Goal: Task Accomplishment & Management: Manage account settings

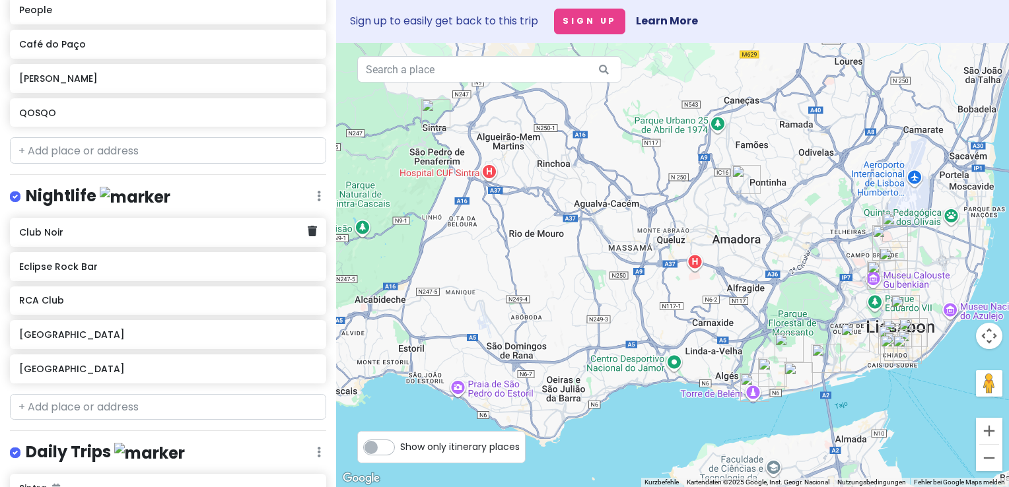
scroll to position [843, 0]
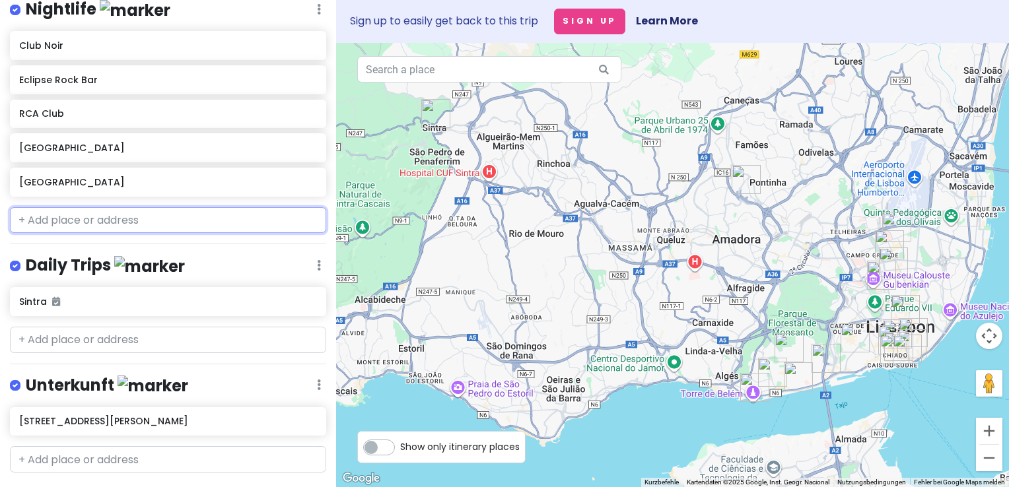
click at [51, 207] on input "text" at bounding box center [168, 220] width 316 height 26
paste input "[URL][DOMAIN_NAME]"
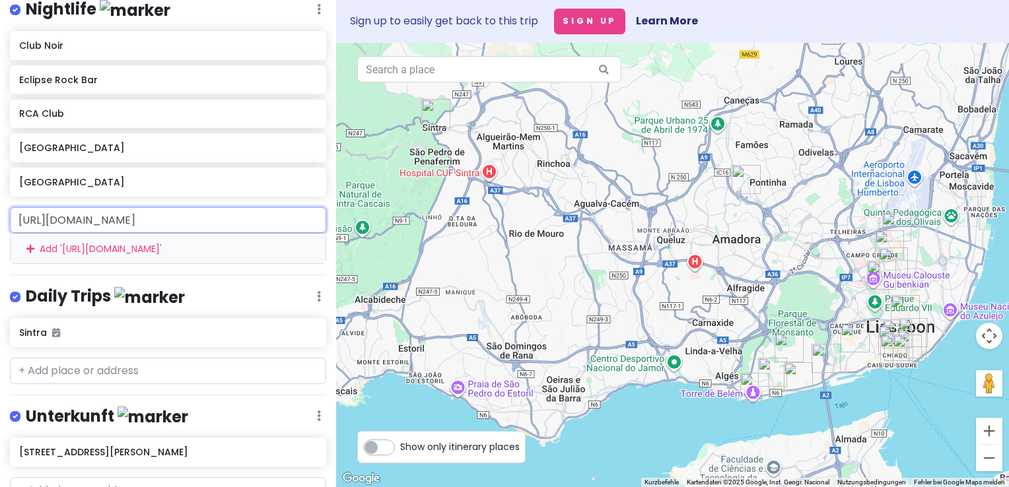
scroll to position [0, 3558]
click at [174, 207] on input "[URL][DOMAIN_NAME]" at bounding box center [168, 220] width 316 height 26
click at [226, 207] on input "[URL][DOMAIN_NAME]" at bounding box center [168, 220] width 316 height 26
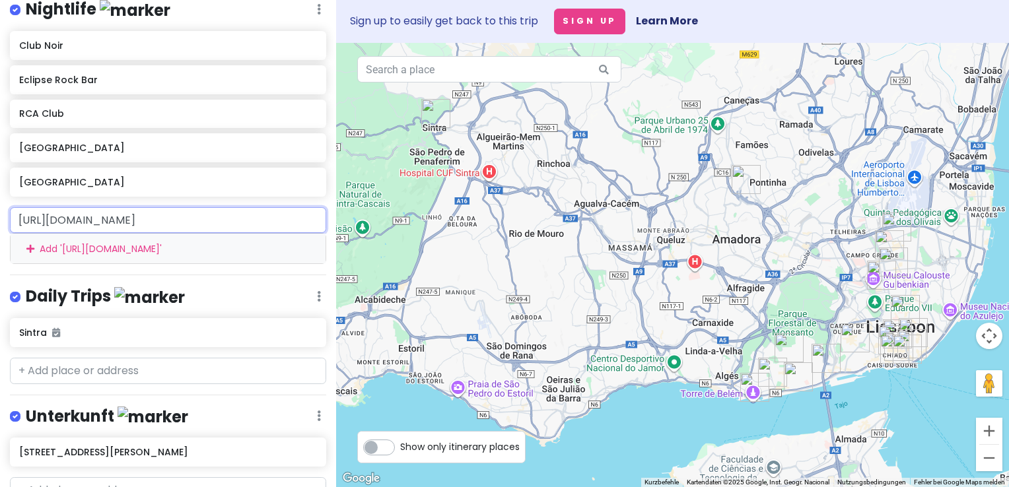
click at [226, 207] on input "[URL][DOMAIN_NAME]" at bounding box center [168, 220] width 316 height 26
type input "[URL][DOMAIN_NAME]"
click at [226, 207] on input "[URL][DOMAIN_NAME]" at bounding box center [168, 220] width 316 height 26
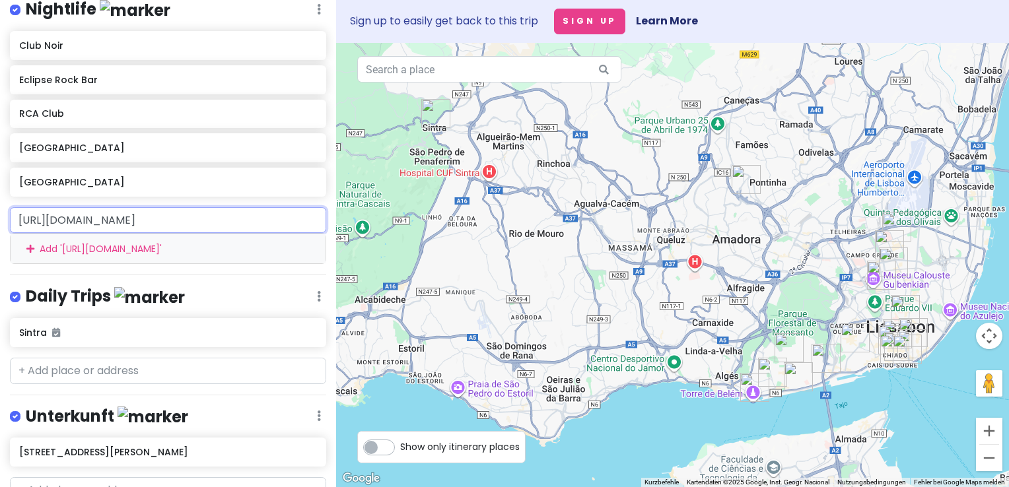
click at [182, 207] on input "[URL][DOMAIN_NAME]" at bounding box center [168, 220] width 316 height 26
click at [114, 207] on input "[URL][DOMAIN_NAME]" at bounding box center [168, 220] width 316 height 26
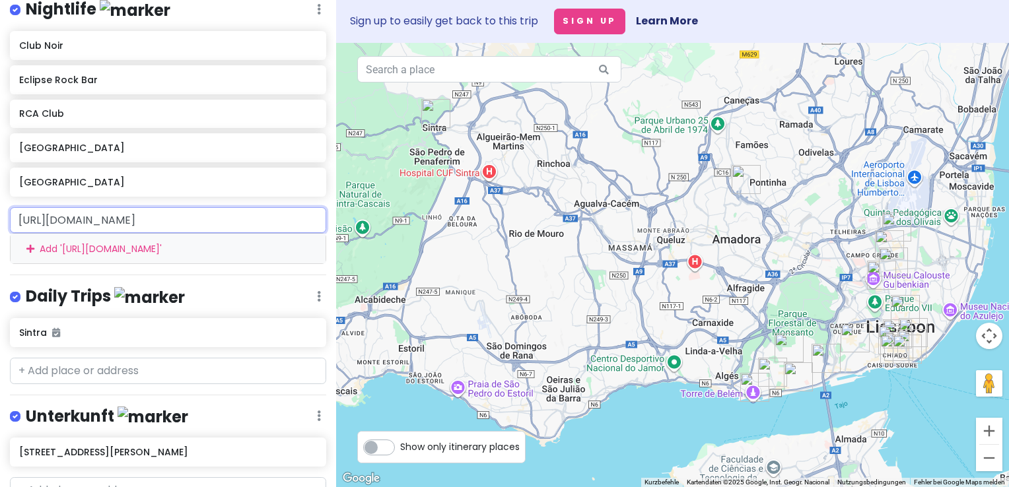
click at [114, 207] on input "[URL][DOMAIN_NAME]" at bounding box center [168, 220] width 316 height 26
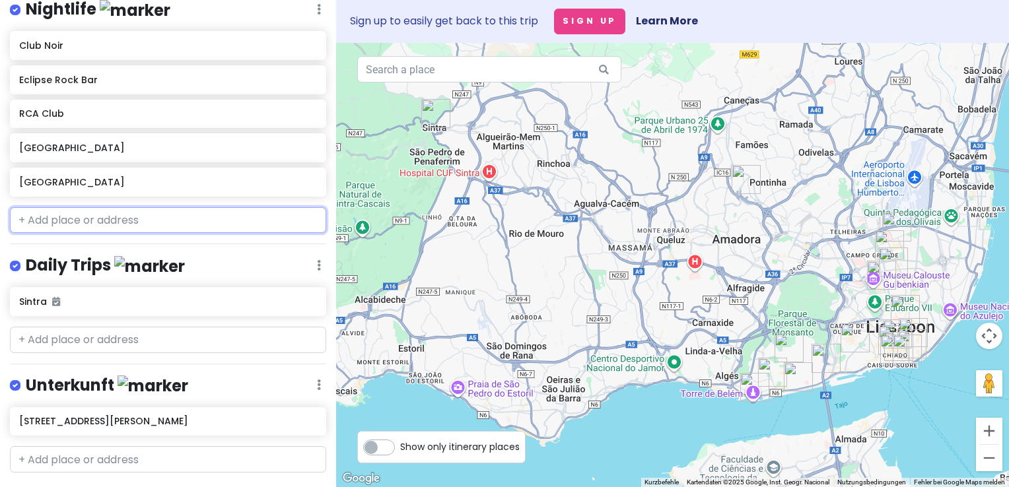
scroll to position [0, 0]
click at [28, 207] on input "text" at bounding box center [168, 220] width 316 height 26
click at [50, 176] on h6 "[GEOGRAPHIC_DATA]" at bounding box center [163, 182] width 289 height 12
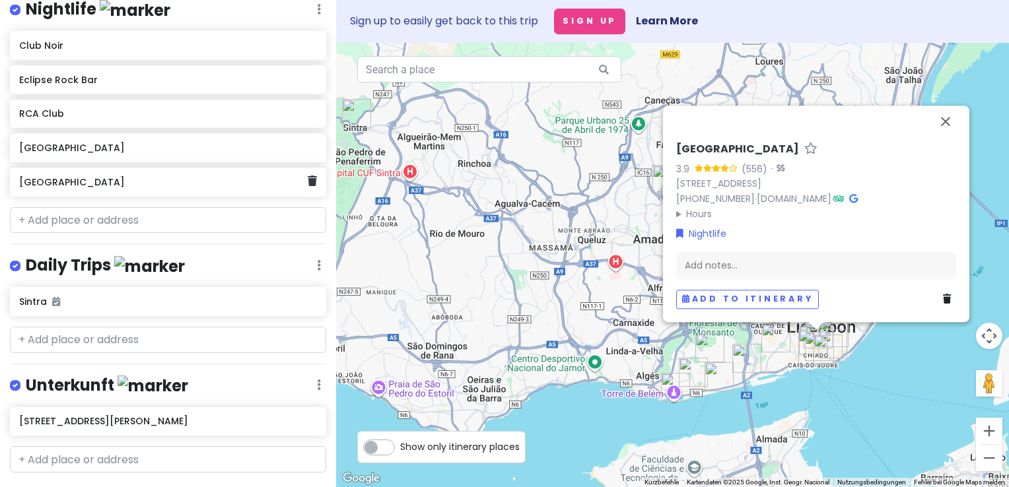
click at [55, 176] on h6 "[GEOGRAPHIC_DATA]" at bounding box center [163, 182] width 289 height 12
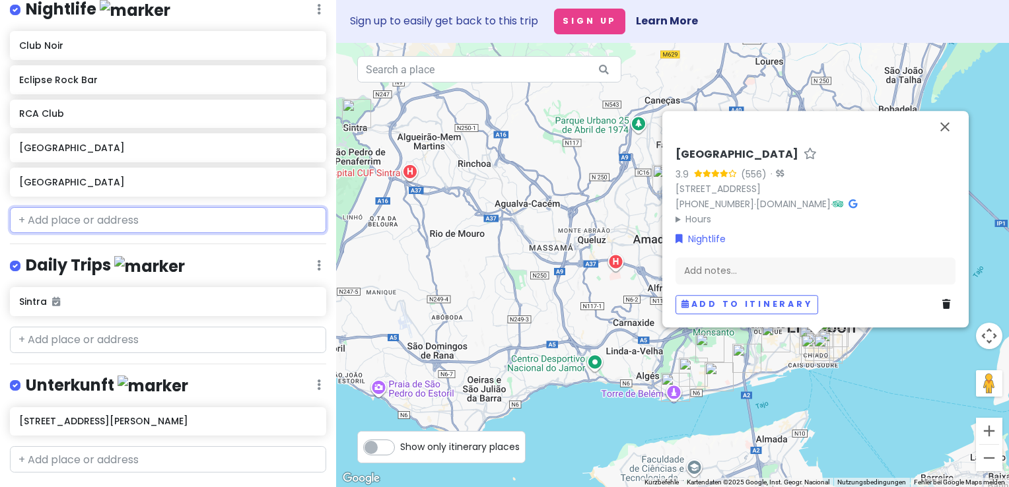
click at [104, 207] on input "text" at bounding box center [168, 220] width 316 height 26
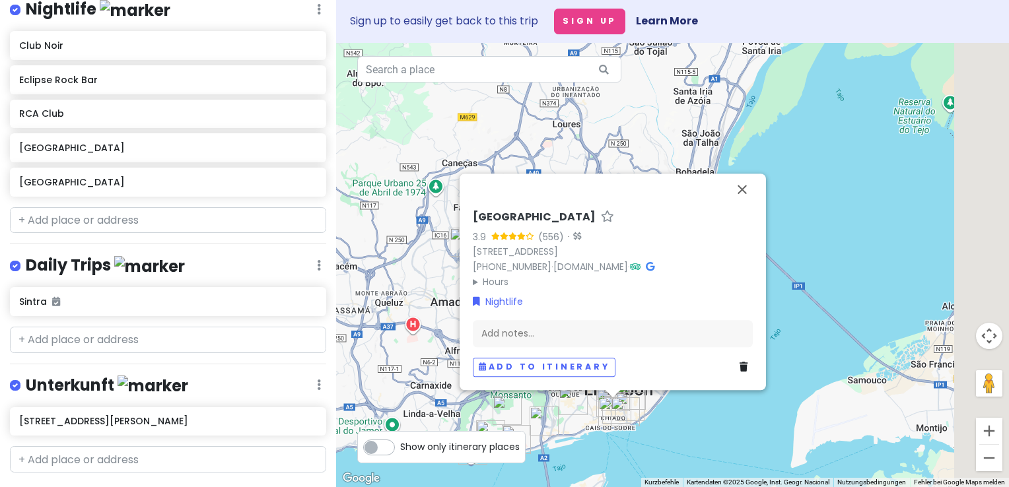
drag, startPoint x: 140, startPoint y: 292, endPoint x: 109, endPoint y: 239, distance: 61.3
click at [123, 271] on div "Jungsferien [GEOGRAPHIC_DATA] Private Change Dates Make a Copy Delete Trip Go P…" at bounding box center [504, 243] width 1009 height 487
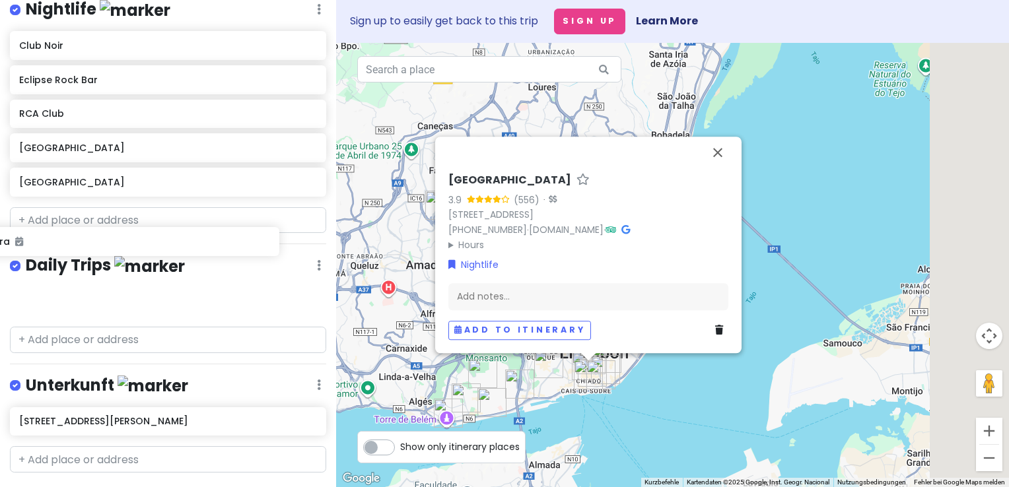
drag, startPoint x: 109, startPoint y: 239, endPoint x: 75, endPoint y: 241, distance: 33.7
click at [77, 246] on div "Jungsferien [GEOGRAPHIC_DATA] Private Change Dates Make a Copy Delete Trip Go P…" at bounding box center [168, 243] width 336 height 487
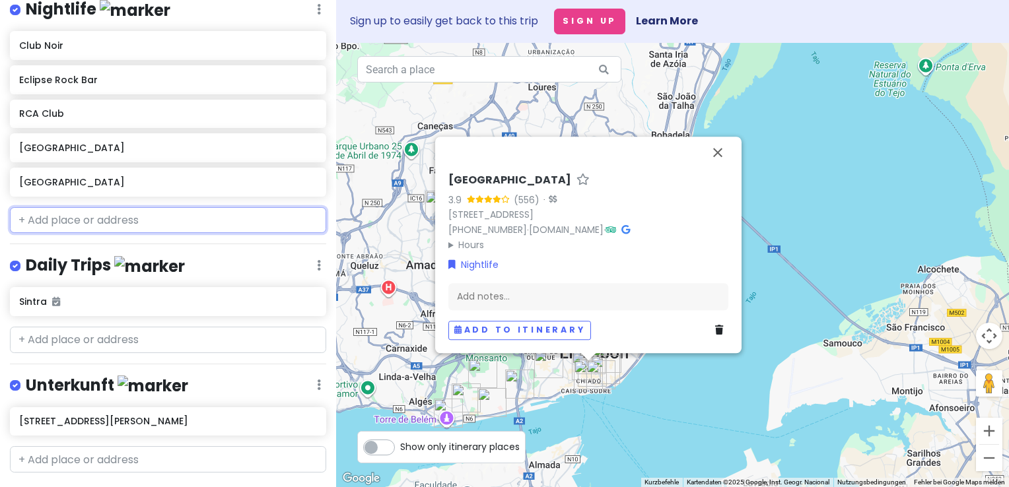
click at [96, 207] on input "text" at bounding box center [168, 220] width 316 height 26
paste input "[URL][DOMAIN_NAME]"
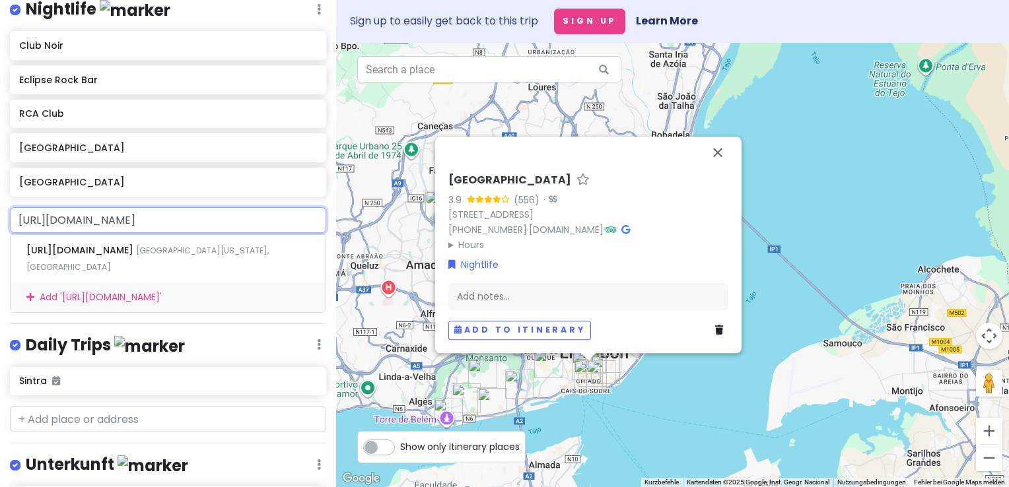
type input "[URL][DOMAIN_NAME]"
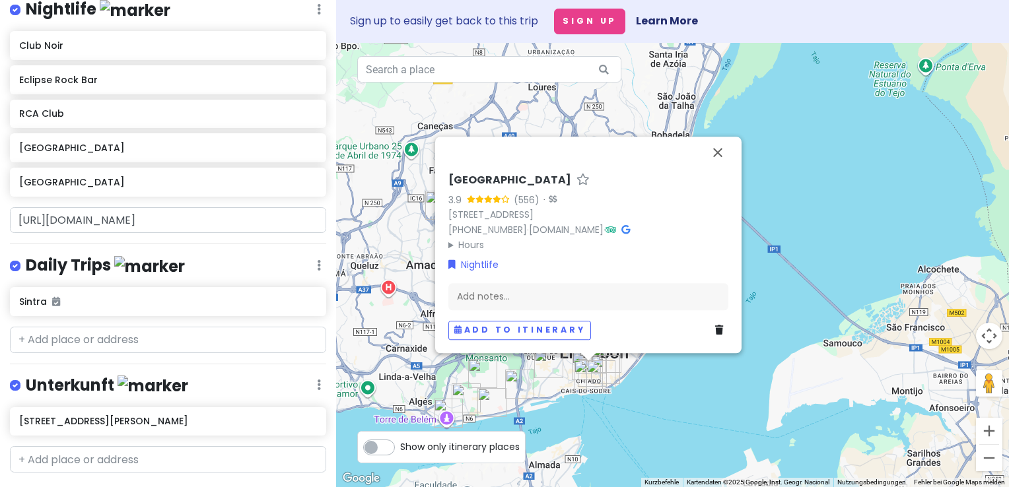
click at [238, 284] on div "Jungsferien [GEOGRAPHIC_DATA] Private Change Dates Make a Copy Delete Trip Go P…" at bounding box center [168, 243] width 336 height 487
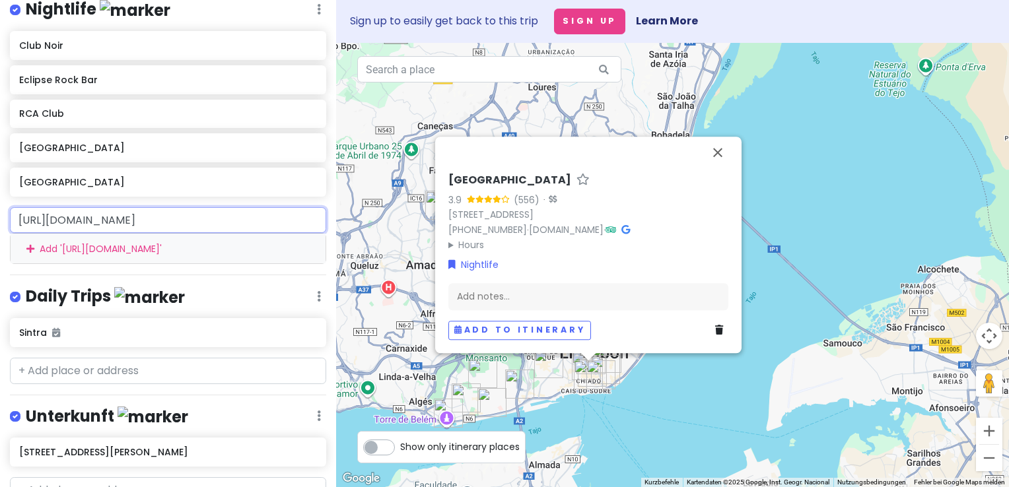
drag, startPoint x: 280, startPoint y: 192, endPoint x: -3, endPoint y: 189, distance: 282.6
click at [0, 189] on html "Jungsferien [GEOGRAPHIC_DATA] Private Change Dates Make a Copy Delete Trip Go P…" at bounding box center [504, 243] width 1009 height 487
click at [87, 234] on div "Add ' [URL][DOMAIN_NAME] '" at bounding box center [168, 249] width 315 height 30
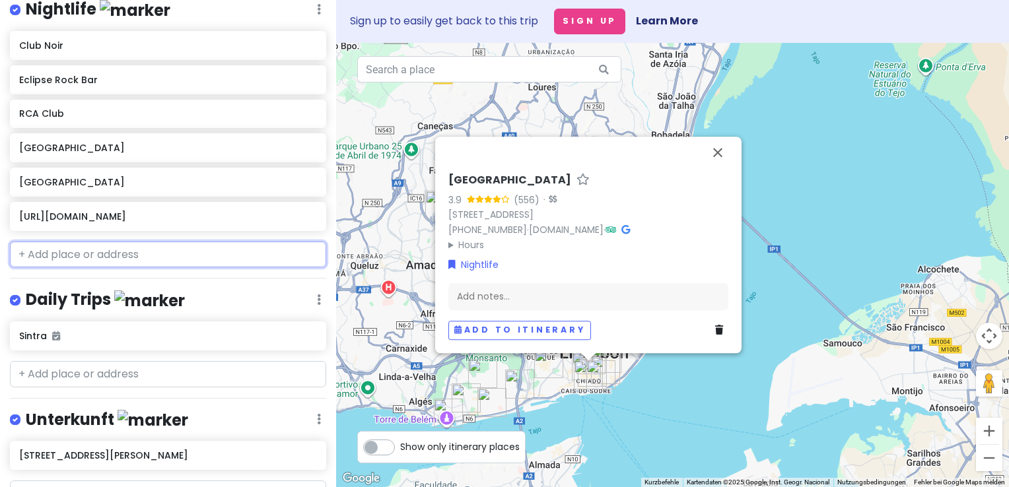
scroll to position [877, 0]
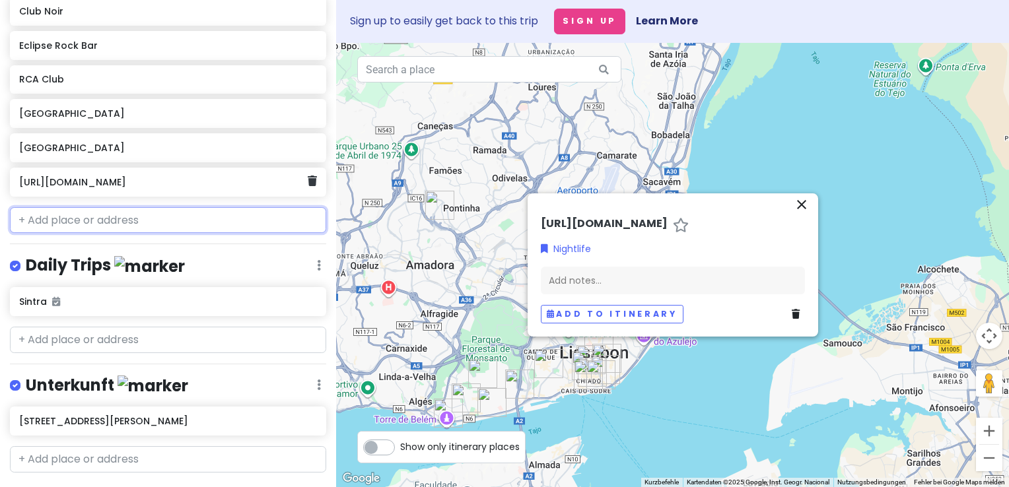
click at [266, 176] on h6 "[URL][DOMAIN_NAME]" at bounding box center [163, 182] width 289 height 12
click at [161, 176] on h6 "[URL][DOMAIN_NAME]" at bounding box center [163, 182] width 289 height 12
click at [55, 207] on input "text" at bounding box center [168, 220] width 316 height 26
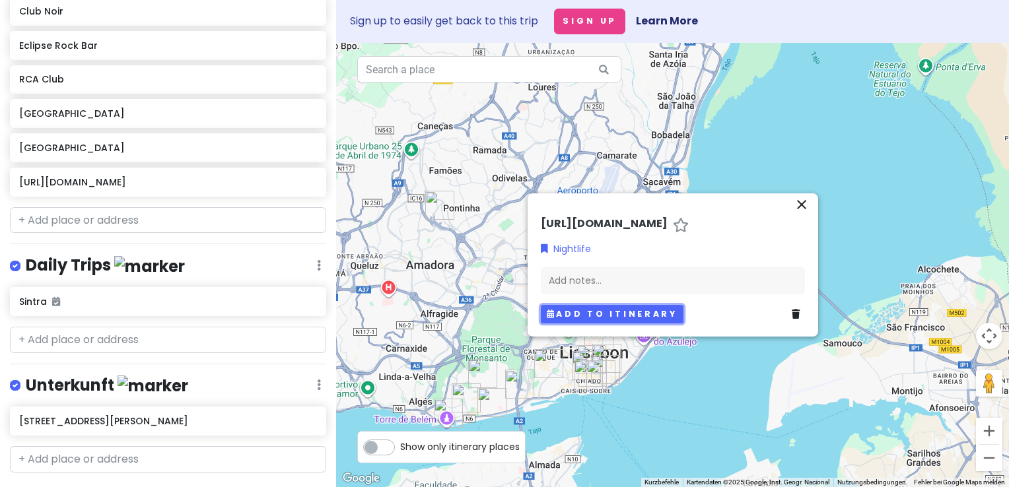
click at [599, 308] on button "Add to itinerary" at bounding box center [612, 314] width 143 height 19
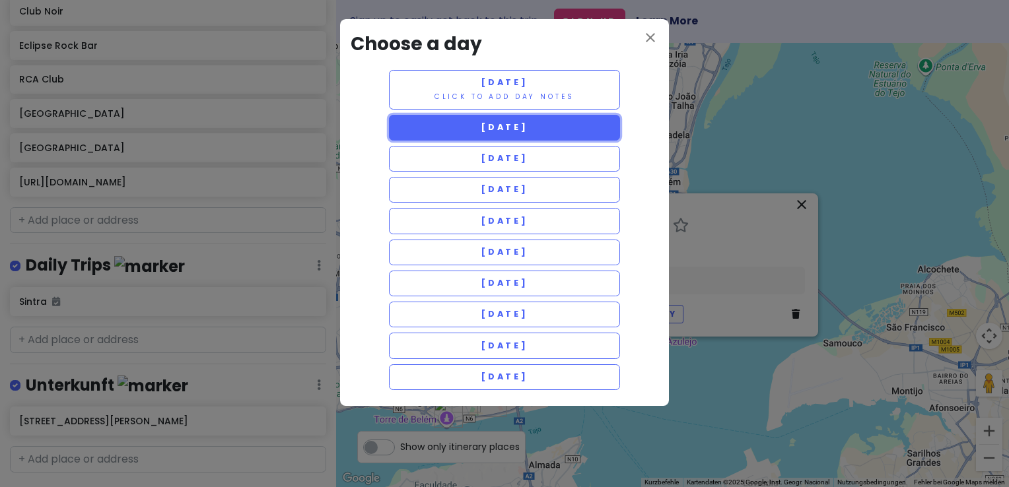
click at [528, 130] on span "[DATE]" at bounding box center [505, 127] width 48 height 11
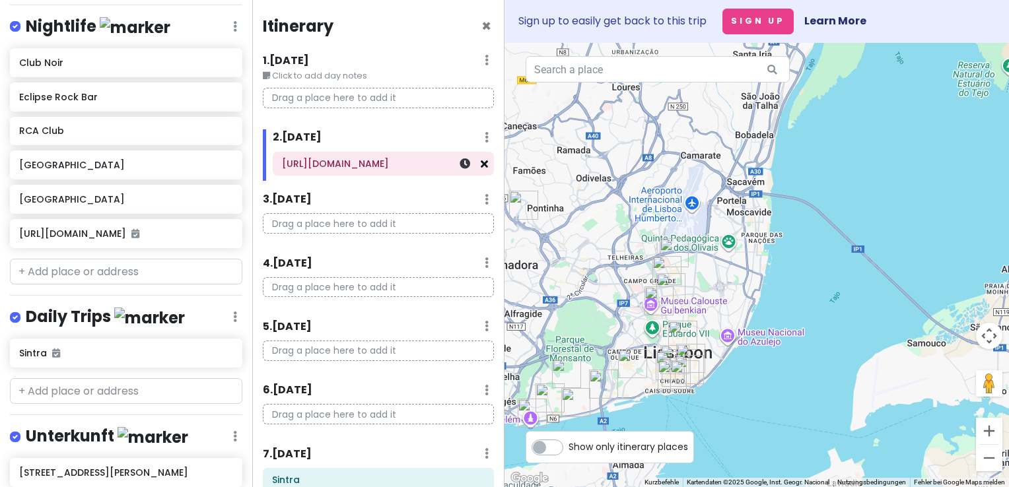
click at [481, 165] on icon at bounding box center [484, 163] width 7 height 11
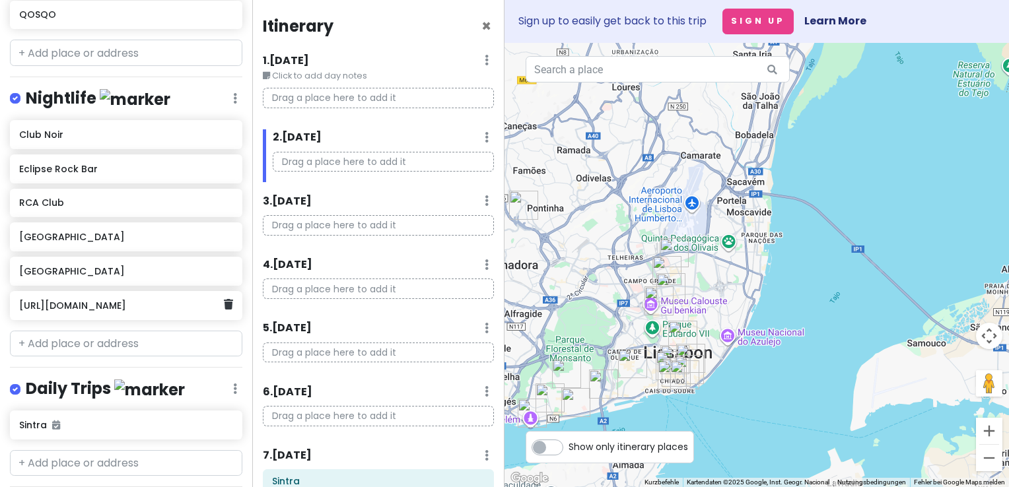
scroll to position [745, 0]
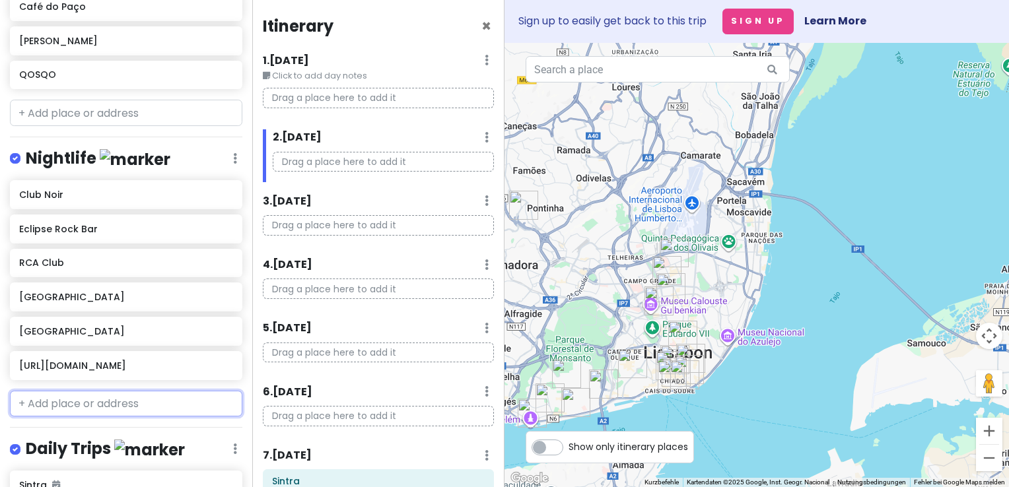
click at [93, 391] on input "text" at bounding box center [126, 404] width 232 height 26
paste input "[URL][DOMAIN_NAME]"
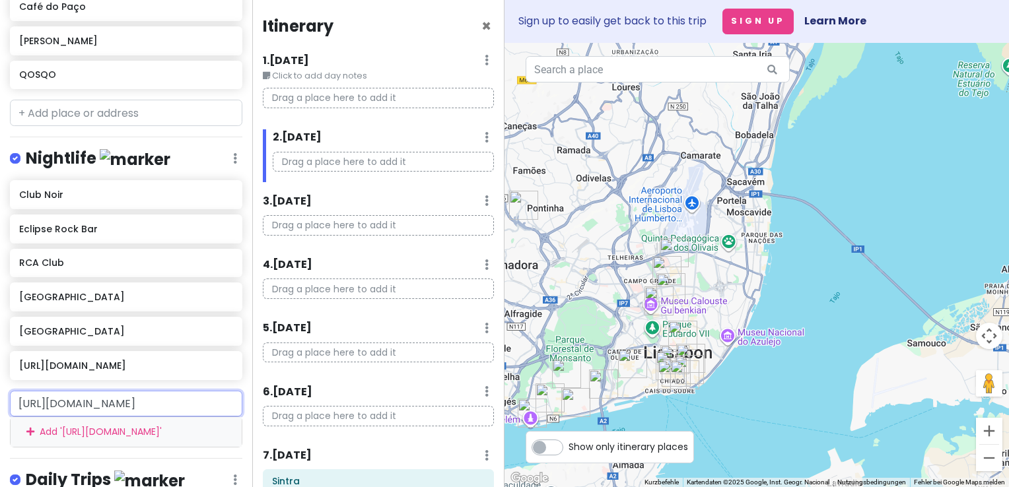
scroll to position [0, 0]
click at [138, 391] on input "[URL][DOMAIN_NAME]" at bounding box center [126, 404] width 232 height 26
drag, startPoint x: 227, startPoint y: 359, endPoint x: 0, endPoint y: 318, distance: 230.2
click at [0, 335] on html "Jungsferien [GEOGRAPHIC_DATA] Private Change Dates Make a Copy Delete Trip Go P…" at bounding box center [504, 243] width 1009 height 487
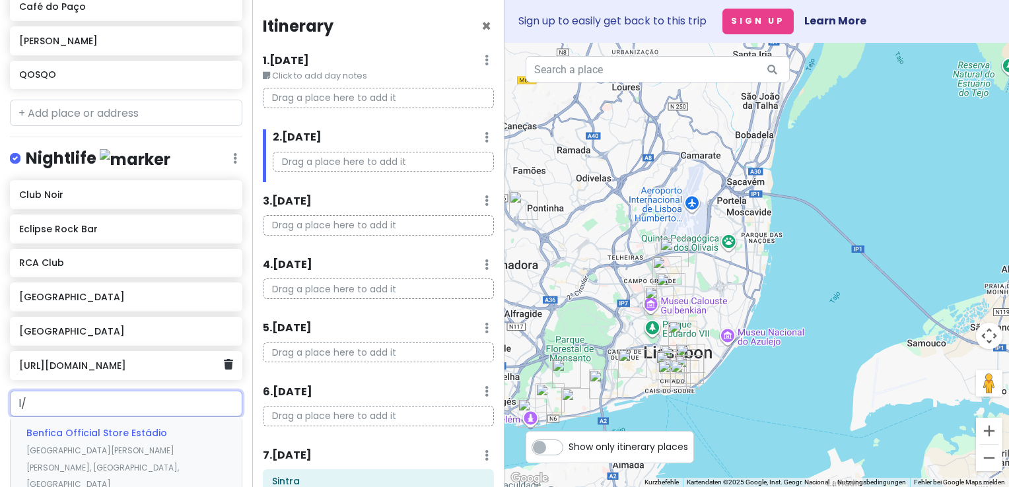
type input "/"
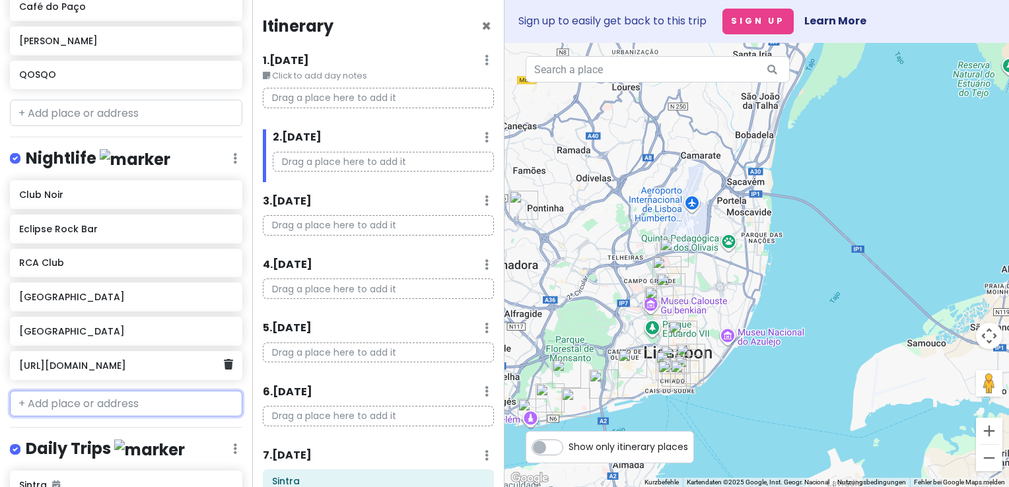
paste input "[URL][DOMAIN_NAME]"
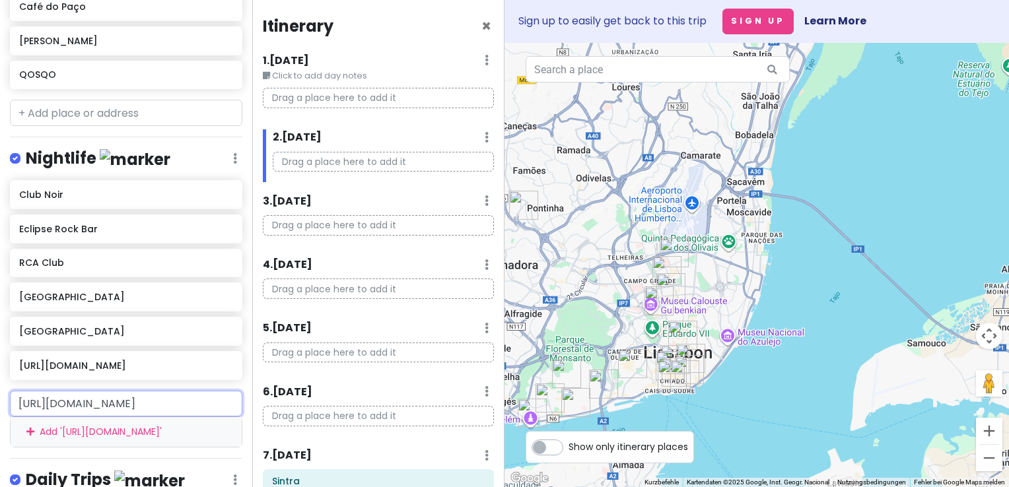
type input "[URL][DOMAIN_NAME]"
click at [184, 435] on div "Jungsferien [GEOGRAPHIC_DATA] Private Change Dates Make a Copy Delete Trip Go P…" at bounding box center [126, 243] width 252 height 487
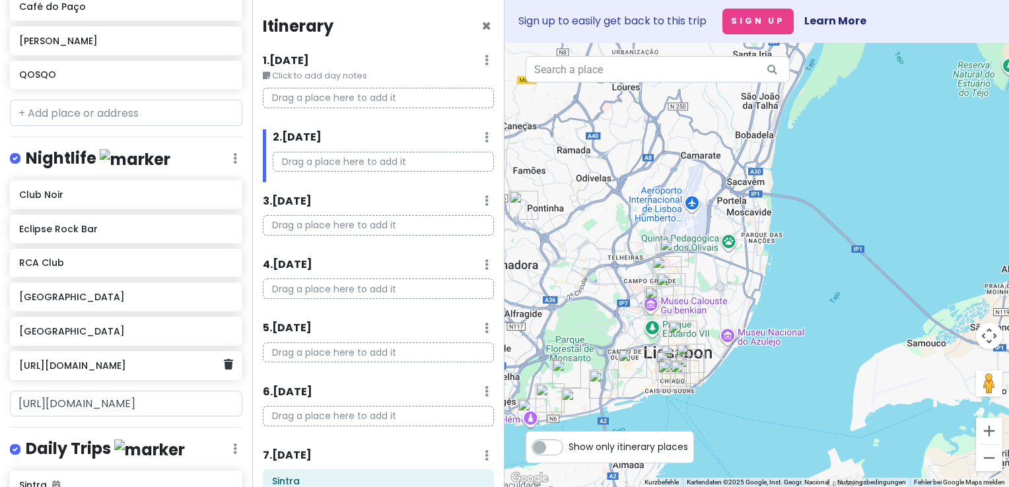
click at [123, 360] on h6 "[URL][DOMAIN_NAME]" at bounding box center [121, 366] width 204 height 12
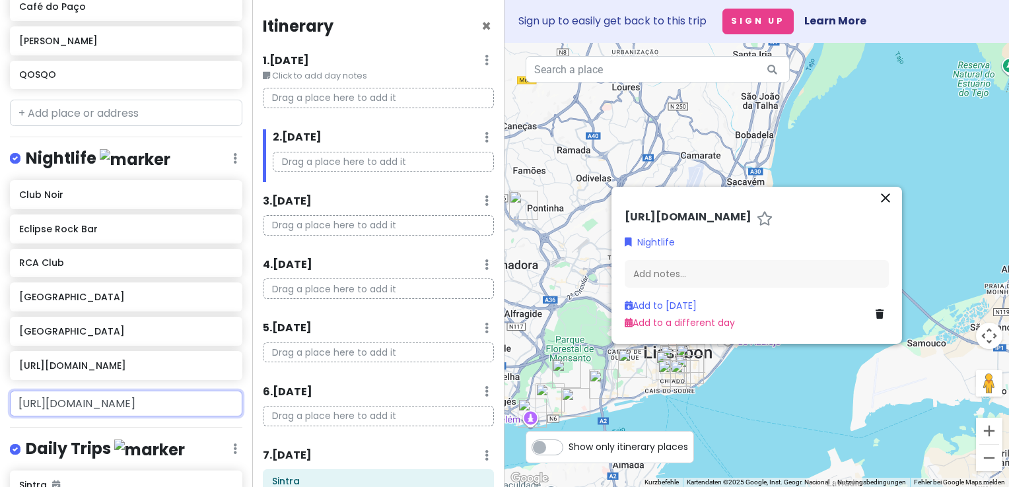
click at [78, 391] on input "[URL][DOMAIN_NAME]" at bounding box center [126, 404] width 232 height 26
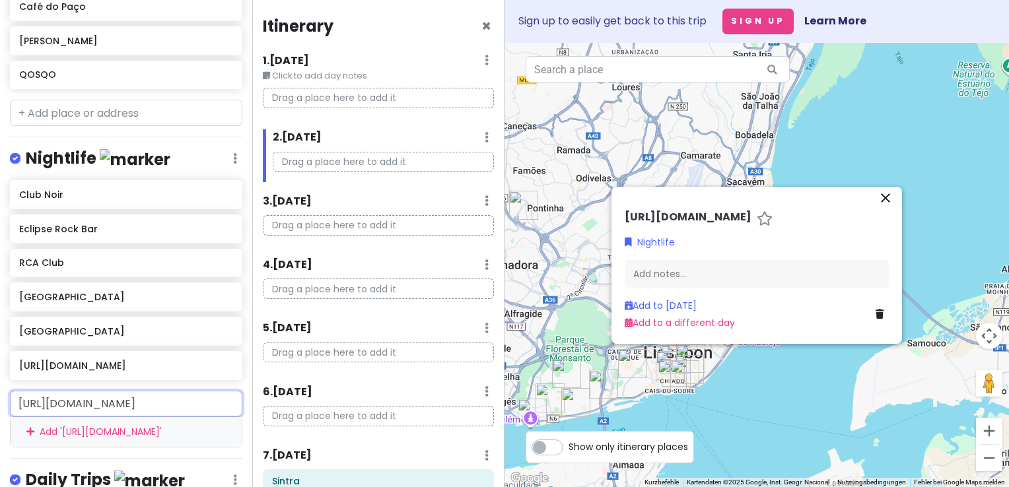
click at [121, 391] on input "[URL][DOMAIN_NAME]" at bounding box center [126, 404] width 232 height 26
click at [190, 391] on input "[URL][DOMAIN_NAME]" at bounding box center [126, 404] width 232 height 26
click at [208, 409] on div "Jungsferien [GEOGRAPHIC_DATA] Private Change Dates Make a Copy Delete Trip Go P…" at bounding box center [126, 243] width 252 height 487
click at [158, 391] on input "[URL][DOMAIN_NAME]" at bounding box center [126, 404] width 232 height 26
click at [110, 417] on div "Add ' [URL][DOMAIN_NAME] '" at bounding box center [126, 432] width 231 height 30
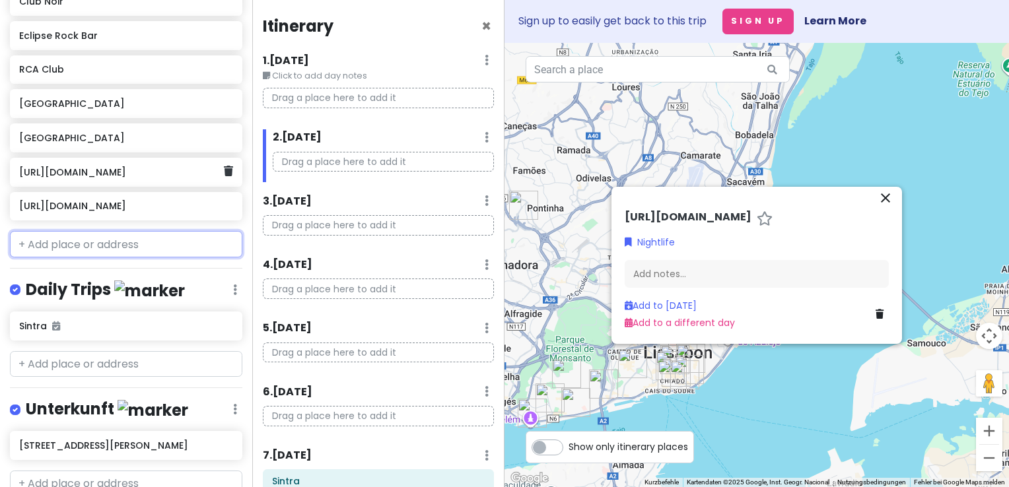
scroll to position [943, 0]
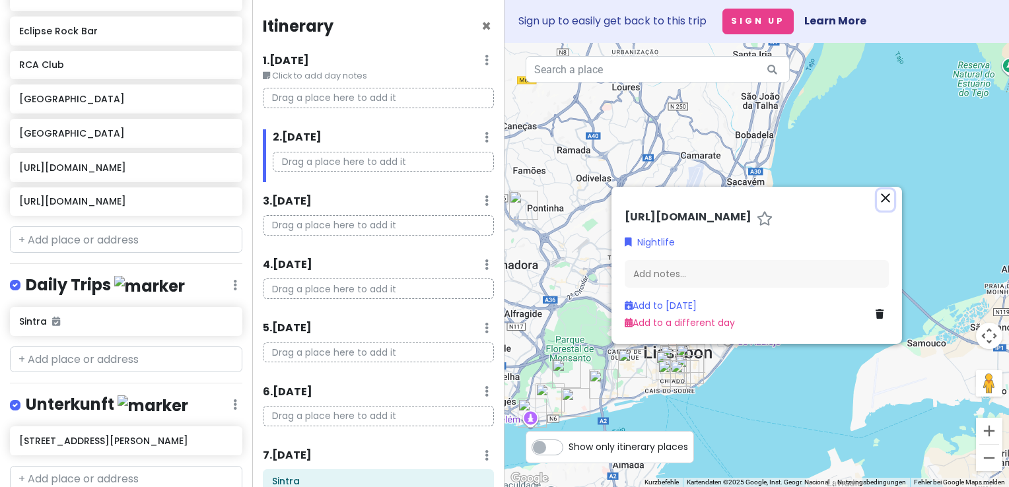
click at [888, 198] on icon "close" at bounding box center [886, 198] width 16 height 16
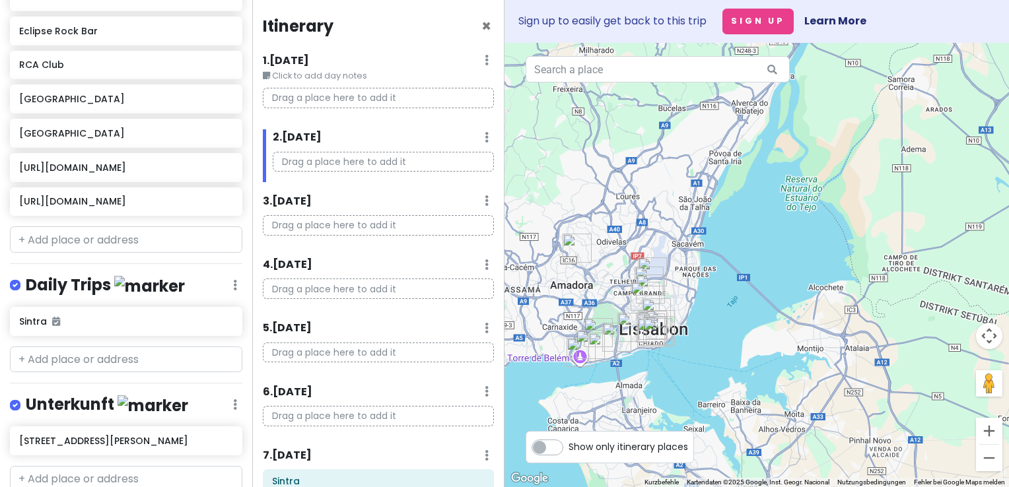
drag, startPoint x: 726, startPoint y: 300, endPoint x: 750, endPoint y: 352, distance: 57.3
click at [750, 352] on div at bounding box center [757, 265] width 505 height 444
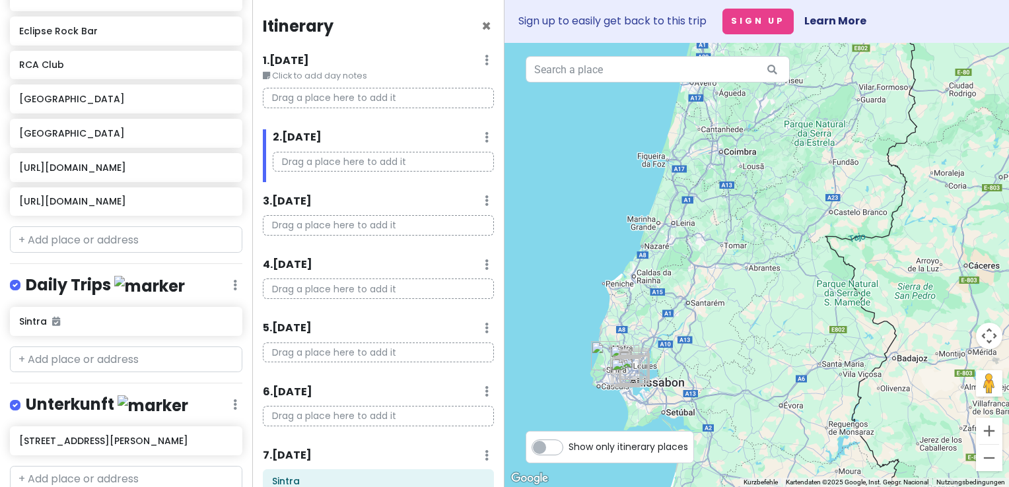
drag, startPoint x: 753, startPoint y: 219, endPoint x: 746, endPoint y: 239, distance: 21.1
click at [746, 239] on div at bounding box center [757, 265] width 505 height 444
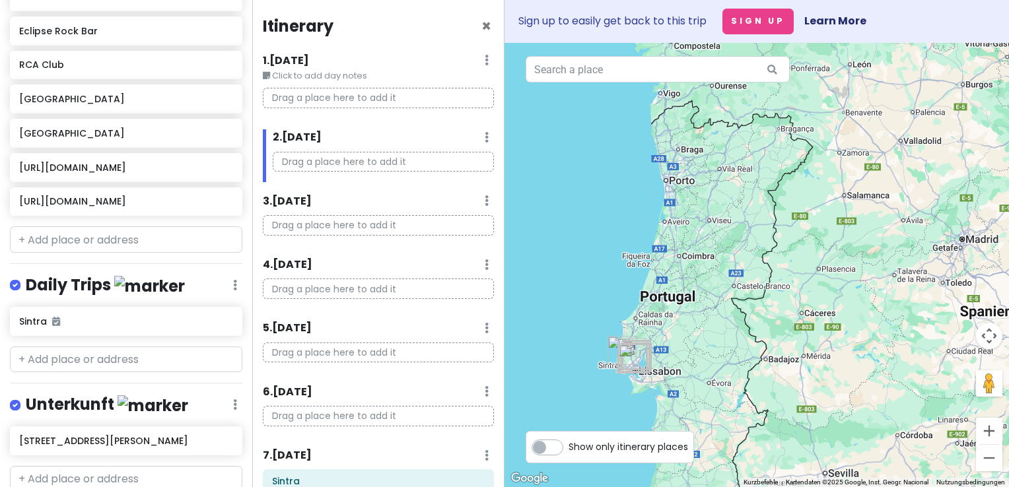
drag, startPoint x: 774, startPoint y: 176, endPoint x: 726, endPoint y: 230, distance: 72.0
click at [726, 230] on div at bounding box center [757, 265] width 505 height 444
click at [95, 347] on input "text" at bounding box center [126, 360] width 232 height 26
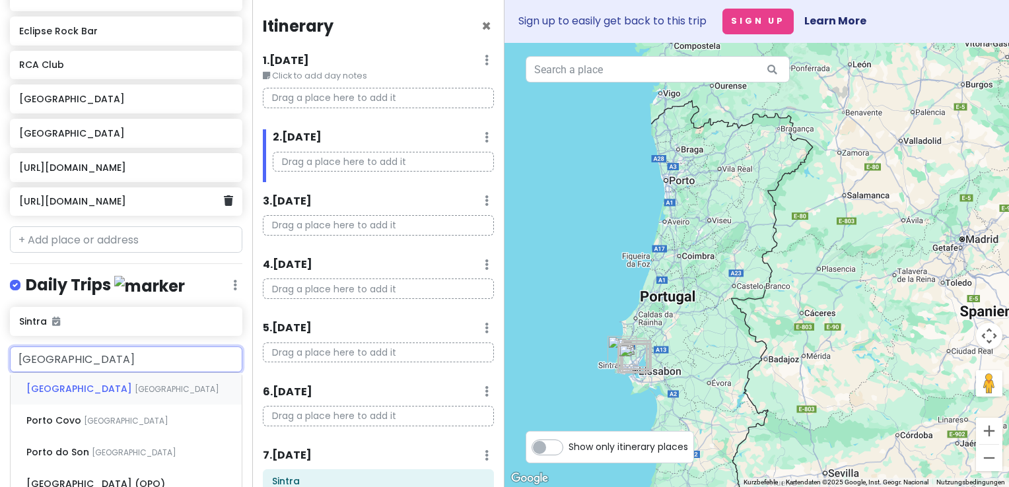
click at [24, 195] on h6 "[URL][DOMAIN_NAME]" at bounding box center [121, 201] width 204 height 12
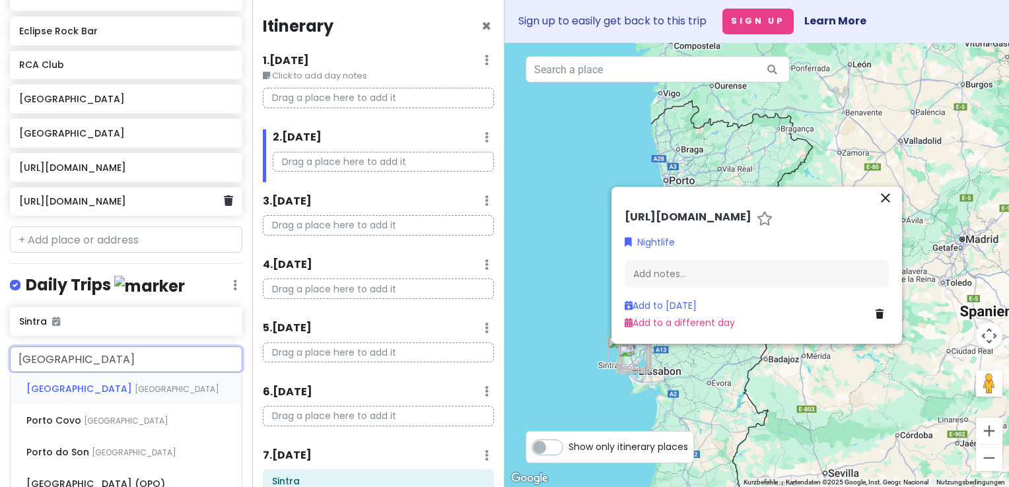
click at [38, 195] on h6 "[URL][DOMAIN_NAME]" at bounding box center [121, 201] width 204 height 12
click at [143, 195] on h6 "[URL][DOMAIN_NAME]" at bounding box center [121, 201] width 204 height 12
click at [102, 162] on h6 "[URL][DOMAIN_NAME]" at bounding box center [121, 168] width 204 height 12
click at [83, 162] on h6 "[URL][DOMAIN_NAME]" at bounding box center [121, 168] width 204 height 12
click at [201, 162] on h6 "[URL][DOMAIN_NAME]" at bounding box center [121, 168] width 204 height 12
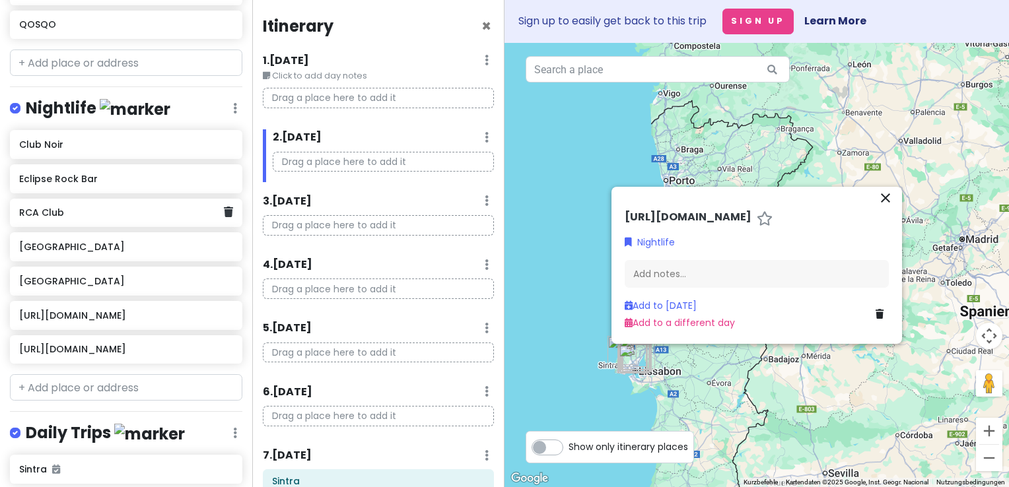
scroll to position [877, 0]
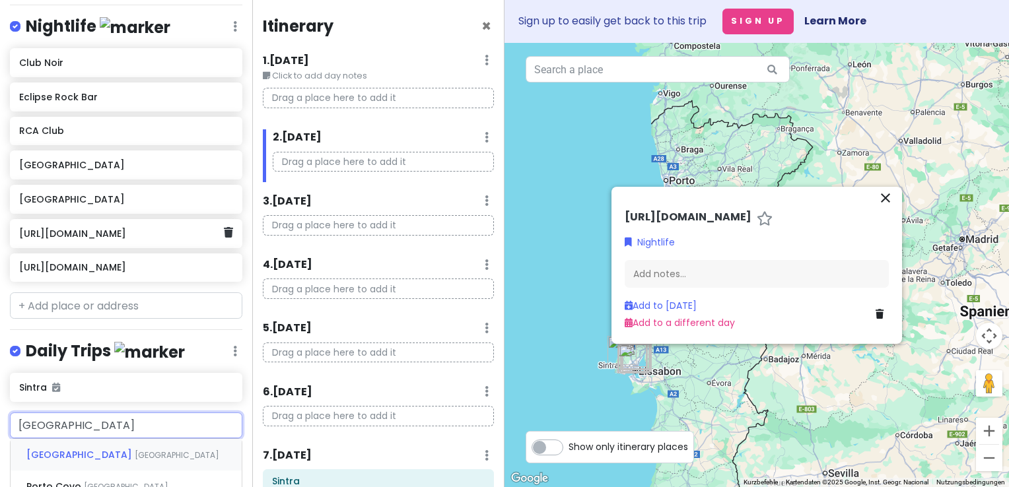
click at [142, 228] on h6 "[URL][DOMAIN_NAME]" at bounding box center [121, 234] width 204 height 12
type input "[GEOGRAPHIC_DATA]"
click at [681, 211] on h6 "[URL][DOMAIN_NAME]" at bounding box center [688, 218] width 127 height 14
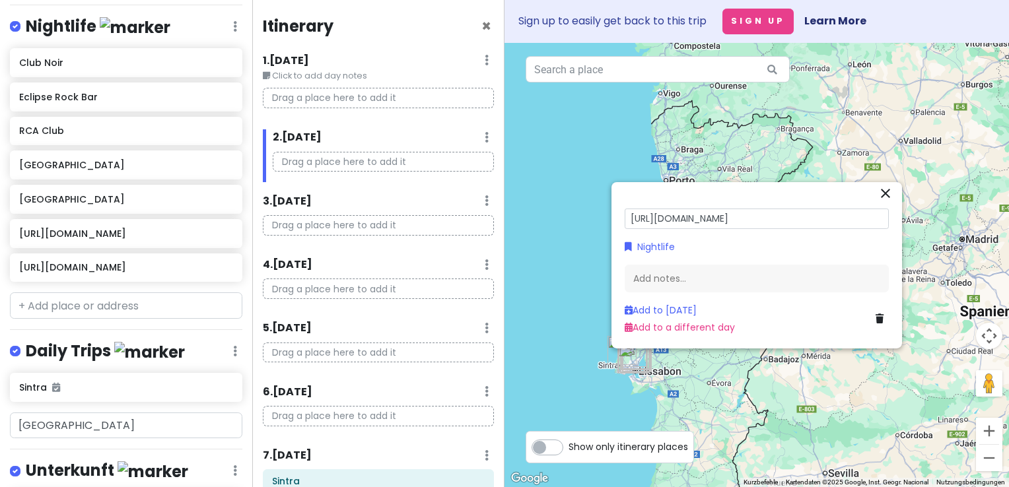
drag, startPoint x: 858, startPoint y: 221, endPoint x: 623, endPoint y: 215, distance: 235.2
click at [623, 215] on div "[URL][DOMAIN_NAME] Nightlife Add notes... Add to [DATE] Add to a different day" at bounding box center [756, 273] width 275 height 135
click at [121, 262] on h6 "[URL][DOMAIN_NAME]" at bounding box center [121, 268] width 204 height 12
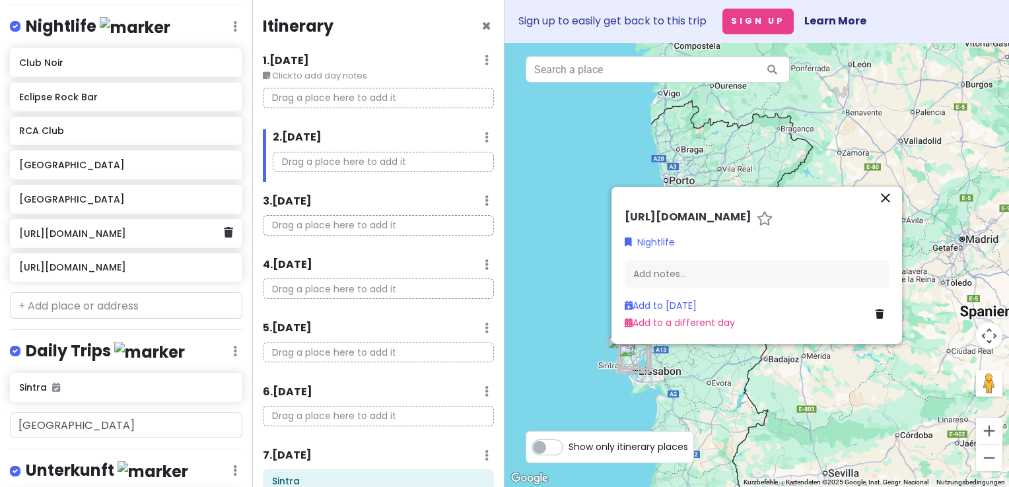
click at [153, 228] on h6 "[URL][DOMAIN_NAME]" at bounding box center [121, 234] width 204 height 12
click at [736, 218] on h6 "[URL][DOMAIN_NAME]" at bounding box center [688, 218] width 127 height 14
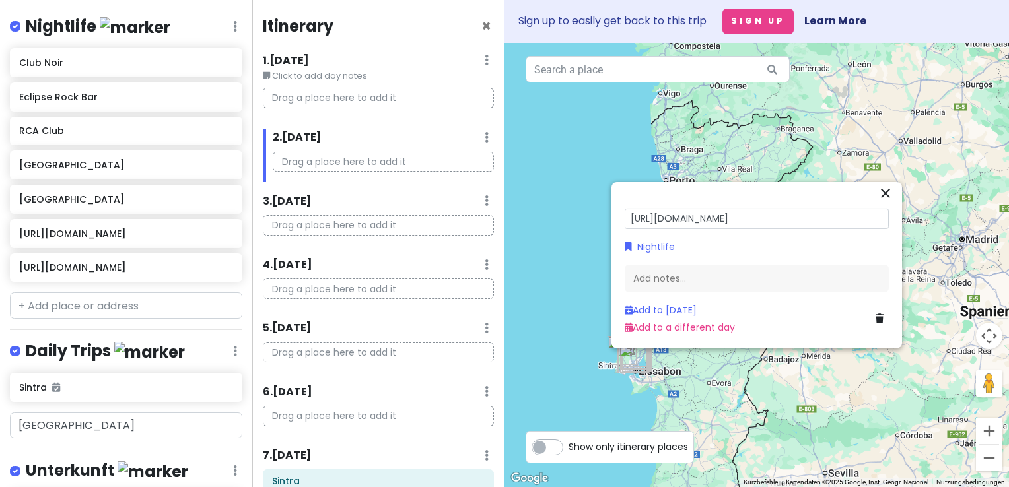
click at [626, 219] on input "[URL][DOMAIN_NAME]" at bounding box center [757, 219] width 264 height 20
type input "Rooftop Bar, [URL][DOMAIN_NAME]"
click at [556, 214] on div at bounding box center [757, 265] width 505 height 444
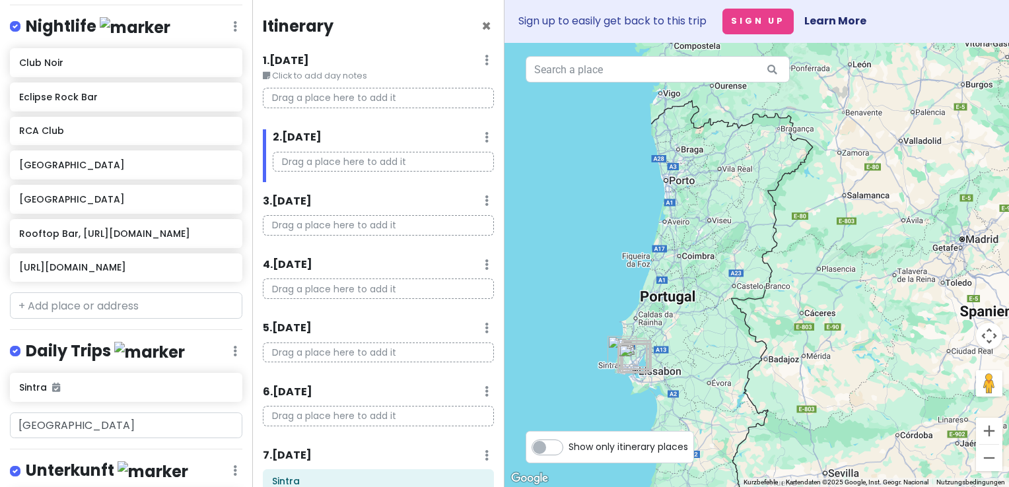
scroll to position [889, 0]
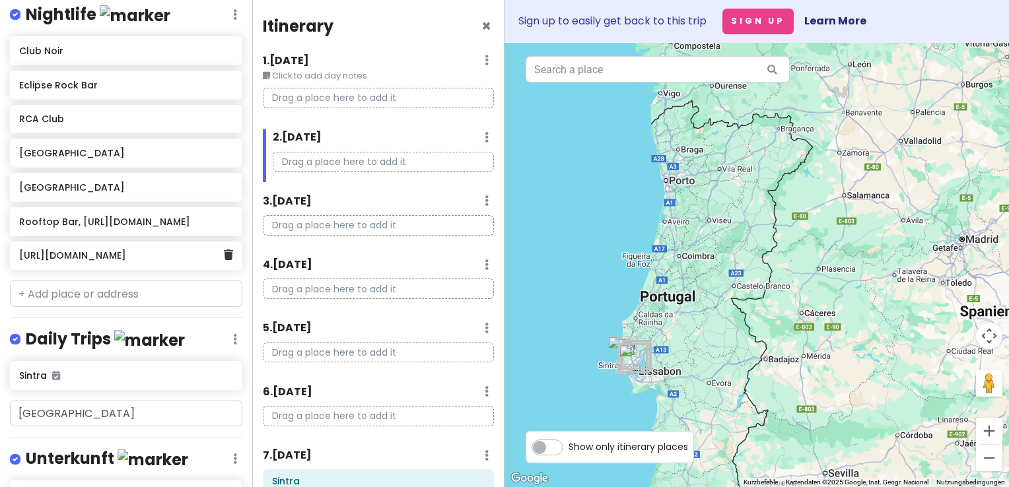
click at [104, 250] on h6 "[URL][DOMAIN_NAME]" at bounding box center [121, 256] width 204 height 12
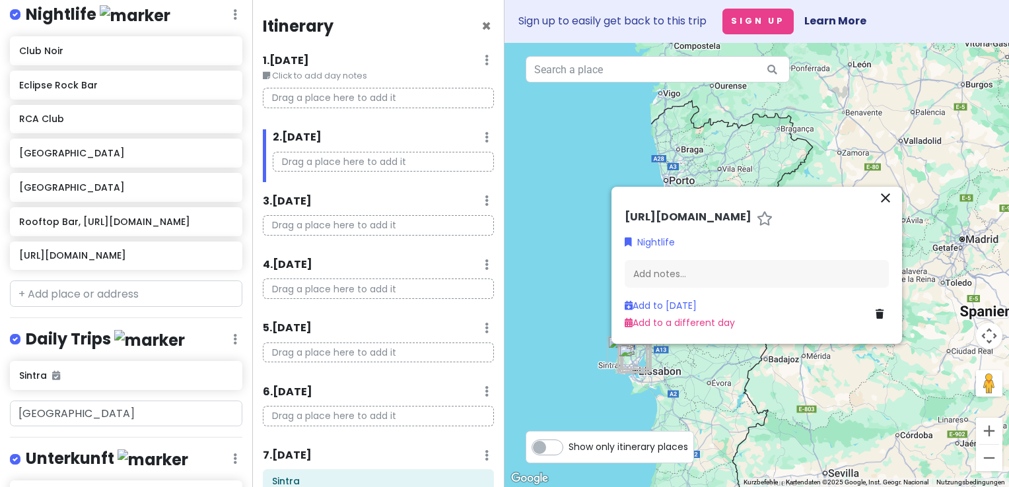
click at [679, 217] on h6 "[URL][DOMAIN_NAME]" at bounding box center [688, 218] width 127 height 14
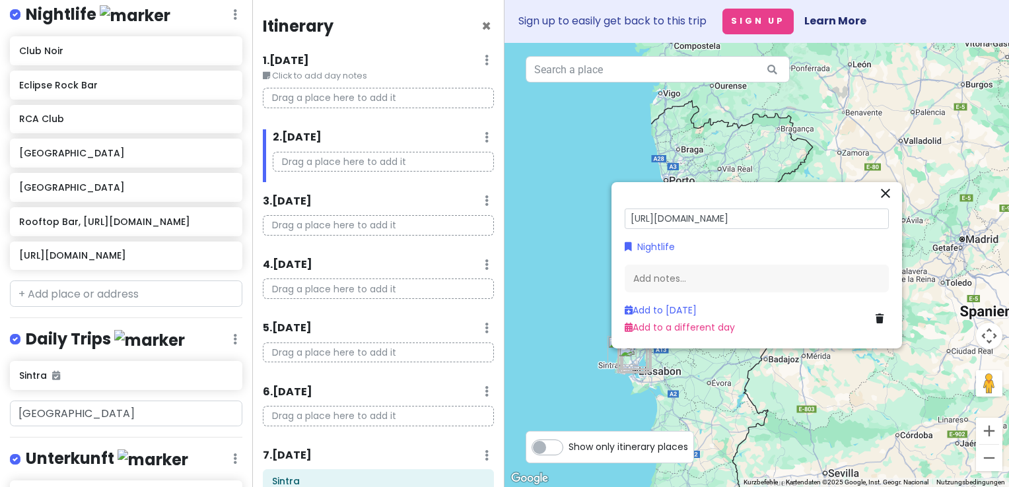
click at [629, 219] on input "[URL][DOMAIN_NAME]" at bounding box center [757, 219] width 264 height 20
type input "Rooftop Bar, [URL][DOMAIN_NAME]"
click at [553, 166] on div at bounding box center [757, 265] width 505 height 444
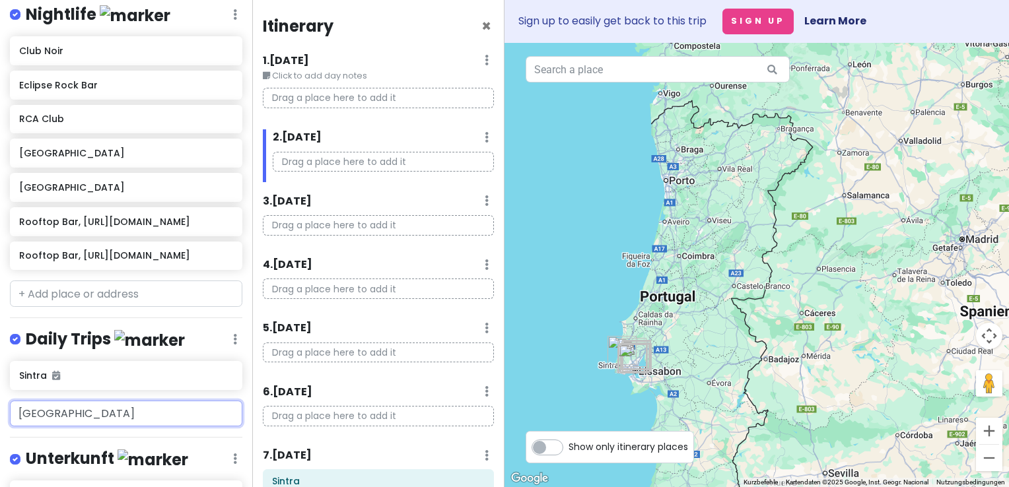
click at [98, 401] on input "[GEOGRAPHIC_DATA]" at bounding box center [126, 414] width 232 height 26
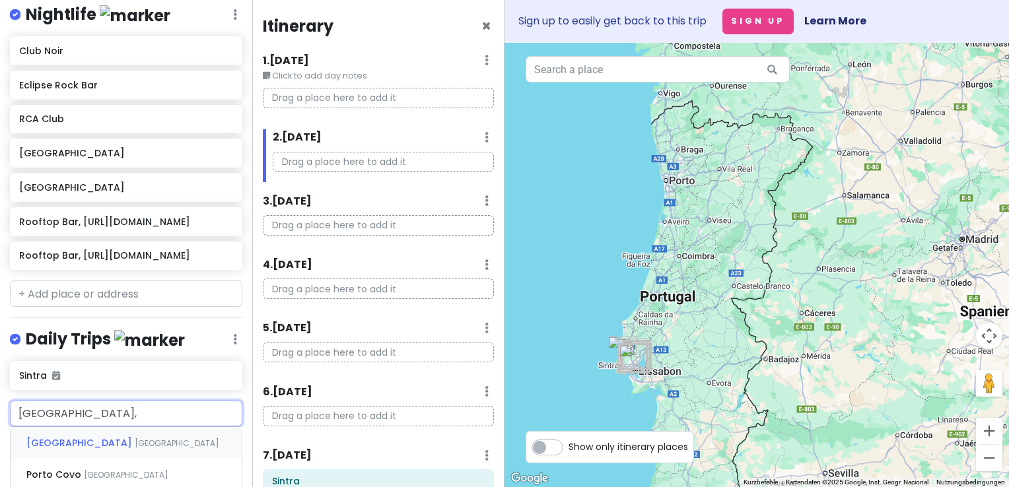
paste input "[URL][DOMAIN_NAME]"
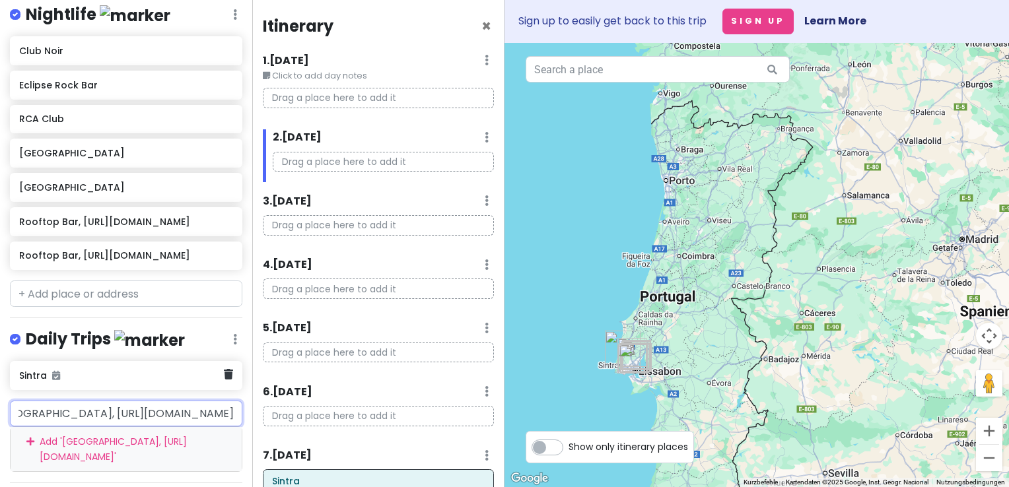
click at [162, 370] on h6 "Sintra" at bounding box center [121, 376] width 204 height 12
type input "[GEOGRAPHIC_DATA], [URL][DOMAIN_NAME]"
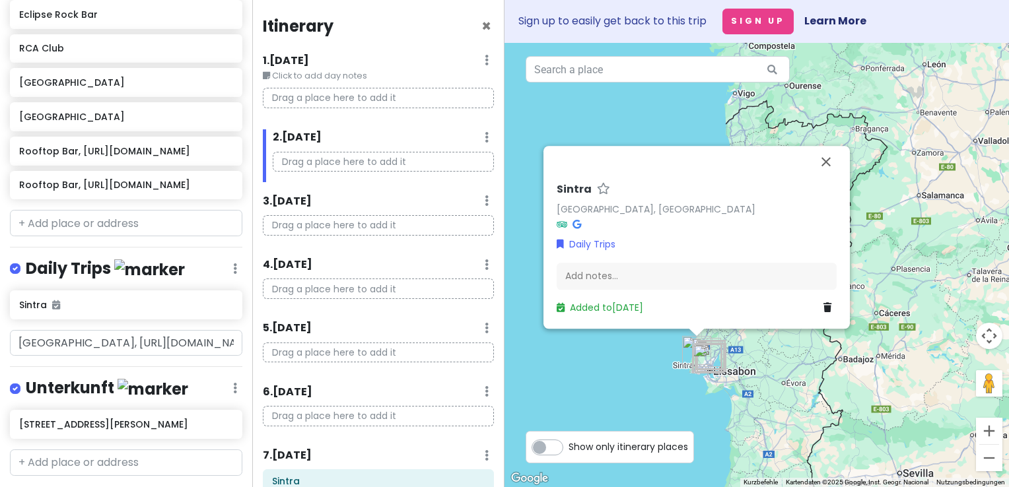
scroll to position [962, 0]
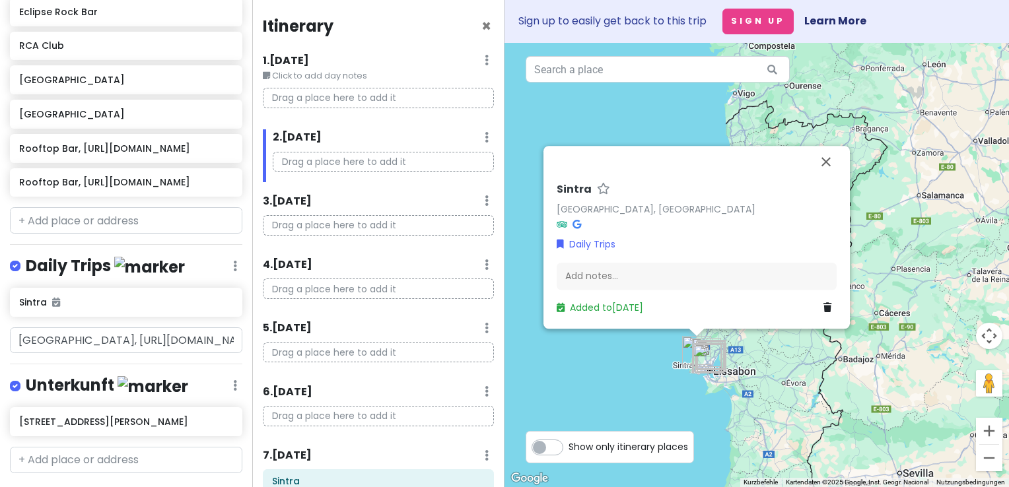
click at [106, 338] on div "Jungsferien [GEOGRAPHIC_DATA] Private Change Dates Make a Copy Delete Trip Go P…" at bounding box center [126, 243] width 252 height 487
click at [110, 329] on div "Jungsferien [GEOGRAPHIC_DATA] Private Change Dates Make a Copy Delete Trip Go P…" at bounding box center [126, 243] width 252 height 487
click at [217, 329] on div "Jungsferien [GEOGRAPHIC_DATA] Private Change Dates Make a Copy Delete Trip Go P…" at bounding box center [126, 243] width 252 height 487
click at [236, 326] on div "Jungsferien [GEOGRAPHIC_DATA] Private Change Dates Make a Copy Delete Trip Go P…" at bounding box center [126, 243] width 252 height 487
click at [238, 328] on div "[GEOGRAPHIC_DATA], [URL][DOMAIN_NAME]" at bounding box center [126, 341] width 252 height 26
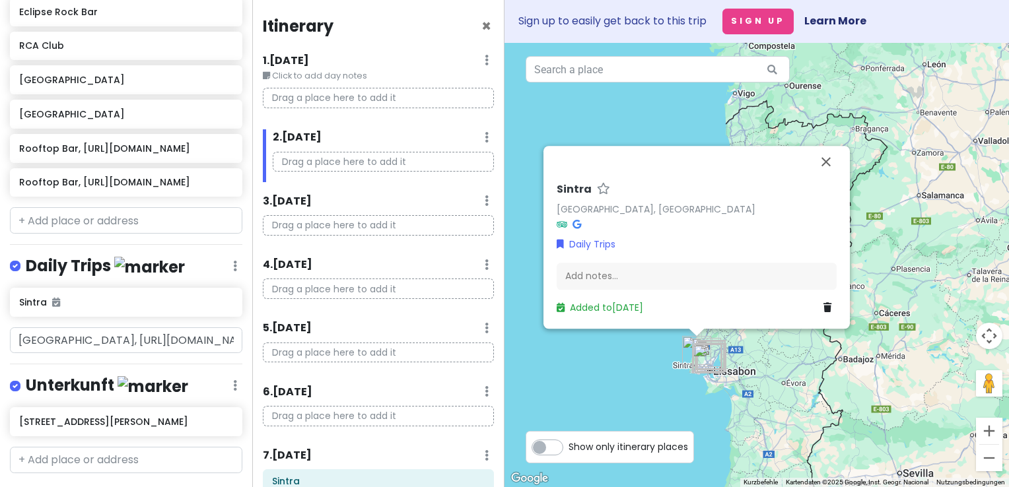
click at [116, 326] on div "Jungsferien [GEOGRAPHIC_DATA] Private Change Dates Make a Copy Delete Trip Go P…" at bounding box center [126, 243] width 252 height 487
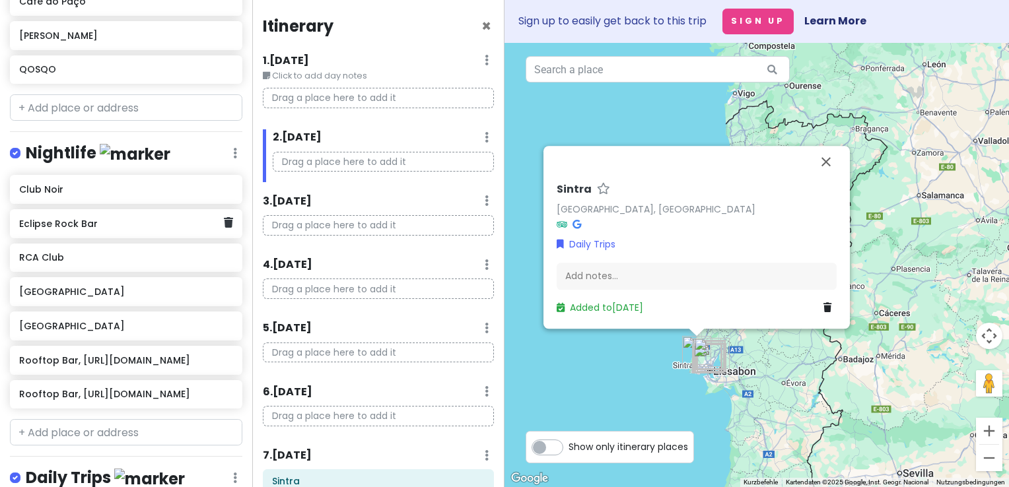
scroll to position [764, 0]
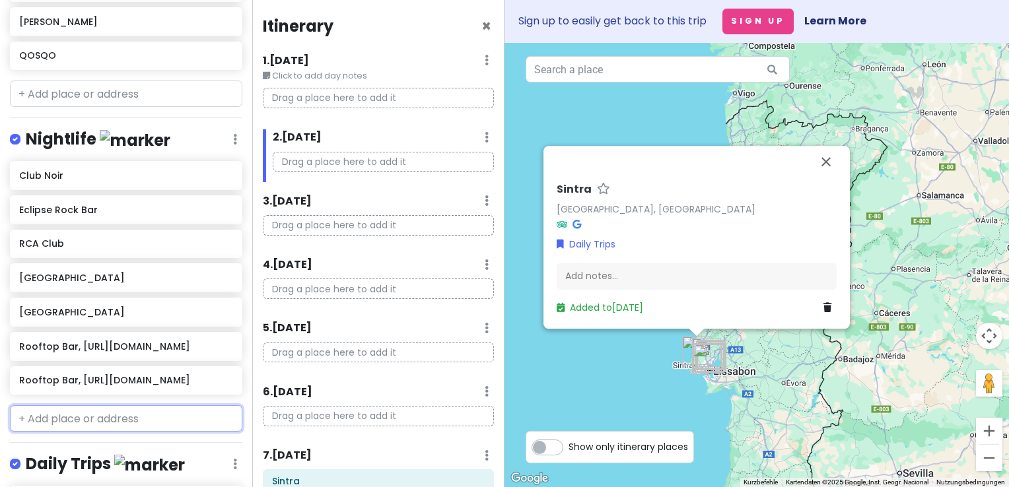
click at [56, 405] on input "text" at bounding box center [126, 418] width 232 height 26
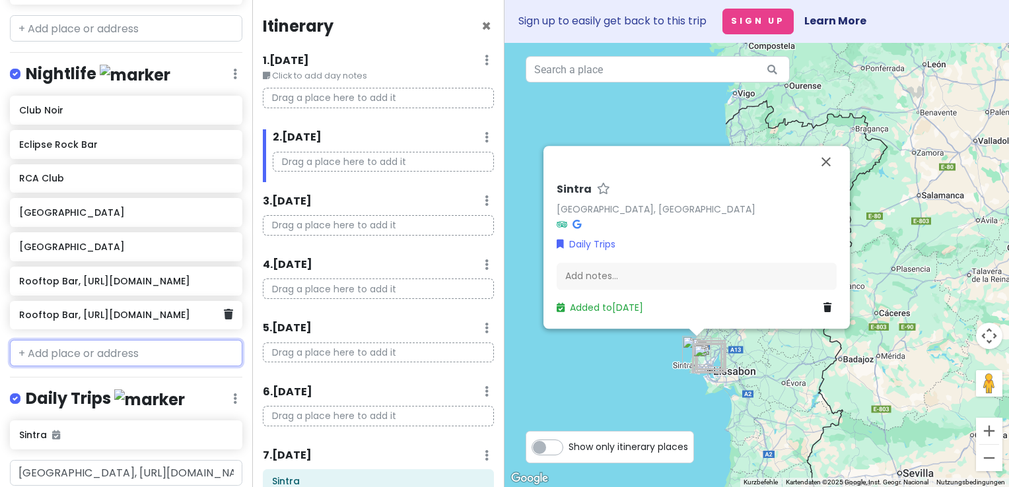
scroll to position [830, 0]
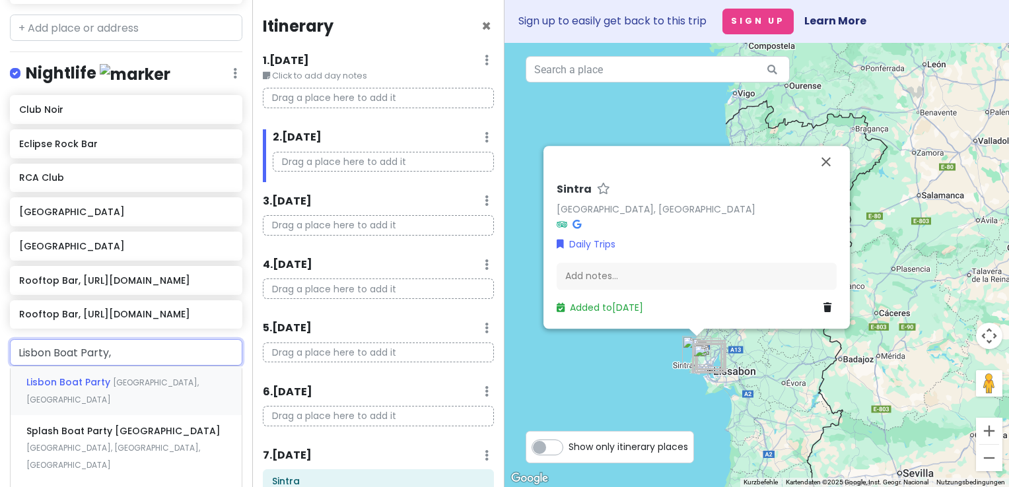
paste input "[URL][DOMAIN_NAME]"
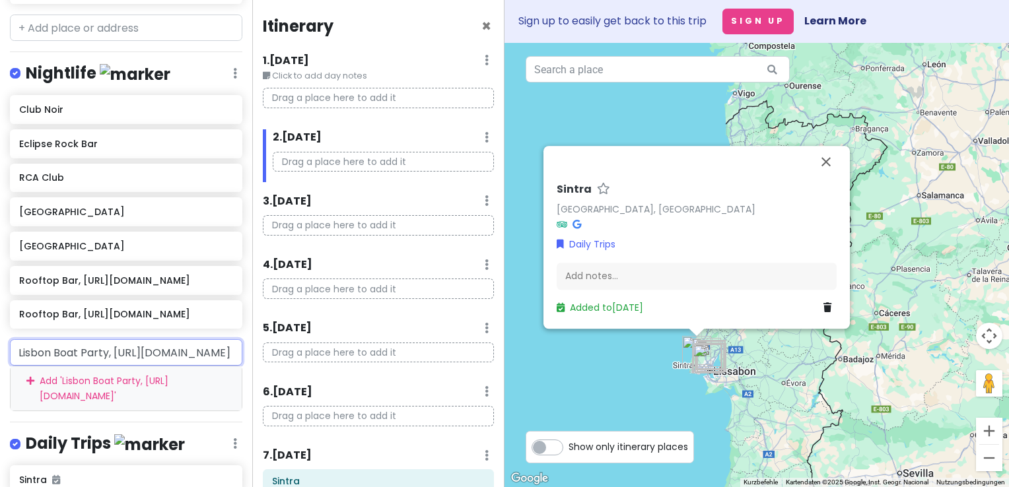
type input "Lisbon Boat Party, [URL][DOMAIN_NAME]"
click at [0, 353] on html "Jungsferien [GEOGRAPHIC_DATA] Private Change Dates Make a Copy Delete Trip Go P…" at bounding box center [504, 243] width 1009 height 487
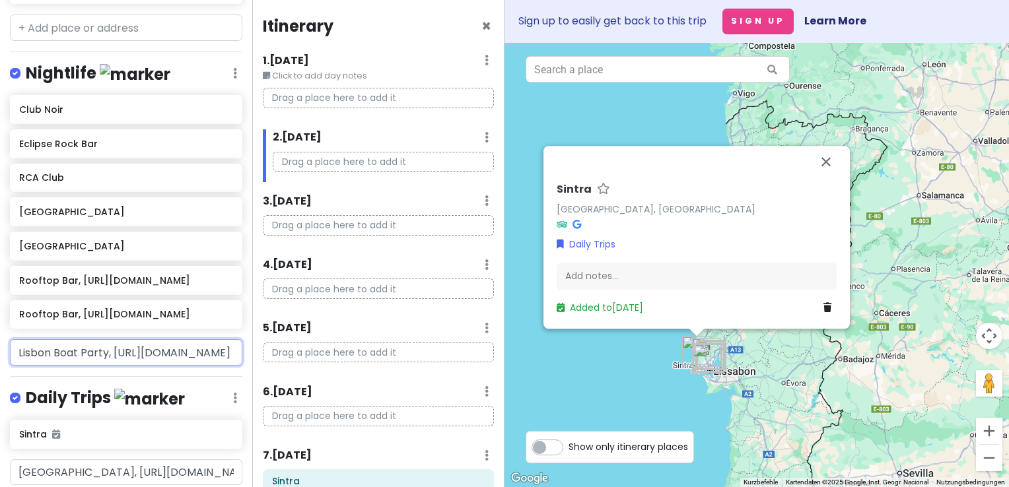
click at [164, 339] on input "Lisbon Boat Party, [URL][DOMAIN_NAME]" at bounding box center [126, 352] width 232 height 26
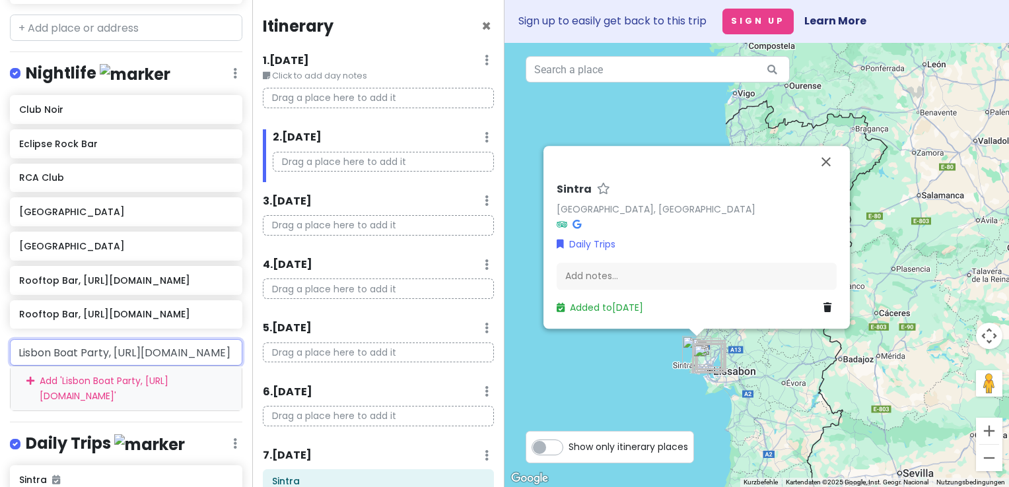
click at [155, 339] on input "Lisbon Boat Party, [URL][DOMAIN_NAME]" at bounding box center [126, 352] width 232 height 26
click at [90, 367] on div "Add ' Lisbon Boat Party, [URL][DOMAIN_NAME] '" at bounding box center [126, 389] width 231 height 44
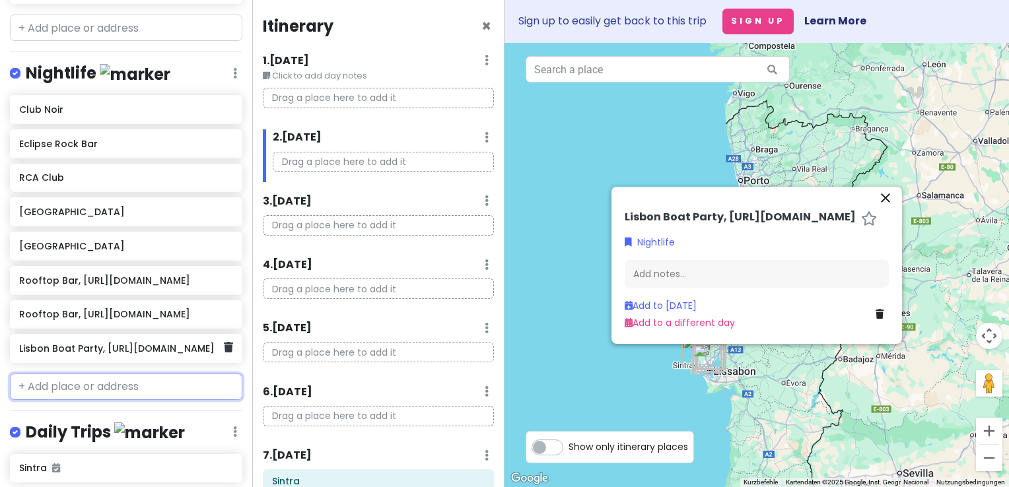
click at [116, 343] on h6 "Lisbon Boat Party, [URL][DOMAIN_NAME]" at bounding box center [121, 349] width 204 height 12
click at [140, 339] on div "Lisbon Boat Party, [URL][DOMAIN_NAME]" at bounding box center [121, 348] width 204 height 18
click at [118, 339] on div "Lisbon Boat Party, [URL][DOMAIN_NAME]" at bounding box center [121, 348] width 204 height 18
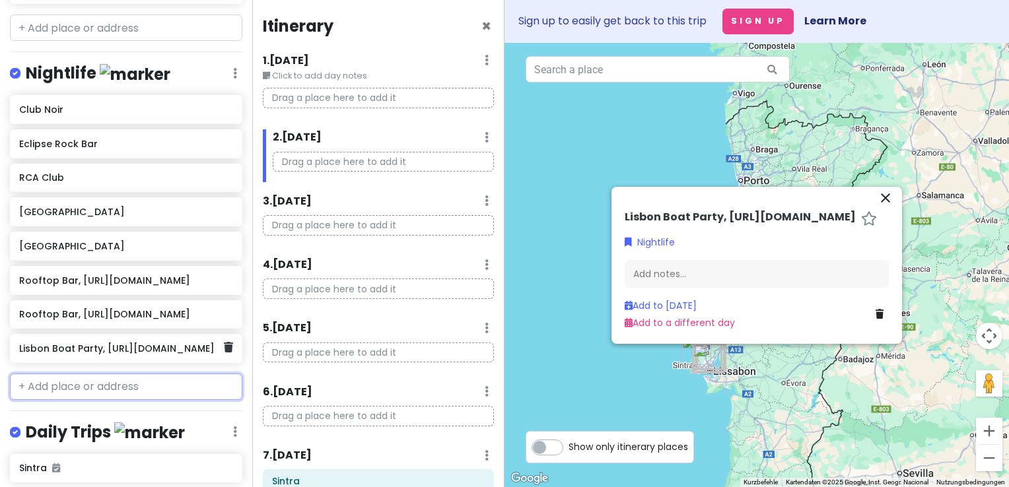
click at [116, 343] on h6 "Lisbon Boat Party, [URL][DOMAIN_NAME]" at bounding box center [121, 349] width 204 height 12
click at [79, 343] on h6 "Lisbon Boat Party, [URL][DOMAIN_NAME]" at bounding box center [121, 349] width 204 height 12
click at [73, 343] on h6 "Lisbon Boat Party, [URL][DOMAIN_NAME]" at bounding box center [121, 349] width 204 height 12
click at [83, 343] on h6 "Lisbon Boat Party, [URL][DOMAIN_NAME]" at bounding box center [121, 349] width 204 height 12
click at [132, 343] on h6 "Lisbon Boat Party, [URL][DOMAIN_NAME]" at bounding box center [121, 349] width 204 height 12
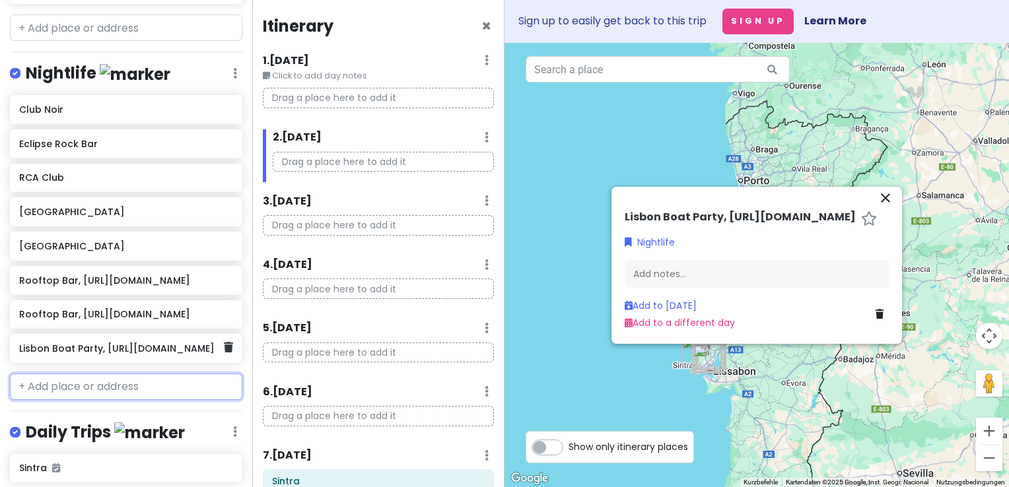
click at [85, 339] on div "Lisbon Boat Party, [URL][DOMAIN_NAME]" at bounding box center [121, 348] width 204 height 18
click at [224, 342] on icon at bounding box center [228, 347] width 9 height 11
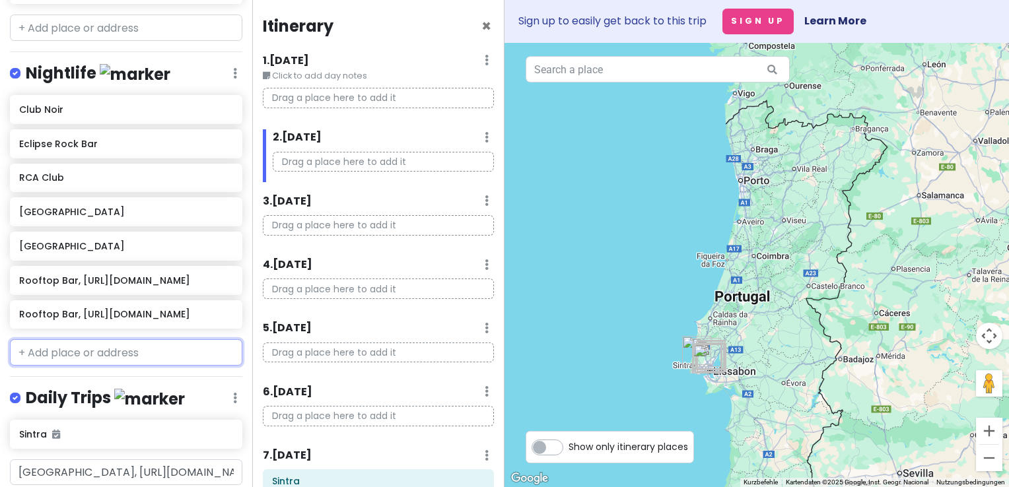
paste input "[URL][DOMAIN_NAME]"
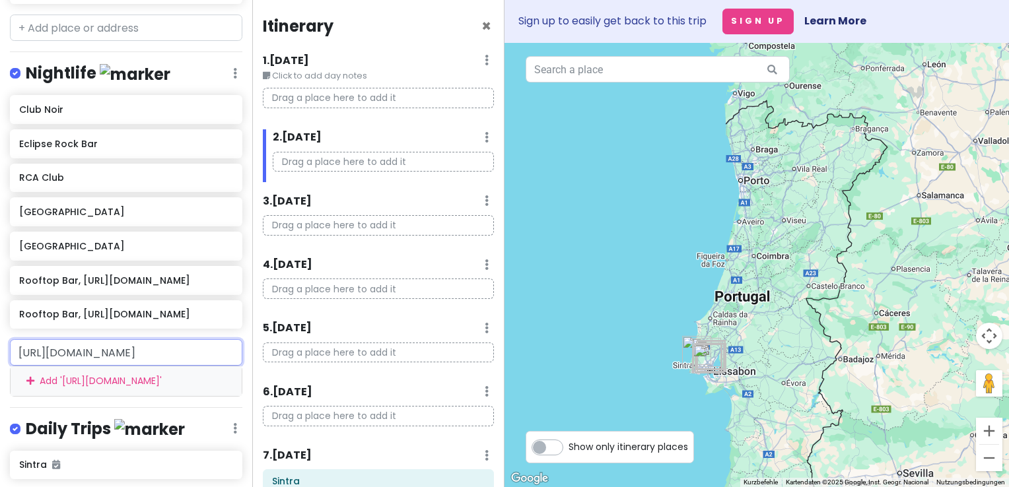
click at [14, 339] on input "[URL][DOMAIN_NAME]" at bounding box center [126, 352] width 232 height 26
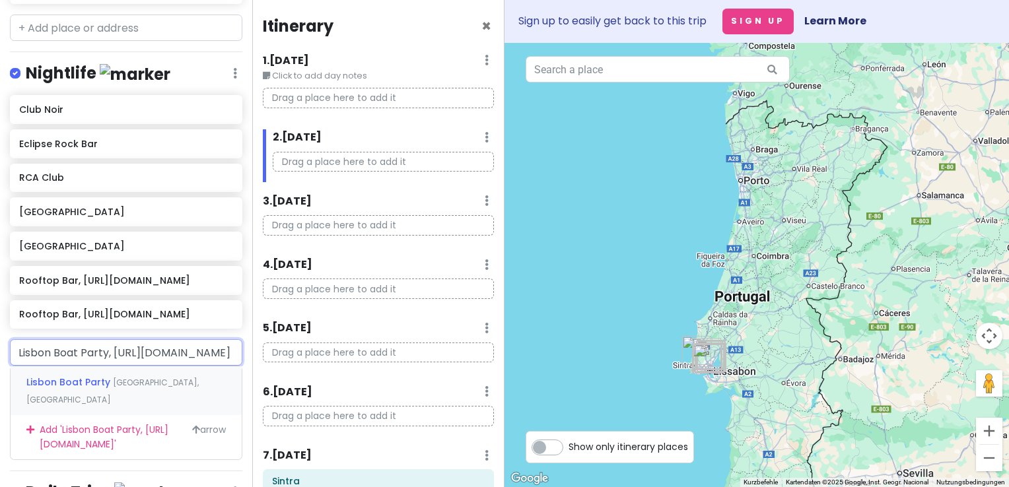
type input "Lisbon Boat Party, [URL][DOMAIN_NAME]"
click at [0, 266] on html "Jungsferien [GEOGRAPHIC_DATA] Private Change Dates Make a Copy Delete Trip Go P…" at bounding box center [504, 243] width 1009 height 487
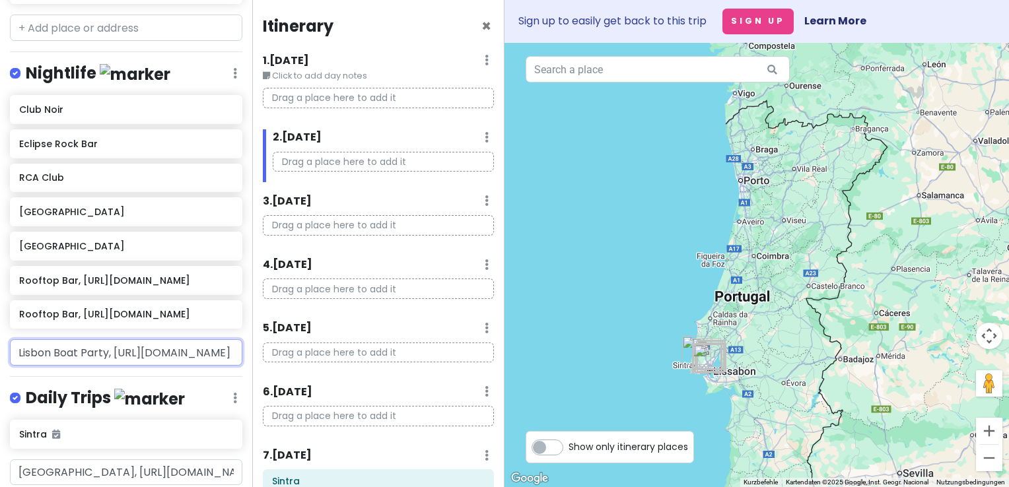
click at [133, 339] on input "Lisbon Boat Party, [URL][DOMAIN_NAME]" at bounding box center [126, 352] width 232 height 26
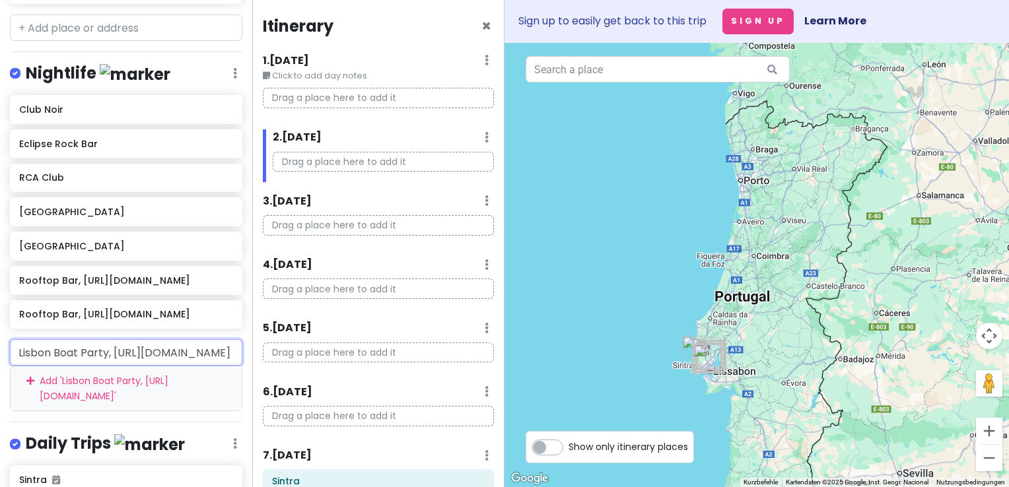
click at [85, 367] on div "Add ' Lisbon Boat Party, [URL][DOMAIN_NAME] '" at bounding box center [126, 389] width 231 height 44
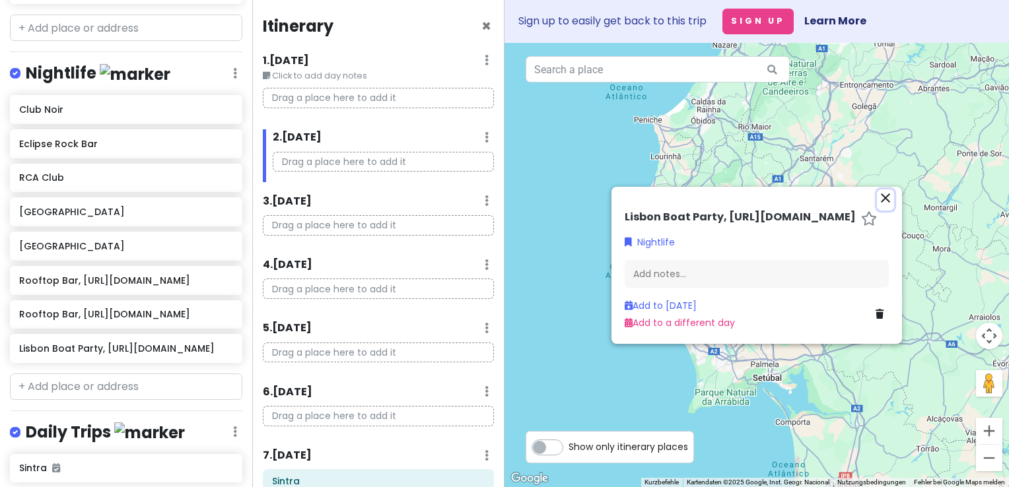
click at [884, 190] on icon "close" at bounding box center [886, 198] width 16 height 16
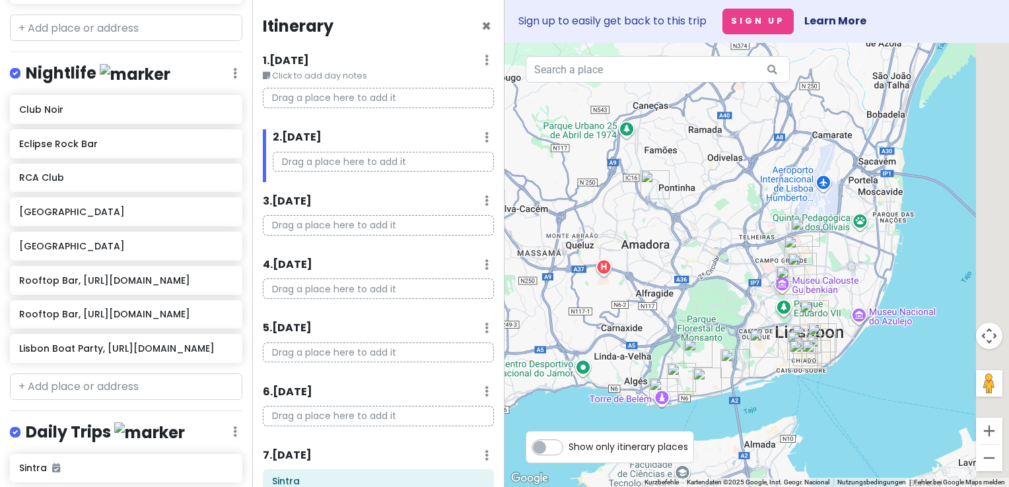
drag, startPoint x: 847, startPoint y: 358, endPoint x: 664, endPoint y: 314, distance: 188.8
click at [664, 314] on div at bounding box center [757, 265] width 505 height 444
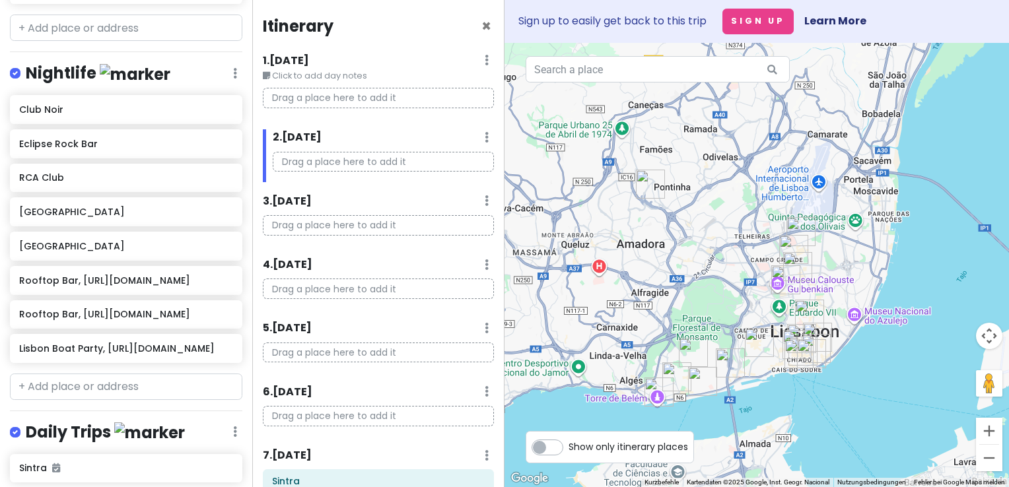
click at [811, 351] on img "Praça do Comércio" at bounding box center [811, 353] width 29 height 29
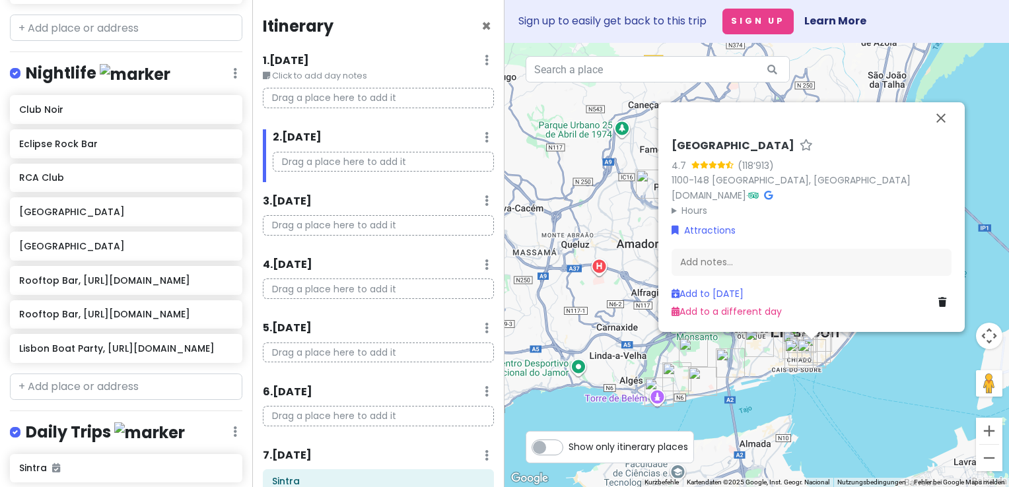
click at [730, 366] on img "LX Factory" at bounding box center [730, 363] width 29 height 29
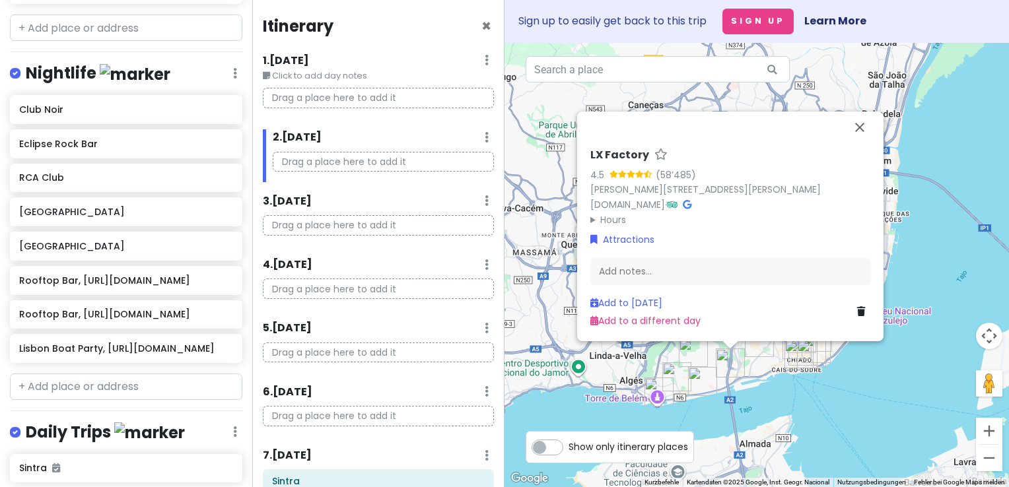
click at [700, 381] on img "Museu de Arte, Arquitetura e Tecnologia" at bounding box center [702, 381] width 29 height 29
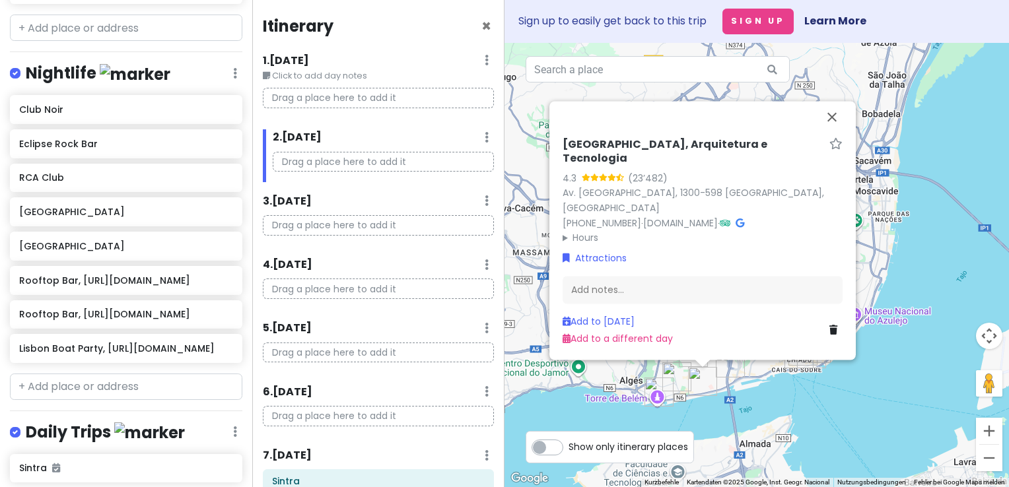
click at [666, 374] on img "Mosteiro dos Jerónimos" at bounding box center [676, 377] width 29 height 29
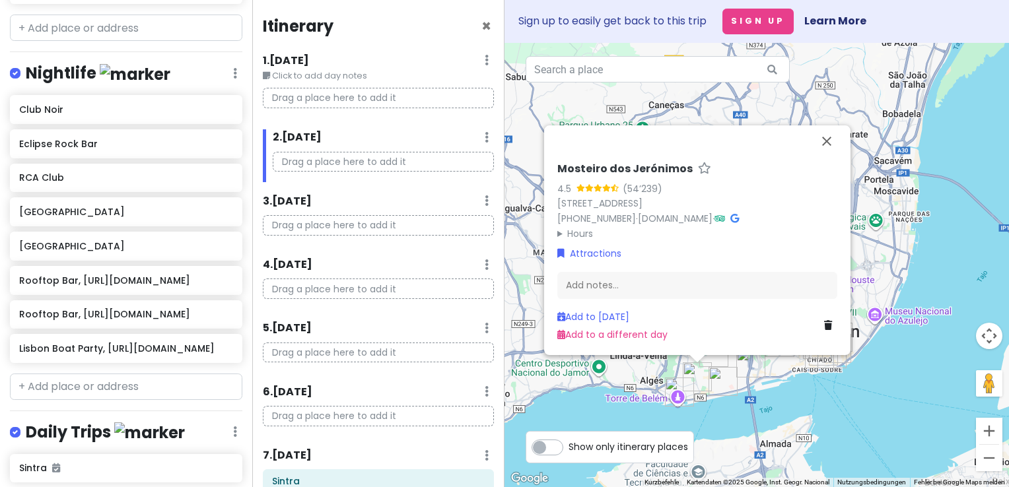
click at [829, 404] on div "Mosteiro dos Jerónimos 4.5 (54’239) [STREET_ADDRESS] [PHONE_NUMBER] · [DOMAIN_N…" at bounding box center [757, 265] width 505 height 444
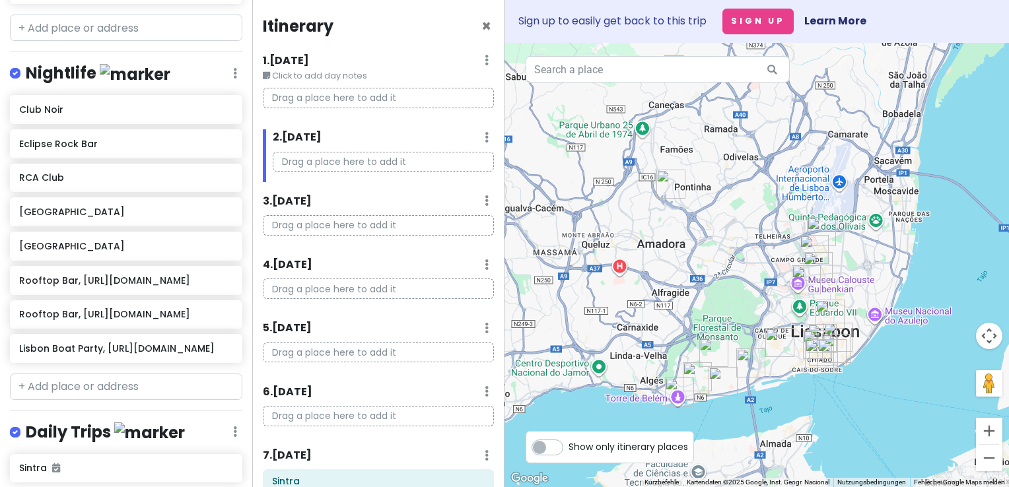
click at [814, 355] on img "Copenhagen" at bounding box center [819, 353] width 29 height 29
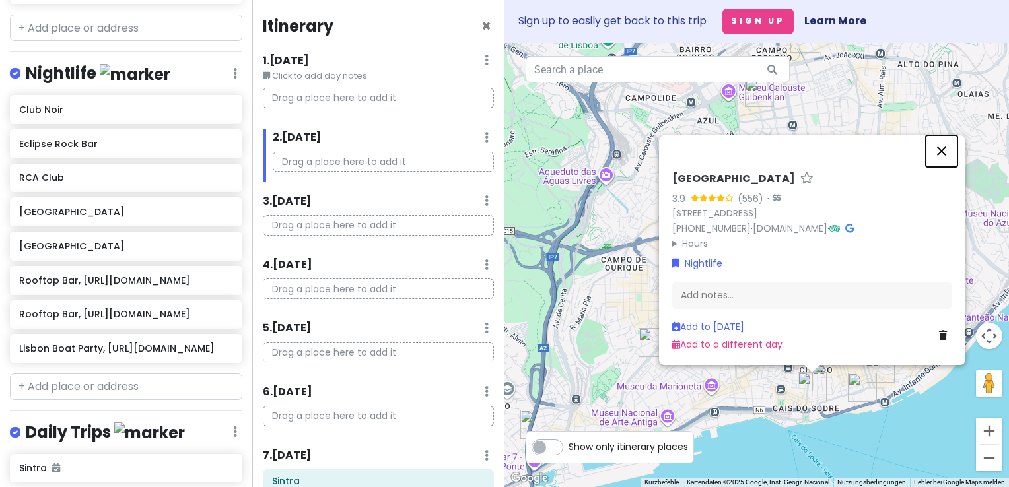
click at [946, 153] on button "Schließen" at bounding box center [942, 151] width 32 height 32
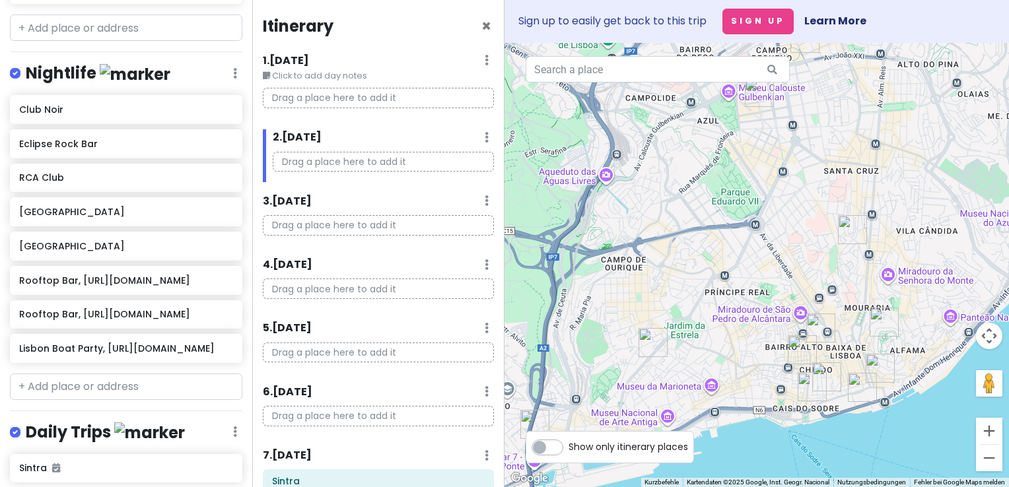
click at [821, 367] on img "The National Museum of Contemporary Art" at bounding box center [826, 377] width 29 height 29
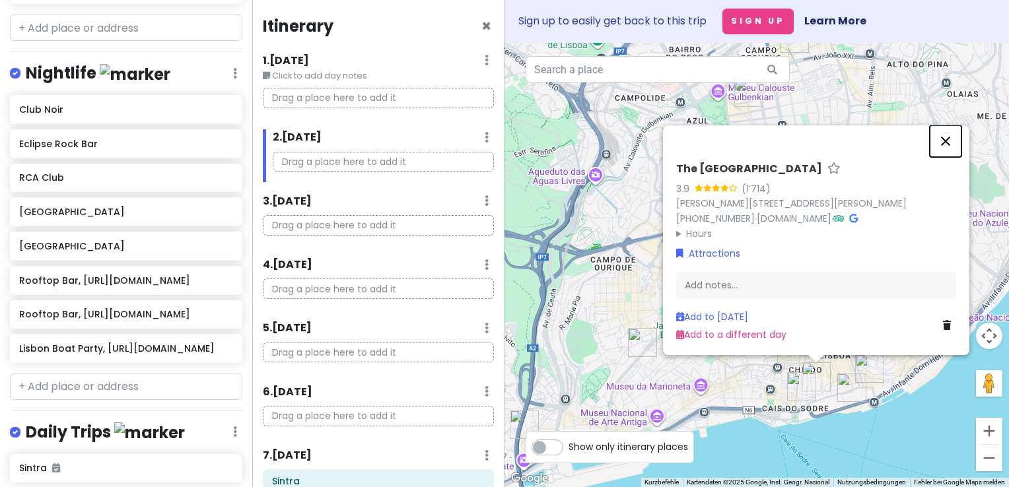
click at [951, 125] on button "Schließen" at bounding box center [946, 141] width 32 height 32
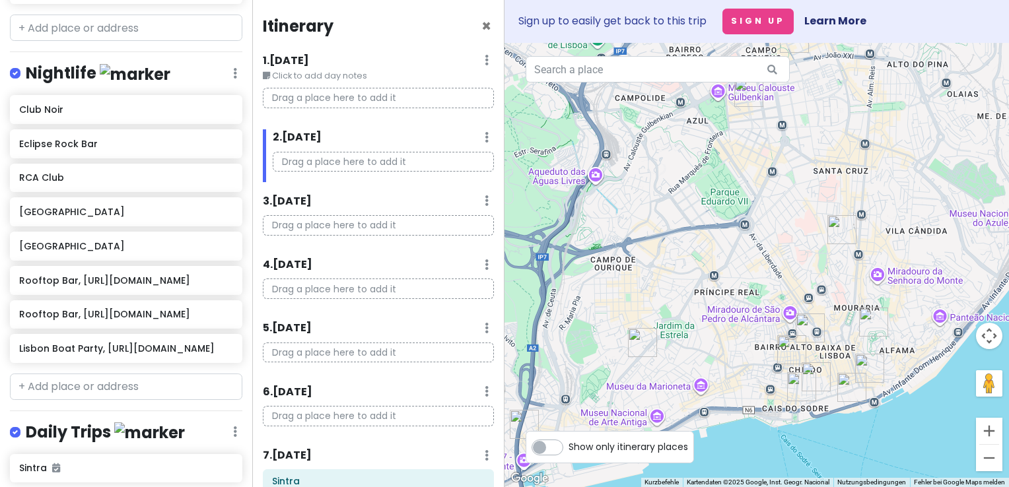
click at [792, 352] on img "Eclipse Rock Bar" at bounding box center [791, 349] width 29 height 29
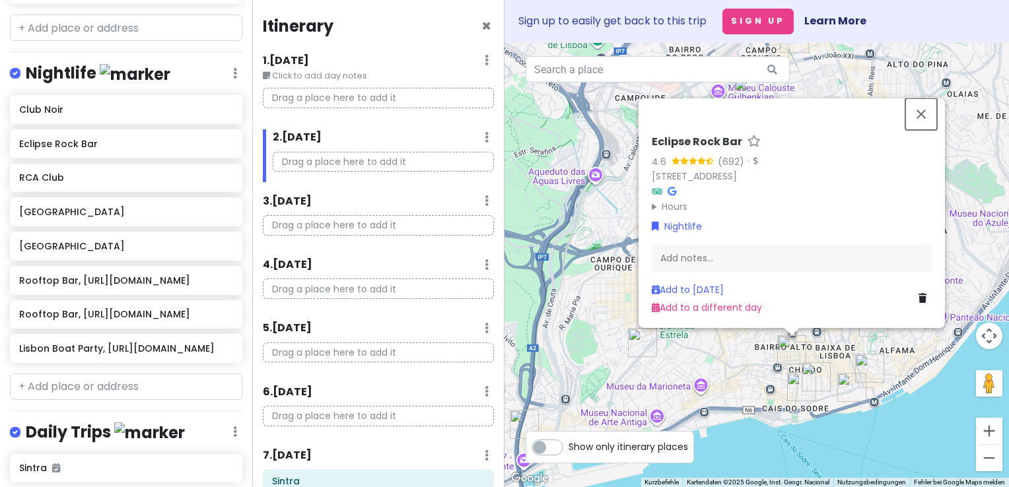
click at [923, 112] on button "Schließen" at bounding box center [921, 114] width 32 height 32
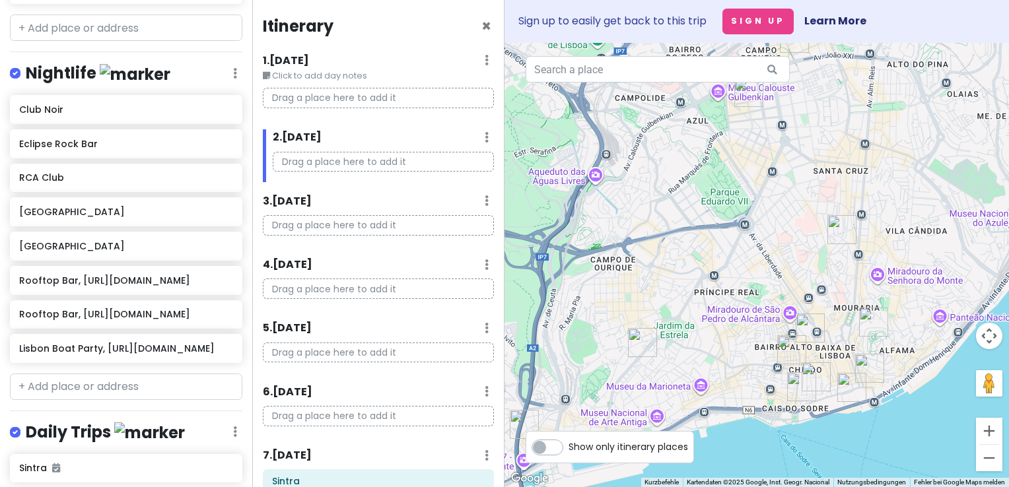
click at [872, 363] on img "QOSQO" at bounding box center [869, 368] width 29 height 29
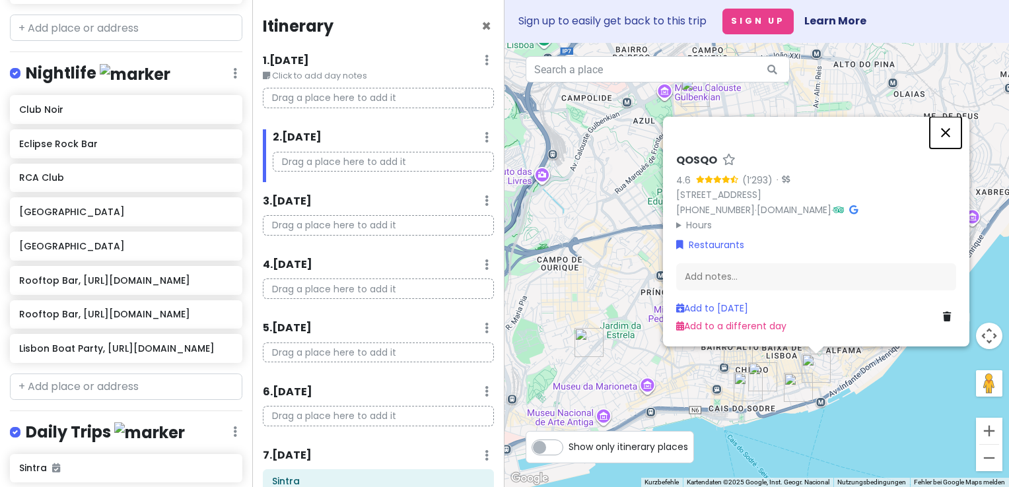
click at [947, 130] on button "Schließen" at bounding box center [946, 133] width 32 height 32
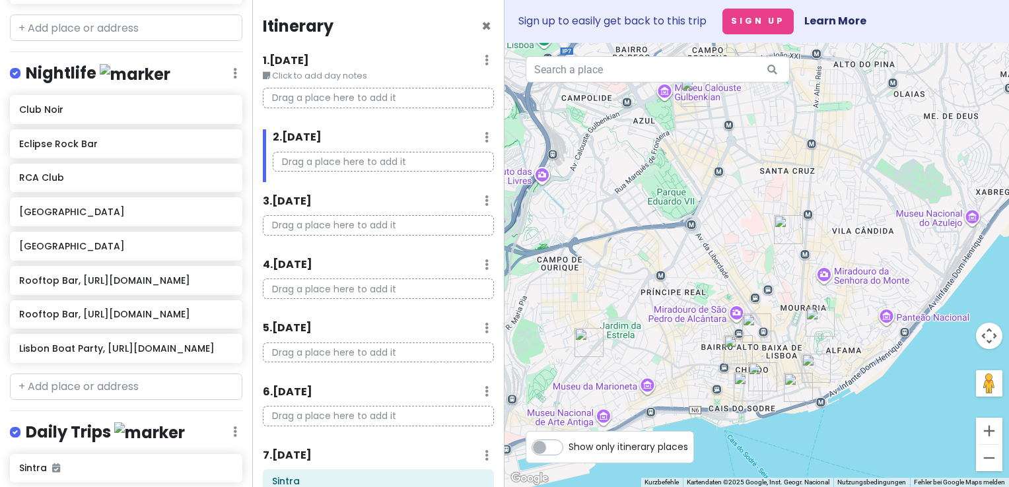
click at [818, 319] on img "Castelo de São Jorge" at bounding box center [820, 322] width 29 height 29
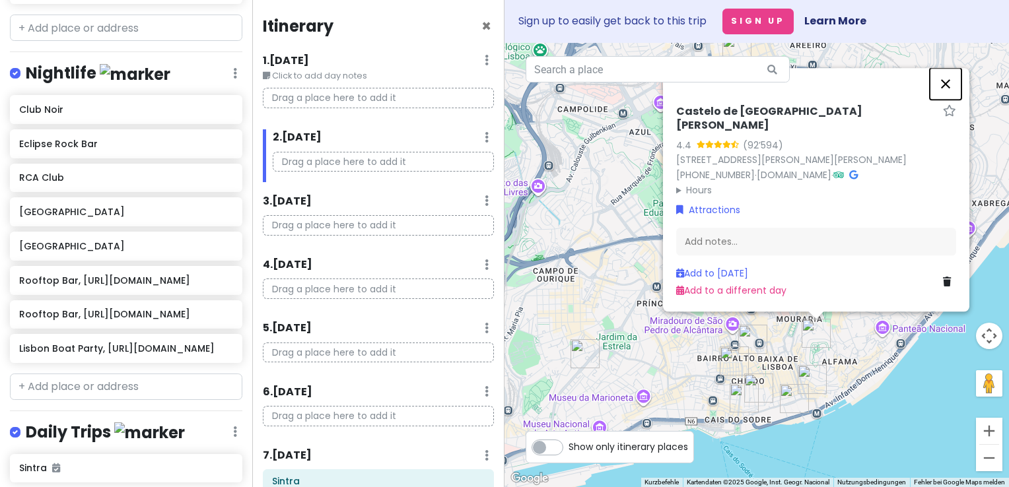
click at [944, 98] on button "Schließen" at bounding box center [946, 84] width 32 height 32
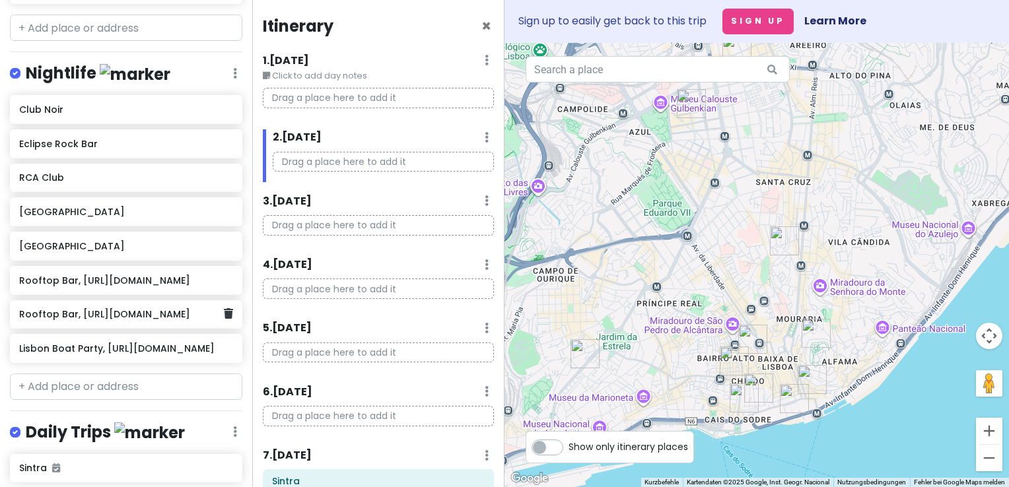
click at [87, 306] on div "Rooftop Bar, [URL][DOMAIN_NAME]" at bounding box center [121, 315] width 204 height 18
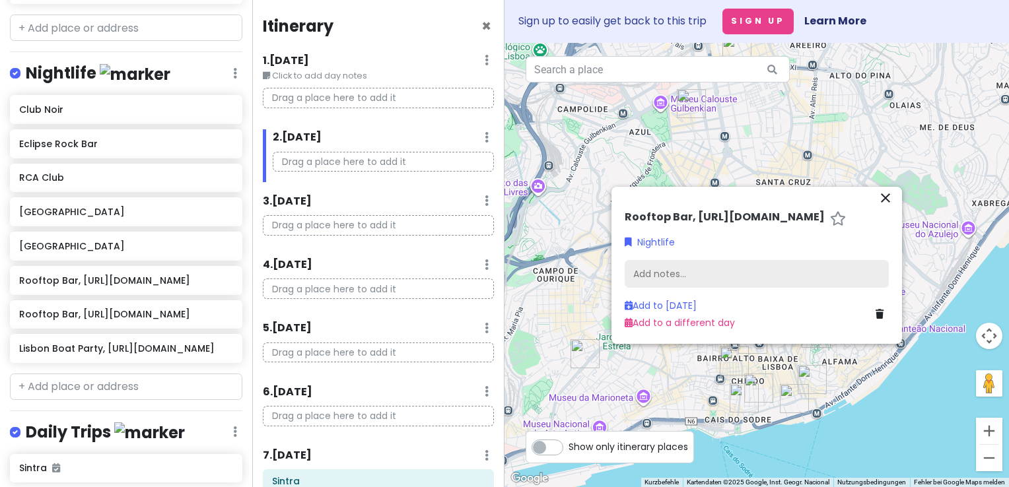
click at [656, 273] on div "Add notes..." at bounding box center [757, 274] width 264 height 28
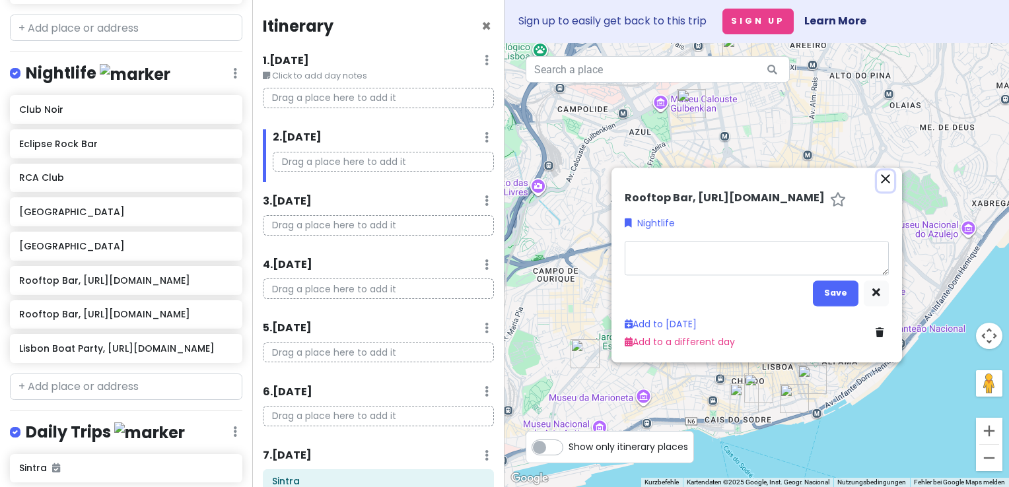
click at [890, 177] on div "← Nach links → Nach rechts ↑ Nach oben ↓ Nach unten + Heranzoomen - Herauszoome…" at bounding box center [757, 265] width 505 height 444
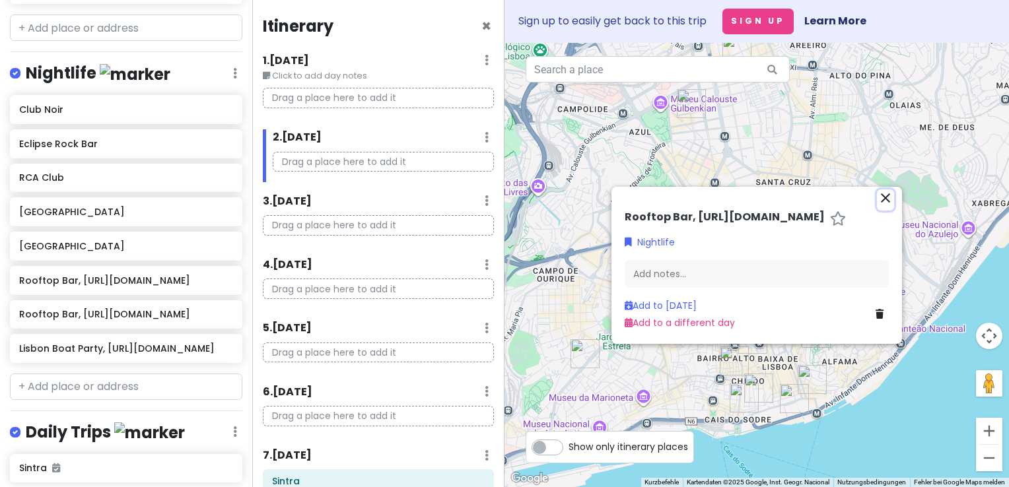
click at [888, 197] on icon "close" at bounding box center [886, 198] width 16 height 16
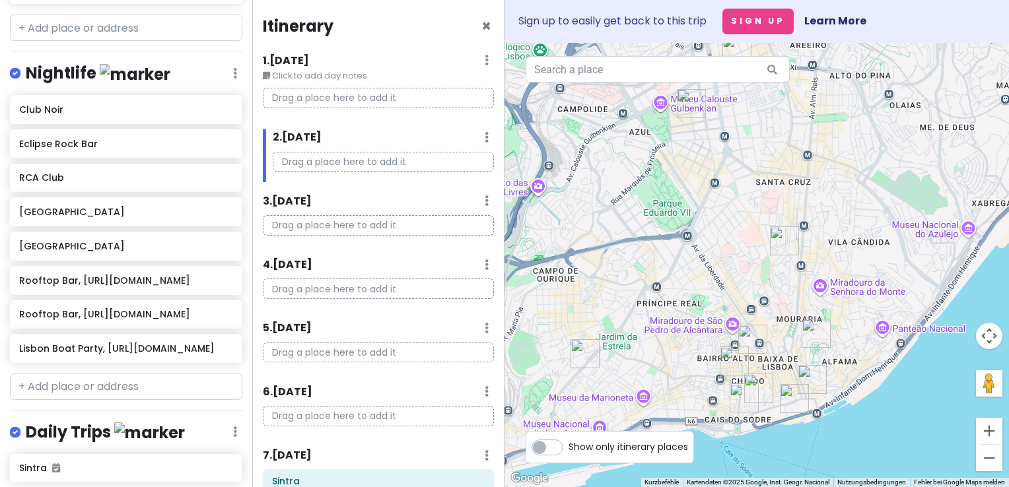
click at [749, 339] on img "R. do Duque 61" at bounding box center [752, 339] width 29 height 29
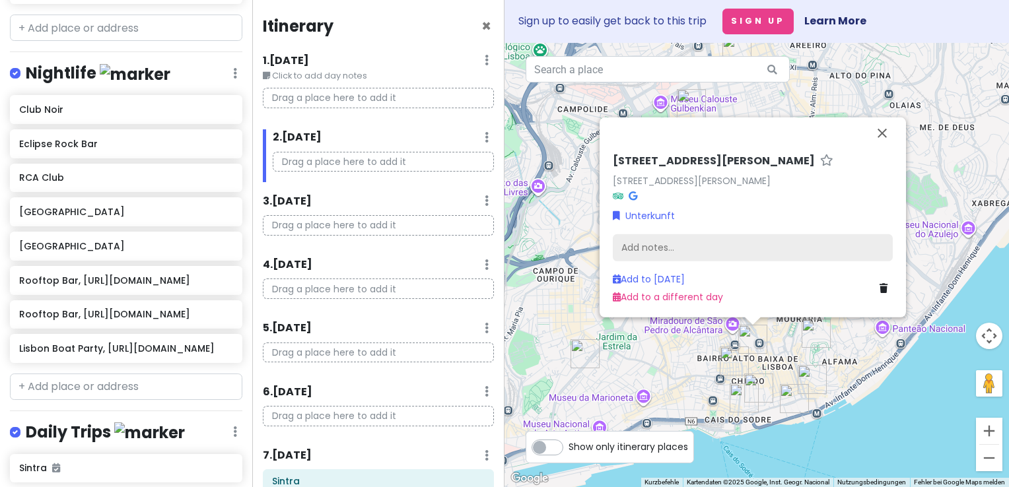
click at [666, 248] on div "Add notes..." at bounding box center [753, 248] width 280 height 28
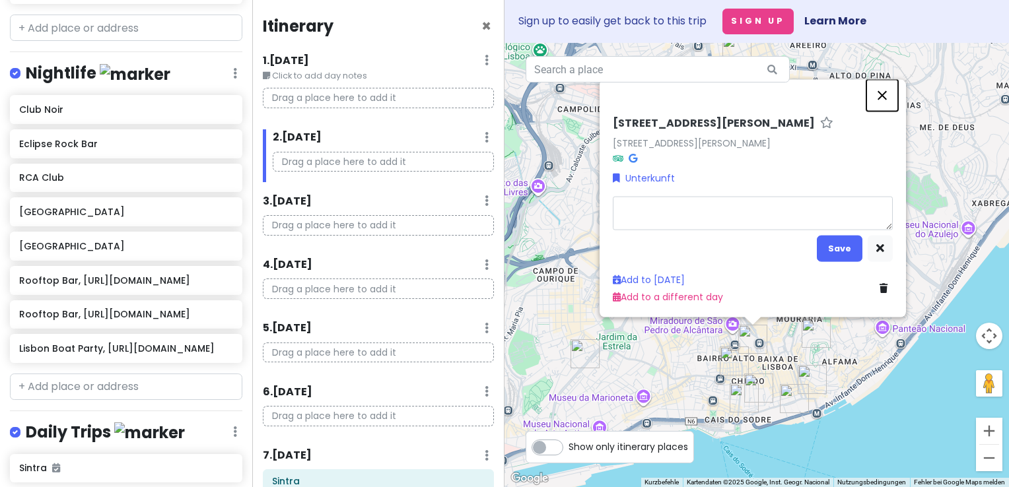
click at [882, 96] on div "[STREET_ADDRESS][PERSON_NAME][PERSON_NAME] Unterkunft Save Add to [DATE] Add to…" at bounding box center [757, 265] width 505 height 444
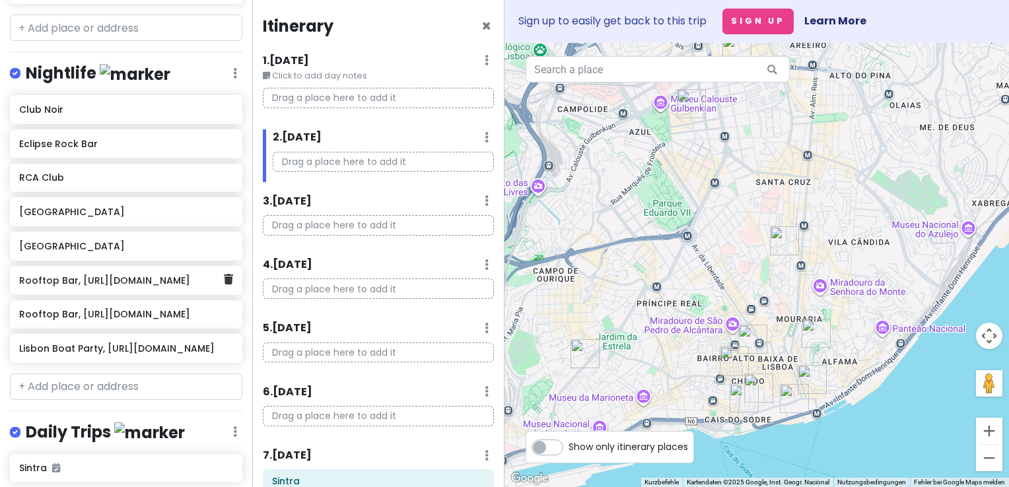
click at [107, 275] on h6 "Rooftop Bar, [URL][DOMAIN_NAME]" at bounding box center [121, 281] width 204 height 12
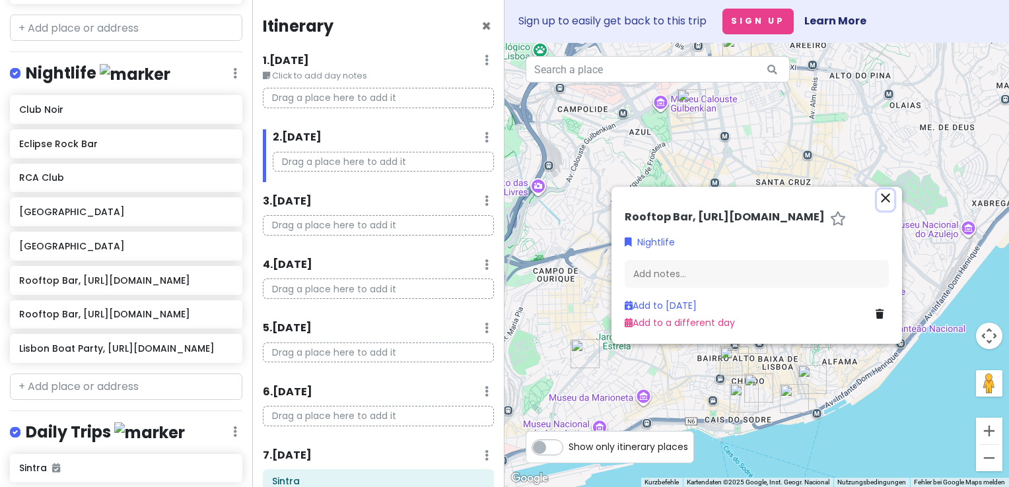
click at [882, 190] on icon "close" at bounding box center [886, 198] width 16 height 16
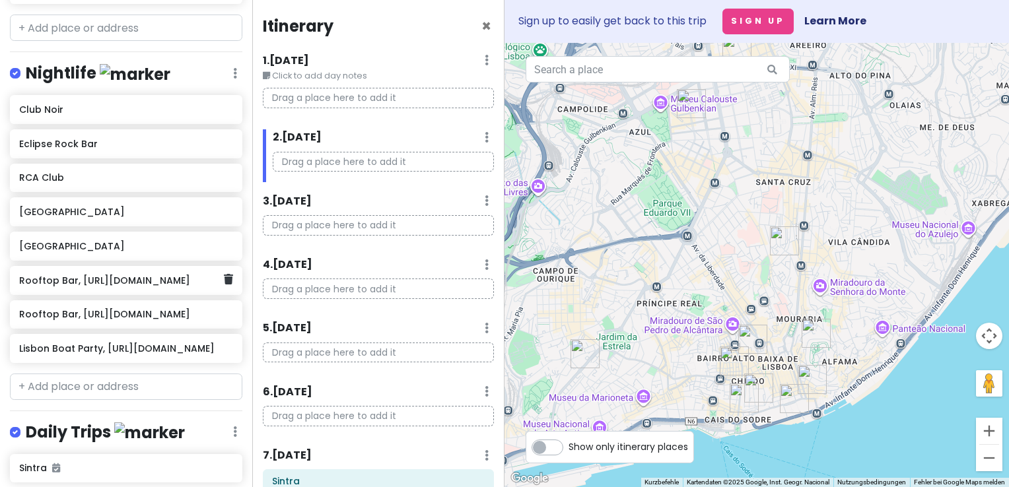
click at [87, 275] on h6 "Rooftop Bar, [URL][DOMAIN_NAME]" at bounding box center [121, 281] width 204 height 12
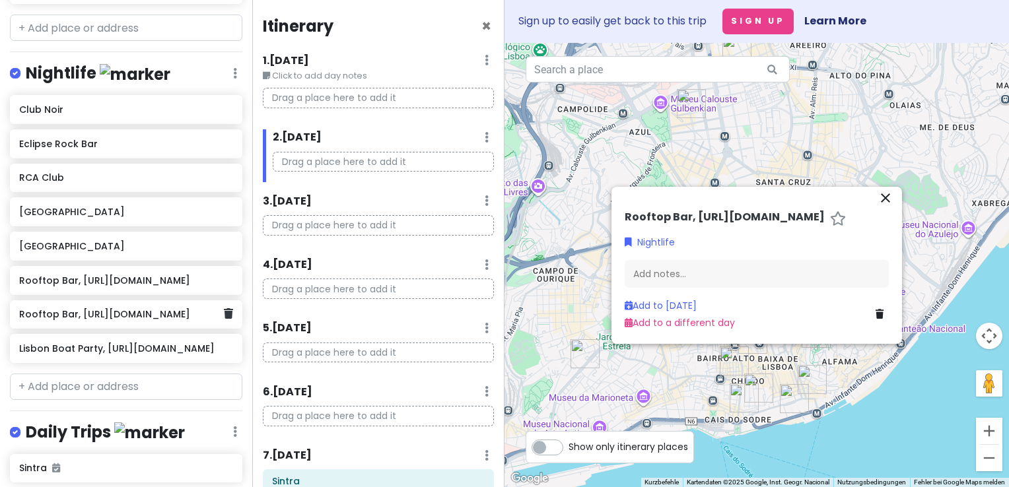
click at [102, 308] on h6 "Rooftop Bar, [URL][DOMAIN_NAME]" at bounding box center [121, 314] width 204 height 12
click at [773, 213] on h6 "Rooftop Bar, [URL][DOMAIN_NAME]" at bounding box center [725, 218] width 200 height 14
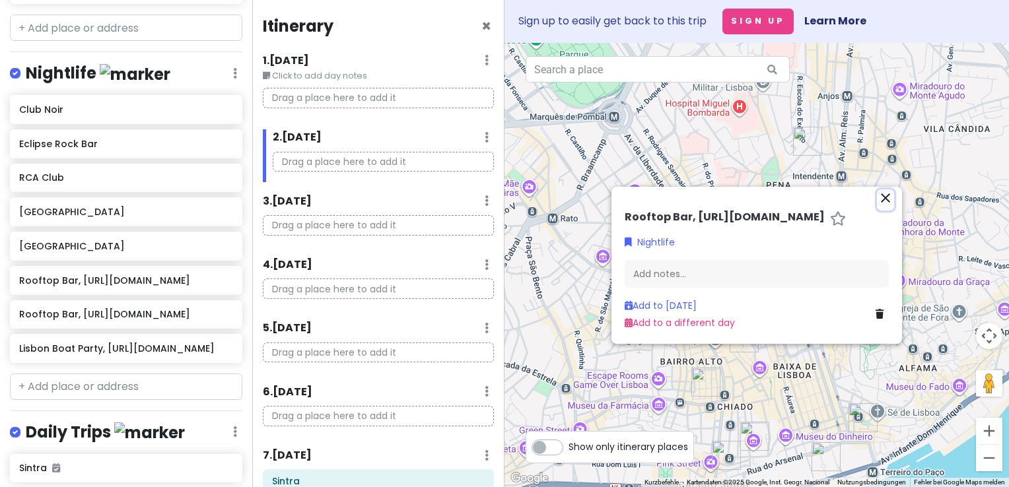
click at [887, 194] on icon "close" at bounding box center [886, 198] width 16 height 16
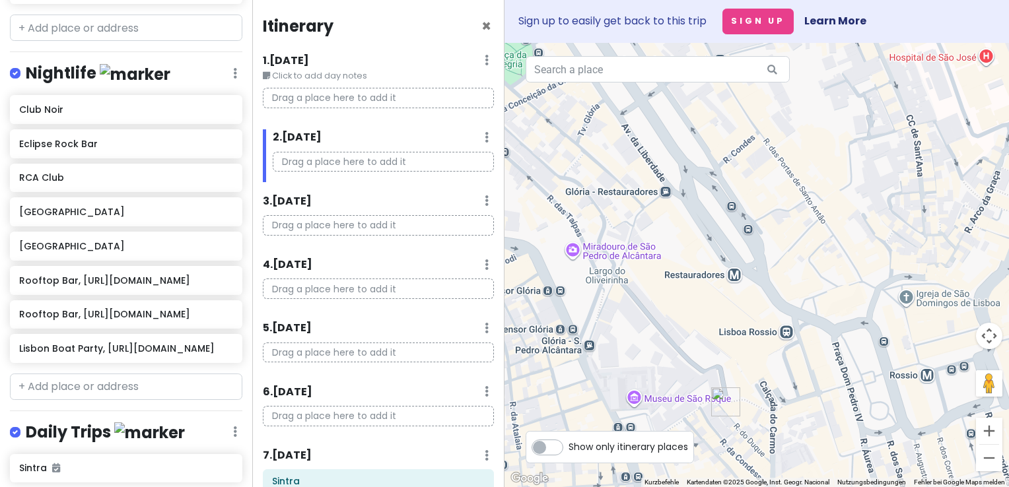
click at [721, 407] on img "R. do Duque 61" at bounding box center [725, 402] width 29 height 29
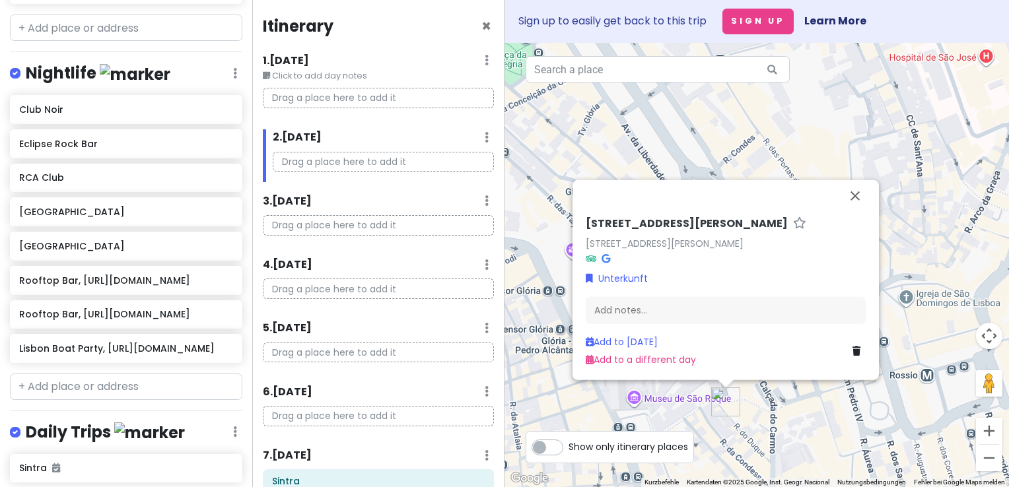
click at [721, 402] on img "R. do Duque 61" at bounding box center [725, 402] width 29 height 29
click at [742, 244] on link "[STREET_ADDRESS][PERSON_NAME]" at bounding box center [665, 242] width 158 height 13
click at [88, 308] on h6 "Rooftop Bar, [URL][DOMAIN_NAME]" at bounding box center [121, 314] width 204 height 12
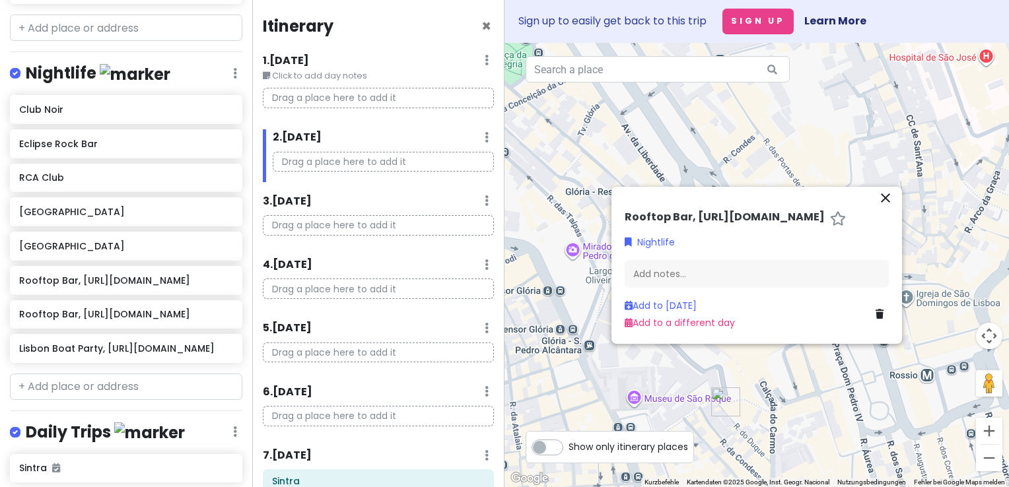
click at [726, 215] on h6 "Rooftop Bar, [URL][DOMAIN_NAME]" at bounding box center [725, 218] width 200 height 14
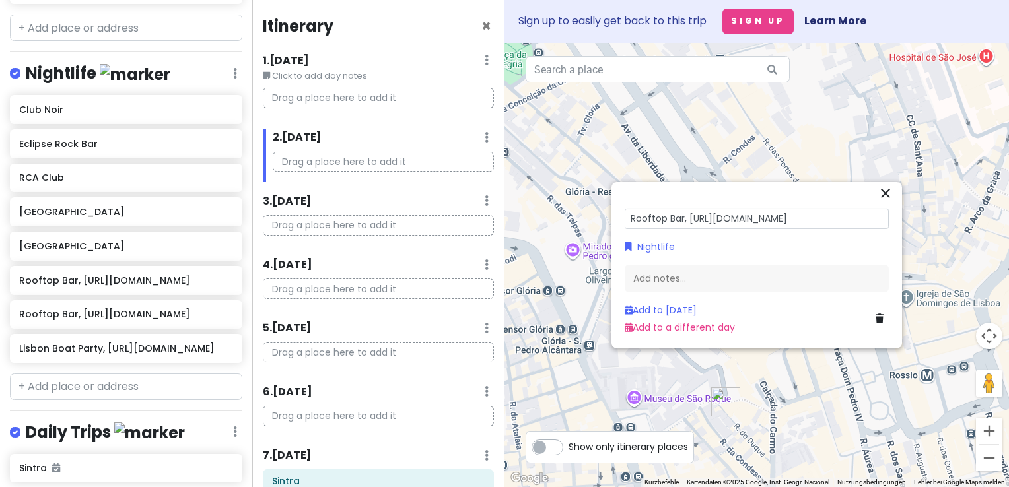
drag, startPoint x: 817, startPoint y: 217, endPoint x: 691, endPoint y: 213, distance: 125.5
click at [691, 213] on input "Rooftop Bar, [URL][DOMAIN_NAME]" at bounding box center [757, 219] width 264 height 20
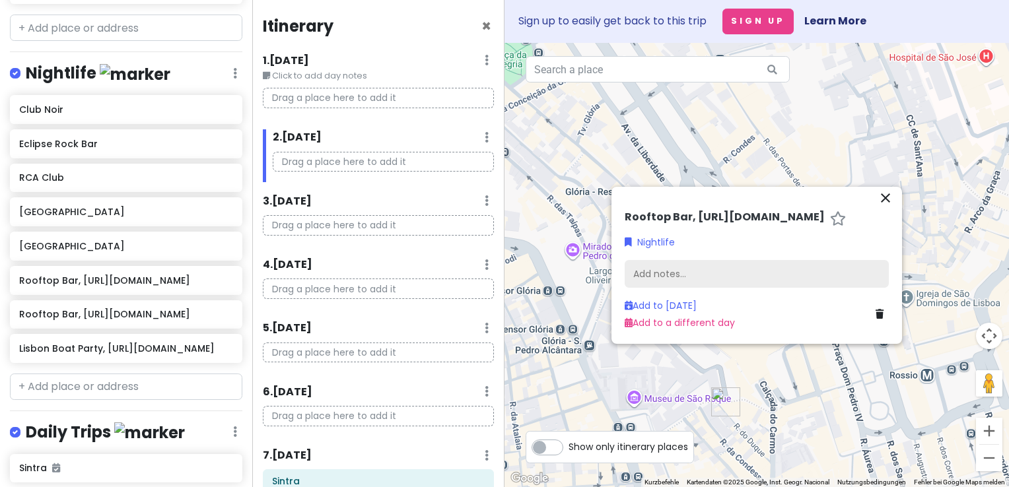
click at [765, 278] on div "Add notes..." at bounding box center [757, 274] width 264 height 28
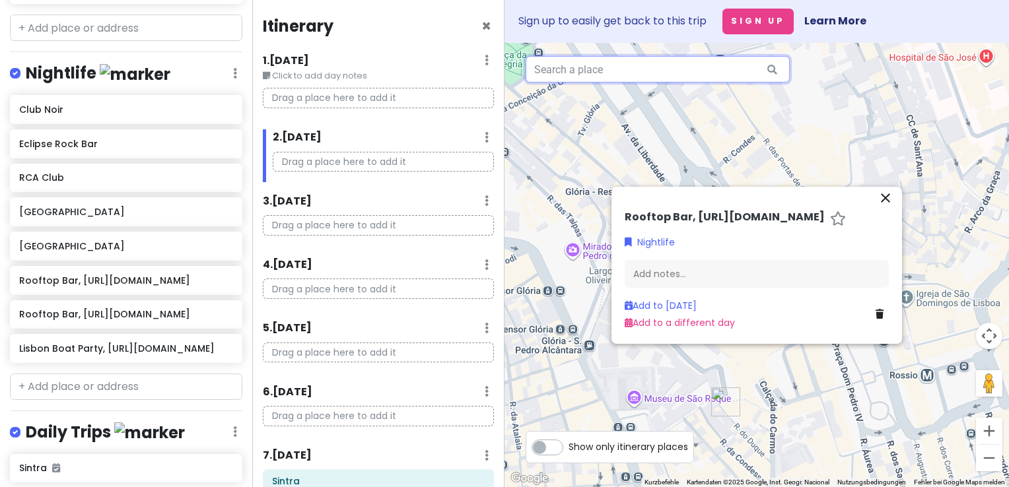
click at [673, 67] on input "text" at bounding box center [658, 69] width 264 height 26
paste input "[STREET_ADDRESS][PERSON_NAME][PERSON_NAME]"
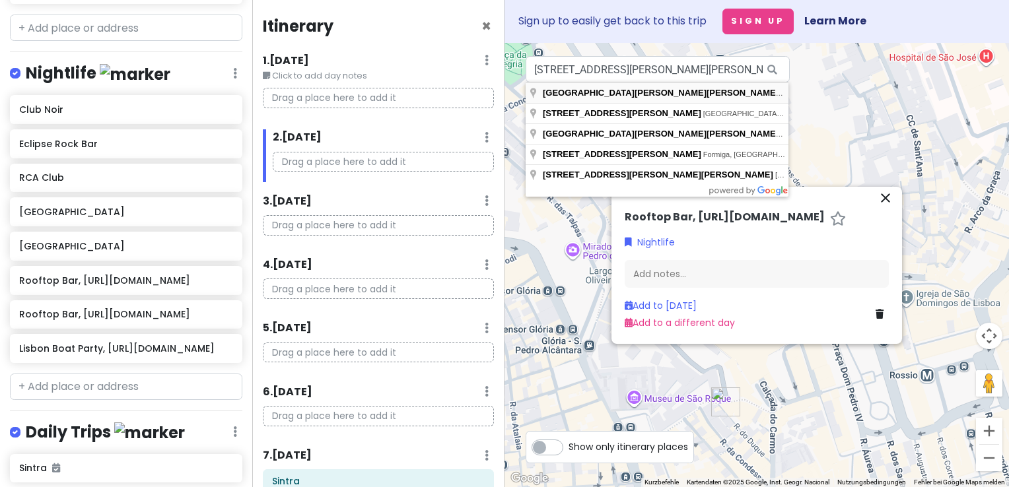
type input "[STREET_ADDRESS][PERSON_NAME][PERSON_NAME]"
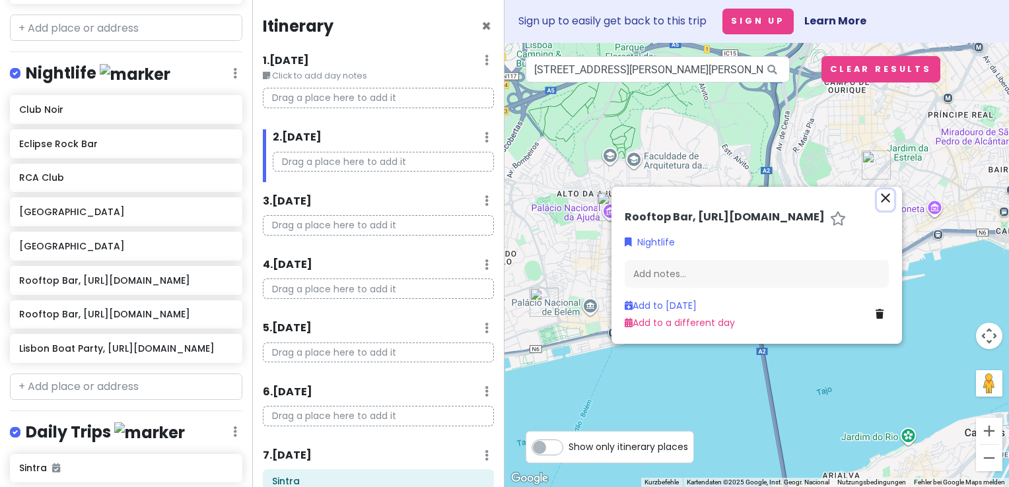
click at [887, 201] on icon "close" at bounding box center [886, 198] width 16 height 16
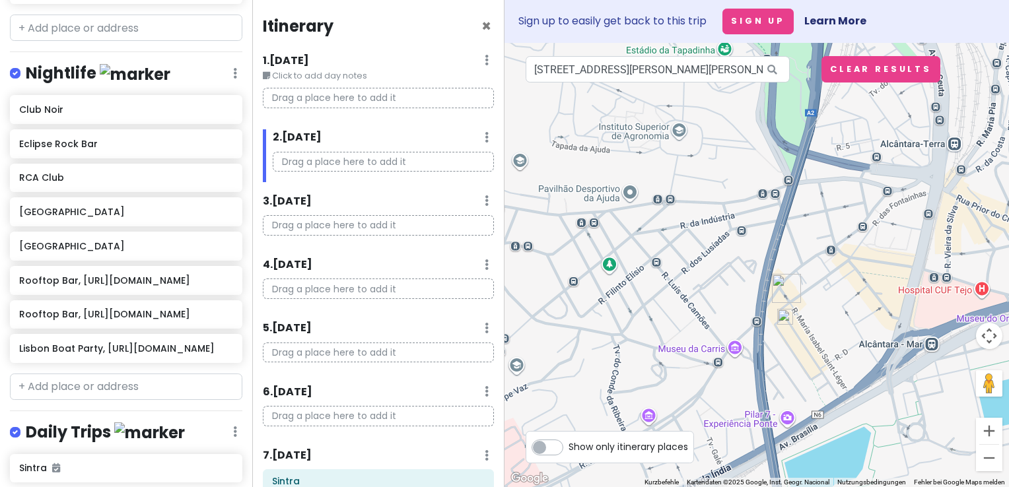
drag, startPoint x: 859, startPoint y: 432, endPoint x: 825, endPoint y: 308, distance: 128.0
click at [825, 308] on div at bounding box center [757, 265] width 505 height 444
click at [625, 71] on input "[STREET_ADDRESS][PERSON_NAME][PERSON_NAME]" at bounding box center [658, 69] width 264 height 26
click at [784, 316] on img at bounding box center [785, 317] width 16 height 16
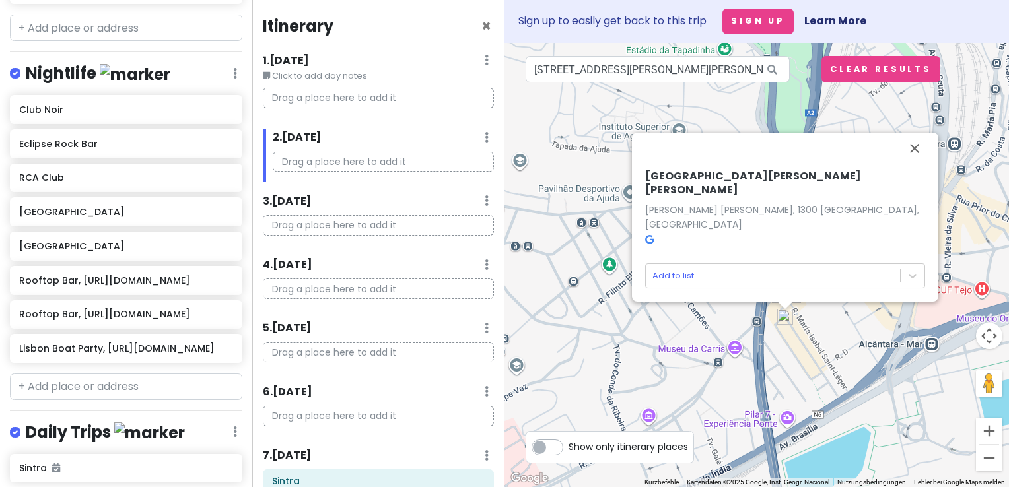
click at [705, 262] on div "[PERSON_NAME] [PERSON_NAME] [PERSON_NAME][STREET_ADDRESS][PERSON_NAME] Add to l…" at bounding box center [785, 228] width 291 height 129
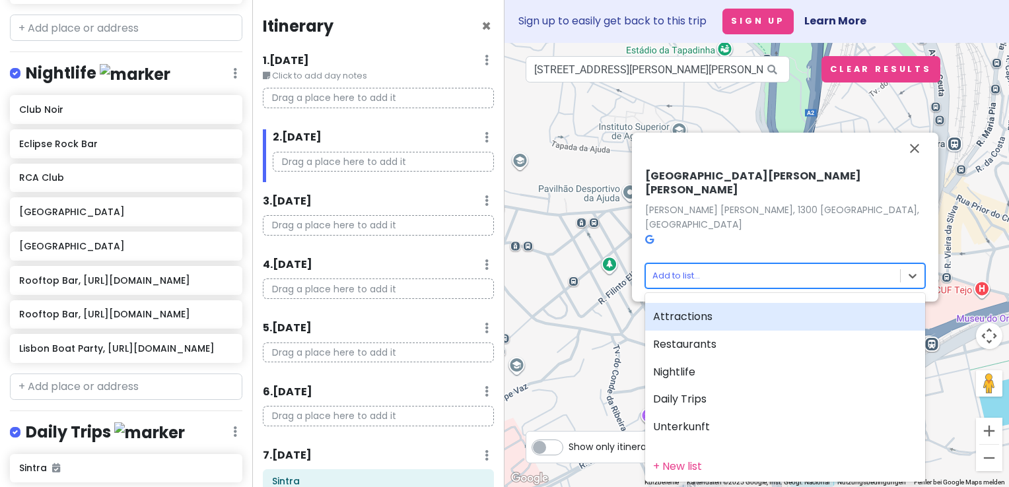
click at [703, 274] on body "Jungsferien [GEOGRAPHIC_DATA] Private Change Dates Make a Copy Delete Trip Go P…" at bounding box center [504, 243] width 1009 height 487
click at [674, 316] on div "Attractions" at bounding box center [785, 317] width 280 height 28
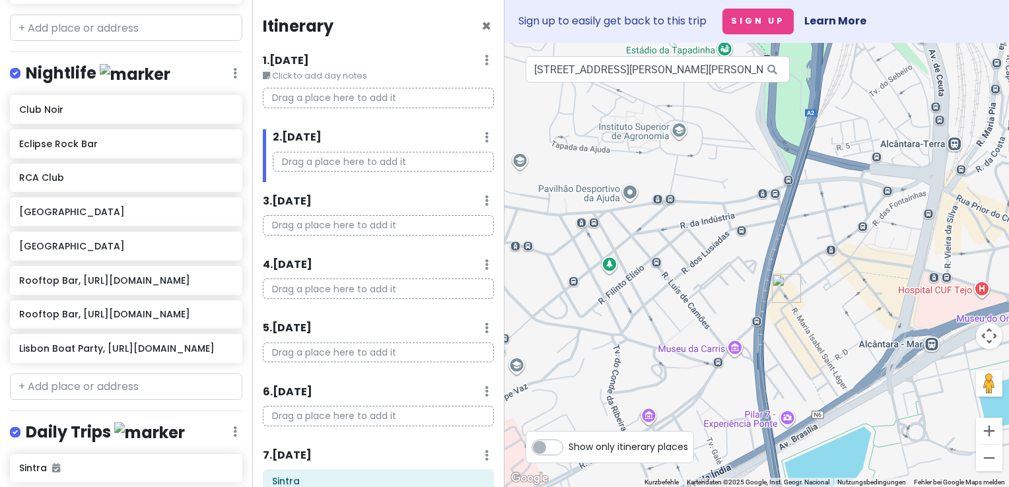
scroll to position [864, 0]
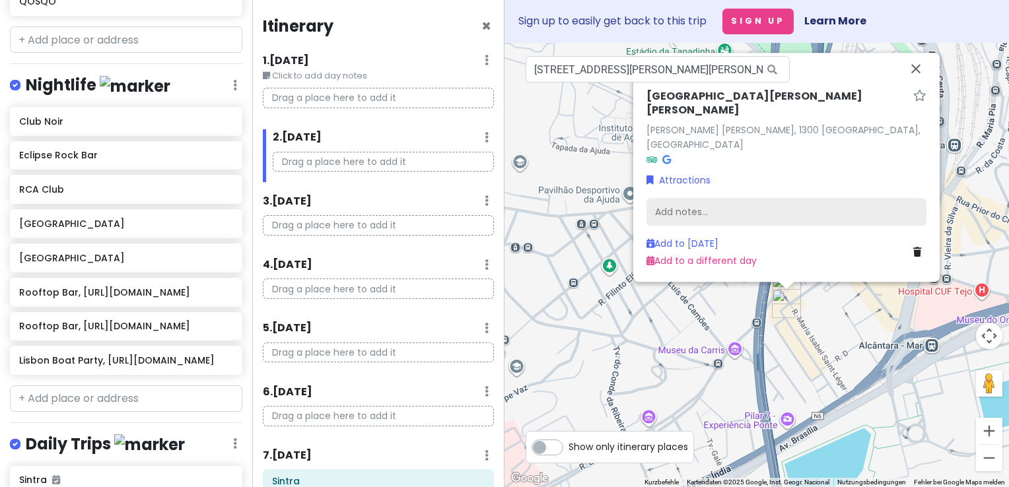
click at [705, 209] on div "Add notes..." at bounding box center [786, 212] width 280 height 28
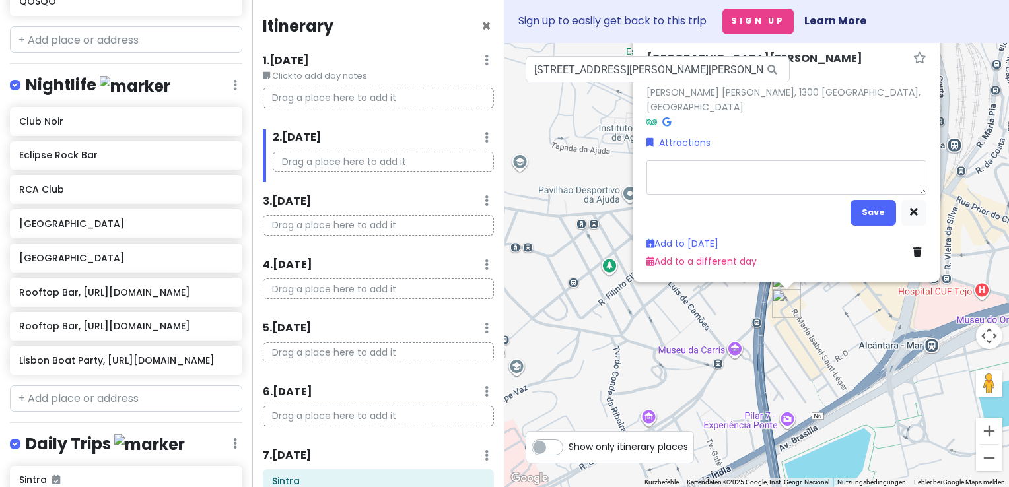
type textarea "x"
type textarea "R"
type textarea "x"
type textarea "Ro"
type textarea "x"
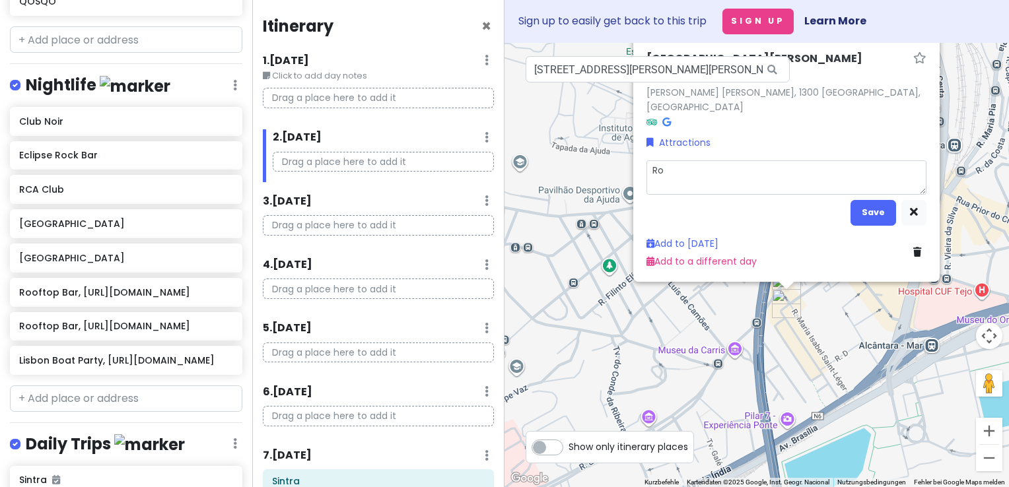
type textarea "Roo"
type textarea "x"
type textarea "Roof"
type textarea "x"
type textarea "Rooft"
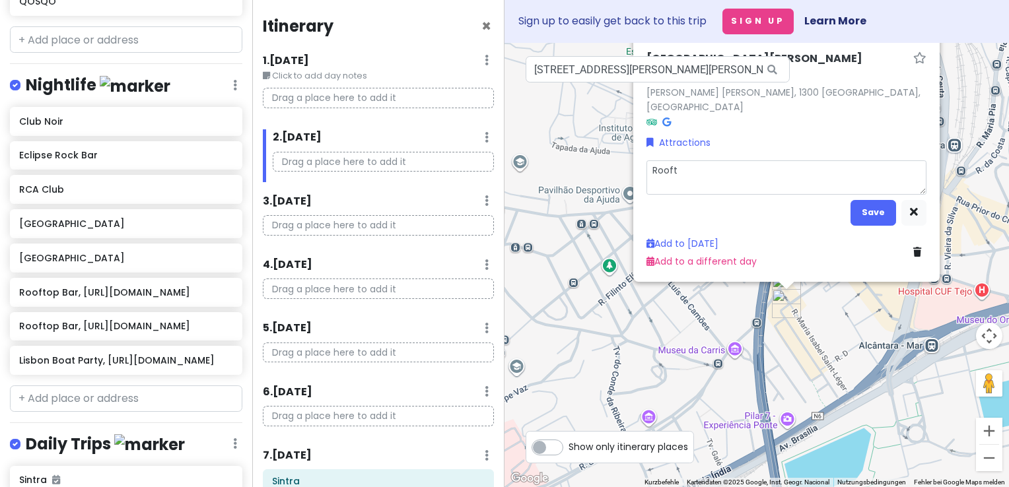
type textarea "x"
type textarea "Roofto"
type textarea "x"
type textarea "Rooftop"
type textarea "x"
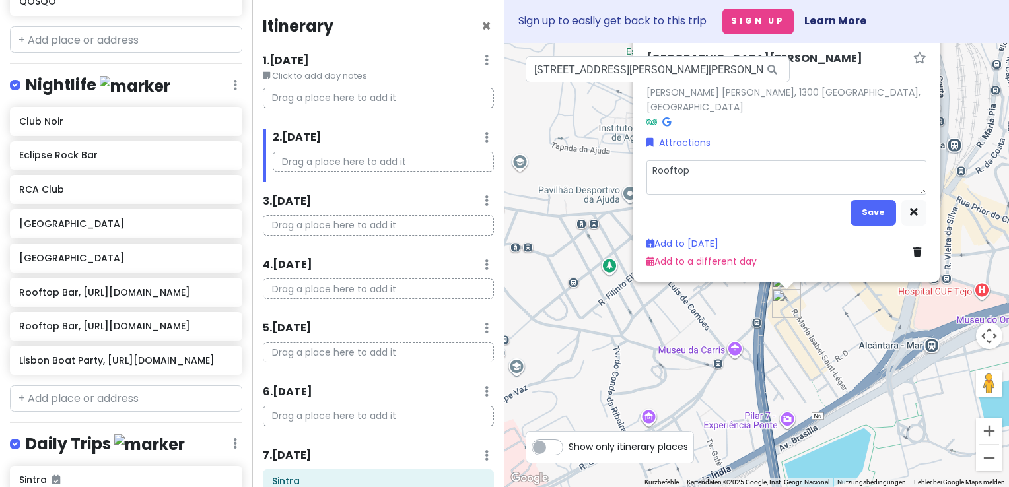
type textarea "Rooftop"
type textarea "x"
type textarea "Rooftop B"
type textarea "x"
type textarea "Rooftop Ba"
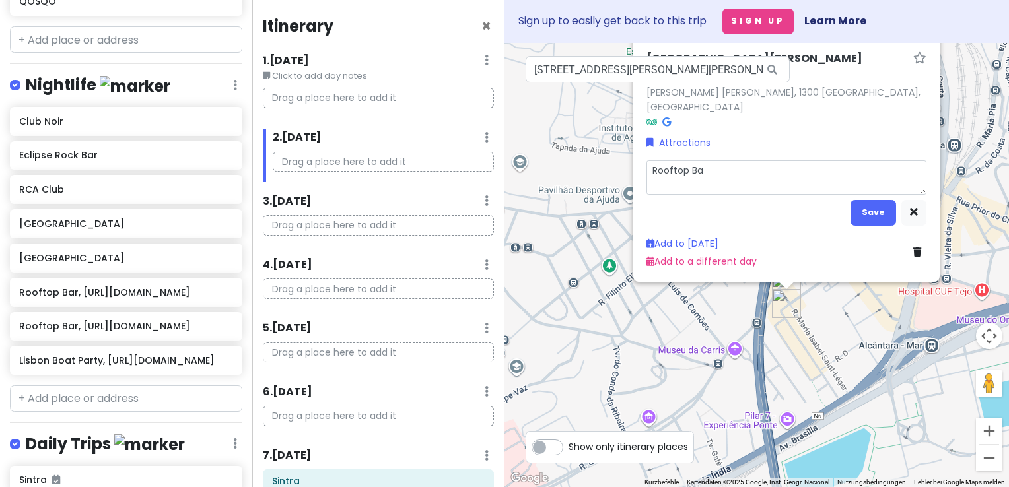
type textarea "x"
type textarea "Rooftop Bar"
type textarea "x"
type textarea "Rooftop Bar,"
type textarea "x"
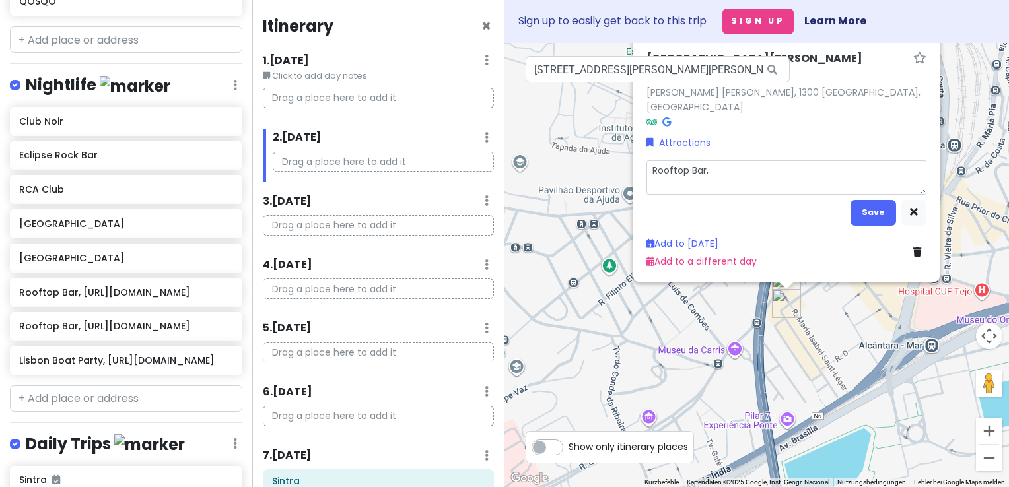
type textarea "Rooftop Bar,"
type textarea "x"
type textarea "Rooftop Bar, R"
type textarea "x"
type textarea "Rooftop Bar, Ri"
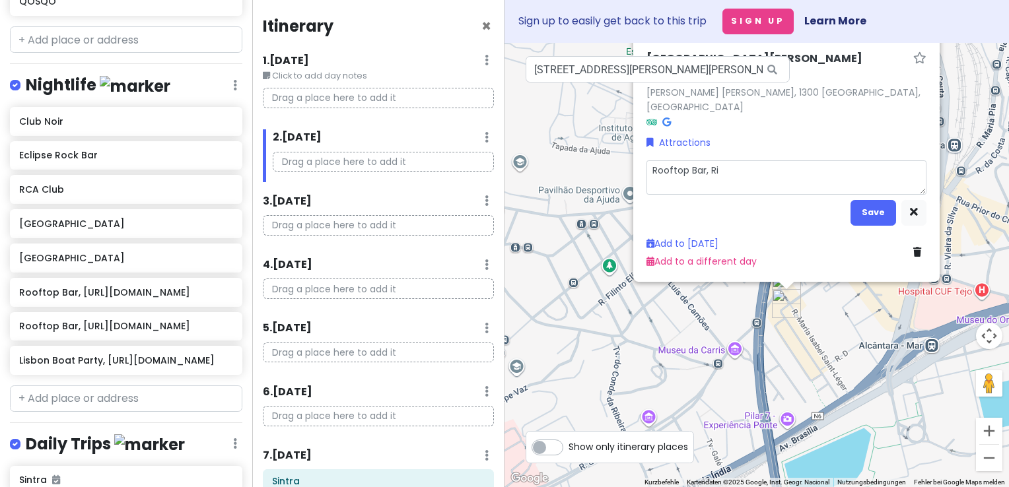
type textarea "x"
type textarea "Rooftop Bar, [GEOGRAPHIC_DATA]"
type textarea "x"
type textarea "Rooftop Bar, [GEOGRAPHIC_DATA]"
type textarea "x"
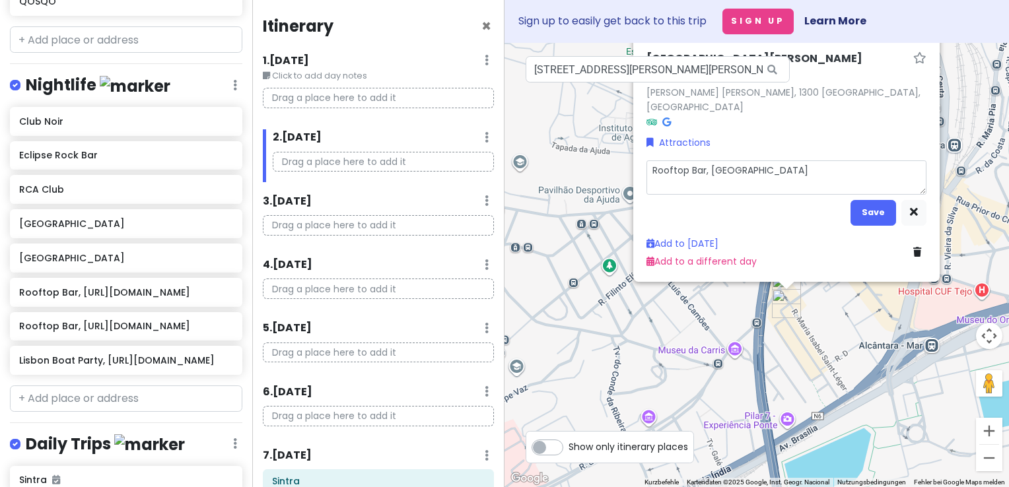
type textarea "Rooftop Bar, [GEOGRAPHIC_DATA]"
type textarea "x"
type textarea "Rooftop Bar, [GEOGRAPHIC_DATA]"
type textarea "x"
type textarea "Rooftop Bar, [GEOGRAPHIC_DATA]"
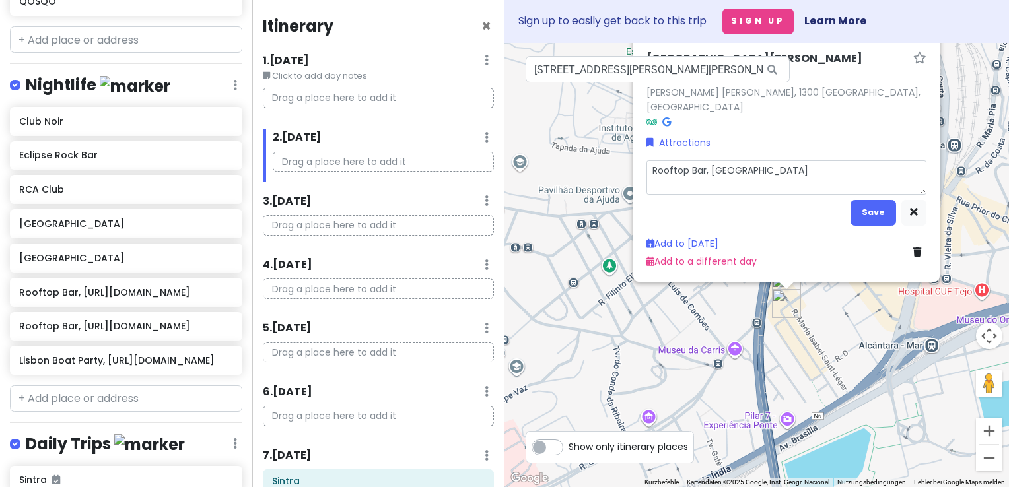
type textarea "x"
type textarea "Rooftop Bar, [GEOGRAPHIC_DATA]"
type textarea "x"
type textarea "Rooftop Bar, Riomara V"
type textarea "x"
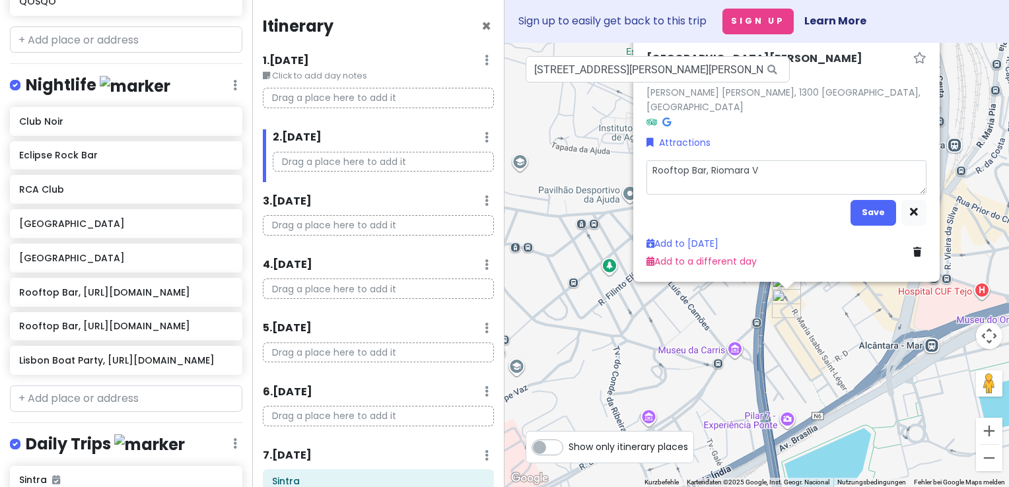
type textarea "Rooftop Bar, Riomara Vi"
type textarea "x"
type textarea "Rooftop Bar, Riomara Vil"
type textarea "x"
type textarea "Rooftop Bar, Riomara Vilh"
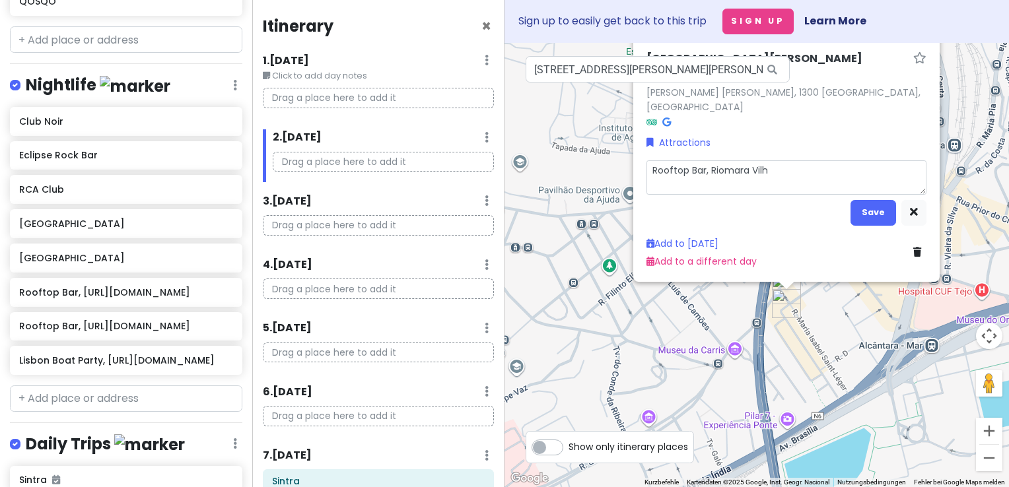
type textarea "x"
type textarea "Rooftop Bar, Riomara Vilha"
drag, startPoint x: 780, startPoint y: 175, endPoint x: 711, endPoint y: 173, distance: 69.4
click at [711, 173] on textarea "Rooftop Bar, Riomara Vilha" at bounding box center [786, 177] width 280 height 34
type textarea "x"
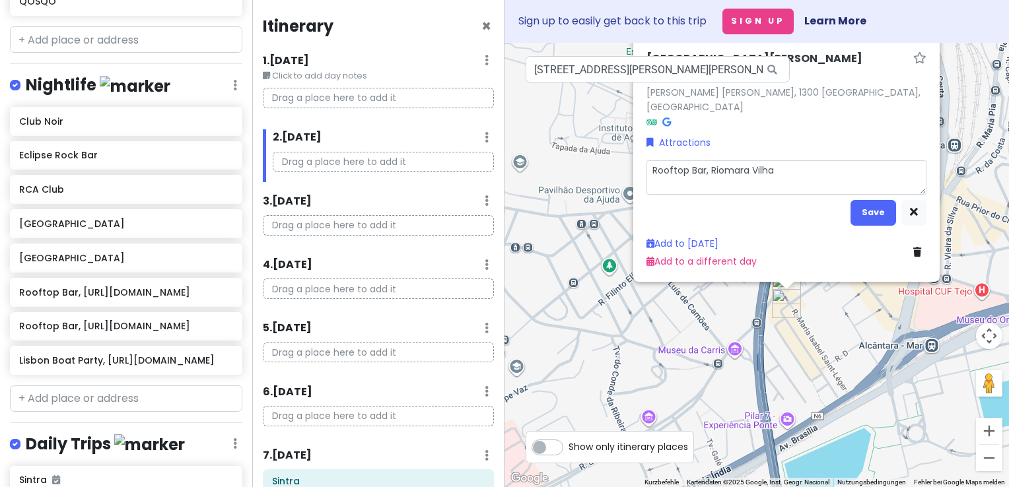
type textarea "Rooftop Bar, R"
type textarea "x"
type textarea "Rooftop Bar, Ri"
type textarea "x"
type textarea "Rooftop Bar, [GEOGRAPHIC_DATA]"
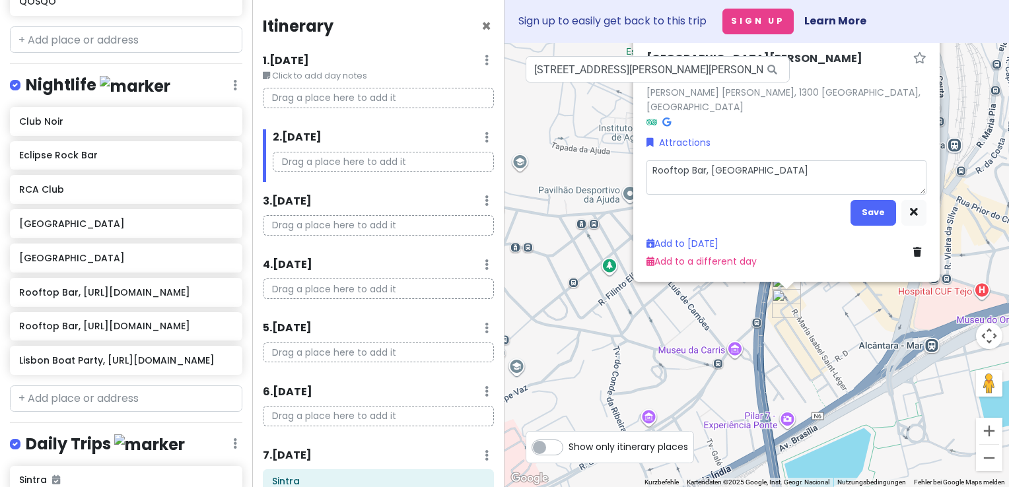
type textarea "x"
type textarea "Rooftop Bar, [GEOGRAPHIC_DATA]"
type textarea "x"
type textarea "Rooftop Bar, [GEOGRAPHIC_DATA]"
type textarea "x"
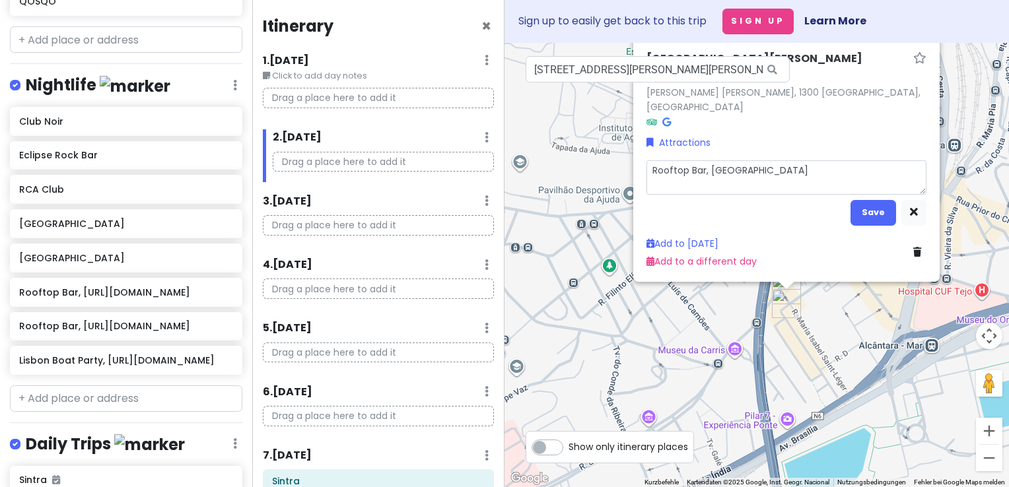
type textarea "Rooftop Bar, [GEOGRAPHIC_DATA]"
type textarea "x"
type textarea "Rooftop Bar, [GEOGRAPHIC_DATA]"
type textarea "x"
type textarea "Rooftop Bar, [GEOGRAPHIC_DATA]"
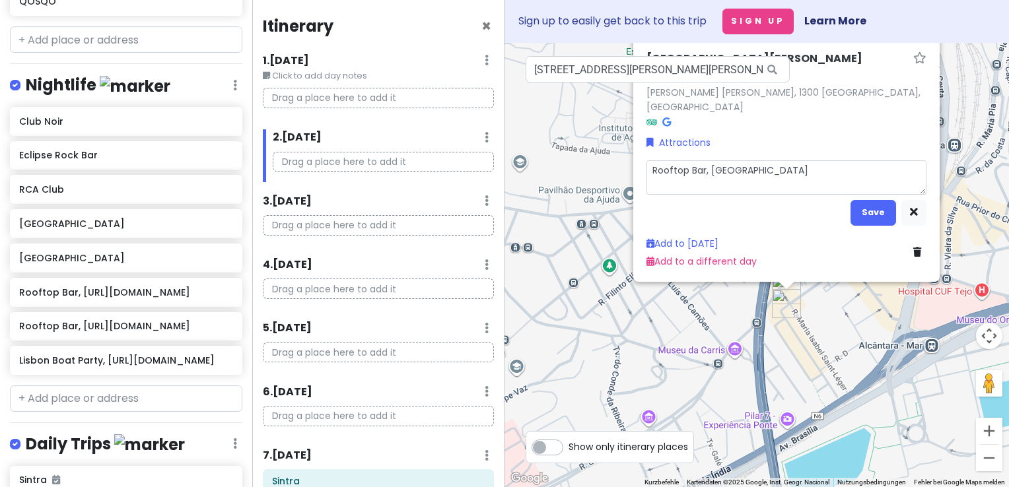
type textarea "x"
type textarea "Rooftop Bar, [GEOGRAPHIC_DATA][PERSON_NAME]"
type textarea "x"
type textarea "Rooftop Bar, [GEOGRAPHIC_DATA]"
type textarea "x"
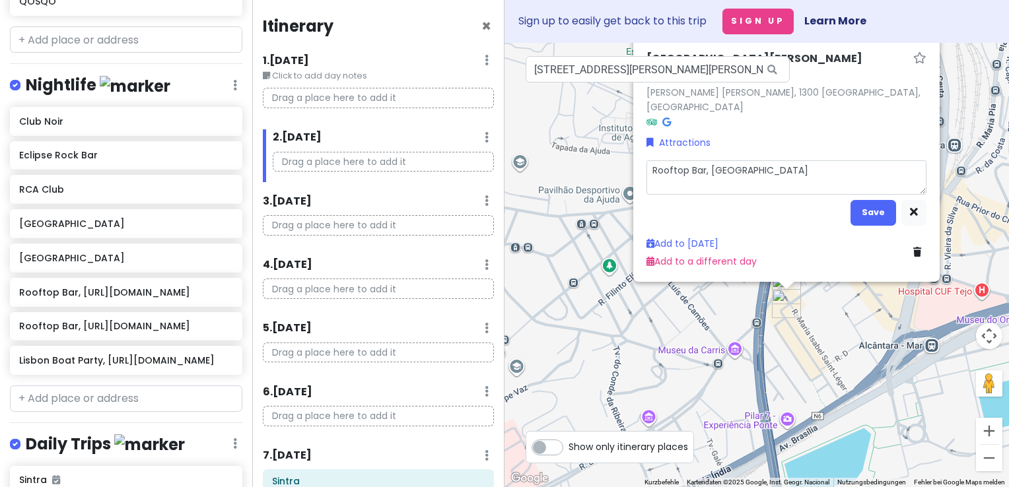
type textarea "Rooftop Bar, [GEOGRAPHIC_DATA]"
type textarea "x"
type textarea "Rooftop Bar, [GEOGRAPHIC_DATA]"
click at [869, 215] on button "Save" at bounding box center [874, 213] width 46 height 26
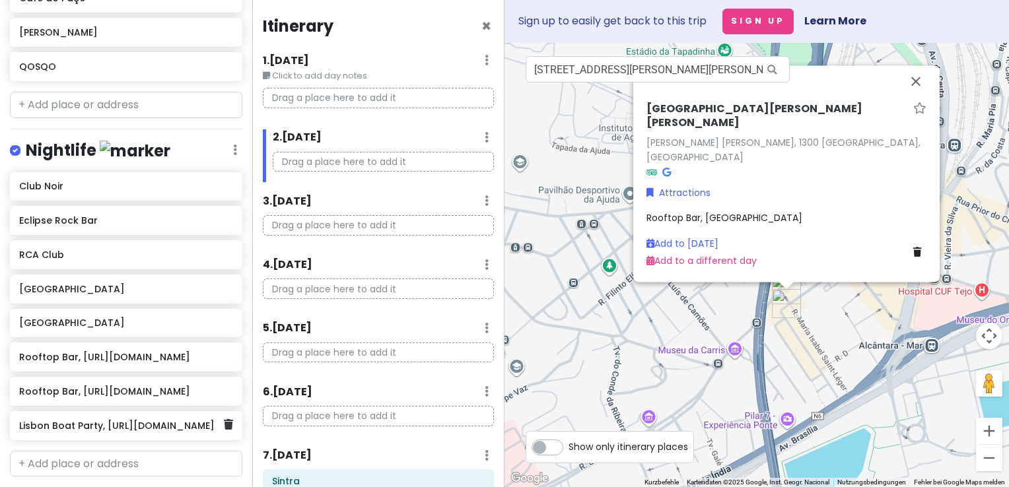
scroll to position [810, 0]
click at [100, 386] on h6 "Rooftop Bar, [URL][DOMAIN_NAME]" at bounding box center [121, 392] width 204 height 12
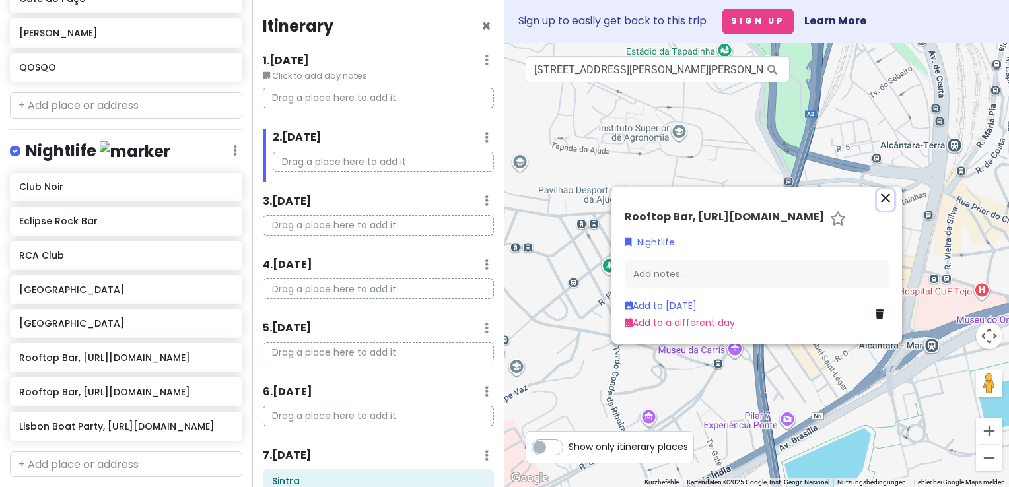
click at [882, 199] on icon "close" at bounding box center [886, 198] width 16 height 16
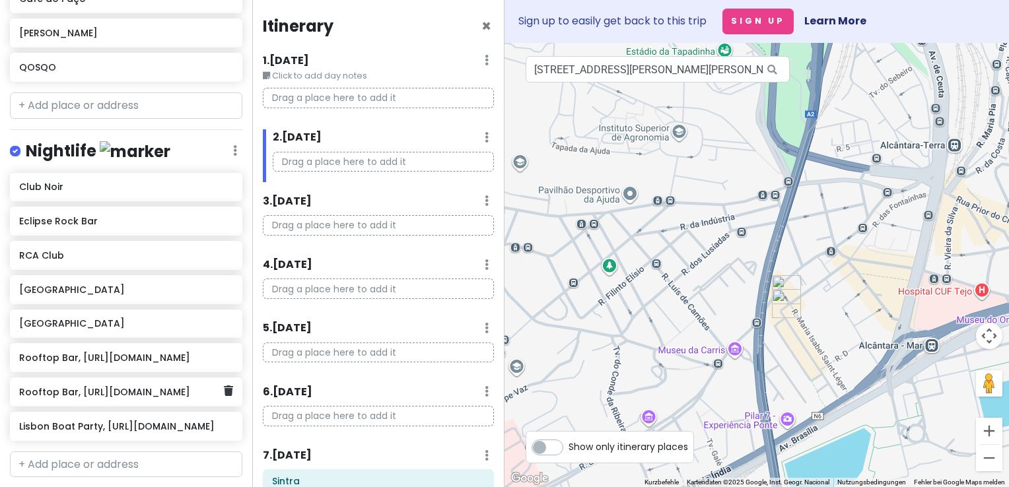
click at [62, 378] on div "Rooftop Bar, [URL][DOMAIN_NAME]" at bounding box center [126, 392] width 232 height 29
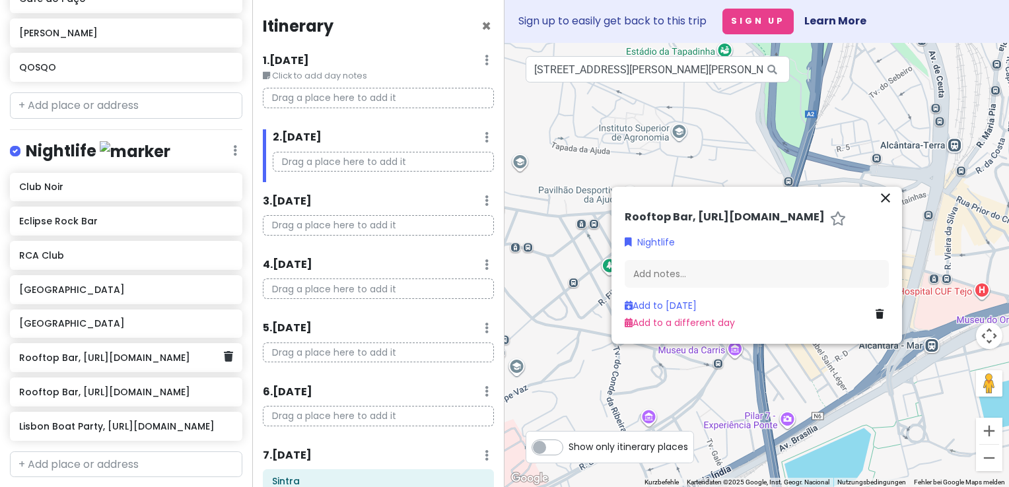
click at [111, 352] on h6 "Rooftop Bar, [URL][DOMAIN_NAME]" at bounding box center [121, 358] width 204 height 12
click at [100, 386] on h6 "Rooftop Bar, [URL][DOMAIN_NAME]" at bounding box center [121, 392] width 204 height 12
click at [890, 199] on icon "close" at bounding box center [886, 198] width 16 height 16
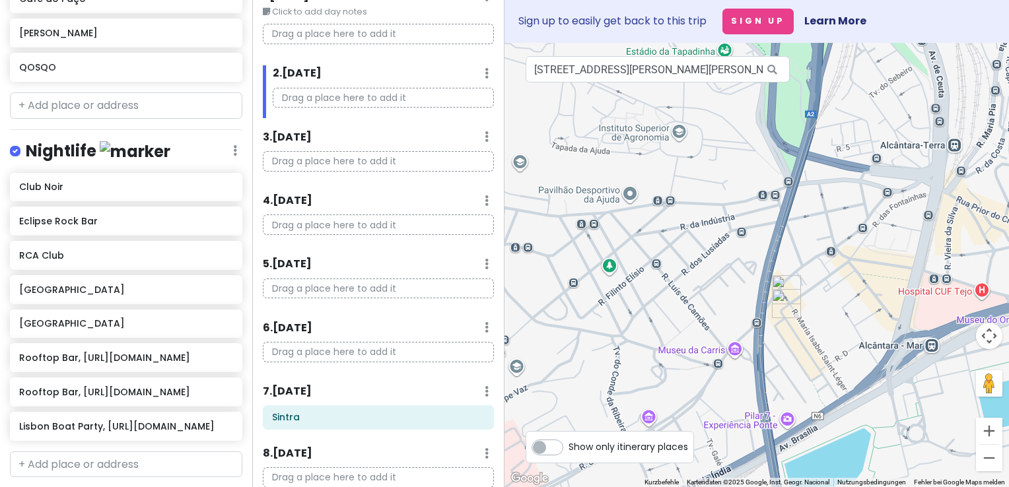
scroll to position [0, 0]
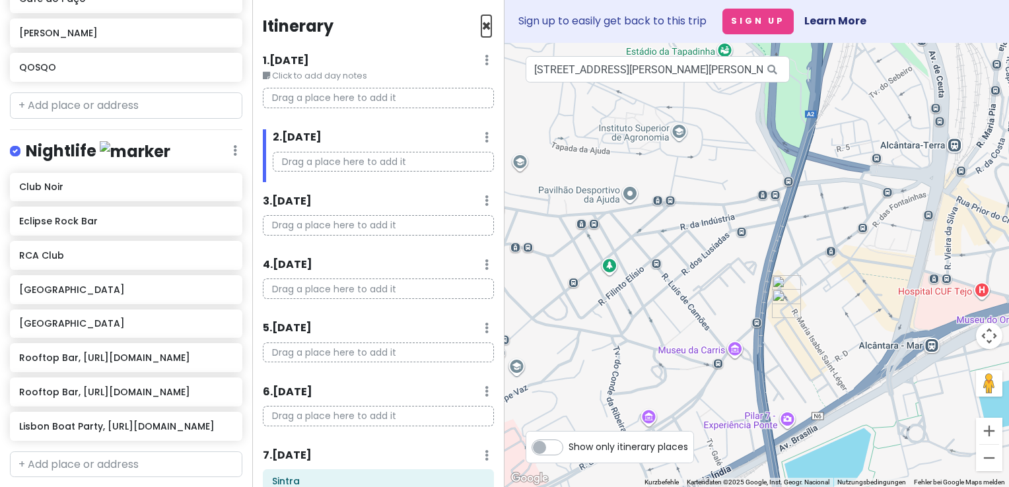
click at [481, 25] on span "×" at bounding box center [486, 26] width 10 height 22
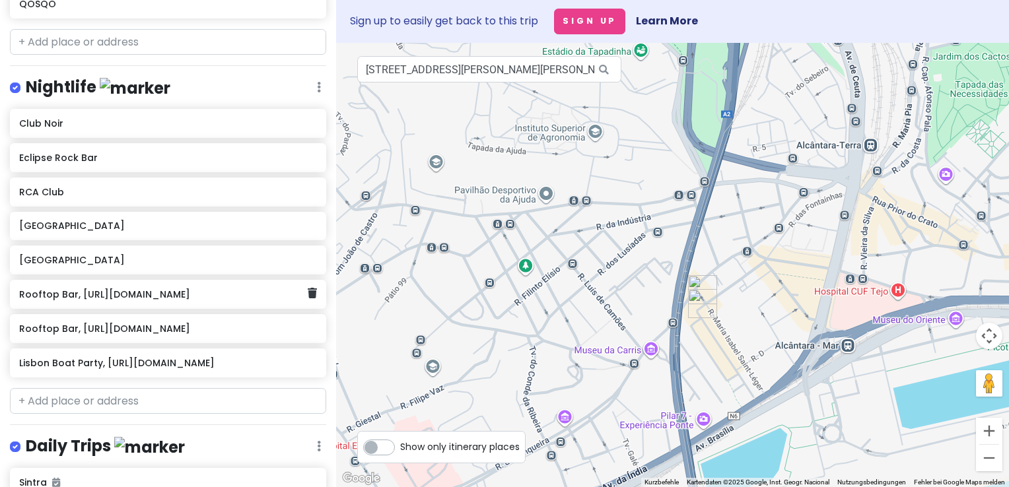
click at [73, 289] on h6 "Rooftop Bar, [URL][DOMAIN_NAME]" at bounding box center [163, 295] width 289 height 12
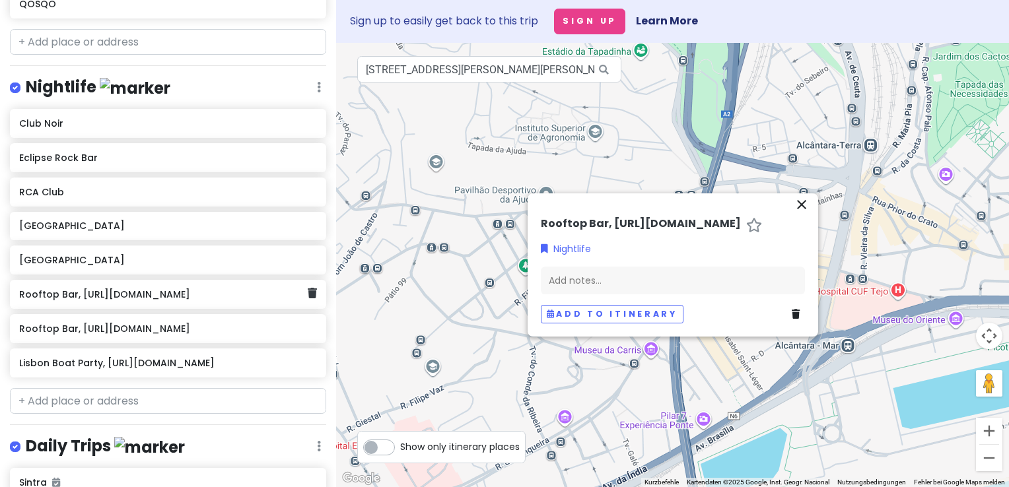
click at [85, 289] on h6 "Rooftop Bar, [URL][DOMAIN_NAME]" at bounding box center [163, 295] width 289 height 12
click at [639, 227] on h6 "Rooftop Bar, [URL][DOMAIN_NAME]" at bounding box center [641, 224] width 200 height 14
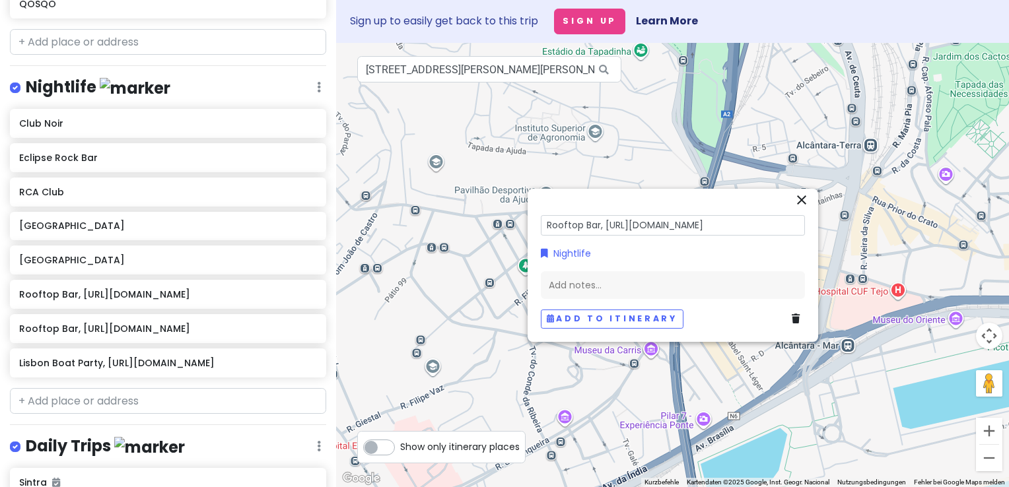
scroll to position [0, 18]
drag, startPoint x: 584, startPoint y: 224, endPoint x: 803, endPoint y: 232, distance: 219.4
click at [803, 232] on input "Rooftop Bar, [URL][DOMAIN_NAME]" at bounding box center [673, 225] width 264 height 20
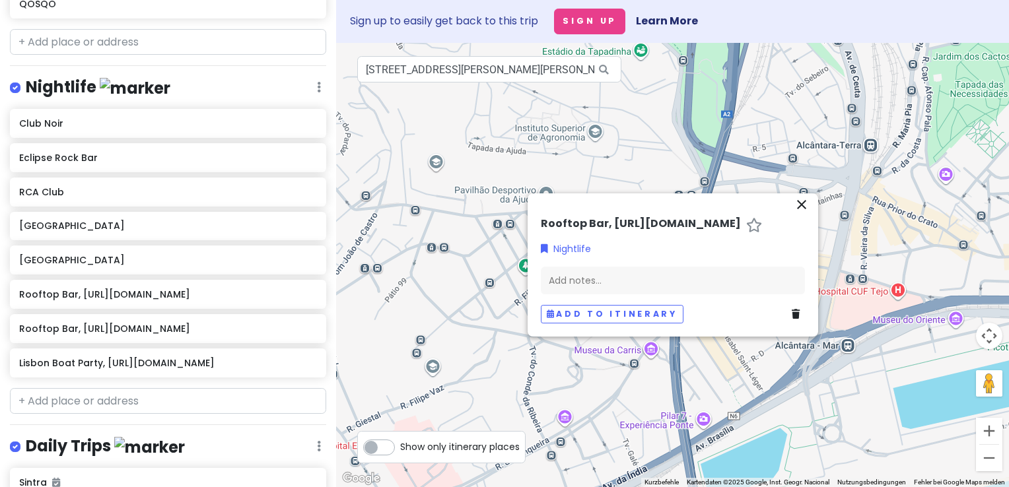
click at [569, 226] on h6 "Rooftop Bar, [URL][DOMAIN_NAME]" at bounding box center [641, 224] width 200 height 14
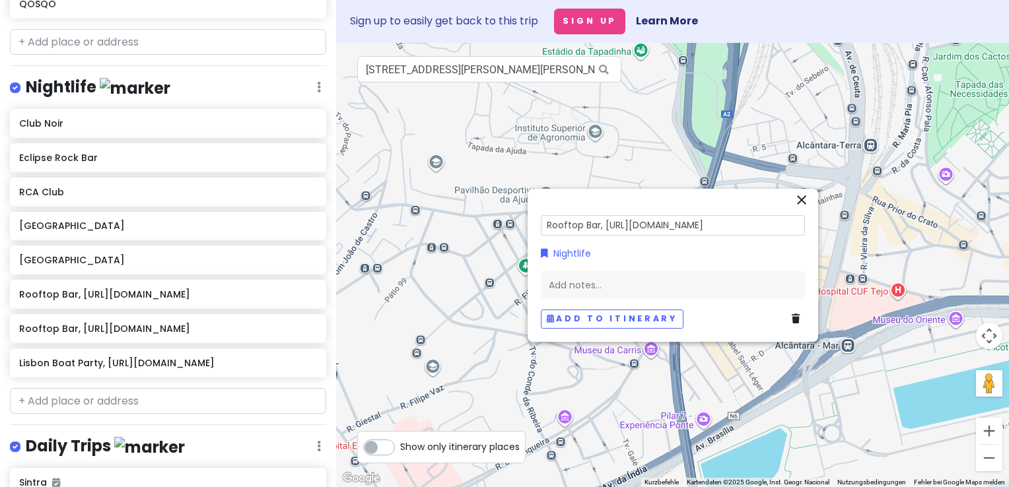
drag, startPoint x: 583, startPoint y: 226, endPoint x: 808, endPoint y: 229, distance: 224.5
click at [808, 229] on div "Rooftop Bar, [URL][DOMAIN_NAME] Nightlife Add notes... Add to itinerary" at bounding box center [673, 274] width 275 height 122
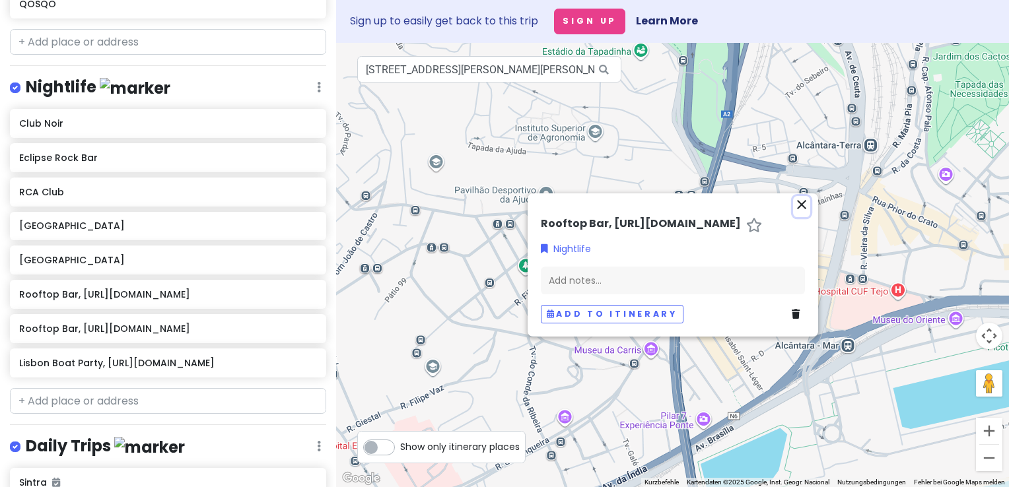
click at [801, 197] on icon "close" at bounding box center [802, 205] width 16 height 16
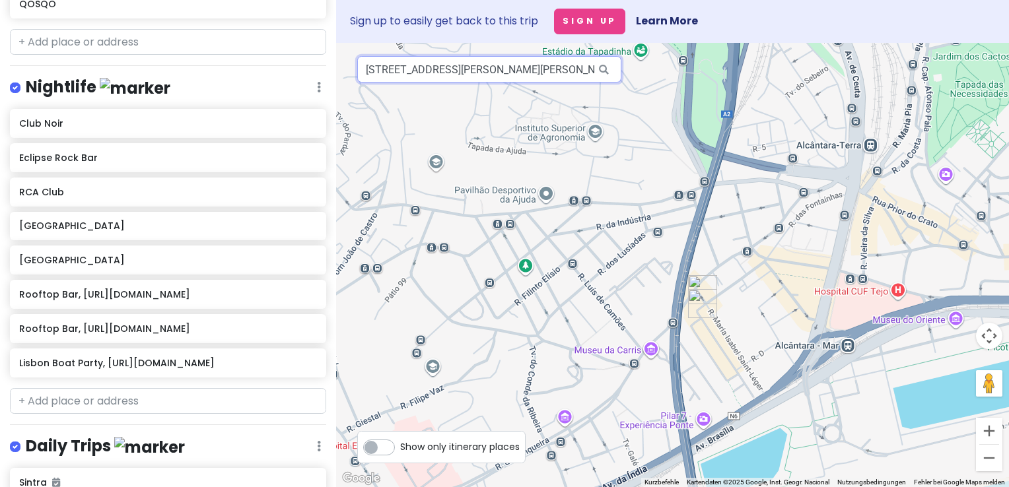
click at [564, 77] on input "[STREET_ADDRESS][PERSON_NAME][PERSON_NAME]" at bounding box center [489, 69] width 264 height 26
click at [592, 70] on icon at bounding box center [604, 69] width 30 height 27
drag, startPoint x: 587, startPoint y: 68, endPoint x: 306, endPoint y: 48, distance: 282.1
click at [306, 48] on div "Jungsferien [GEOGRAPHIC_DATA] Private Change Dates Make a Copy Delete Trip Go P…" at bounding box center [504, 243] width 1009 height 487
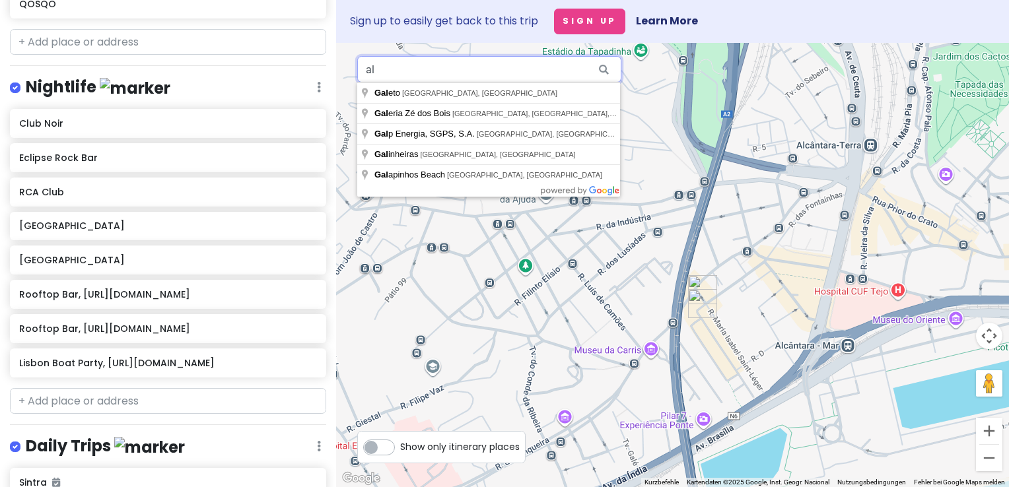
type input "l"
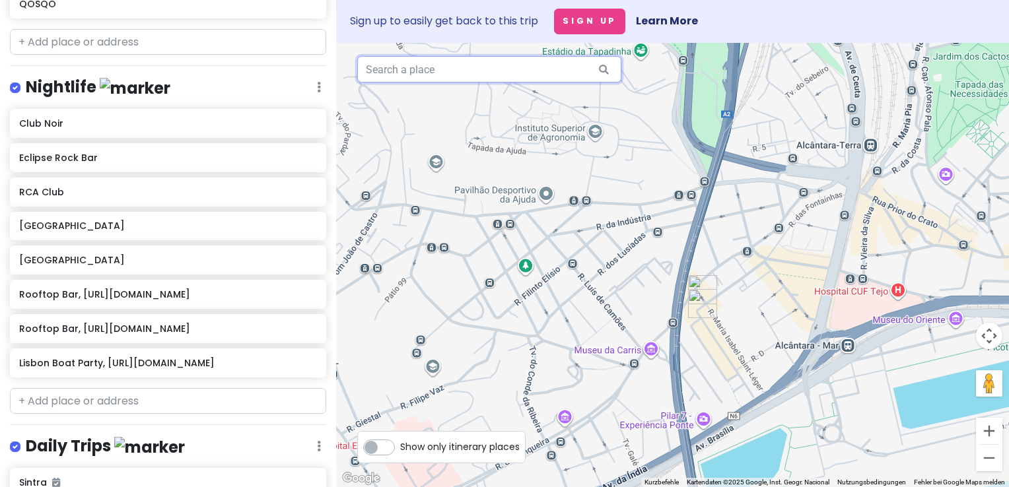
paste input "Calçada do Combro, 58 [GEOGRAPHIC_DATA] 1200-115"
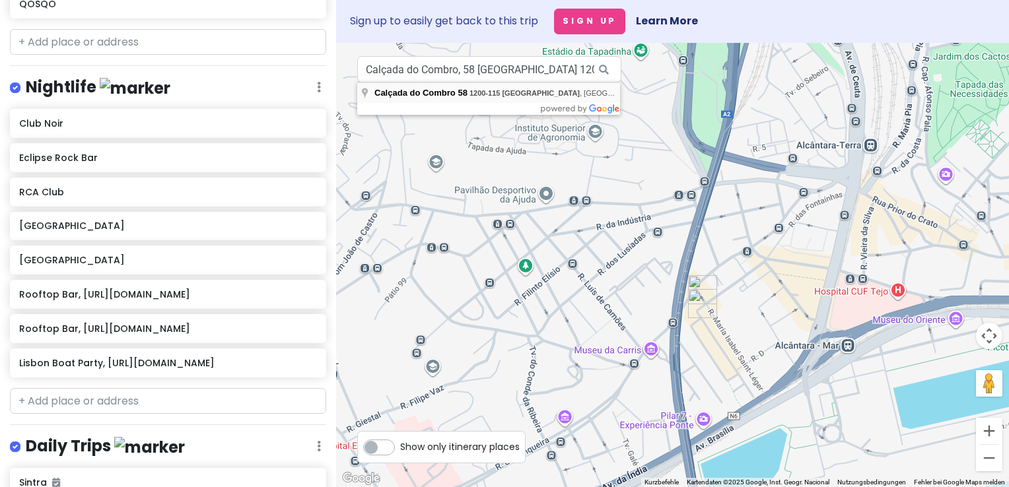
type input "[STREET_ADDRESS]"
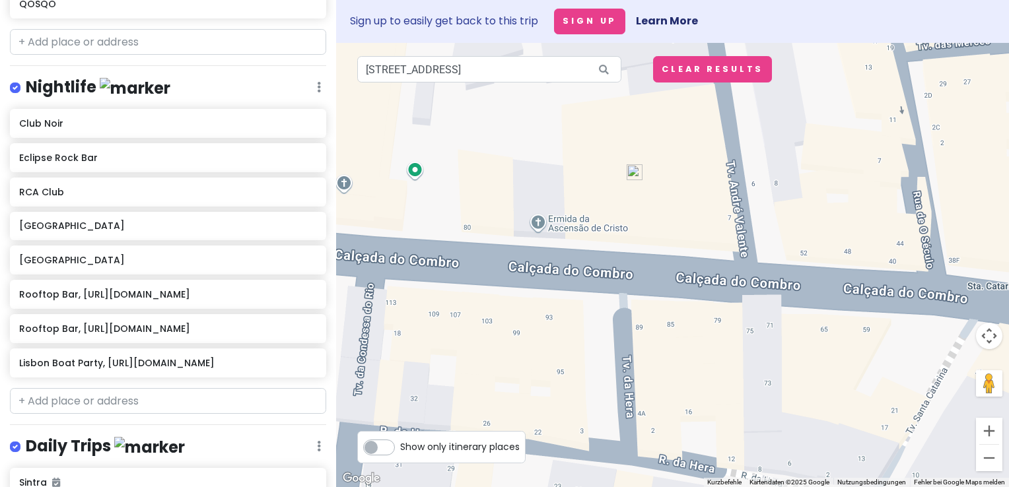
click at [639, 174] on img at bounding box center [635, 172] width 16 height 16
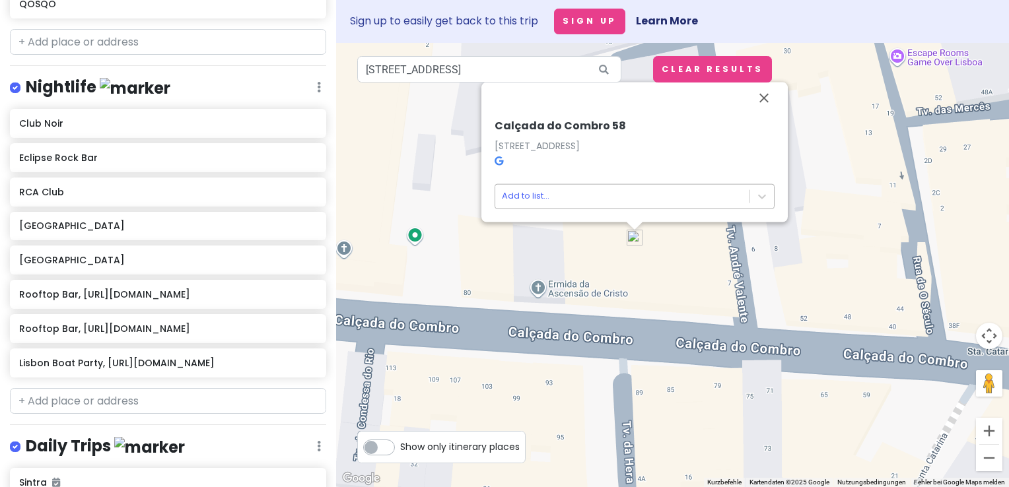
click at [526, 195] on body "Jungsferien [GEOGRAPHIC_DATA] Private Change Dates Make a Copy Delete Trip Go P…" at bounding box center [504, 243] width 1009 height 487
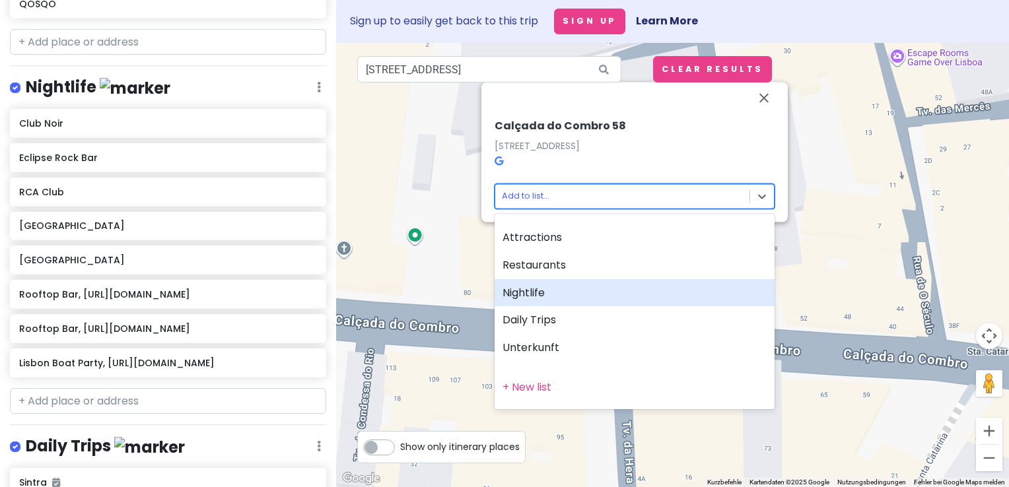
click at [525, 288] on div "Nightlife" at bounding box center [635, 293] width 280 height 28
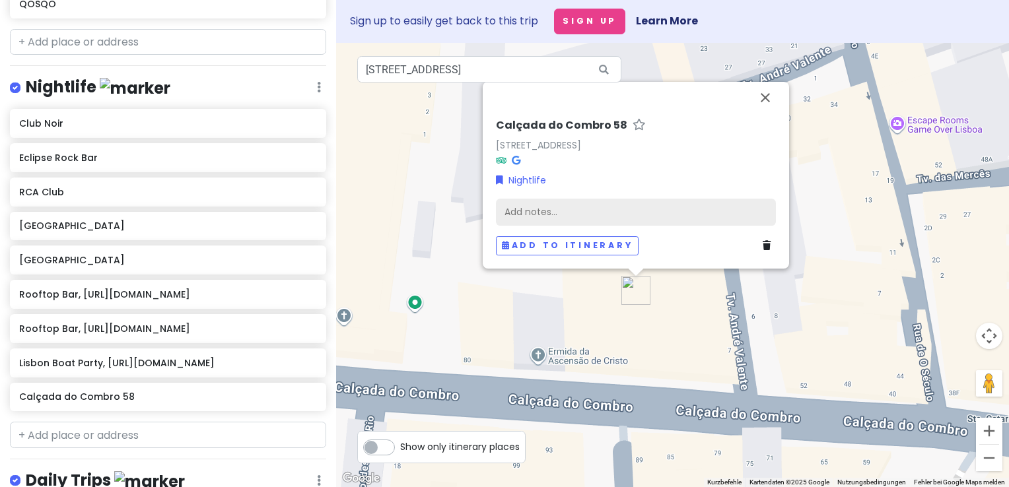
click at [536, 207] on div "Add notes..." at bounding box center [636, 212] width 280 height 28
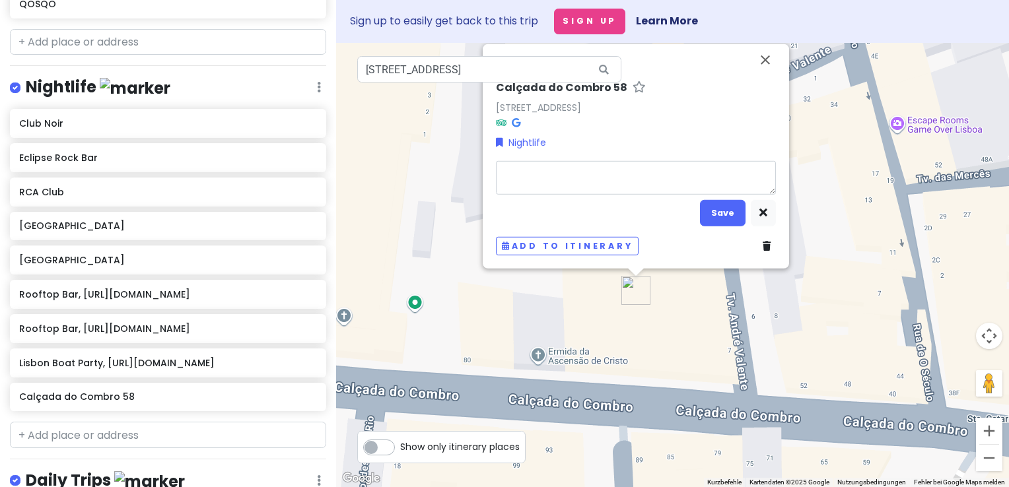
type textarea "x"
type textarea "Pa"
type textarea "x"
type textarea "Par"
type textarea "x"
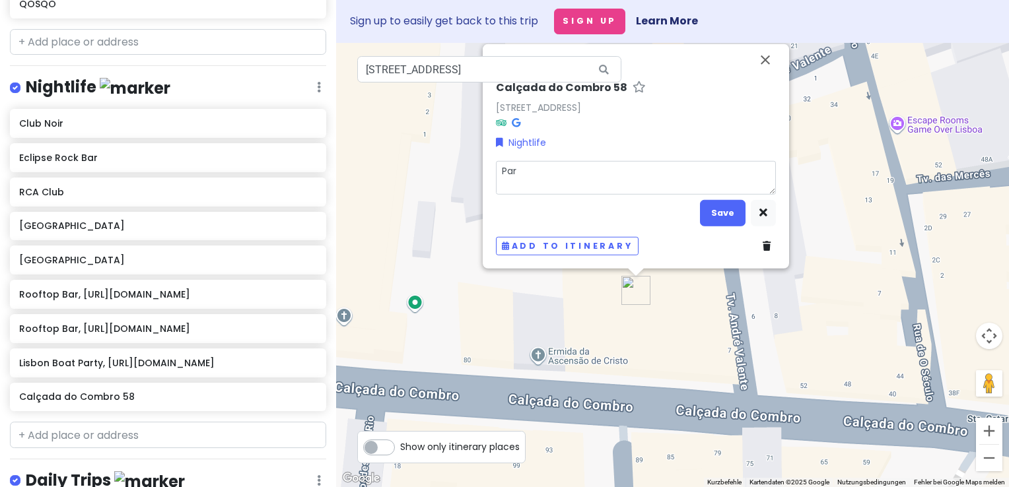
type textarea "Park"
type textarea "x"
type textarea "Park"
type textarea "x"
type textarea "Park B"
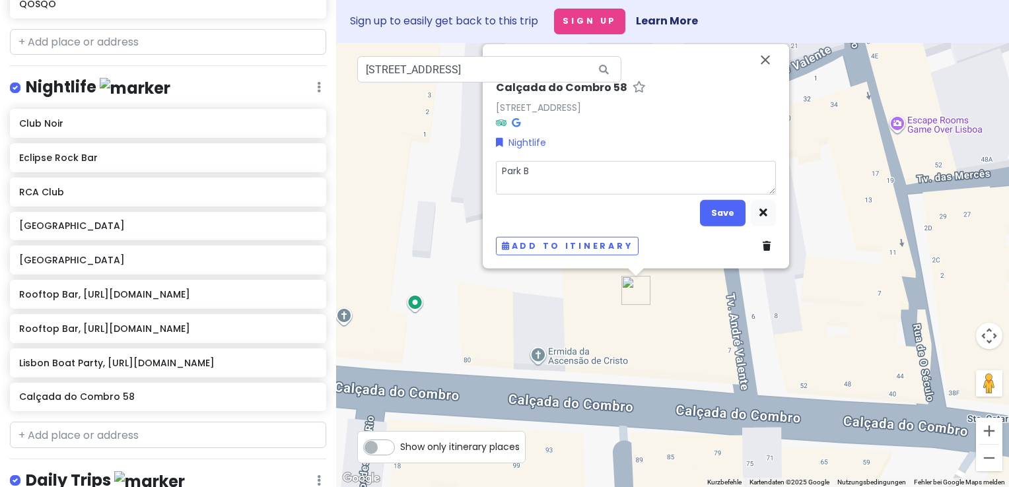
type textarea "x"
type textarea "Park Ba"
type textarea "x"
type textarea "Park Bar"
type textarea "x"
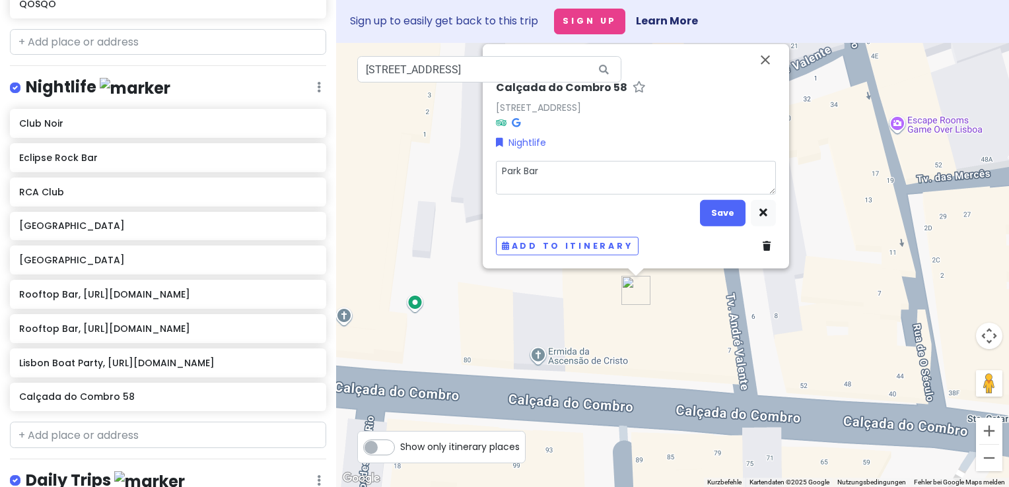
type textarea "Park Bar"
type textarea "x"
type textarea "Park Bar LI"
type textarea "x"
type textarea "Park Bar LIs"
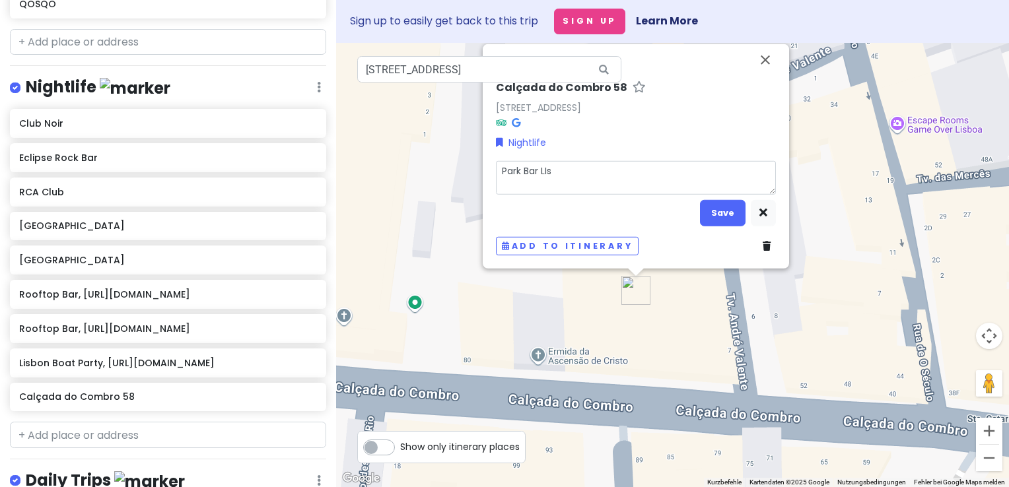
type textarea "x"
type textarea "Park [PERSON_NAME]"
type textarea "x"
type textarea "Park Bar [PERSON_NAME]"
type textarea "x"
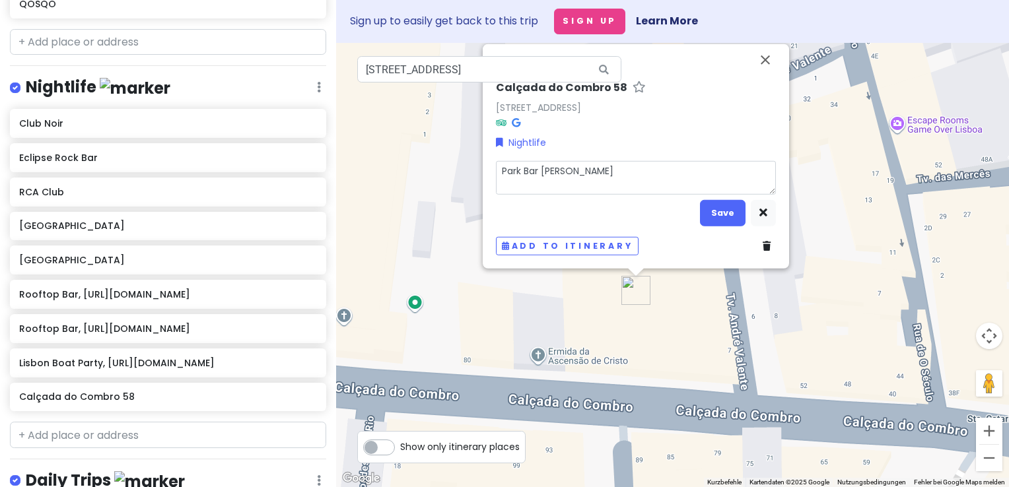
type textarea "Park Bar LIssab"
type textarea "x"
type textarea "Park Bar LIssabo"
type textarea "x"
type textarea "Park Bar LIssabon"
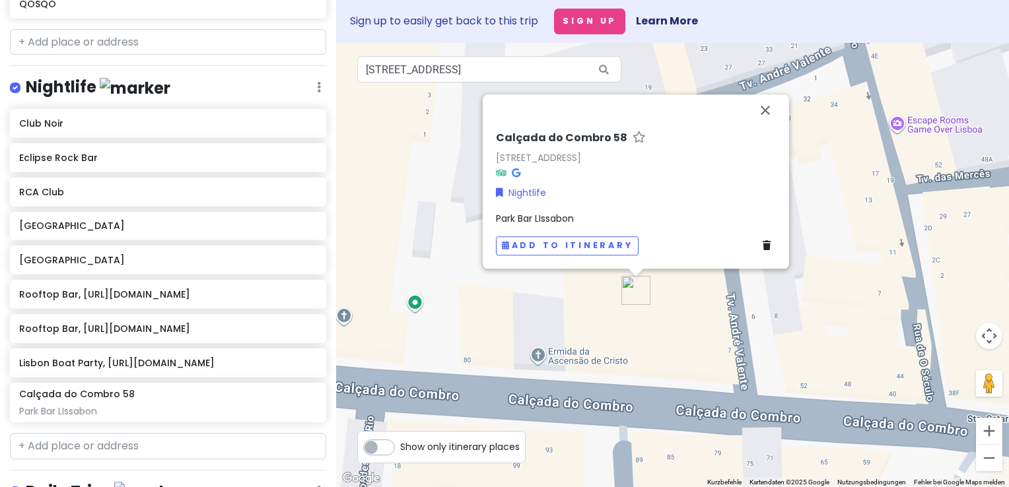
click at [567, 216] on span "Park Bar LIssabon" at bounding box center [535, 218] width 78 height 13
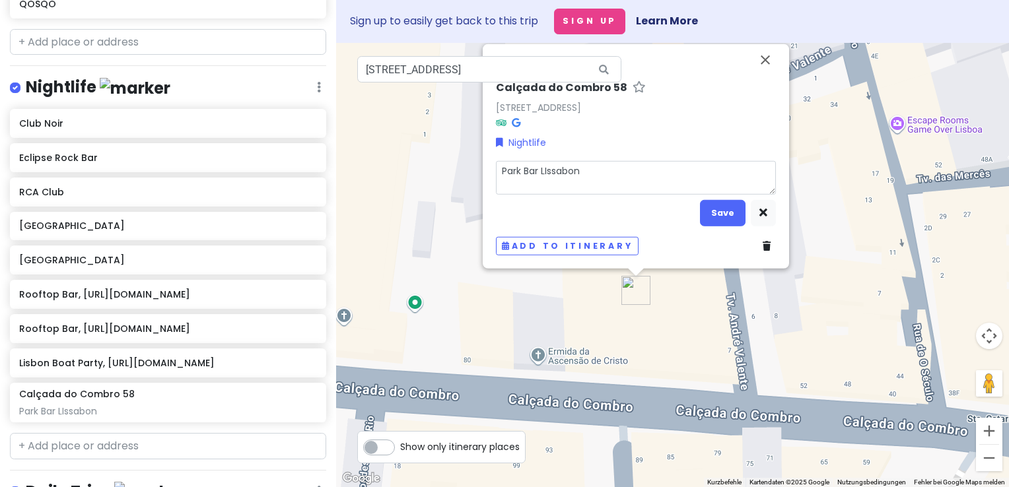
click at [588, 178] on textarea "Park Bar LIssabon" at bounding box center [636, 177] width 280 height 34
type textarea "x"
type textarea "Park Bar LIssabon"
type textarea "x"
type textarea "Park Bar LIssabon [URL][DOMAIN_NAME]"
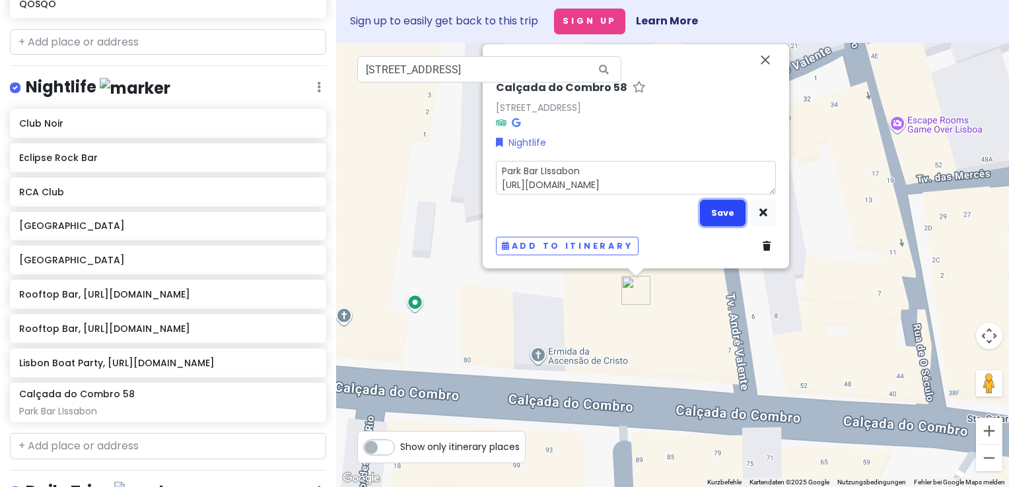
click at [730, 213] on button "Save" at bounding box center [723, 213] width 46 height 26
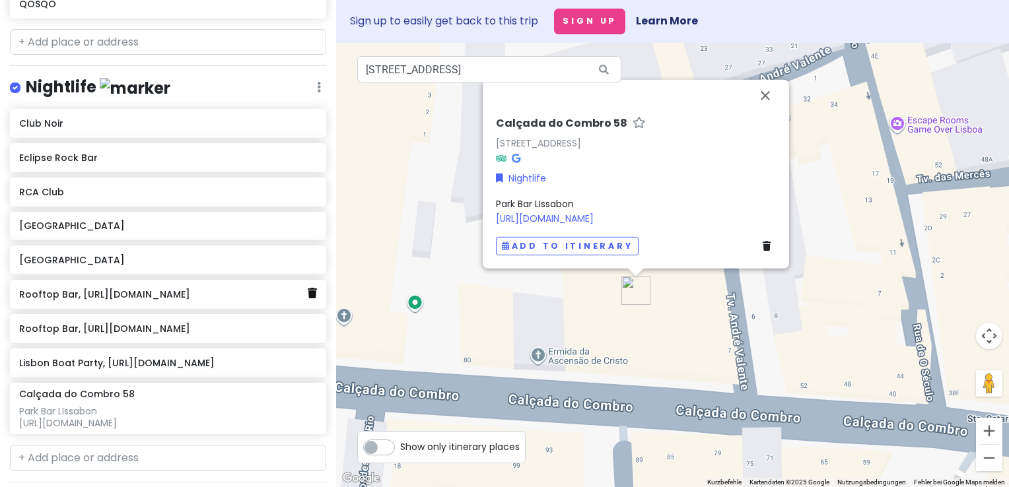
click at [308, 288] on icon at bounding box center [312, 293] width 9 height 11
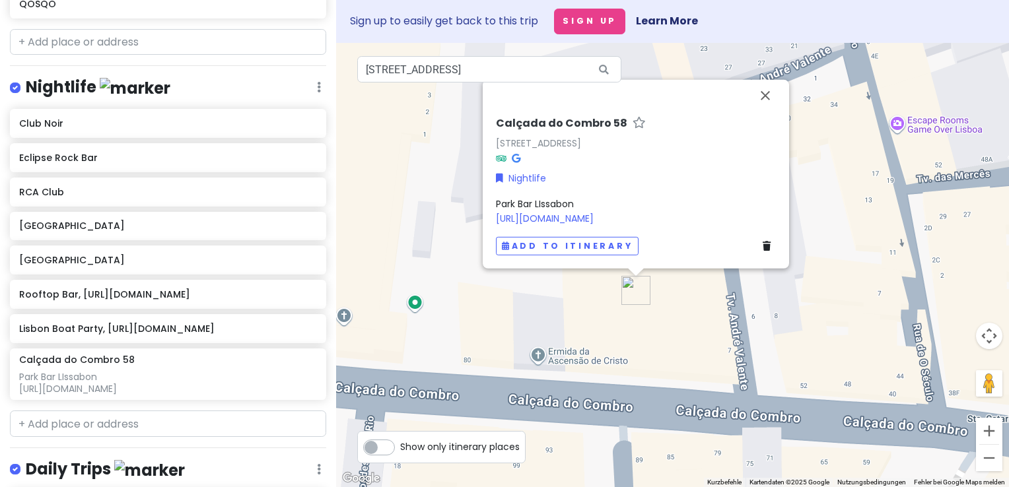
click at [587, 120] on h6 "Calçada do Combro 58" at bounding box center [561, 123] width 131 height 14
drag, startPoint x: 631, startPoint y: 125, endPoint x: 480, endPoint y: 123, distance: 151.2
click at [480, 123] on div "Calçada do Combro [STREET_ADDRESS] Nightlife Park Bar LIssabon [URL][DOMAIN_NAM…" at bounding box center [672, 265] width 673 height 444
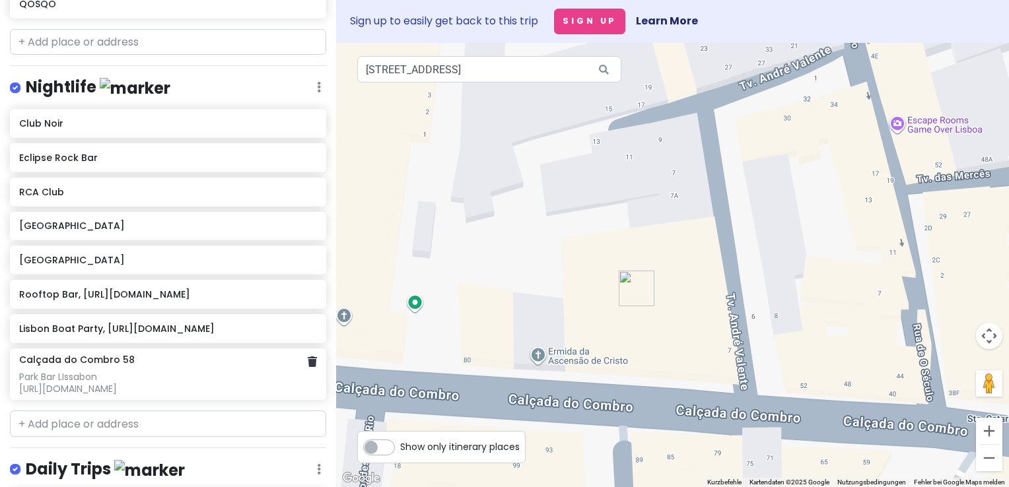
click at [82, 354] on h6 "Calçada do Combro 58" at bounding box center [77, 360] width 116 height 12
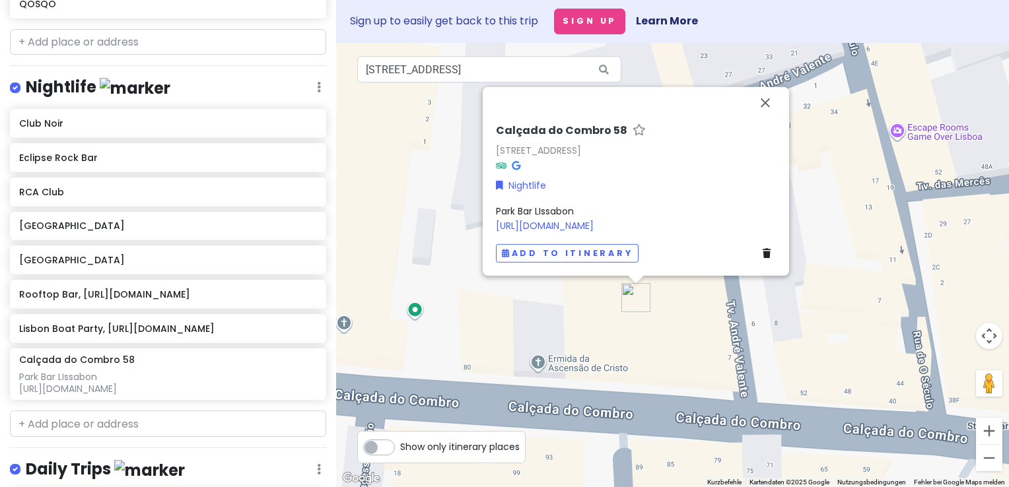
click at [498, 131] on h6 "Calçada do Combro 58" at bounding box center [561, 130] width 131 height 14
drag, startPoint x: 626, startPoint y: 125, endPoint x: 486, endPoint y: 125, distance: 140.0
click at [486, 125] on div "Calçada do Combro [STREET_ADDRESS] Nightlife Park Bar LIssabon [URL][DOMAIN_NAM…" at bounding box center [636, 176] width 306 height 198
click at [563, 213] on span "Park Bar LIssabon [URL][DOMAIN_NAME]" at bounding box center [545, 218] width 98 height 28
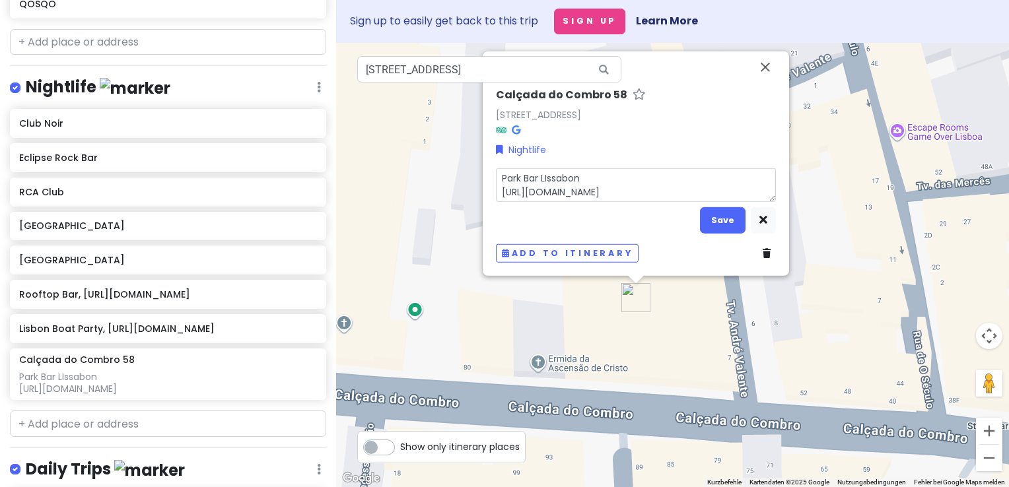
type textarea "x"
type textarea "Calçada do Combro 58Park Bar LIssabon [URL][DOMAIN_NAME]"
type textarea "x"
type textarea "Calçada do Combro 58 Park Bar LIssabon [URL][DOMAIN_NAME]"
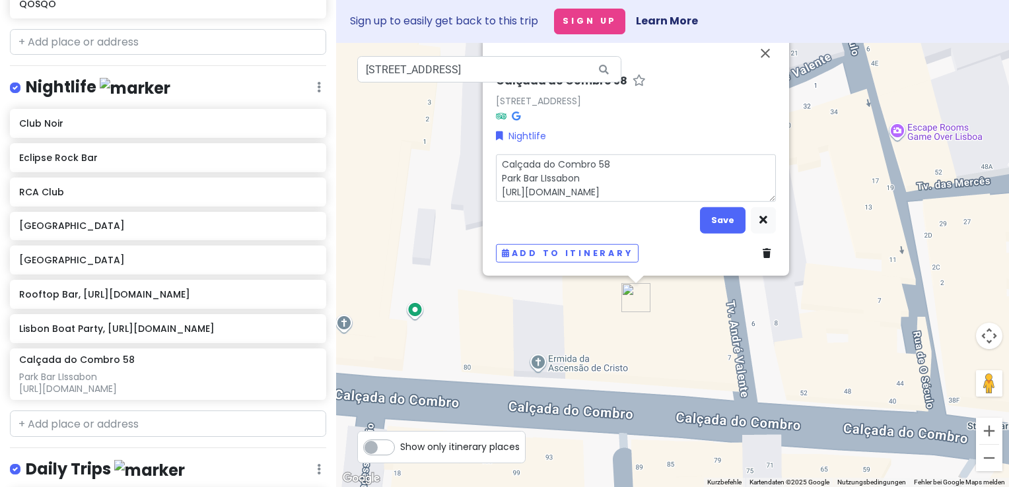
drag, startPoint x: 592, startPoint y: 181, endPoint x: 479, endPoint y: 178, distance: 113.0
click at [479, 178] on div "Calçada do Combro [STREET_ADDRESS] Nightlife [GEOGRAPHIC_DATA] [URL][DOMAIN_NAM…" at bounding box center [672, 265] width 673 height 444
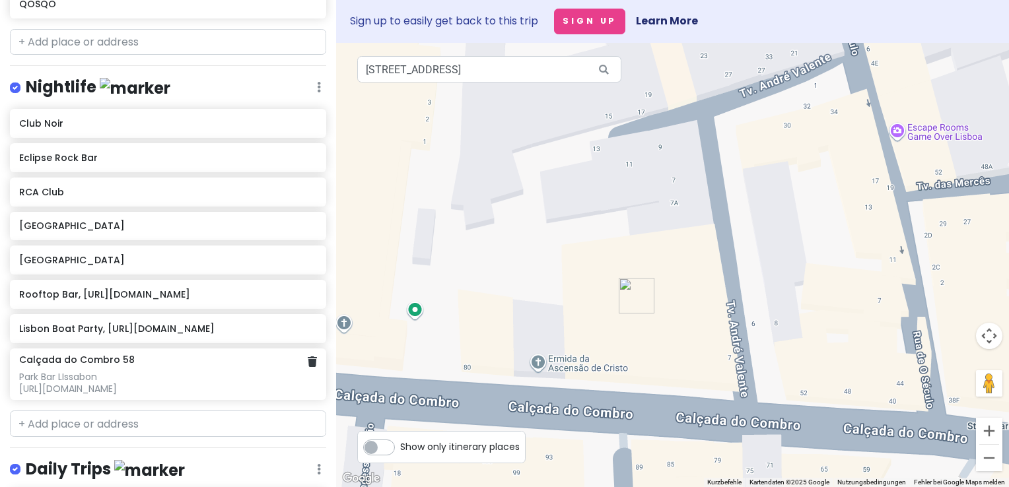
click at [93, 371] on div "Park Bar LIssabon [URL][DOMAIN_NAME]" at bounding box center [168, 383] width 298 height 24
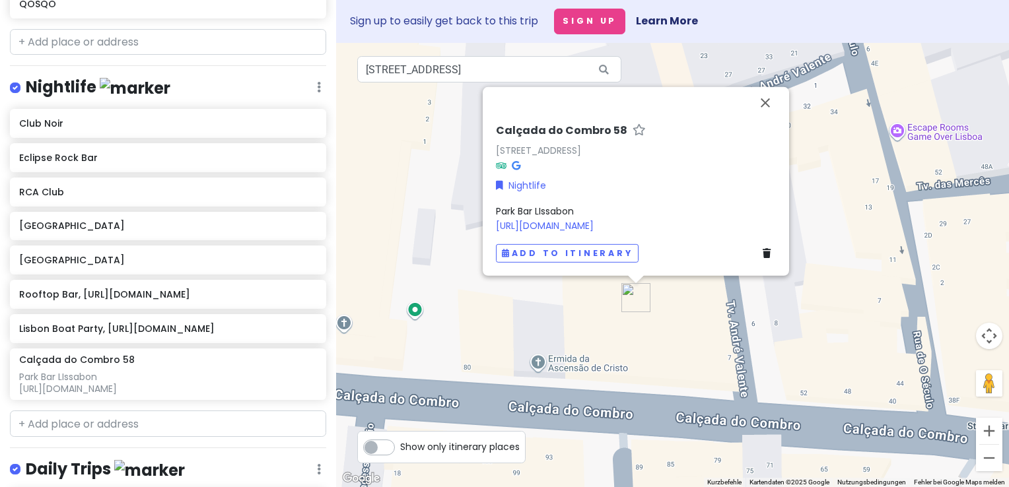
click at [572, 135] on h6 "Calçada do Combro 58" at bounding box center [561, 130] width 131 height 14
drag, startPoint x: 615, startPoint y: 127, endPoint x: 459, endPoint y: 116, distance: 156.9
click at [459, 116] on div "Calçada do Combro [STREET_ADDRESS] Nightlife Park Bar LIssabon [URL][DOMAIN_NAM…" at bounding box center [672, 265] width 673 height 444
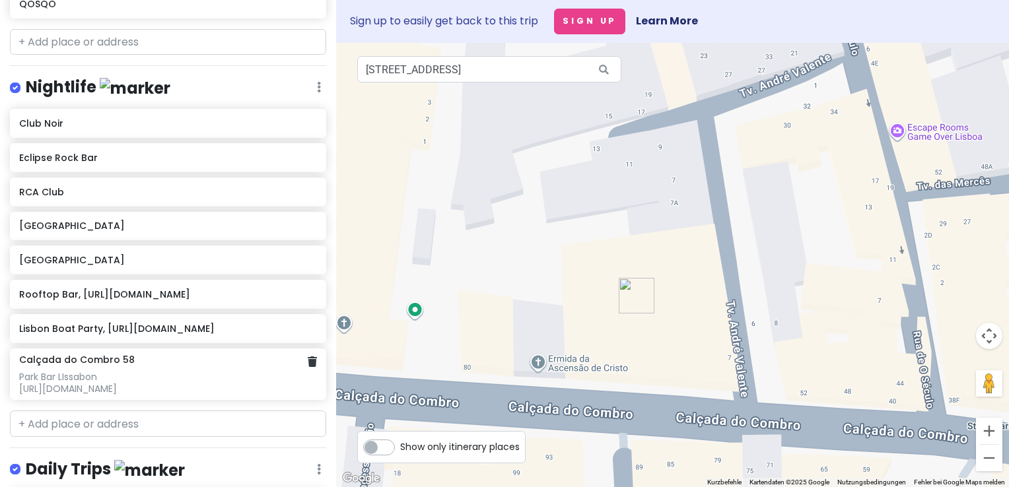
click at [56, 354] on div "Calçada do Combro 58 Park Bar LIssabon [URL][DOMAIN_NAME]" at bounding box center [168, 375] width 298 height 42
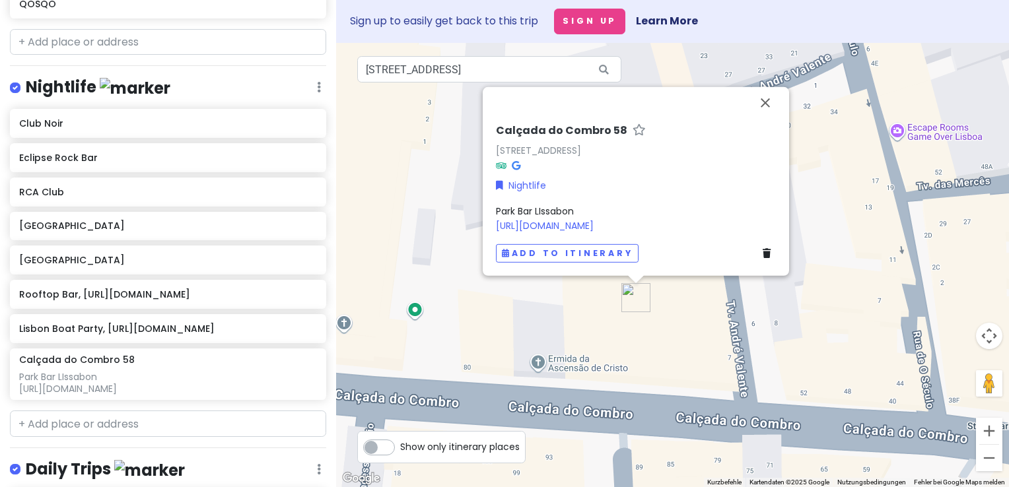
click at [601, 128] on h6 "Calçada do Combro 58" at bounding box center [561, 130] width 131 height 14
drag, startPoint x: 635, startPoint y: 129, endPoint x: 480, endPoint y: 118, distance: 155.6
click at [480, 118] on div "Calçada do Combro [STREET_ADDRESS] Nightlife Park Bar LIssabon [URL][DOMAIN_NAM…" at bounding box center [672, 265] width 673 height 444
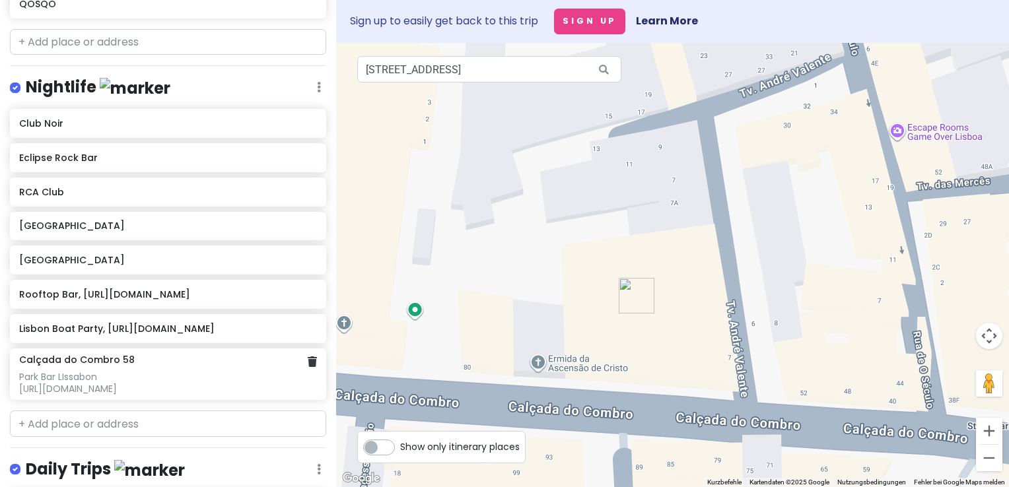
click at [61, 354] on h6 "Calçada do Combro 58" at bounding box center [77, 360] width 116 height 12
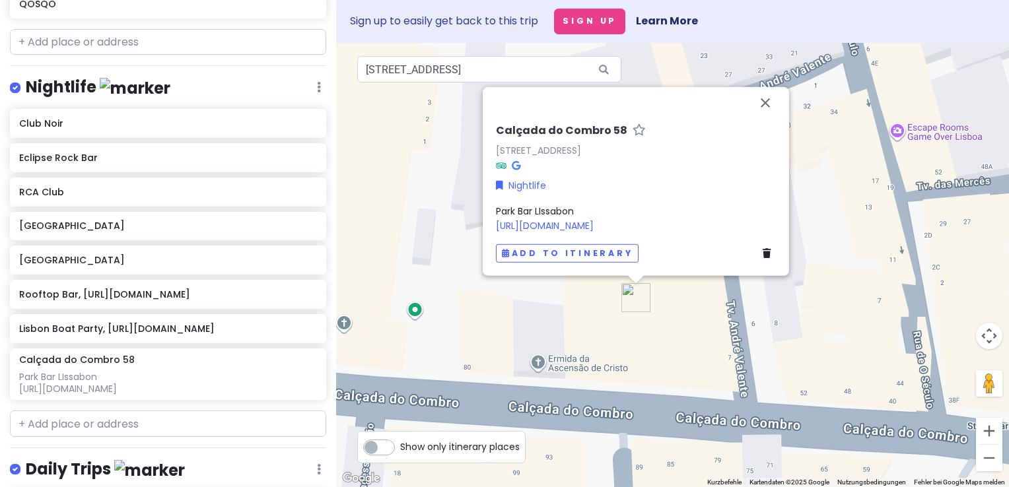
click at [604, 136] on h6 "Calçada do Combro 58" at bounding box center [561, 130] width 131 height 14
drag, startPoint x: 621, startPoint y: 128, endPoint x: 501, endPoint y: 126, distance: 120.2
click at [501, 126] on input "Calçada do Combro 58" at bounding box center [636, 127] width 280 height 20
click at [520, 207] on span "Park Bar LIssabon [URL][DOMAIN_NAME]" at bounding box center [545, 218] width 98 height 28
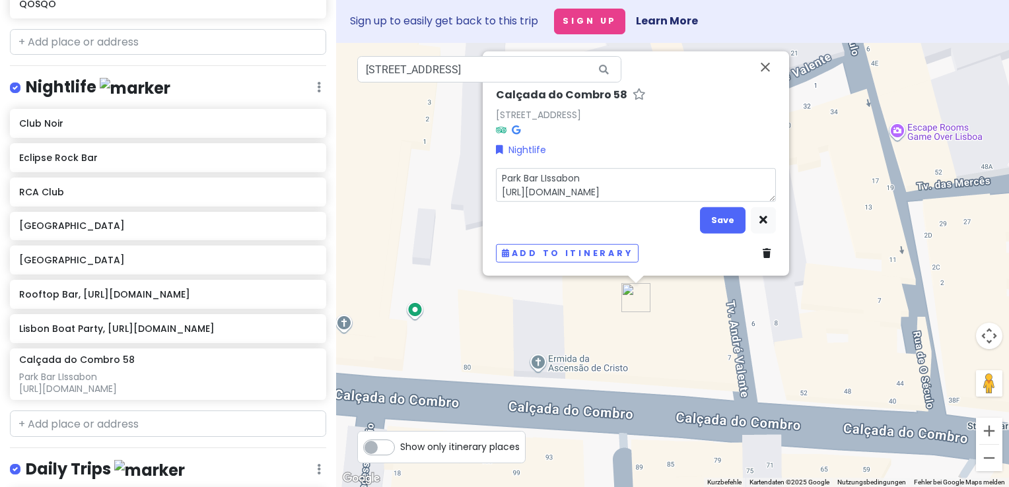
type textarea "x"
type textarea "Calçada do Combro 58Park Bar LIssabon [URL][DOMAIN_NAME]"
type textarea "x"
type textarea "Calçada do Combro 58 Park Bar LIssabon [URL][DOMAIN_NAME]"
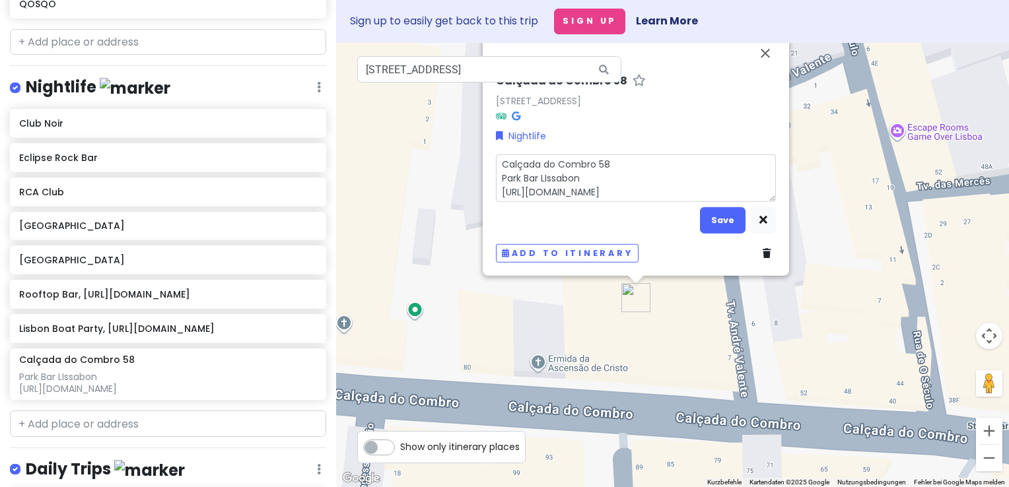
drag, startPoint x: 590, startPoint y: 180, endPoint x: 502, endPoint y: 178, distance: 87.9
click at [502, 178] on textarea "Calçada do Combro 58 Park Bar LIssabon [URL][DOMAIN_NAME]" at bounding box center [636, 178] width 280 height 48
type textarea "x"
type textarea "Calçada do Combro 58 [URL][DOMAIN_NAME]"
type textarea "x"
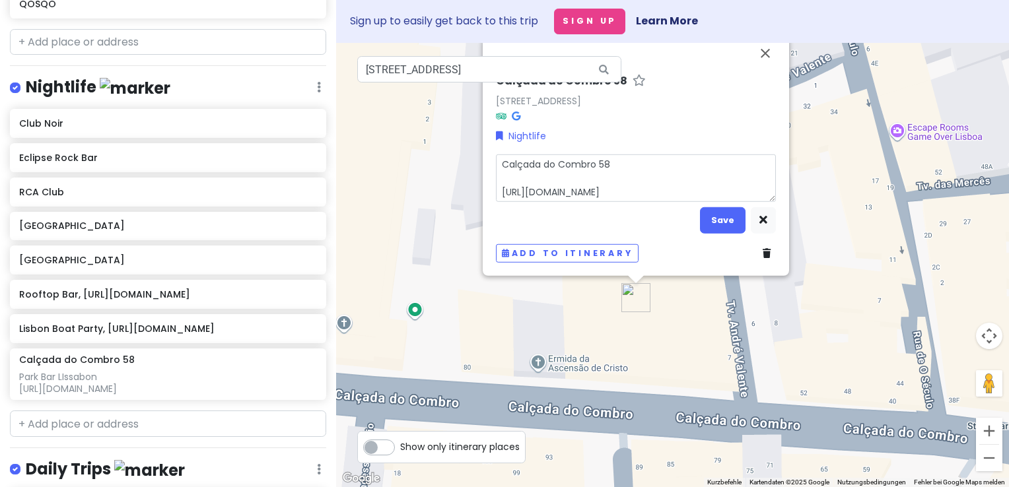
type textarea "Calçada do Combro 58 [URL][DOMAIN_NAME]"
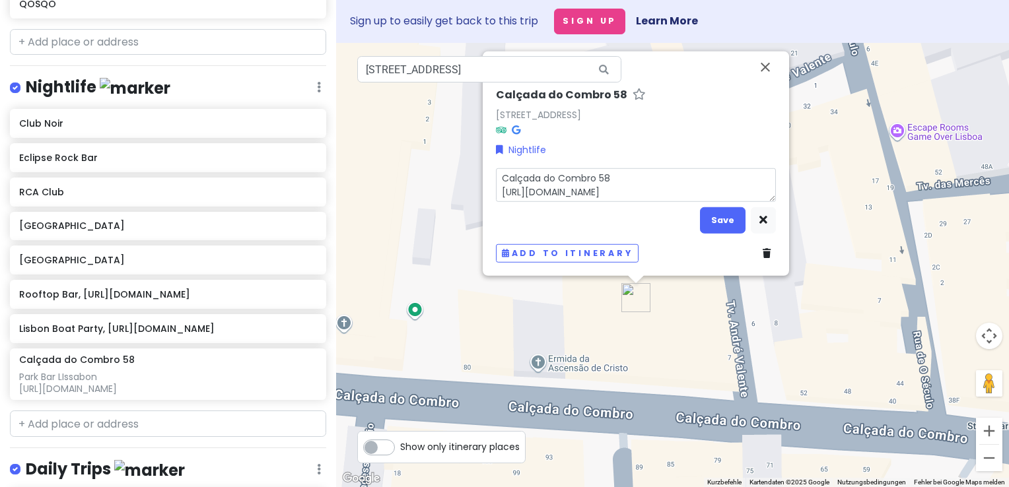
click at [563, 96] on div "Calçada do Combro [STREET_ADDRESS] Nightlife Calçada do Combro 58 [URL][DOMAIN_…" at bounding box center [636, 163] width 306 height 225
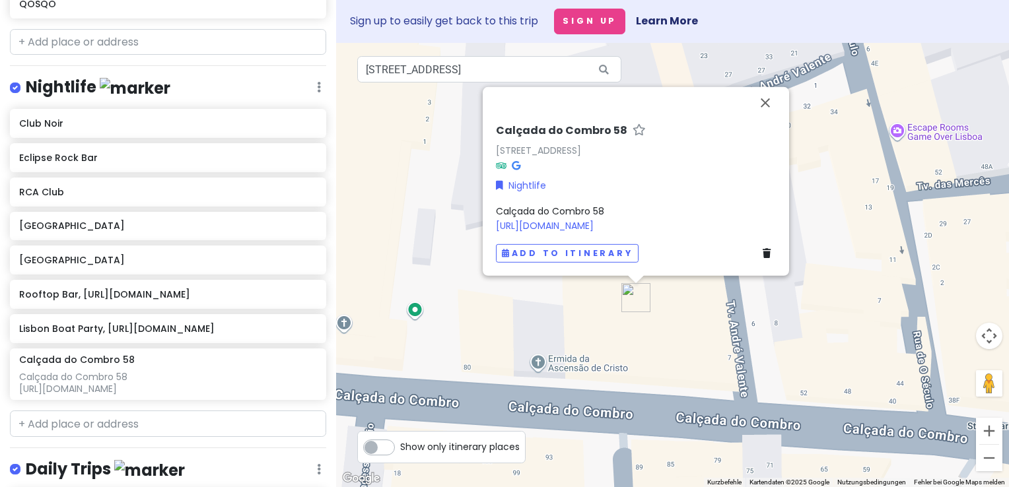
click at [597, 131] on h6 "Calçada do Combro 58" at bounding box center [561, 130] width 131 height 14
drag, startPoint x: 626, startPoint y: 128, endPoint x: 502, endPoint y: 131, distance: 124.2
click at [502, 131] on input "Calçada do Combro 58" at bounding box center [636, 127] width 280 height 20
type input "Park Bar LIssabon"
click at [696, 178] on div "Nightlife" at bounding box center [636, 185] width 280 height 15
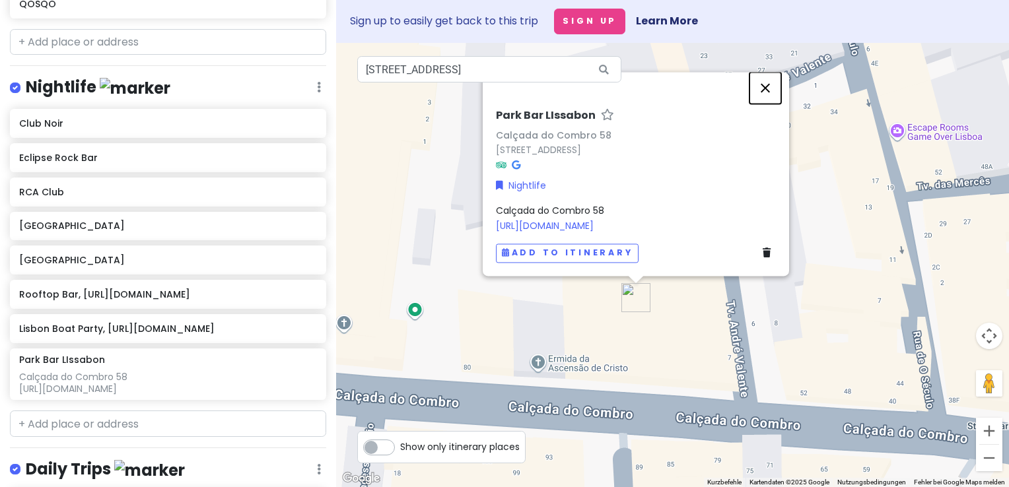
click at [764, 89] on button "Schließen" at bounding box center [766, 88] width 32 height 32
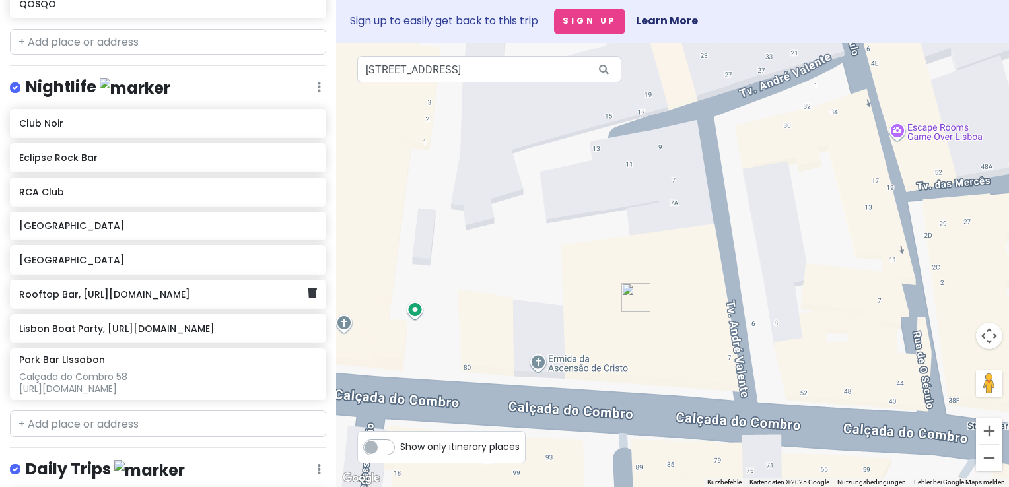
click at [103, 289] on h6 "Rooftop Bar, [URL][DOMAIN_NAME]" at bounding box center [163, 295] width 289 height 12
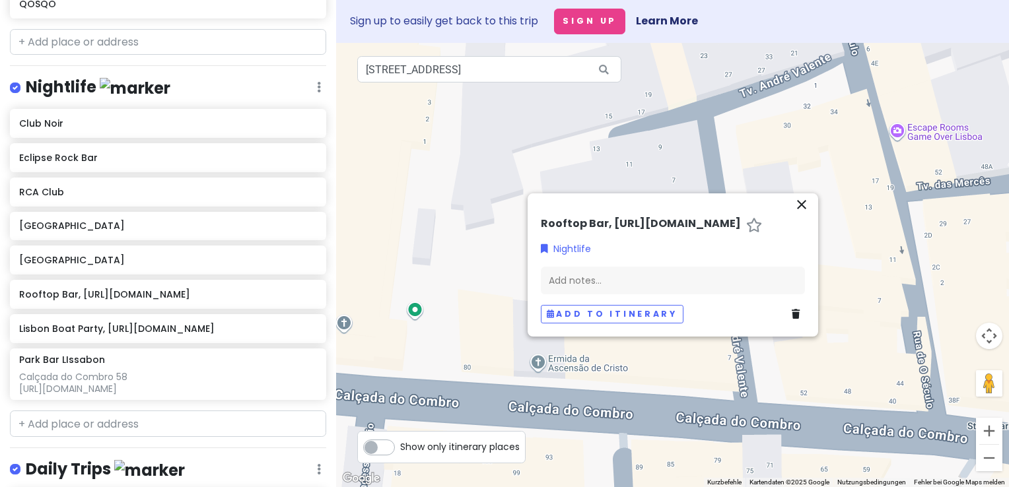
click at [611, 223] on h6 "Rooftop Bar, [URL][DOMAIN_NAME]" at bounding box center [641, 224] width 200 height 14
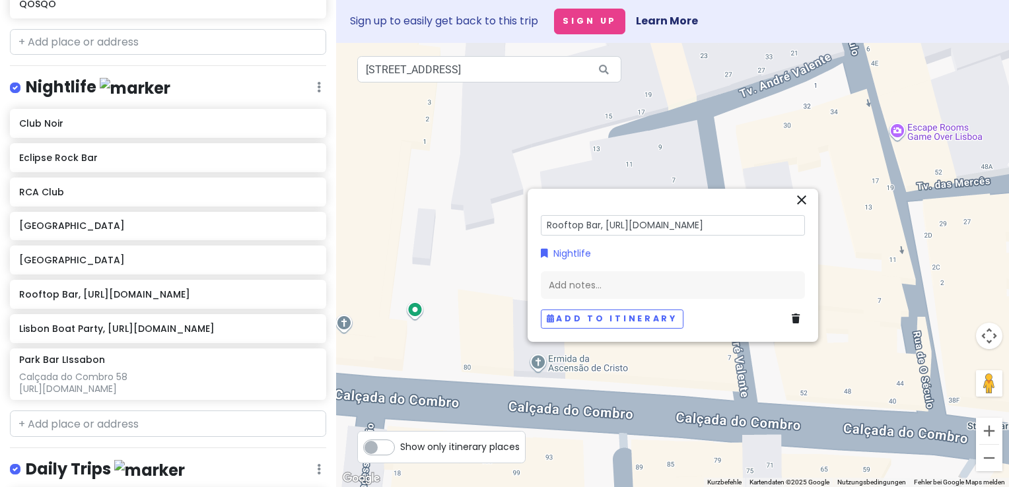
drag, startPoint x: 748, startPoint y: 227, endPoint x: 604, endPoint y: 231, distance: 144.7
click at [604, 231] on input "Rooftop Bar, [URL][DOMAIN_NAME]" at bounding box center [673, 225] width 264 height 20
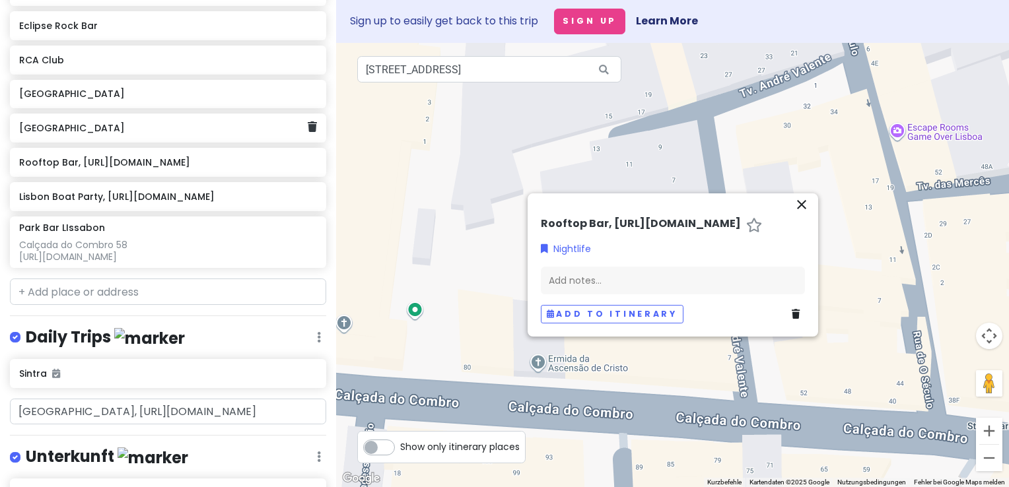
scroll to position [744, 0]
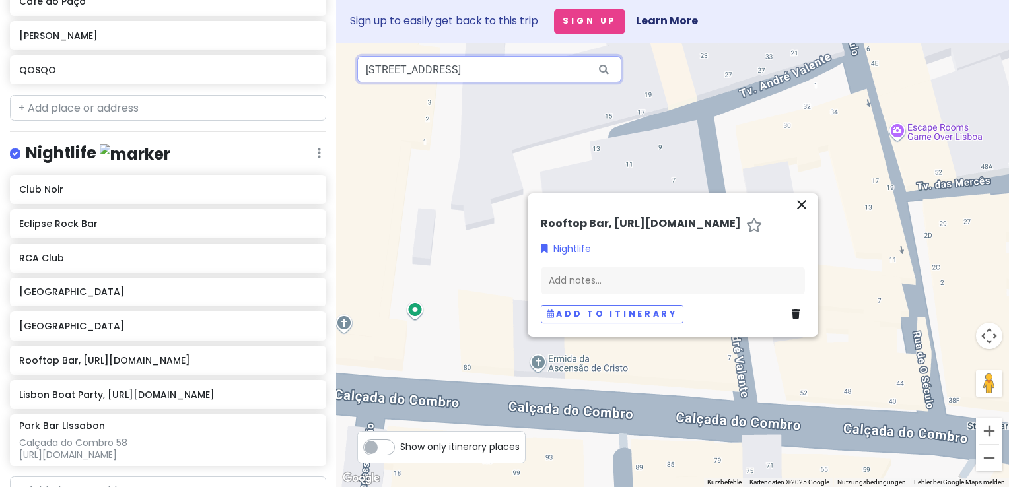
click at [537, 75] on input "[STREET_ADDRESS]" at bounding box center [489, 69] width 264 height 26
drag, startPoint x: 363, startPoint y: 73, endPoint x: 602, endPoint y: 73, distance: 238.4
click at [602, 73] on div "[STREET_ADDRESS]" at bounding box center [489, 69] width 264 height 26
paste input "[STREET_ADDRESS][PERSON_NAME][PERSON_NAME]"
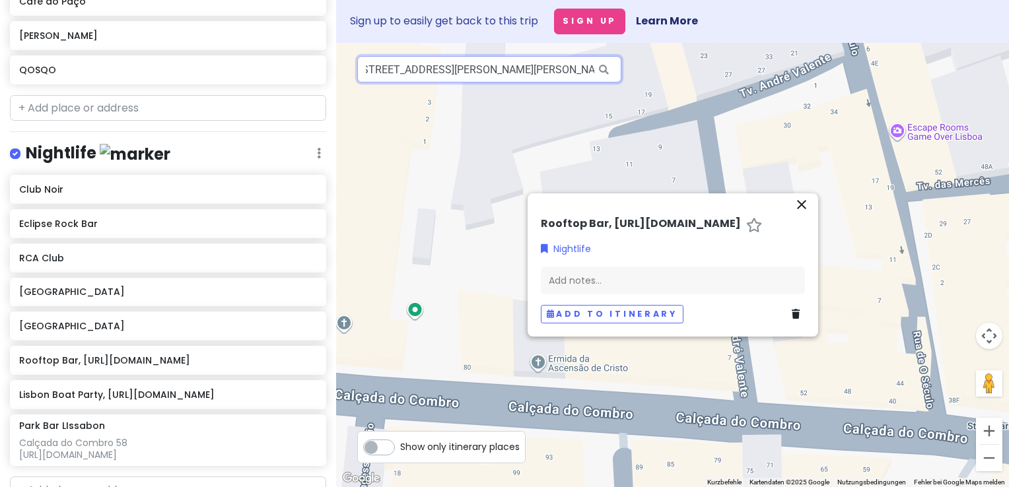
scroll to position [0, 0]
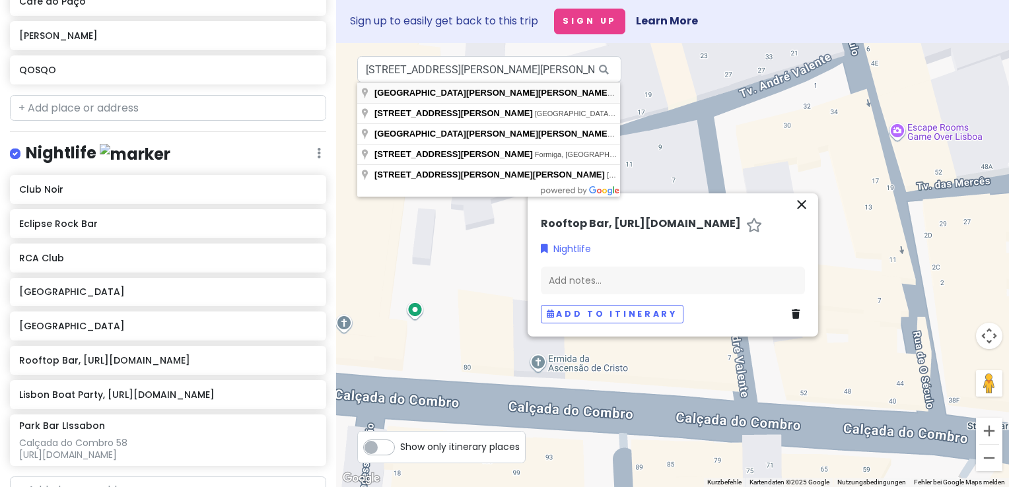
type input "[STREET_ADDRESS][PERSON_NAME][PERSON_NAME]"
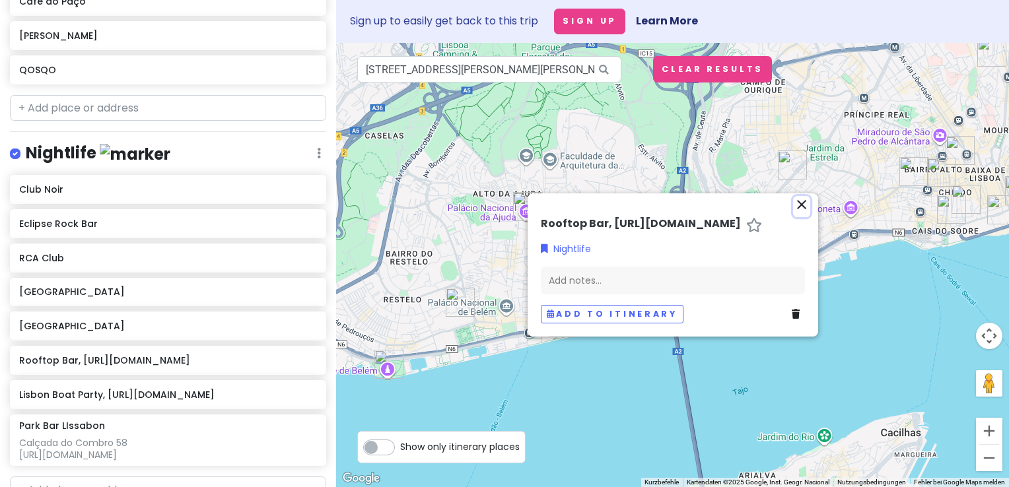
click at [808, 201] on icon "close" at bounding box center [802, 205] width 16 height 16
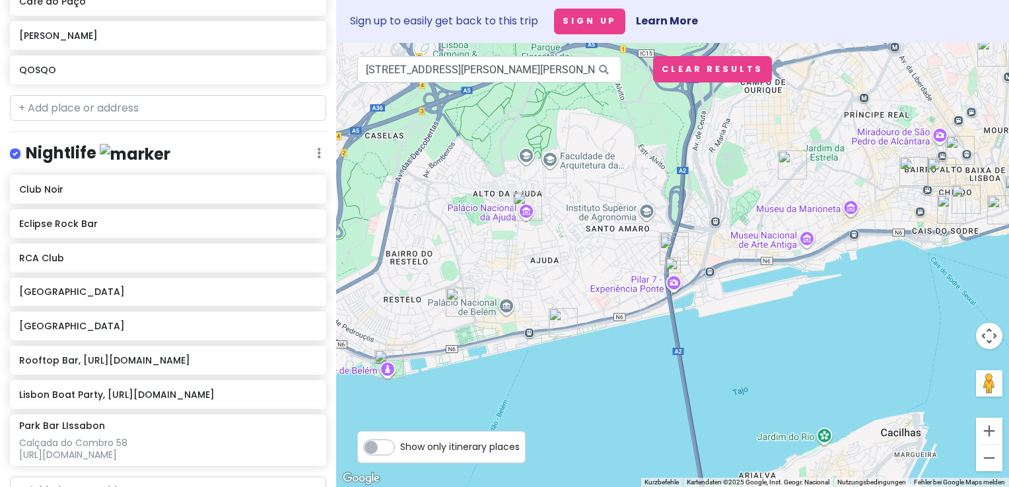
click at [670, 263] on img at bounding box center [673, 266] width 16 height 16
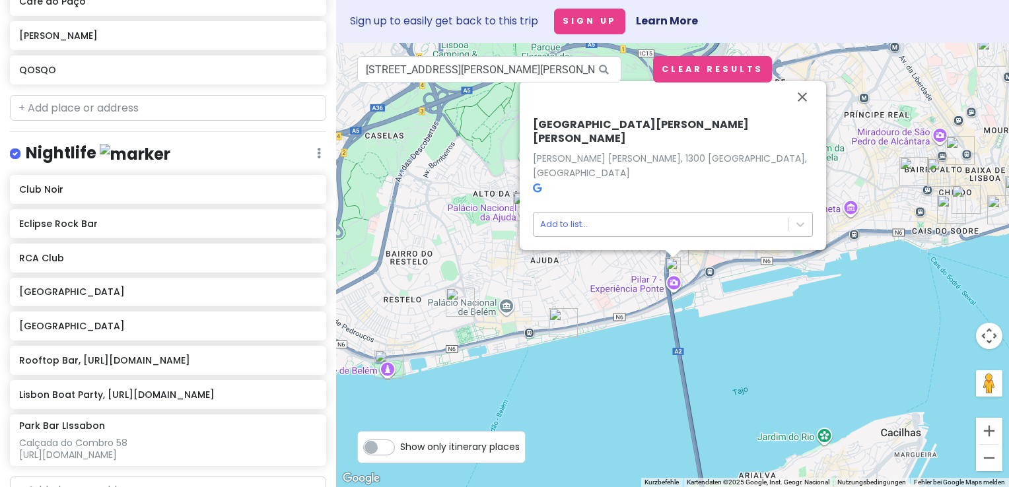
click at [563, 223] on body "Jungsferien [GEOGRAPHIC_DATA] Private Change Dates Make a Copy Delete Trip Go P…" at bounding box center [504, 243] width 1009 height 487
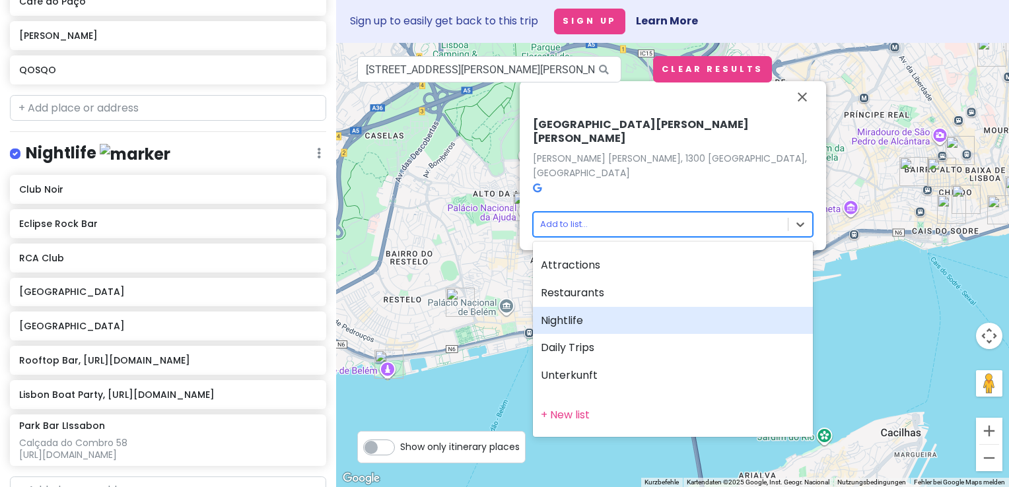
click at [573, 320] on div "Nightlife" at bounding box center [673, 321] width 280 height 28
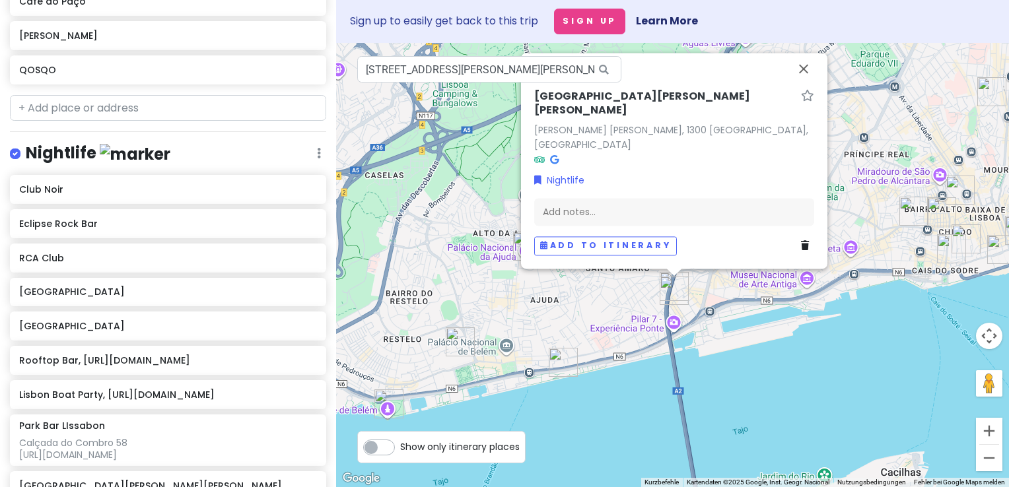
click at [583, 118] on h6 "[GEOGRAPHIC_DATA][PERSON_NAME][PERSON_NAME]" at bounding box center [665, 104] width 262 height 28
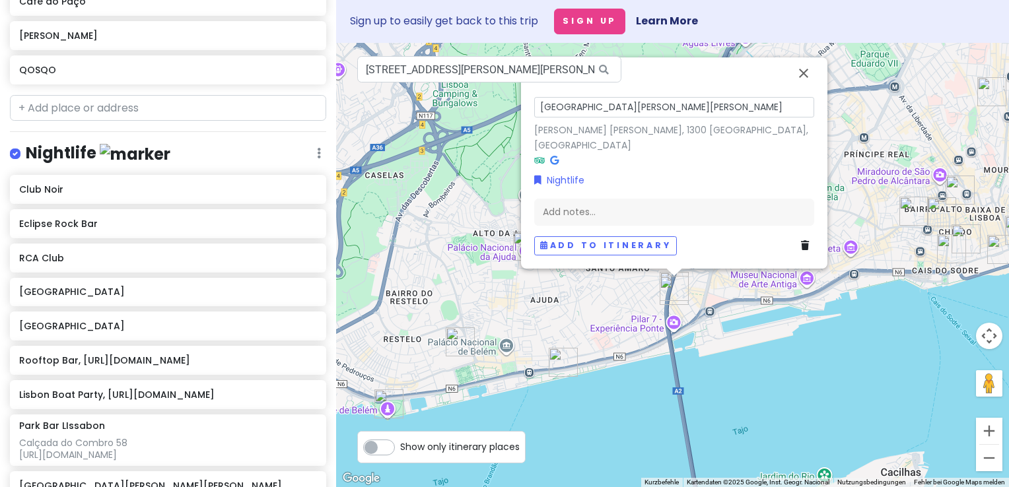
click at [539, 118] on input "[GEOGRAPHIC_DATA][PERSON_NAME][PERSON_NAME]" at bounding box center [674, 107] width 280 height 20
drag, startPoint x: 649, startPoint y: 126, endPoint x: 771, endPoint y: 135, distance: 122.5
click at [771, 135] on div "Roof Top, Rio Maravilha [STREET_ADDRESS][PERSON_NAME][PERSON_NAME][PERSON_NAME]…" at bounding box center [674, 130] width 280 height 73
type input "Roof Top, Rio Maravilha"
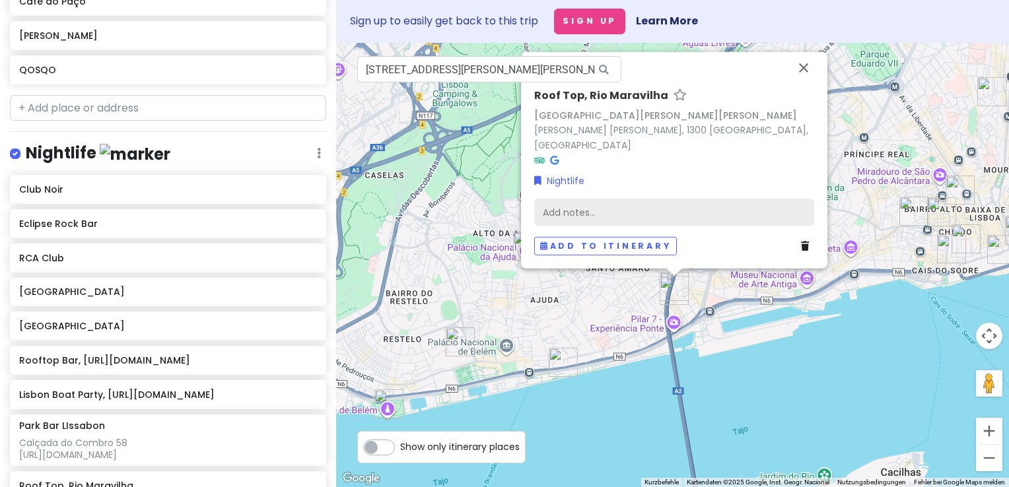
click at [580, 211] on div "Add notes..." at bounding box center [674, 212] width 280 height 28
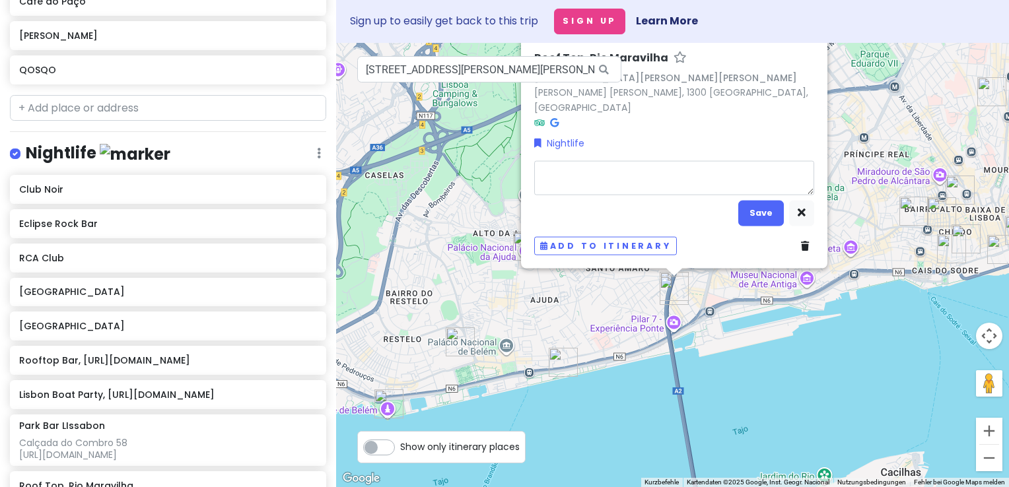
type textarea "x"
type textarea "[GEOGRAPHIC_DATA][PERSON_NAME][PERSON_NAME]"
click at [756, 213] on button "Save" at bounding box center [761, 213] width 46 height 26
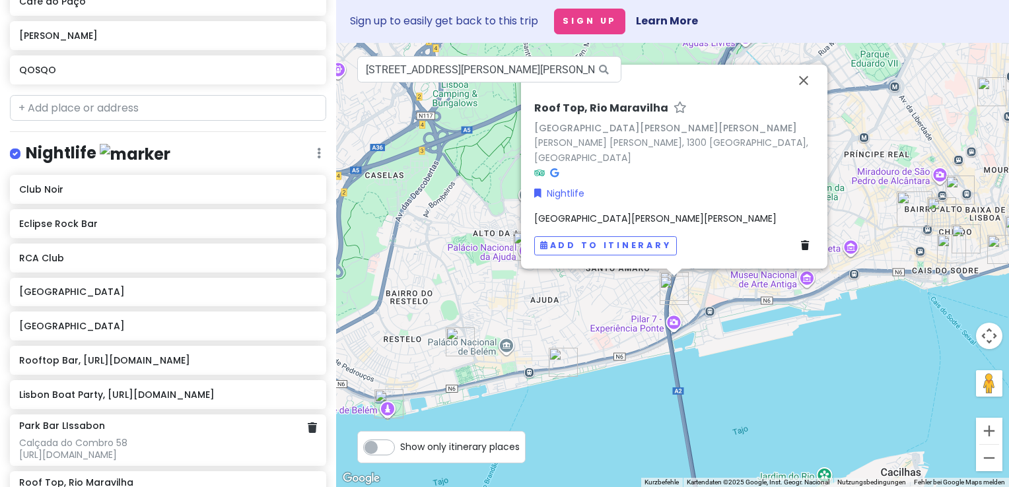
click at [79, 420] on div "Park Bar LIssabon Calçada do Combro 58 [URL][DOMAIN_NAME]" at bounding box center [168, 441] width 298 height 42
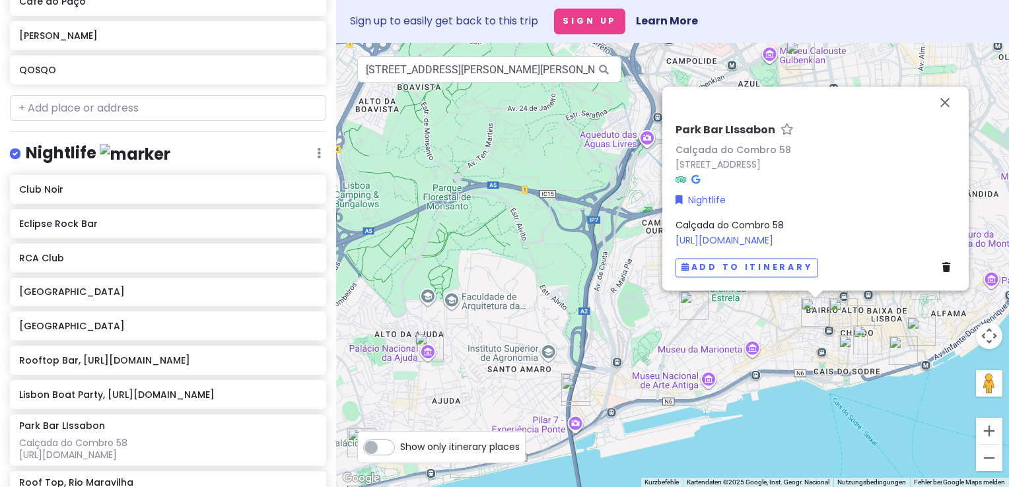
click at [718, 129] on h6 "Park Bar LIssabon" at bounding box center [726, 130] width 100 height 14
click at [679, 129] on input "Park Bar LIssabon" at bounding box center [816, 127] width 280 height 20
type input "Roof Top, [GEOGRAPHIC_DATA]"
click at [946, 92] on button "Schließen" at bounding box center [945, 93] width 32 height 32
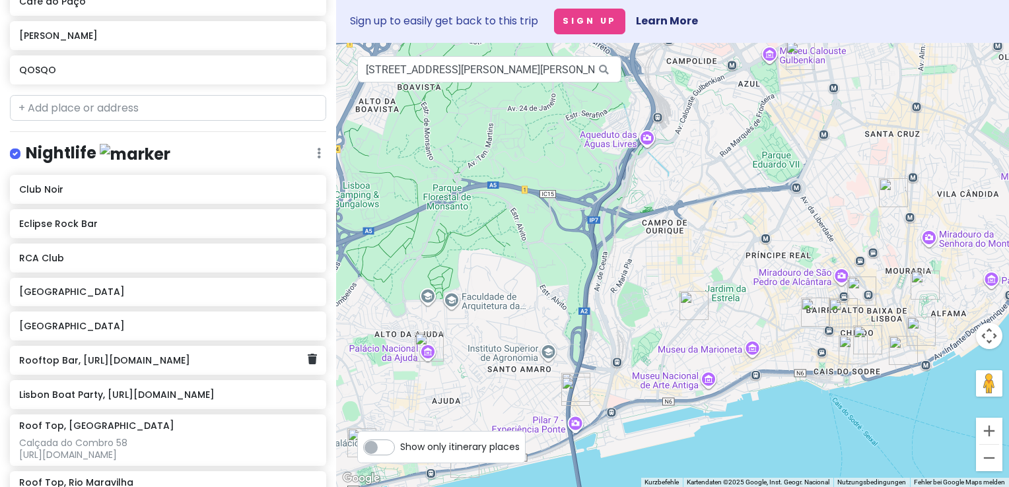
click at [162, 351] on div "Rooftop Bar, [URL][DOMAIN_NAME]" at bounding box center [163, 360] width 289 height 18
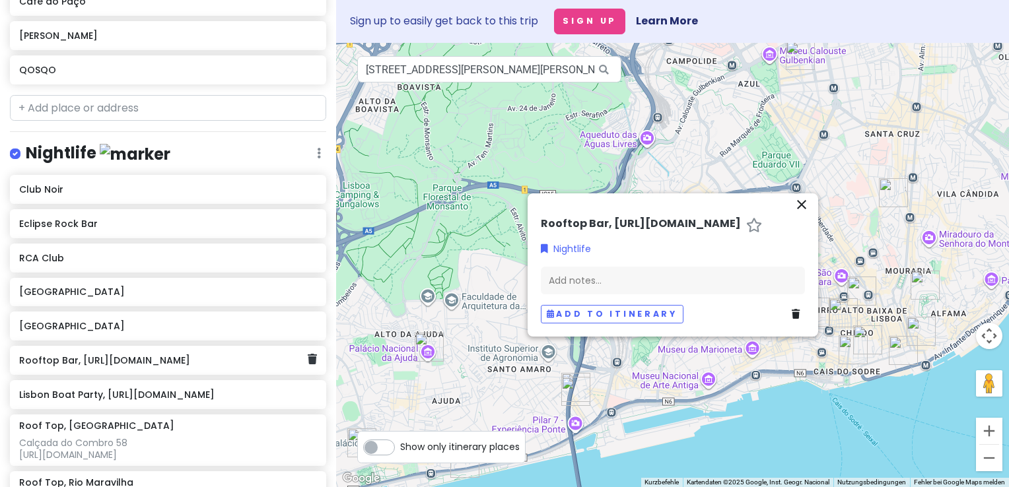
click at [310, 346] on div "Rooftop Bar, [URL][DOMAIN_NAME]" at bounding box center [168, 360] width 316 height 29
click at [308, 354] on icon at bounding box center [312, 359] width 9 height 11
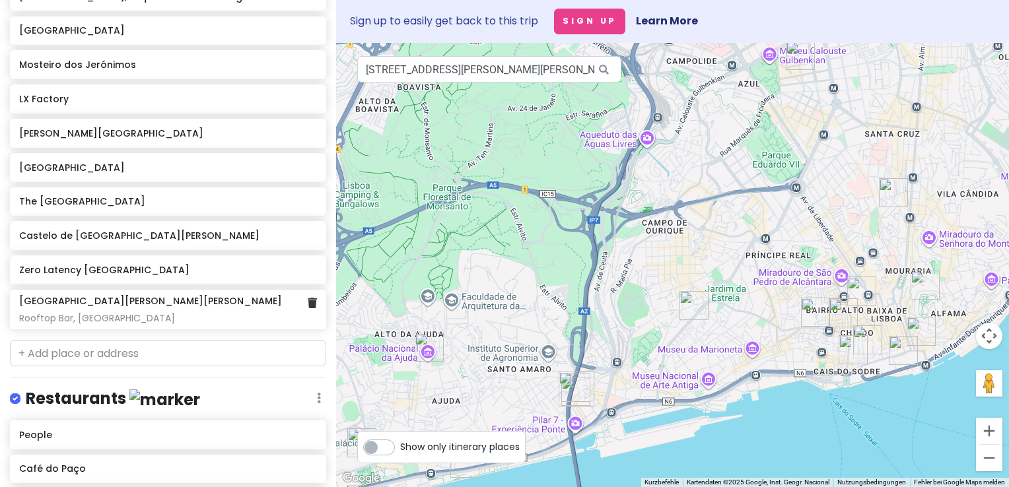
scroll to position [281, 0]
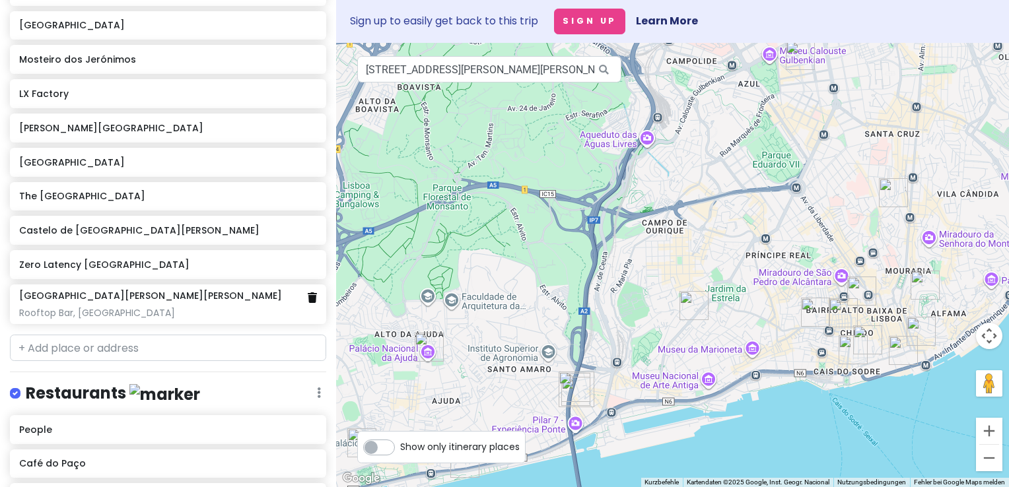
click at [308, 293] on icon at bounding box center [312, 298] width 9 height 11
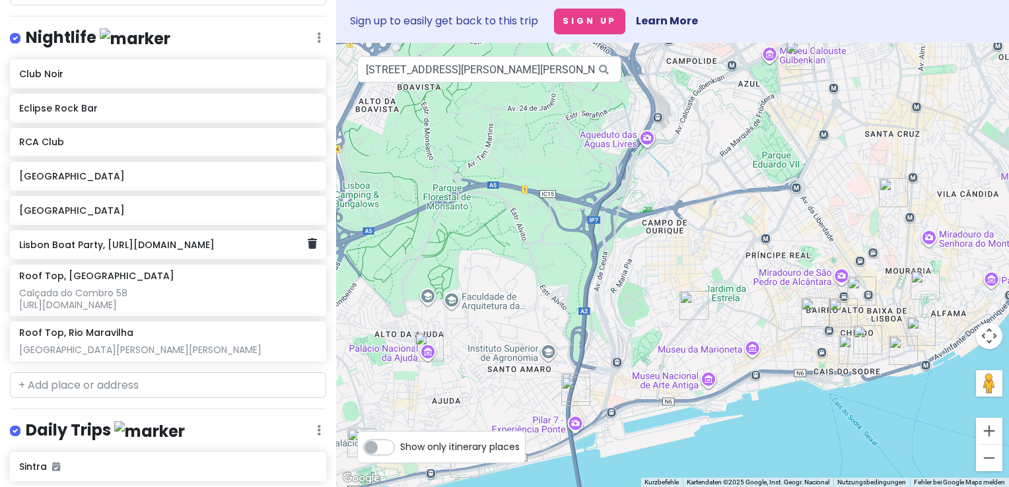
scroll to position [858, 0]
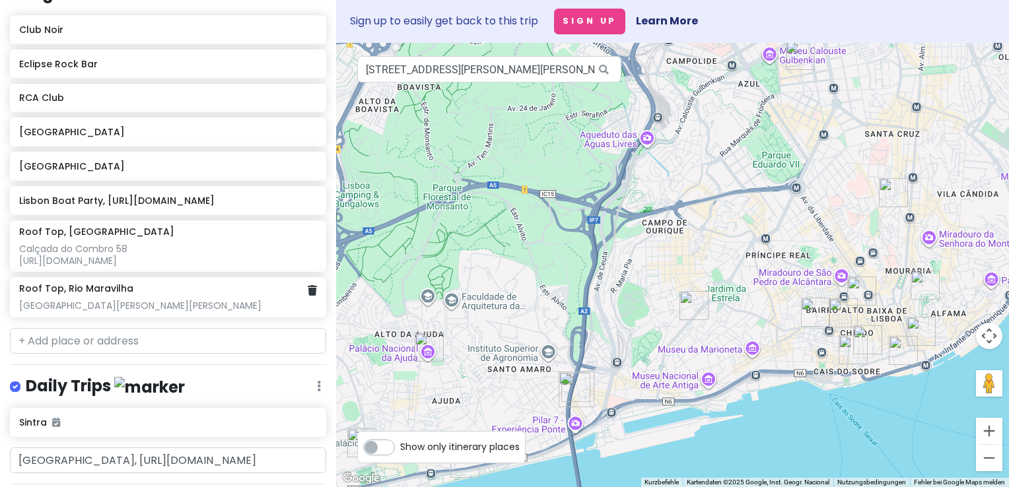
click at [58, 283] on h6 "Roof Top, Rio Maravilha" at bounding box center [76, 289] width 114 height 12
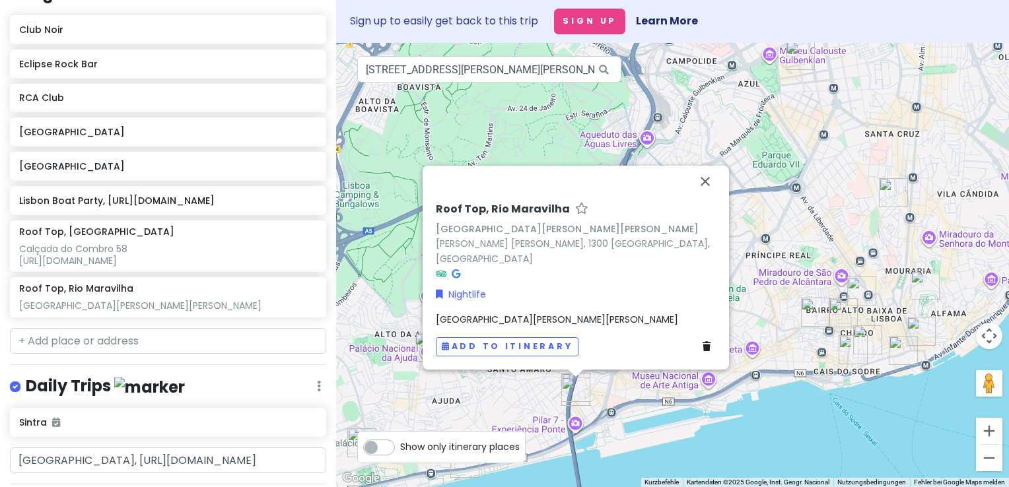
click at [514, 217] on h6 "Roof Top, Rio Maravilha" at bounding box center [503, 210] width 134 height 14
click at [499, 236] on div "[GEOGRAPHIC_DATA][PERSON_NAME][PERSON_NAME]" at bounding box center [576, 228] width 280 height 15
click at [492, 276] on div "Roof Top, Rio Maravilha [STREET_ADDRESS][PERSON_NAME][PERSON_NAME][PERSON_NAME]…" at bounding box center [576, 242] width 280 height 79
click at [512, 259] on link "[PERSON_NAME] [PERSON_NAME], 1300 [GEOGRAPHIC_DATA], [GEOGRAPHIC_DATA]" at bounding box center [573, 251] width 274 height 28
click at [491, 322] on span "[GEOGRAPHIC_DATA][PERSON_NAME][PERSON_NAME]" at bounding box center [557, 319] width 242 height 13
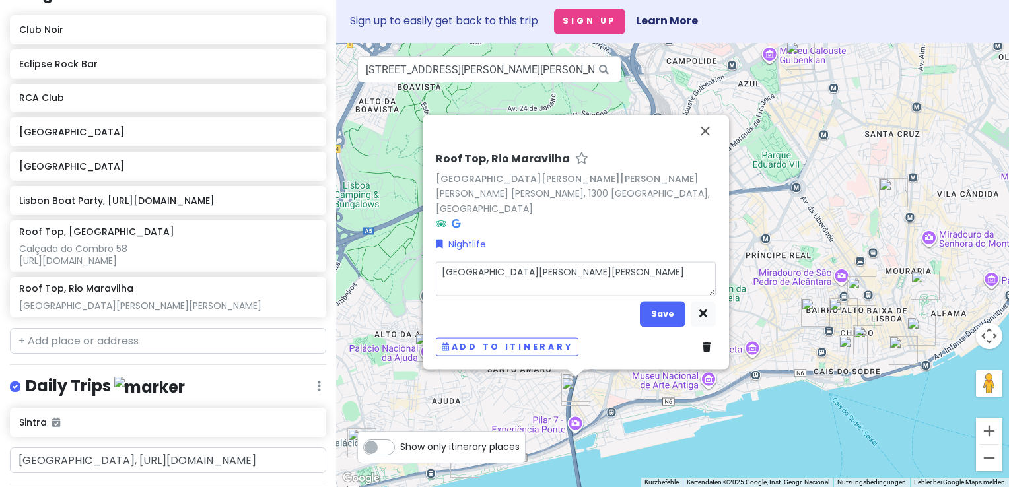
type textarea "x"
type textarea "[GEOGRAPHIC_DATA][PERSON_NAME][PERSON_NAME]"
type textarea "x"
type textarea "[PERSON_NAME][GEOGRAPHIC_DATA][PERSON_NAME] [URL][DOMAIN_NAME]"
click at [664, 320] on button "Save" at bounding box center [663, 314] width 46 height 26
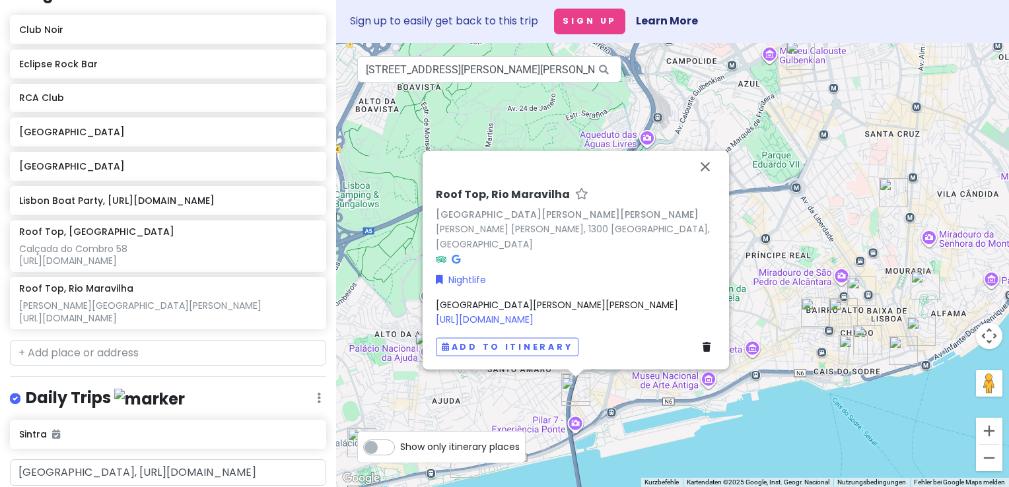
scroll to position [870, 0]
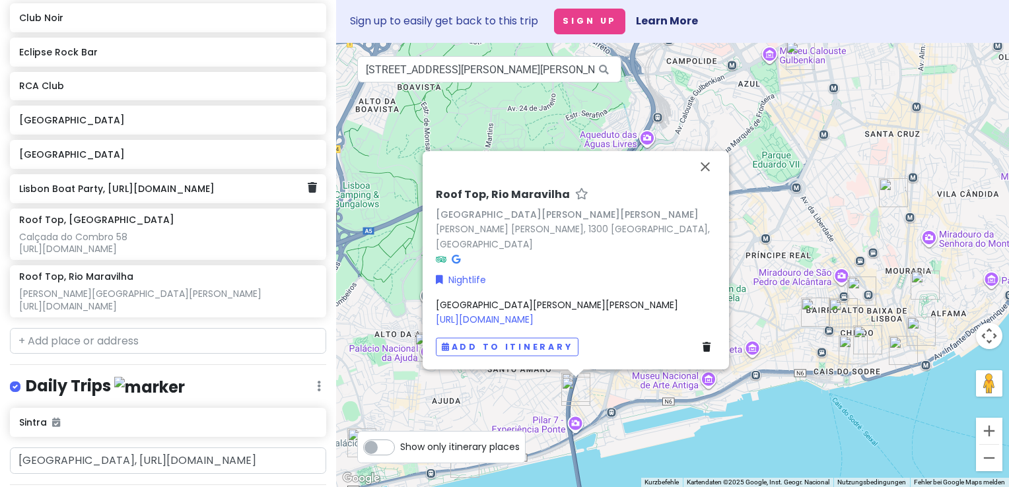
click at [217, 183] on h6 "Lisbon Boat Party, [URL][DOMAIN_NAME]" at bounding box center [163, 189] width 289 height 12
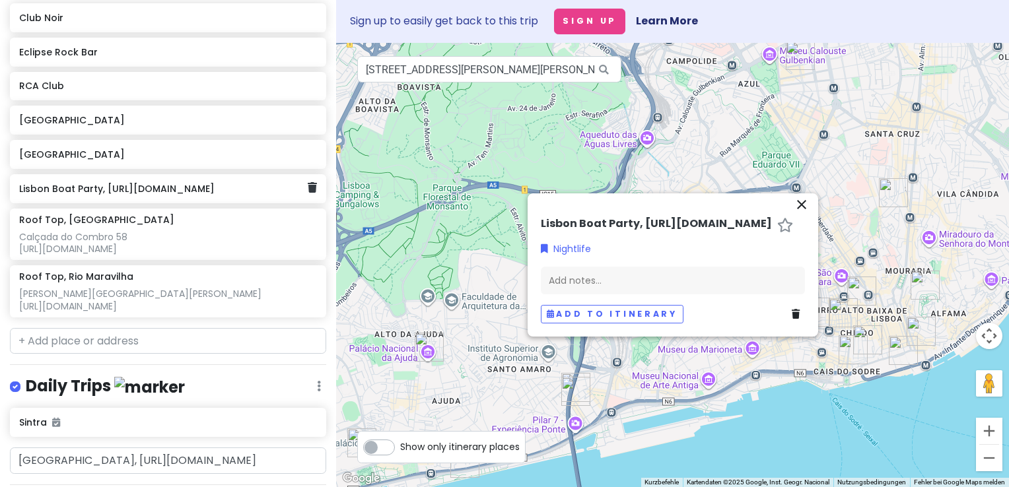
click at [205, 183] on h6 "Lisbon Boat Party, [URL][DOMAIN_NAME]" at bounding box center [163, 189] width 289 height 12
click at [631, 230] on h6 "Lisbon Boat Party, [URL][DOMAIN_NAME]" at bounding box center [656, 224] width 231 height 14
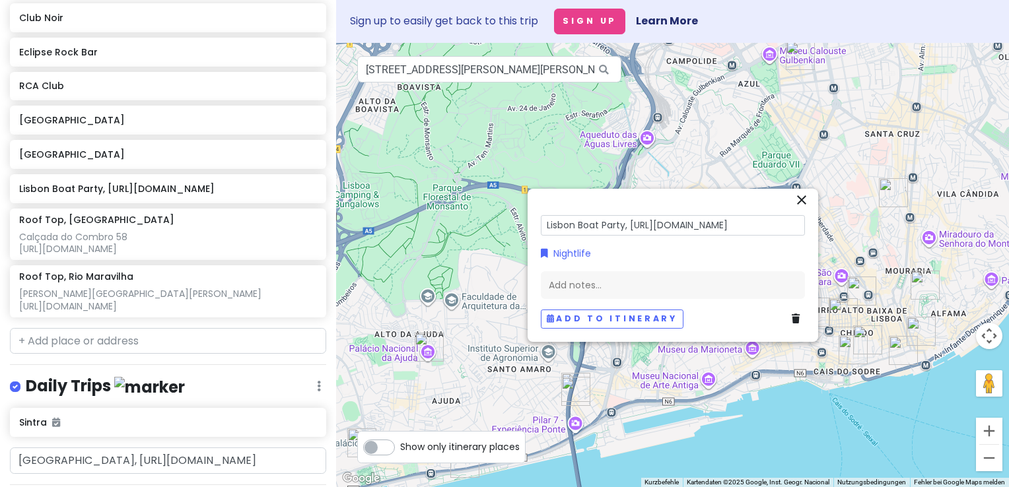
drag, startPoint x: 739, startPoint y: 224, endPoint x: 629, endPoint y: 232, distance: 110.6
click at [629, 232] on input "Lisbon Boat Party, [URL][DOMAIN_NAME]" at bounding box center [673, 225] width 264 height 20
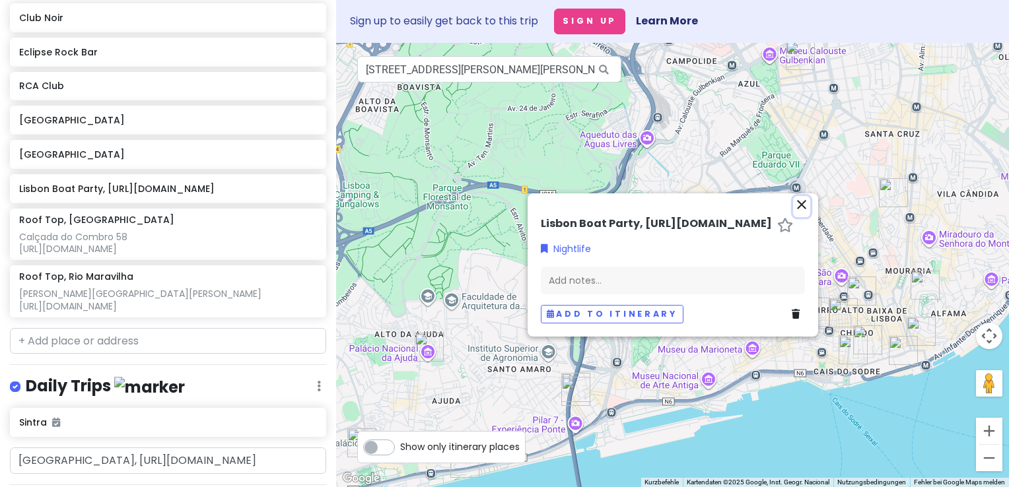
click at [800, 197] on icon "close" at bounding box center [802, 205] width 16 height 16
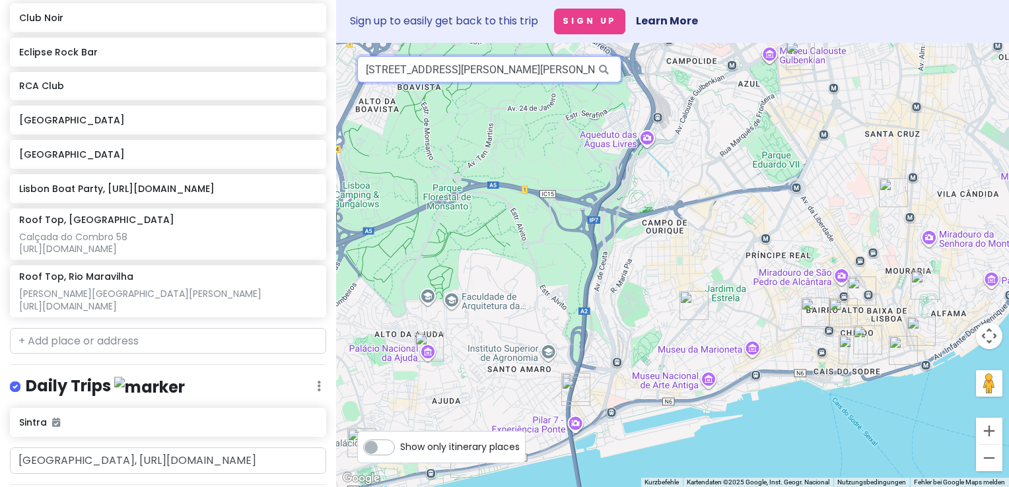
click at [502, 81] on input "[STREET_ADDRESS][PERSON_NAME][PERSON_NAME]" at bounding box center [489, 69] width 264 height 26
drag, startPoint x: 365, startPoint y: 74, endPoint x: 672, endPoint y: 100, distance: 308.2
click at [672, 100] on div "[STREET_ADDRESS][PERSON_NAME][PERSON_NAME] Kurzbefehle Kartendaten Kartendaten …" at bounding box center [672, 265] width 673 height 444
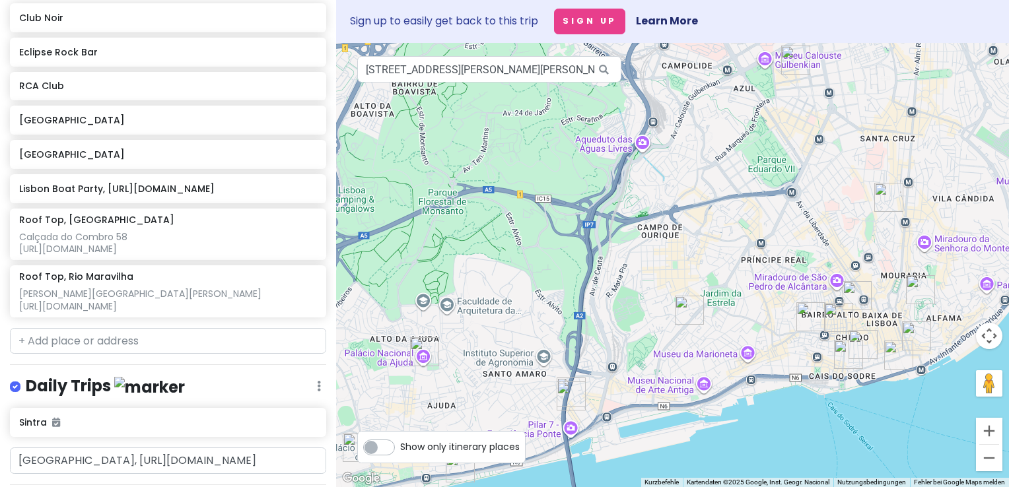
drag, startPoint x: 672, startPoint y: 102, endPoint x: 666, endPoint y: 107, distance: 8.0
click at [666, 107] on div at bounding box center [672, 265] width 673 height 444
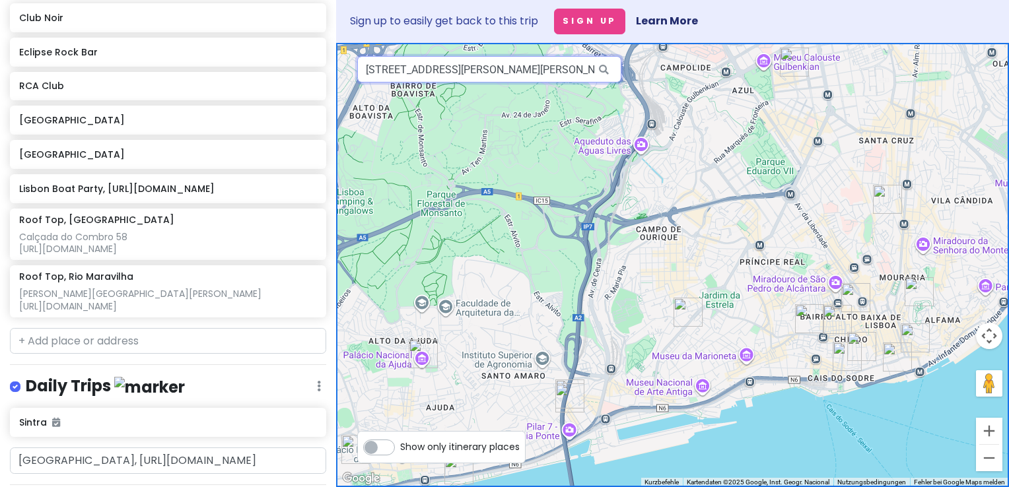
click at [510, 62] on input "[STREET_ADDRESS][PERSON_NAME][PERSON_NAME]" at bounding box center [489, 69] width 264 height 26
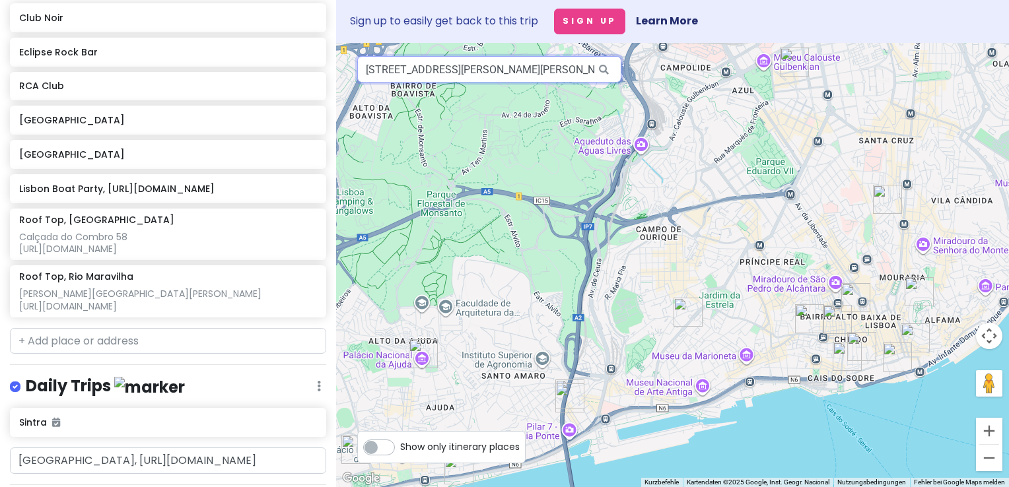
click at [508, 69] on input "[STREET_ADDRESS][PERSON_NAME][PERSON_NAME]" at bounding box center [489, 69] width 264 height 26
paste input "[PERSON_NAME] Conde de Óbidos"
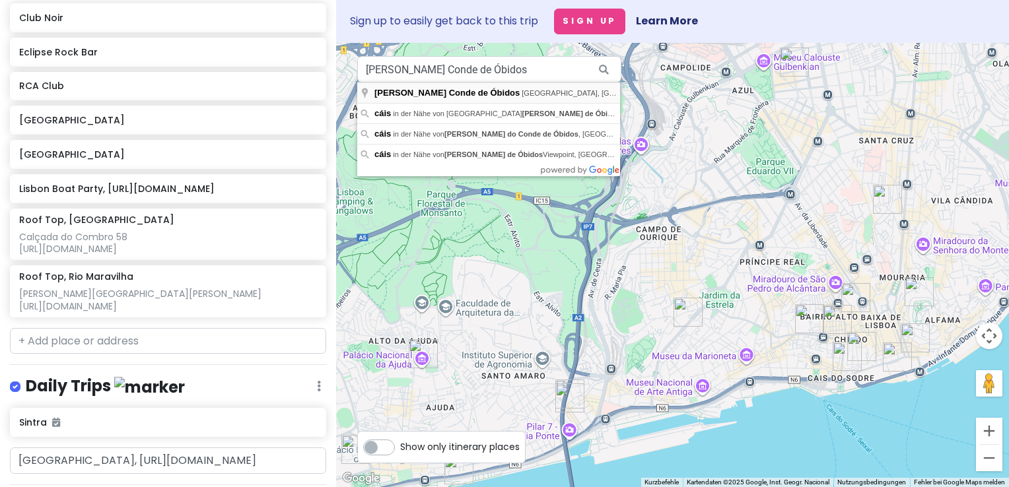
type input "[PERSON_NAME] Conde de Óbidos, [GEOGRAPHIC_DATA], [GEOGRAPHIC_DATA]"
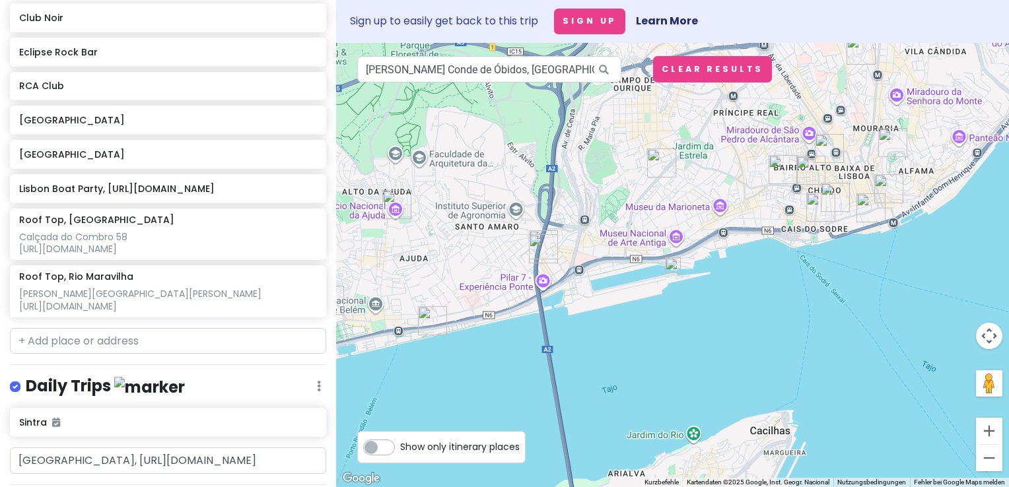
click at [674, 265] on img at bounding box center [673, 266] width 16 height 16
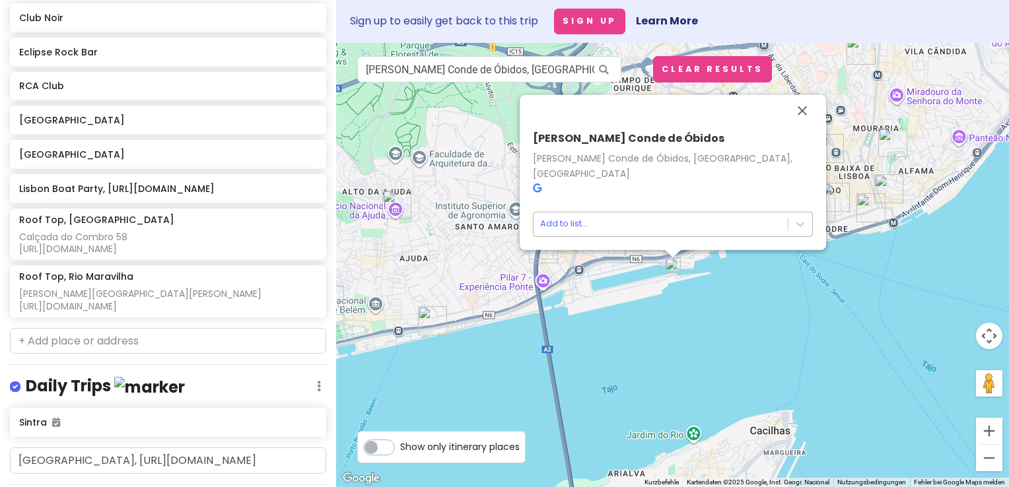
click at [569, 223] on body "Jungsferien [GEOGRAPHIC_DATA] Private Change Dates Make a Copy Delete Trip Go P…" at bounding box center [504, 243] width 1009 height 487
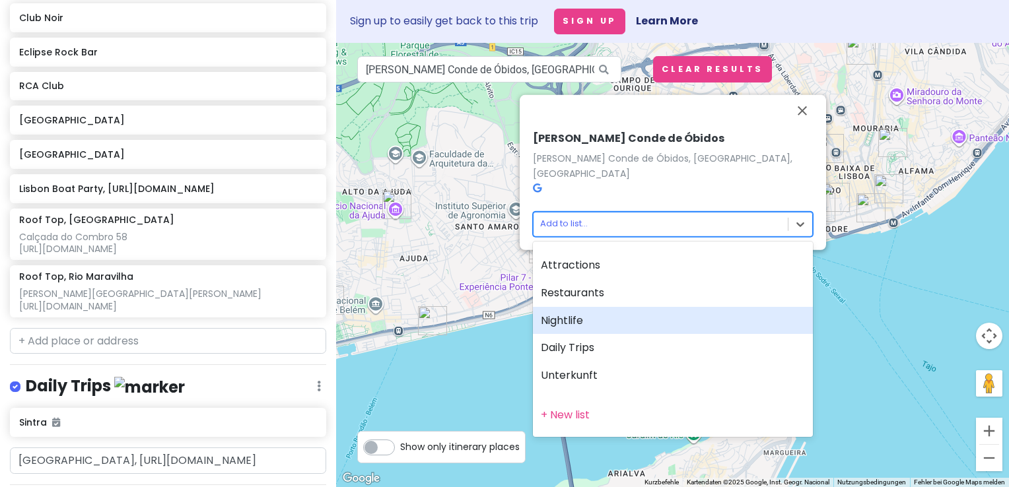
click at [590, 320] on div "Nightlife" at bounding box center [673, 321] width 280 height 28
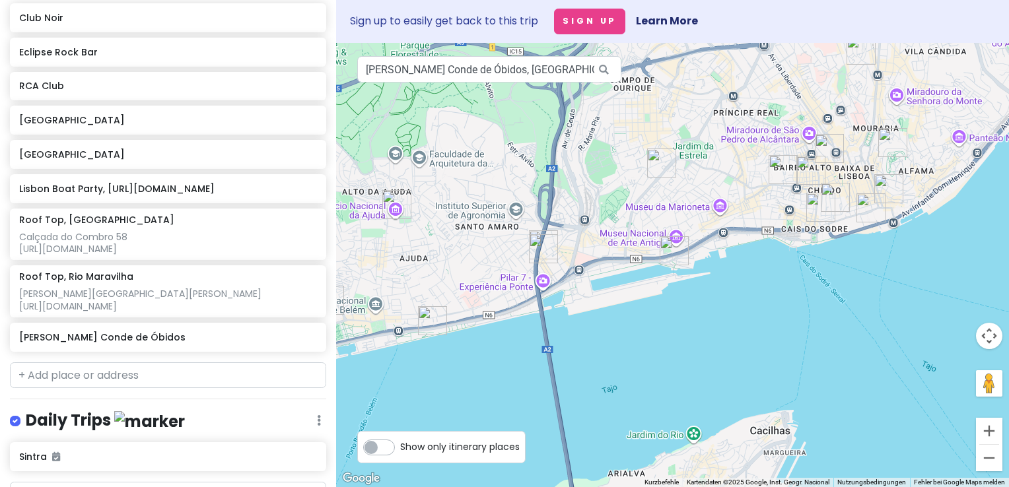
scroll to position [905, 0]
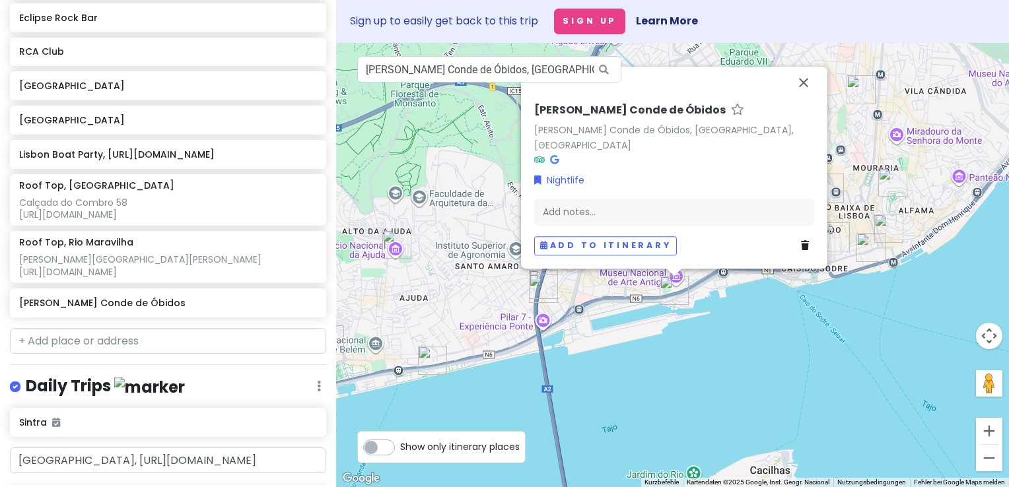
click at [590, 118] on h6 "[PERSON_NAME] Conde de Óbidos" at bounding box center [630, 111] width 192 height 14
drag, startPoint x: 687, startPoint y: 125, endPoint x: 527, endPoint y: 115, distance: 160.1
click at [527, 115] on div "[PERSON_NAME] Conde de Óbidos [PERSON_NAME] Conde de Óbidos, [GEOGRAPHIC_DATA],…" at bounding box center [674, 162] width 306 height 211
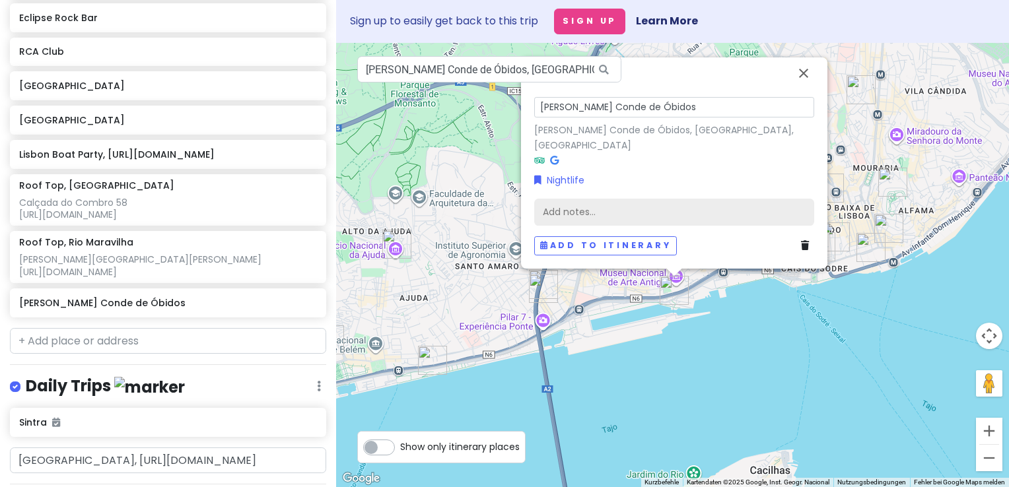
click at [568, 209] on div "Add notes..." at bounding box center [674, 212] width 280 height 28
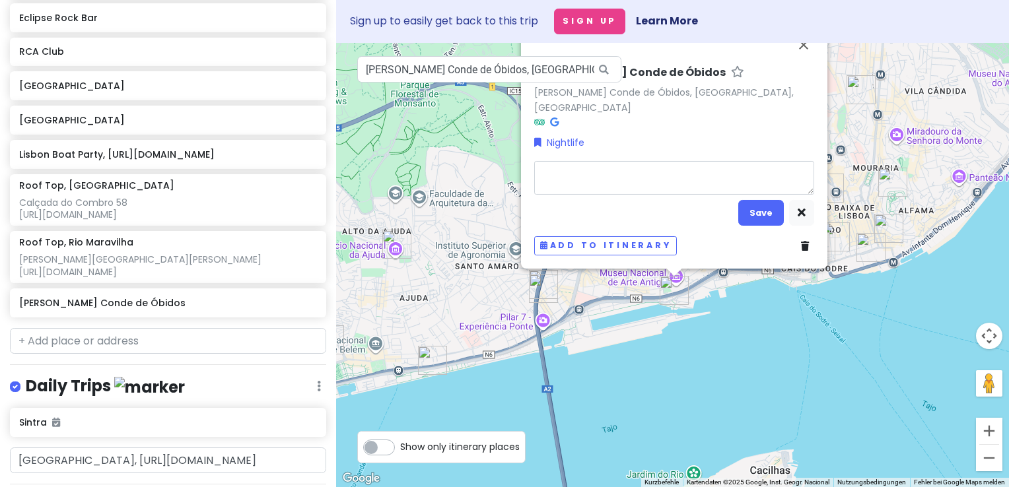
type textarea "x"
type textarea "[PERSON_NAME] Conde de Óbidos"
click at [536, 170] on textarea "[PERSON_NAME] Conde de Óbidos" at bounding box center [674, 177] width 280 height 34
click at [578, 186] on textarea "[PERSON_NAME] Conde de Óbidos" at bounding box center [674, 177] width 280 height 34
click at [692, 170] on textarea "[PERSON_NAME] Conde de Óbidos" at bounding box center [674, 177] width 280 height 34
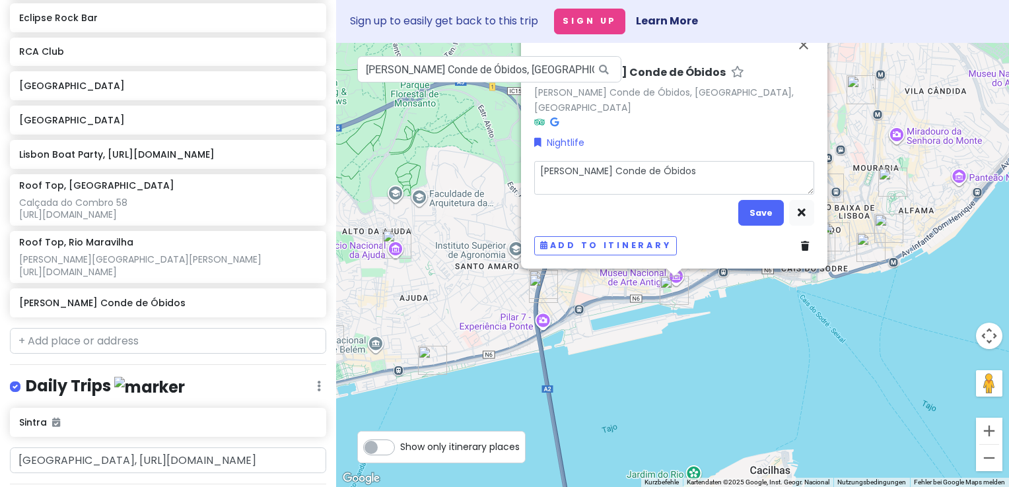
type textarea "x"
type textarea "[PERSON_NAME] Conde de Óbidos"
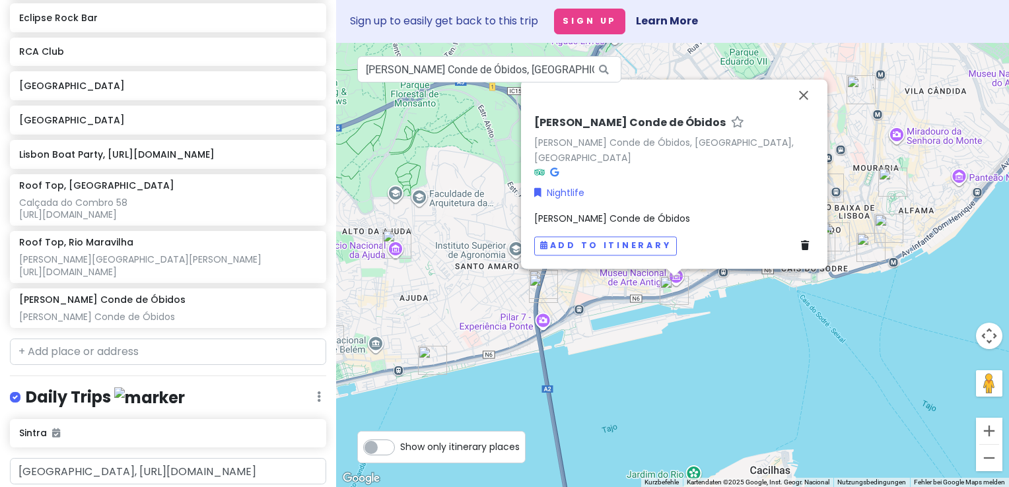
scroll to position [916, 0]
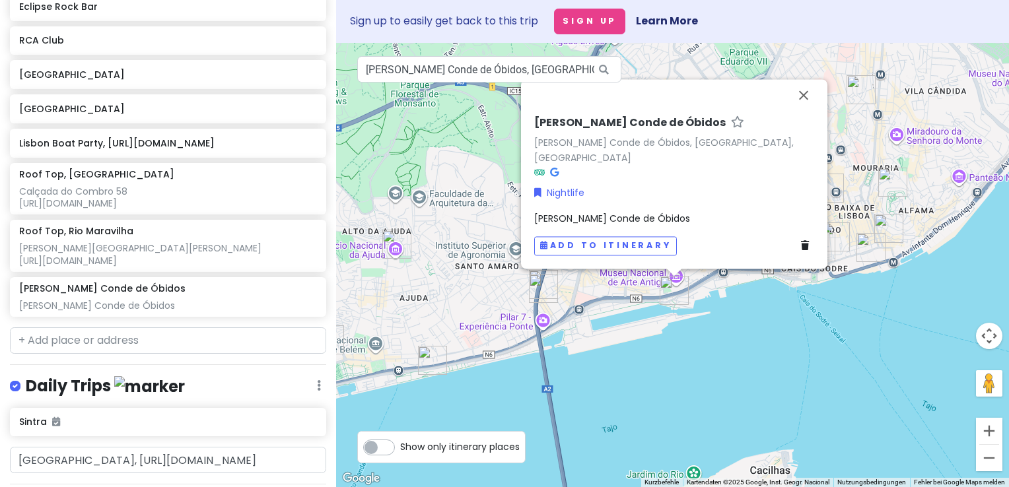
click at [680, 227] on div "[PERSON_NAME] Conde de Óbidos [PERSON_NAME] Conde de Óbidos, [GEOGRAPHIC_DATA],…" at bounding box center [674, 186] width 291 height 150
click at [656, 219] on span "[PERSON_NAME] Conde de Óbidos" at bounding box center [612, 218] width 156 height 13
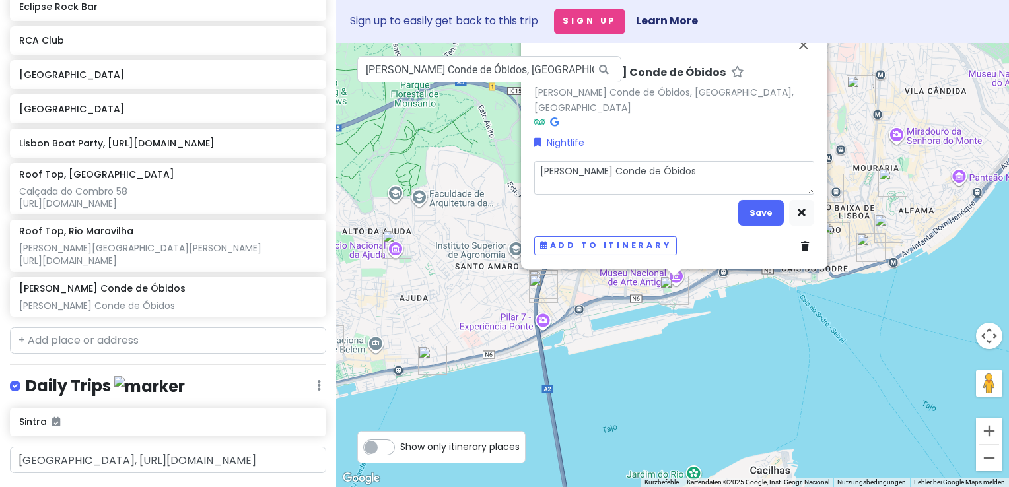
click at [682, 182] on textarea "[PERSON_NAME] Conde de Óbidos" at bounding box center [674, 177] width 280 height 34
type textarea "x"
type textarea "[PERSON_NAME] Conde de Óbidos"
type textarea "x"
type textarea "[PERSON_NAME] Conde de Óbidos [URL][DOMAIN_NAME]"
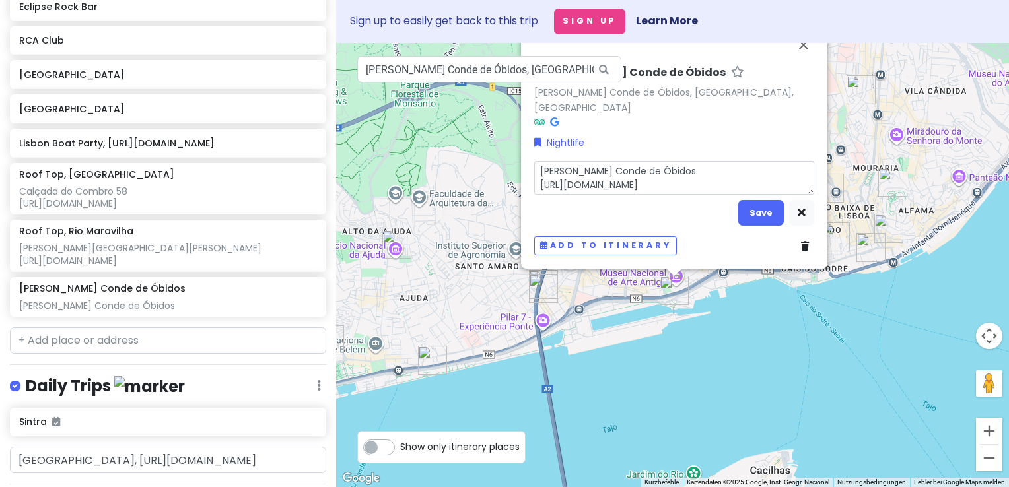
click at [573, 88] on div "[PERSON_NAME] Conde de Óbidos [PERSON_NAME] Conde de Óbidos, [GEOGRAPHIC_DATA],…" at bounding box center [674, 149] width 306 height 240
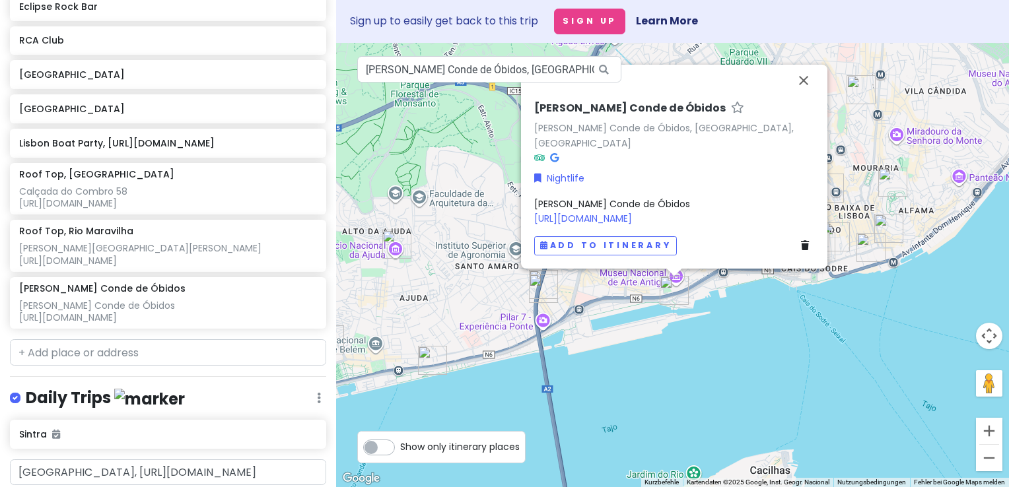
scroll to position [927, 0]
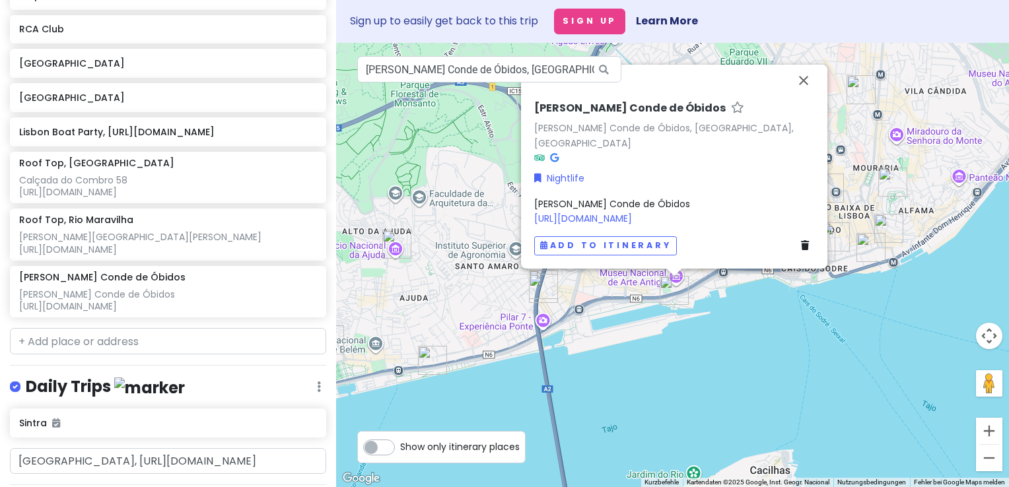
click at [662, 116] on h6 "[PERSON_NAME] Conde de Óbidos" at bounding box center [630, 109] width 192 height 14
drag, startPoint x: 693, startPoint y: 123, endPoint x: 533, endPoint y: 116, distance: 160.6
click at [533, 116] on div "[PERSON_NAME] Conde de Óbidos [PERSON_NAME] Conde de Óbidos, [GEOGRAPHIC_DATA],…" at bounding box center [674, 174] width 291 height 174
type input "Lisbon Boat Party"
click at [757, 178] on div "Nightlife" at bounding box center [674, 178] width 280 height 15
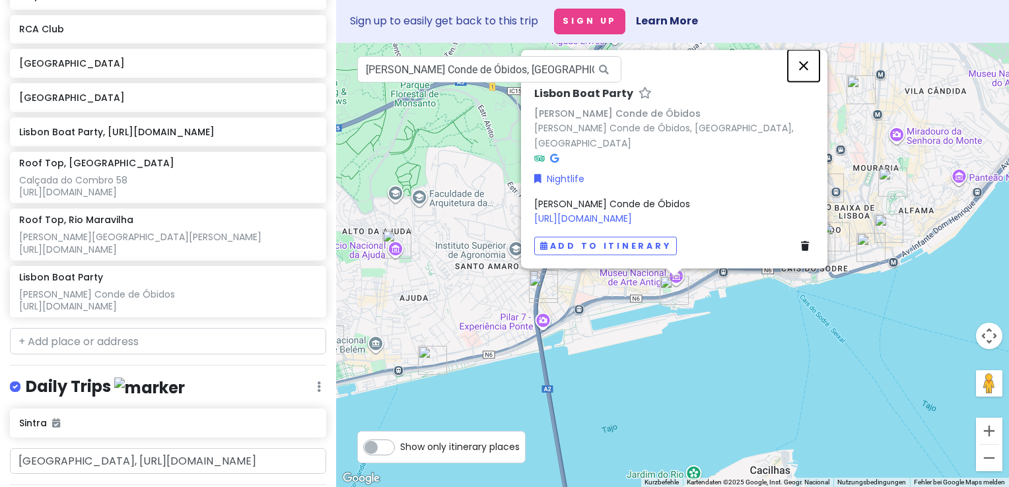
click at [803, 81] on button "Schließen" at bounding box center [804, 66] width 32 height 32
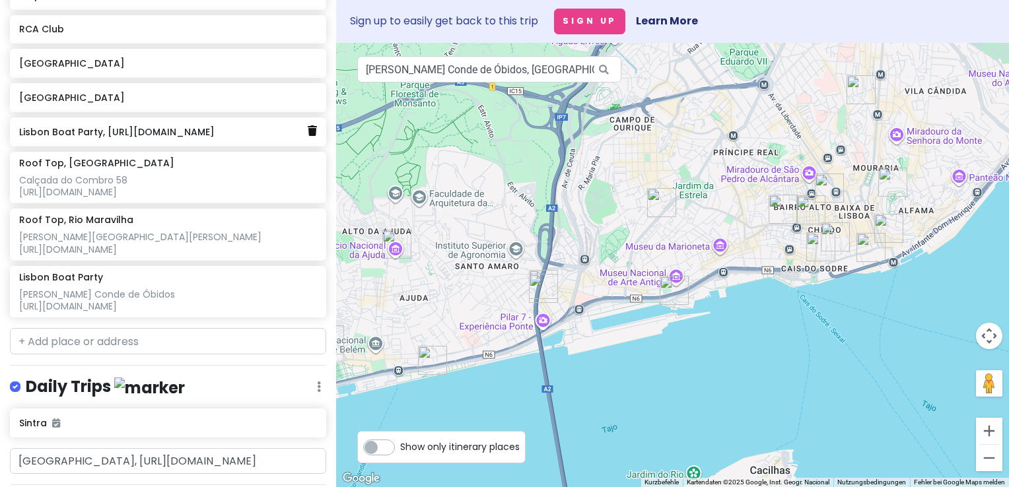
click at [308, 125] on icon at bounding box center [312, 130] width 9 height 11
click at [60, 125] on h6 "[GEOGRAPHIC_DATA]" at bounding box center [163, 131] width 289 height 12
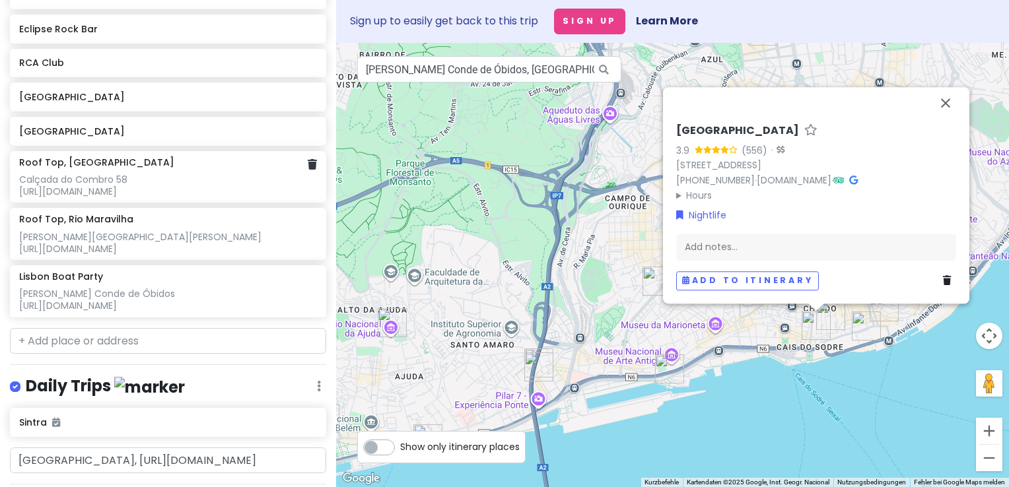
click at [77, 157] on div "Roof Top, [GEOGRAPHIC_DATA] Calçada do Combro 58 [URL][DOMAIN_NAME]" at bounding box center [168, 178] width 298 height 42
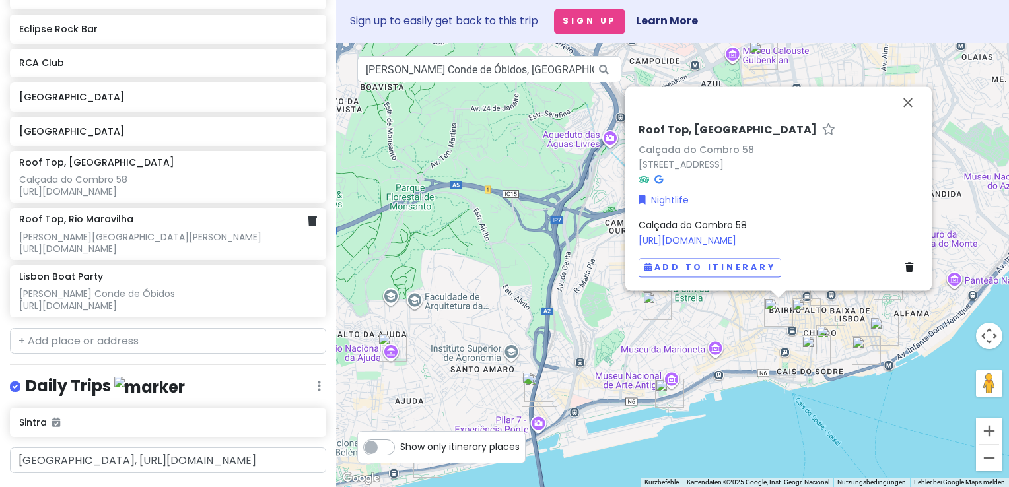
click at [69, 213] on h6 "Roof Top, Rio Maravilha" at bounding box center [76, 219] width 114 height 12
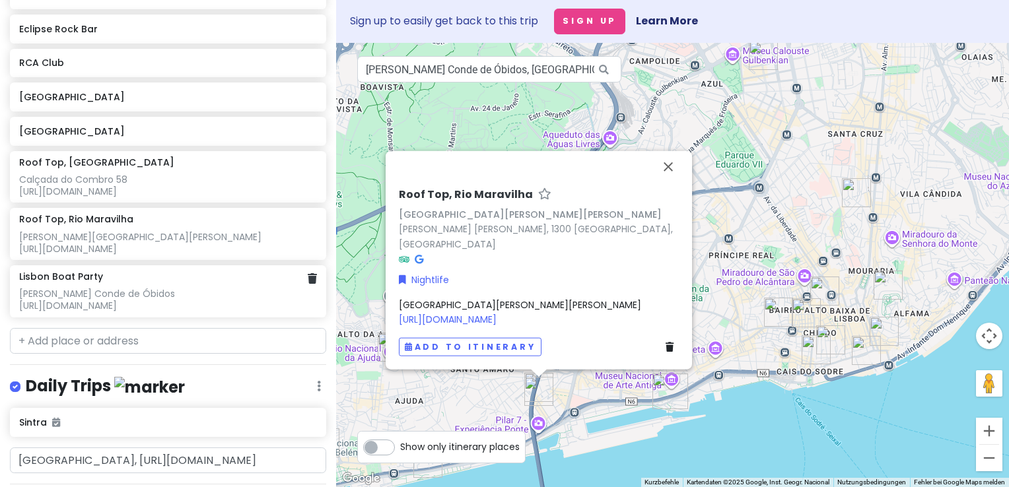
click at [57, 271] on div "Lisbon Boat Party [PERSON_NAME] Conde de Óbidos [URL][DOMAIN_NAME]" at bounding box center [168, 292] width 298 height 42
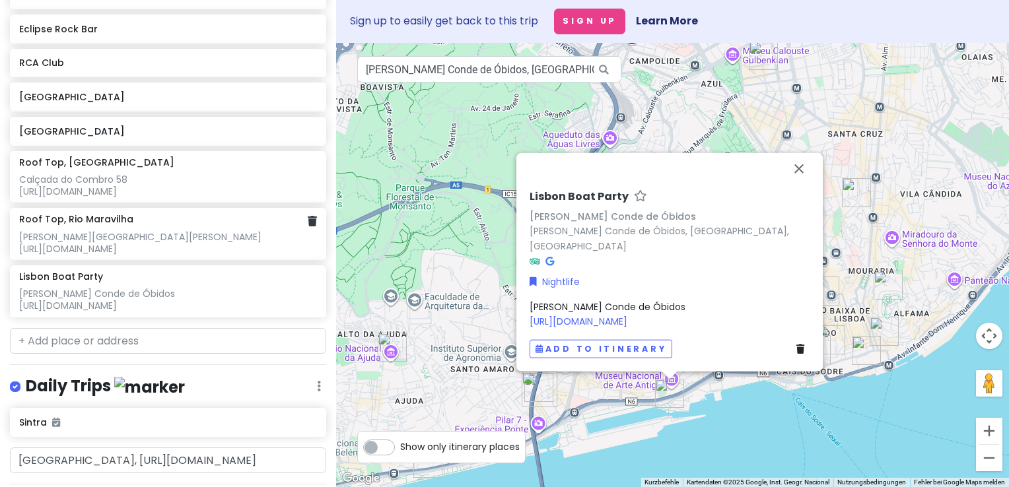
click at [97, 213] on h6 "Roof Top, Rio Maravilha" at bounding box center [76, 219] width 114 height 12
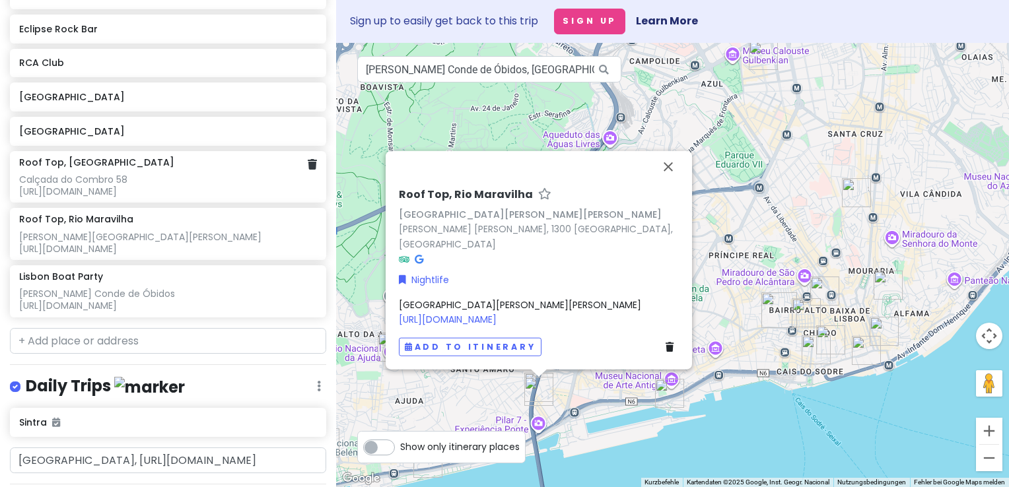
click at [106, 157] on div "Roof Top, [GEOGRAPHIC_DATA] Calçada do Combro 58 [URL][DOMAIN_NAME]" at bounding box center [168, 178] width 298 height 42
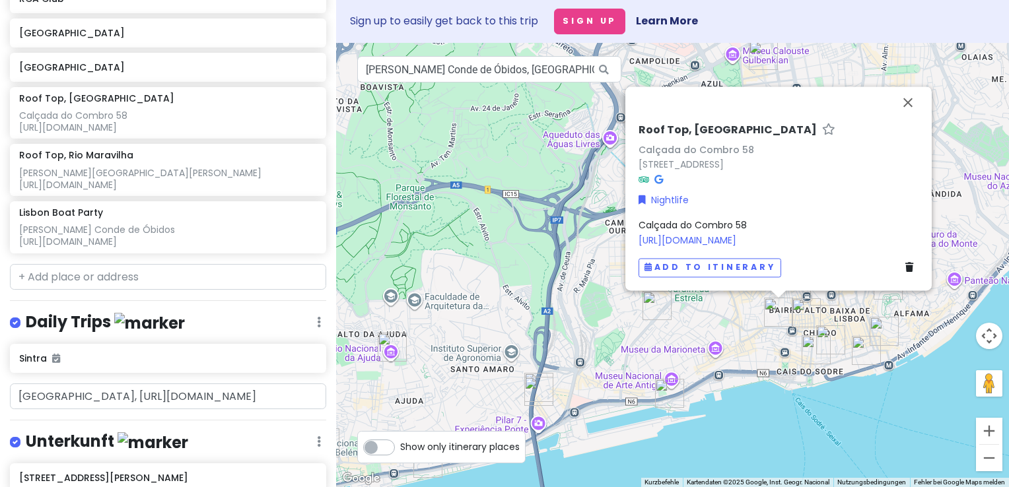
scroll to position [1014, 0]
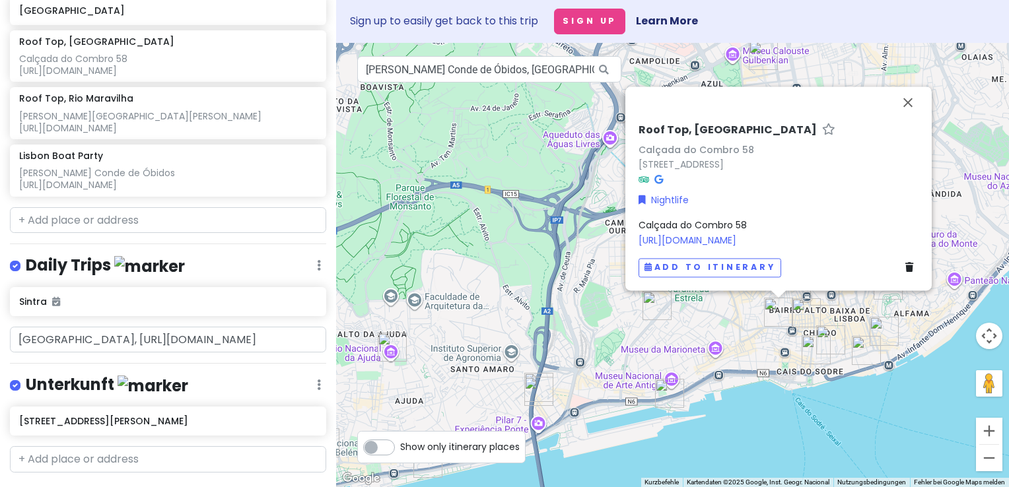
click at [213, 374] on div "Unterkunft Edit Reorder Delete List" at bounding box center [168, 387] width 316 height 27
click at [67, 415] on h6 "[STREET_ADDRESS][PERSON_NAME]" at bounding box center [163, 421] width 289 height 12
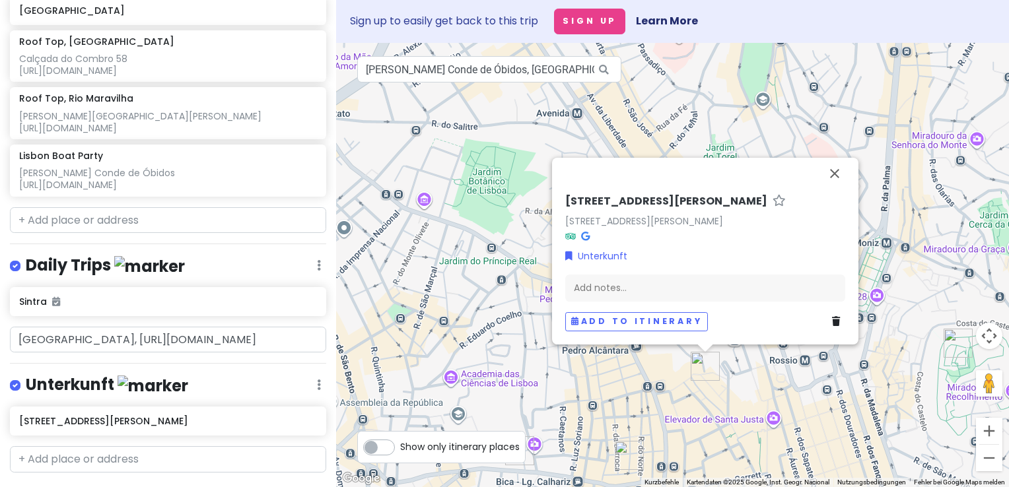
click at [700, 361] on img "R. do Duque 61" at bounding box center [705, 366] width 29 height 29
click at [837, 172] on button "Schließen" at bounding box center [835, 174] width 32 height 32
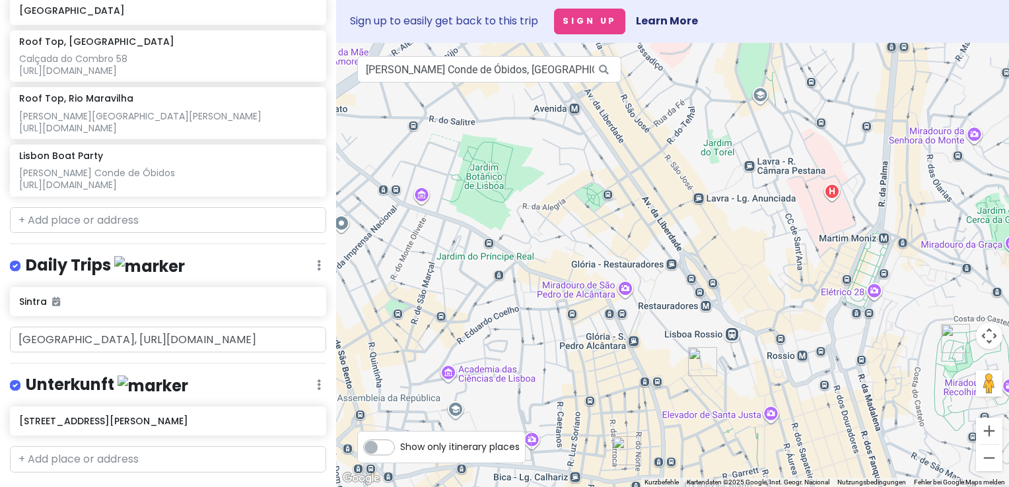
click at [618, 451] on img "Eclipse Rock Bar" at bounding box center [626, 450] width 29 height 29
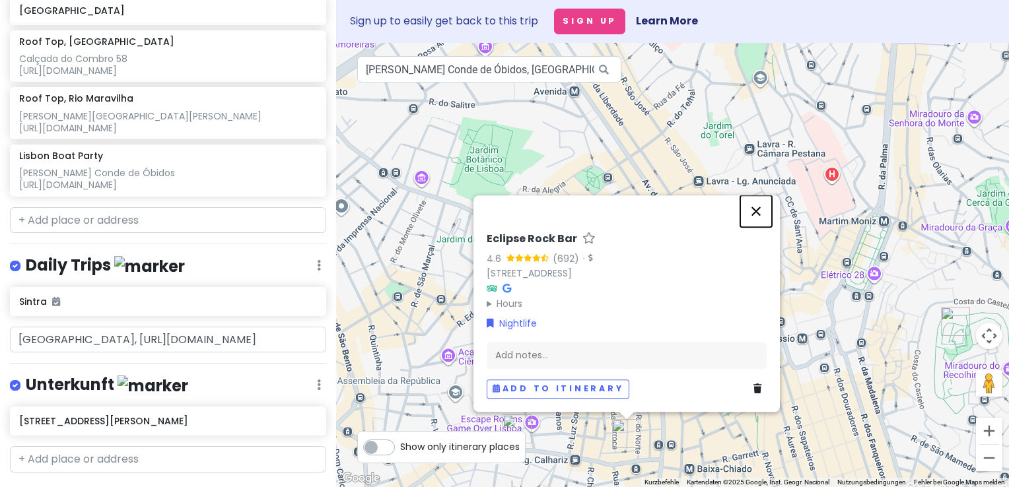
click at [756, 215] on button "Schließen" at bounding box center [756, 211] width 32 height 32
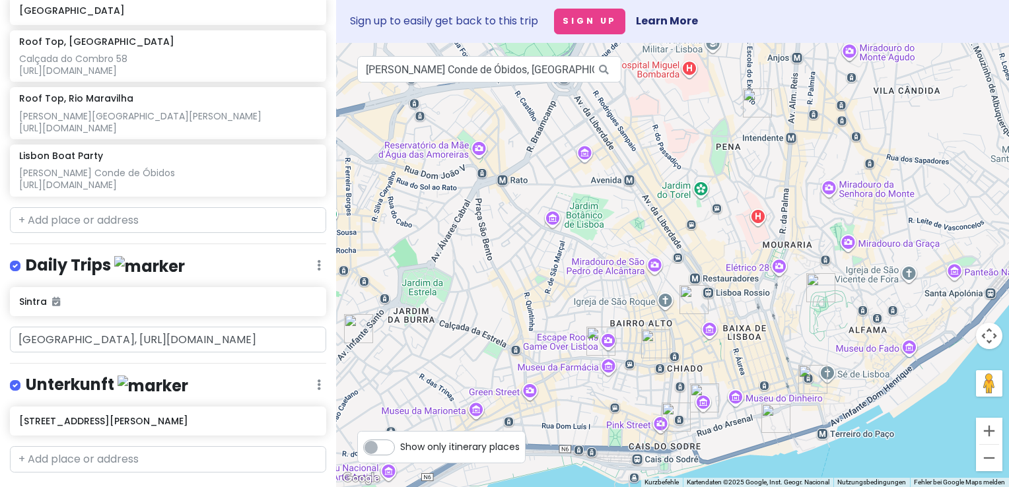
click at [594, 339] on img "Roof Top, Park Bar LIssabon" at bounding box center [600, 341] width 29 height 29
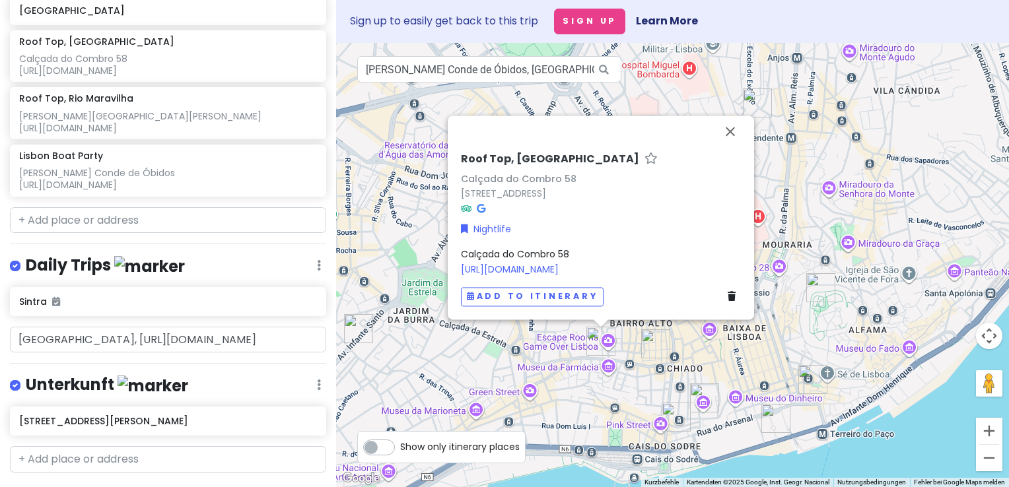
click at [668, 412] on img "Copenhagen" at bounding box center [676, 417] width 29 height 29
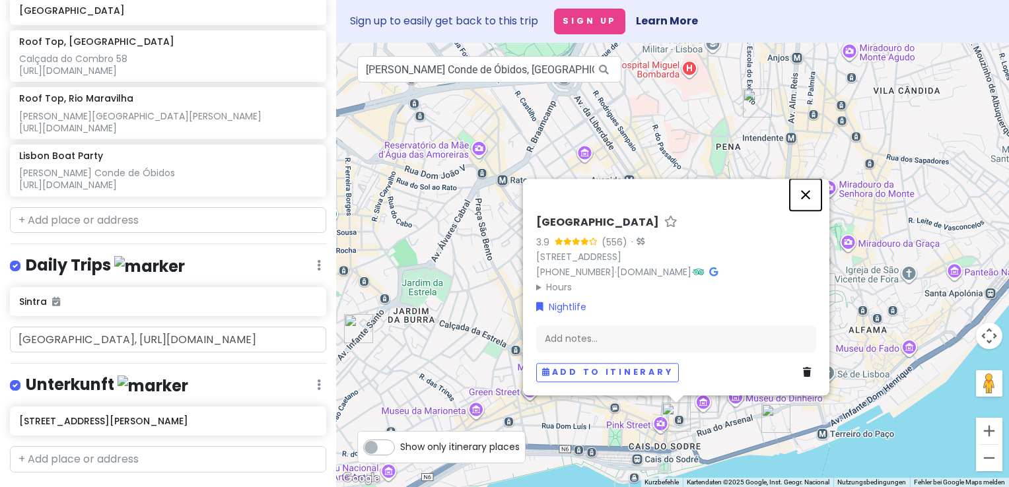
click at [808, 194] on button "Schließen" at bounding box center [806, 195] width 32 height 32
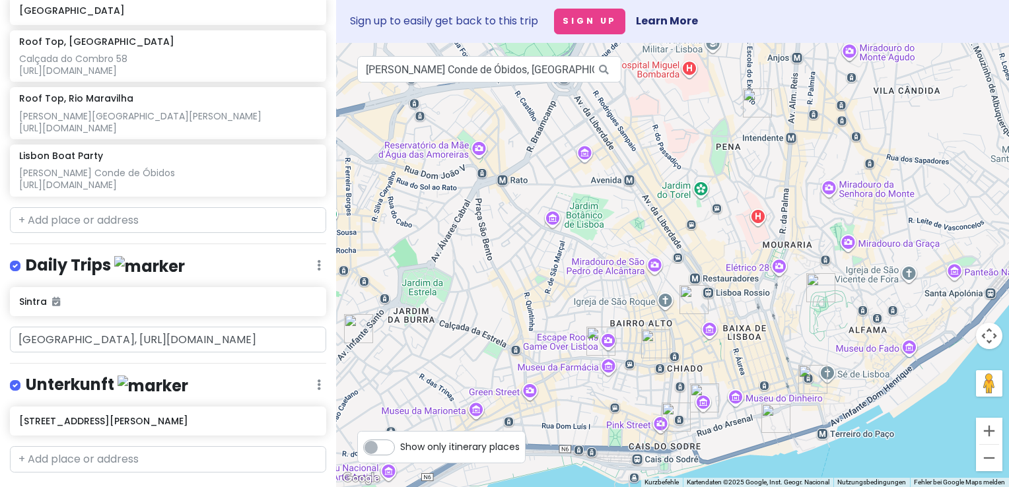
click at [709, 395] on img "The National Museum of Contemporary Art" at bounding box center [704, 398] width 29 height 29
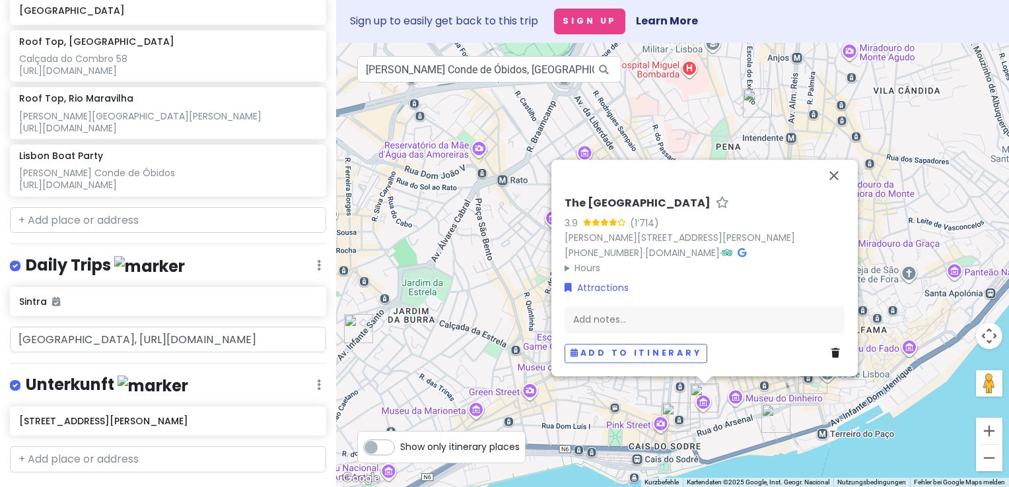
click at [774, 413] on img "Praça do Comércio" at bounding box center [775, 418] width 29 height 29
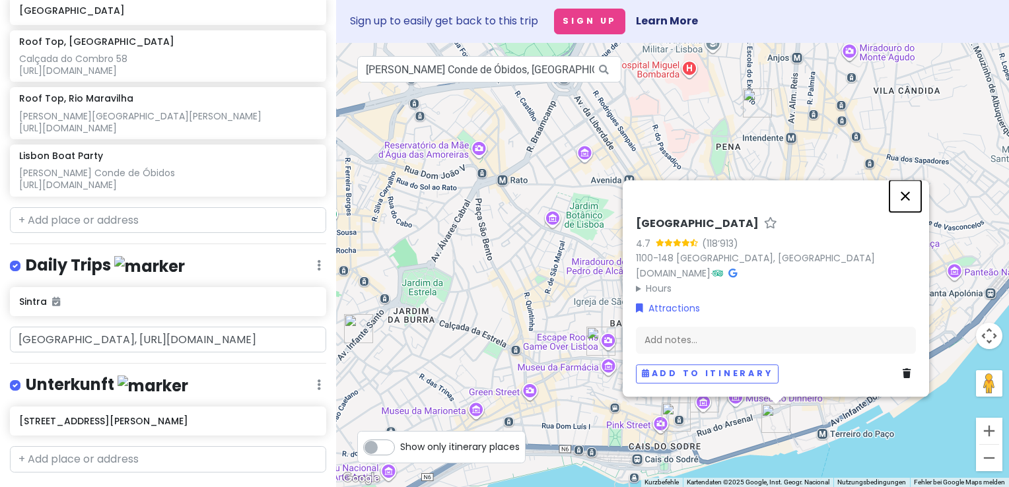
click at [905, 196] on button "Schließen" at bounding box center [906, 196] width 32 height 32
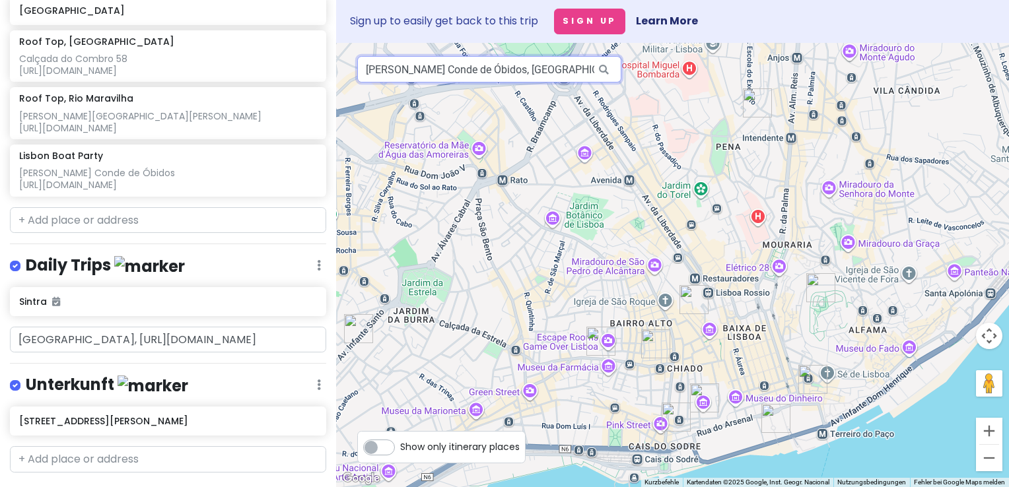
click at [567, 63] on input "[PERSON_NAME] Conde de Óbidos, [GEOGRAPHIC_DATA], [GEOGRAPHIC_DATA]" at bounding box center [489, 69] width 264 height 26
drag, startPoint x: 364, startPoint y: 67, endPoint x: 716, endPoint y: 86, distance: 352.5
click at [716, 86] on div "[PERSON_NAME] Conde de Óbidos, [GEOGRAPHIC_DATA], [GEOGRAPHIC_DATA] Kurzbefehle…" at bounding box center [672, 265] width 673 height 444
paste input "[STREET_ADDRESS]"
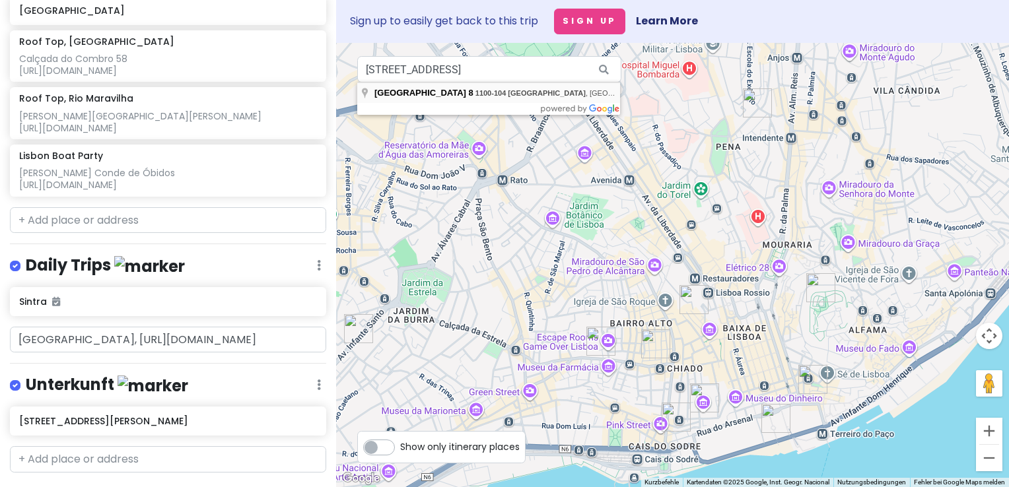
type input "[STREET_ADDRESS]"
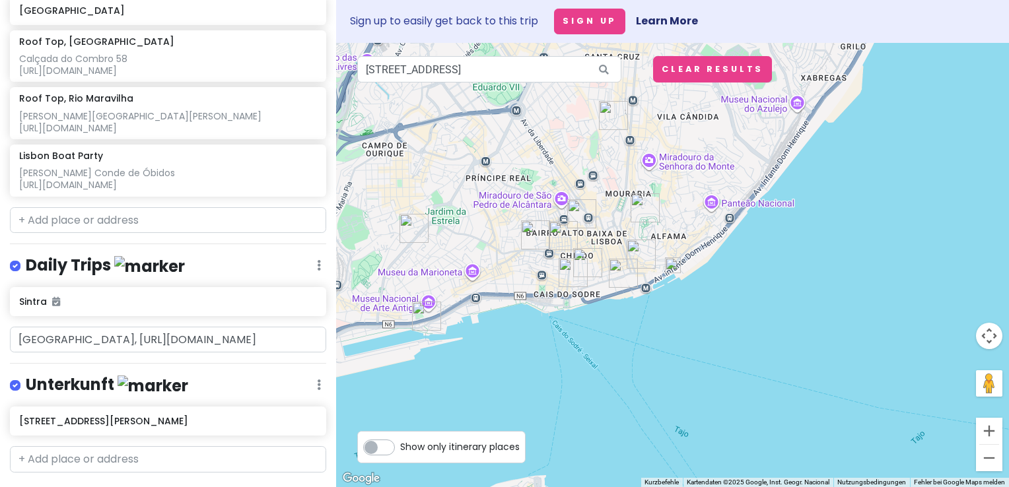
click at [671, 273] on div at bounding box center [672, 265] width 673 height 444
click at [674, 265] on img at bounding box center [673, 266] width 16 height 16
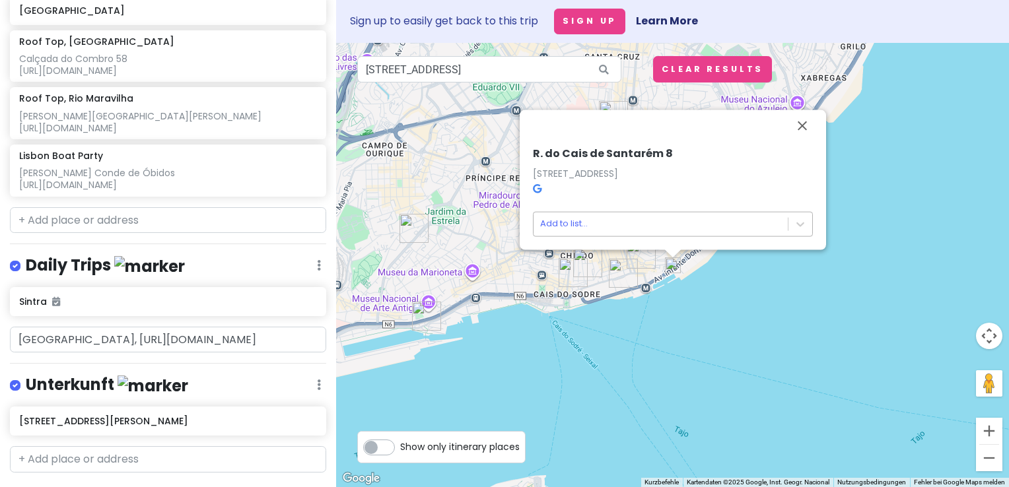
click at [589, 219] on body "Jungsferien [GEOGRAPHIC_DATA] Private Change Dates Make a Copy Delete Trip Go P…" at bounding box center [504, 243] width 1009 height 487
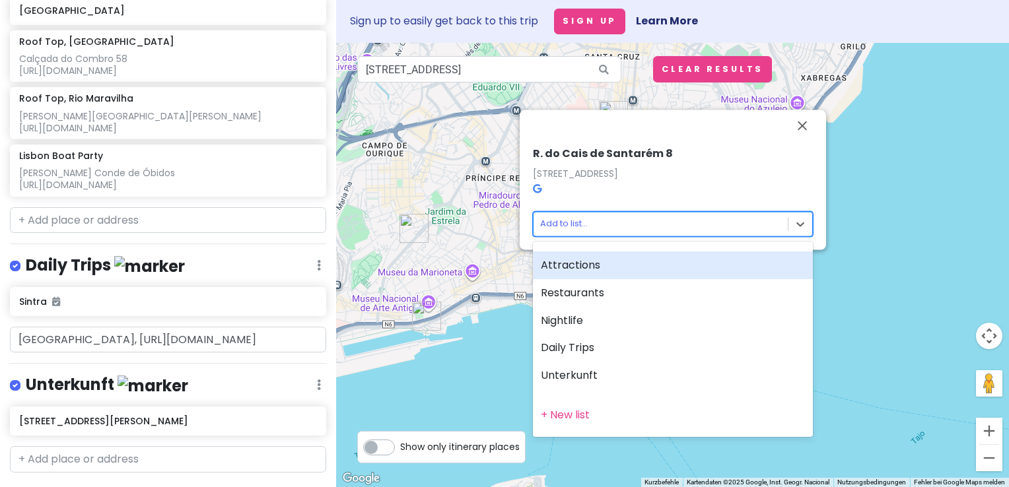
click at [589, 266] on div "Attractions" at bounding box center [673, 266] width 280 height 28
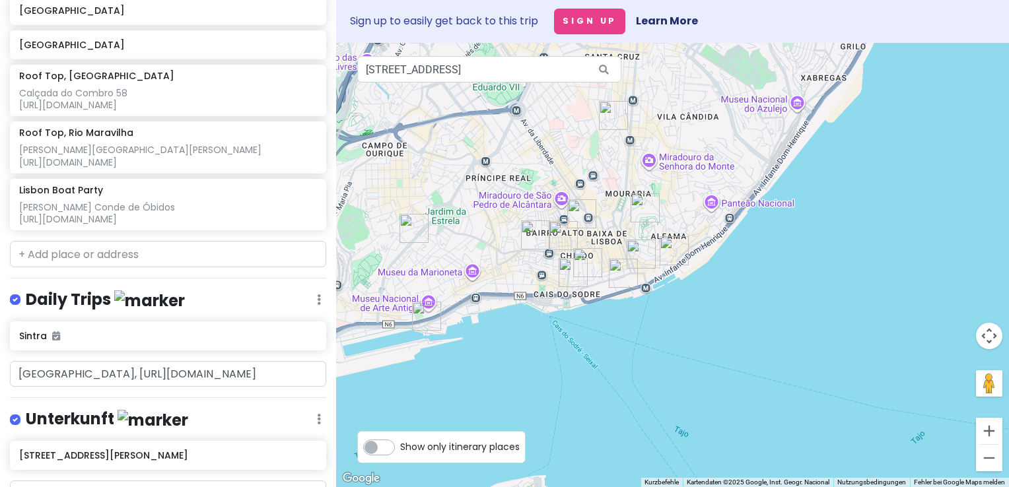
scroll to position [1048, 0]
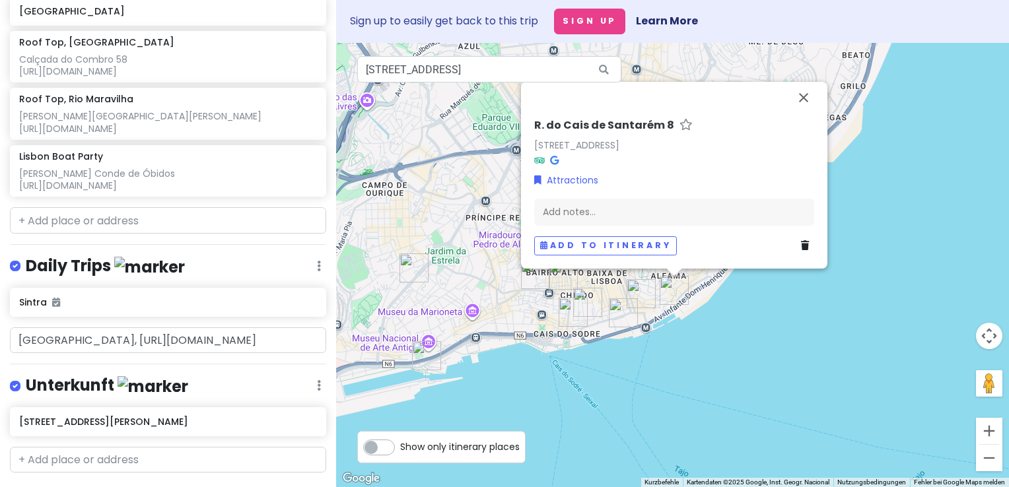
click at [534, 122] on h6 "R. do Cais de Santarém 8" at bounding box center [604, 126] width 140 height 14
drag, startPoint x: 637, startPoint y: 120, endPoint x: 528, endPoint y: 112, distance: 109.2
click at [529, 112] on div "R. do Cais de Santarém 8 [STREET_ADDRESS] Attractions Add notes... Add to itine…" at bounding box center [674, 182] width 291 height 157
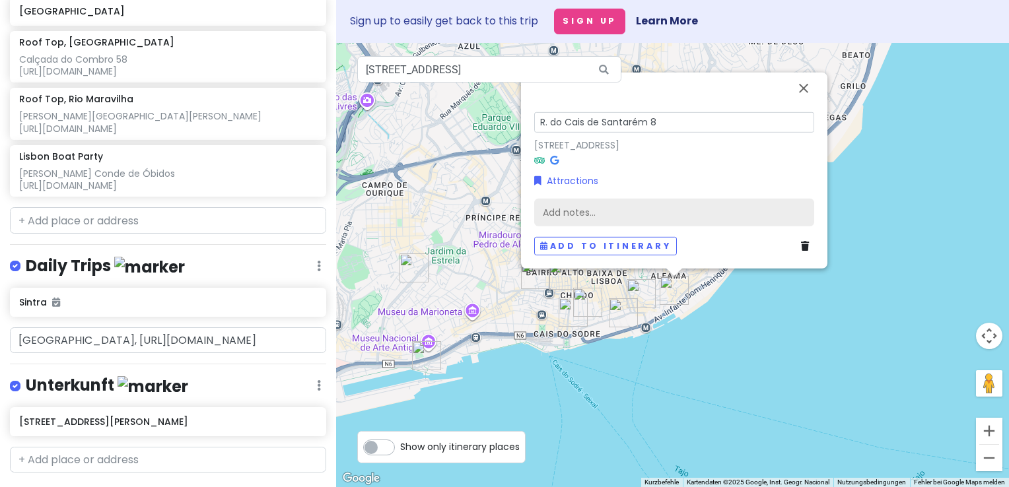
click at [593, 207] on div "Add notes..." at bounding box center [674, 212] width 280 height 28
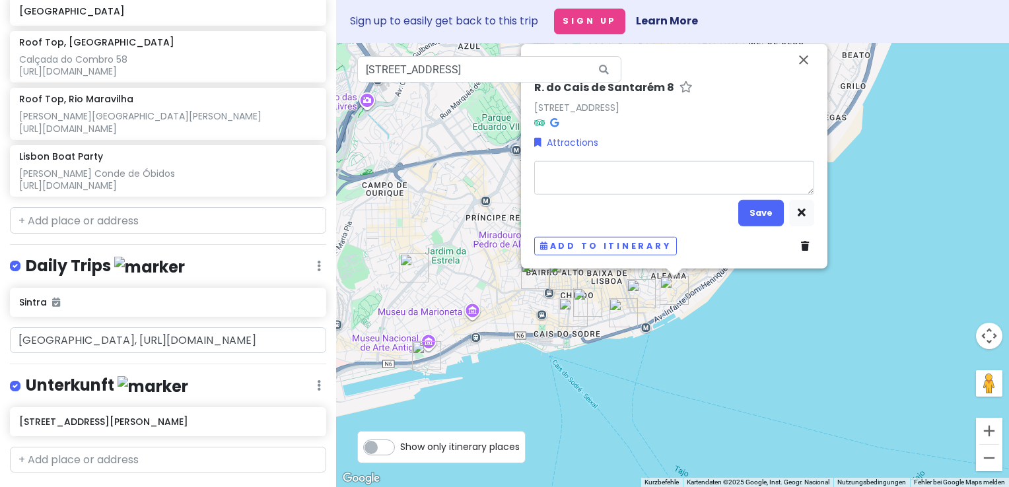
type textarea "x"
type textarea "R. do Cais de Santarém 8"
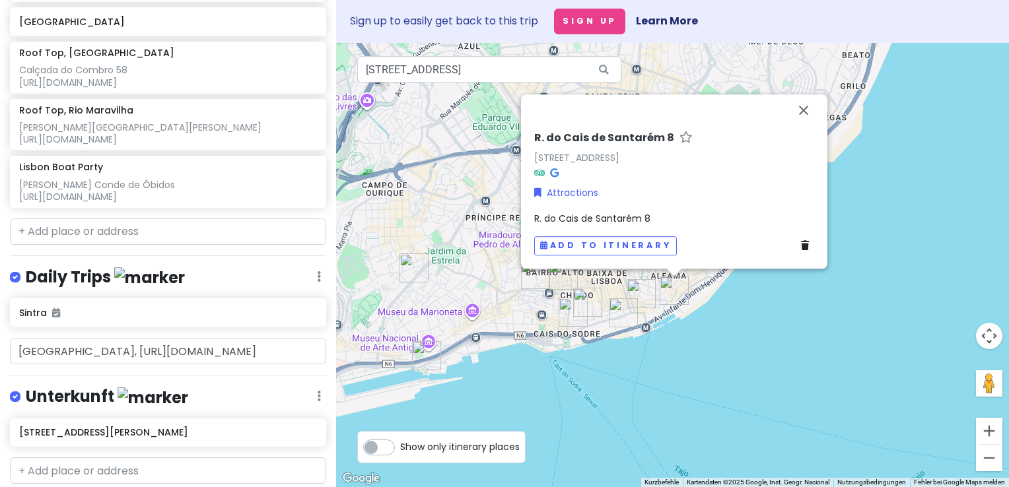
scroll to position [1059, 0]
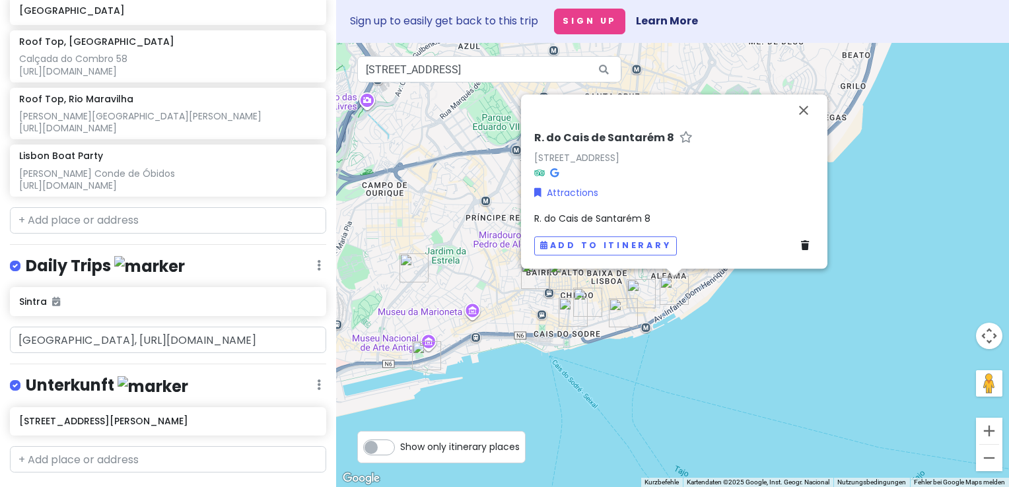
click at [657, 218] on div "R. do Cais de Santarém 8" at bounding box center [674, 218] width 280 height 15
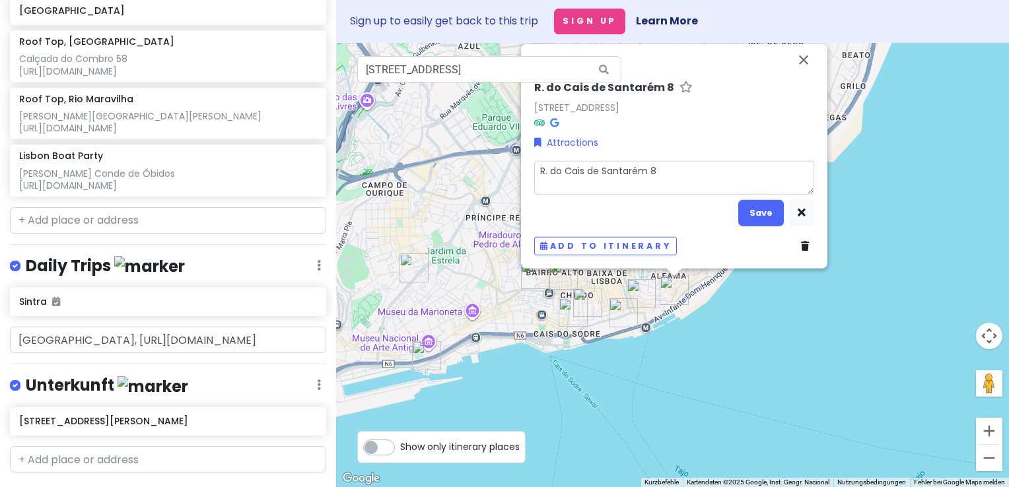
click at [665, 175] on textarea "R. do Cais de Santarém 8" at bounding box center [674, 177] width 280 height 34
type textarea "x"
type textarea "R. do Cais de Santarém 8"
type textarea "x"
type textarea "R. do Cais de Santarém 8 [URL][DOMAIN_NAME][PERSON_NAME]"
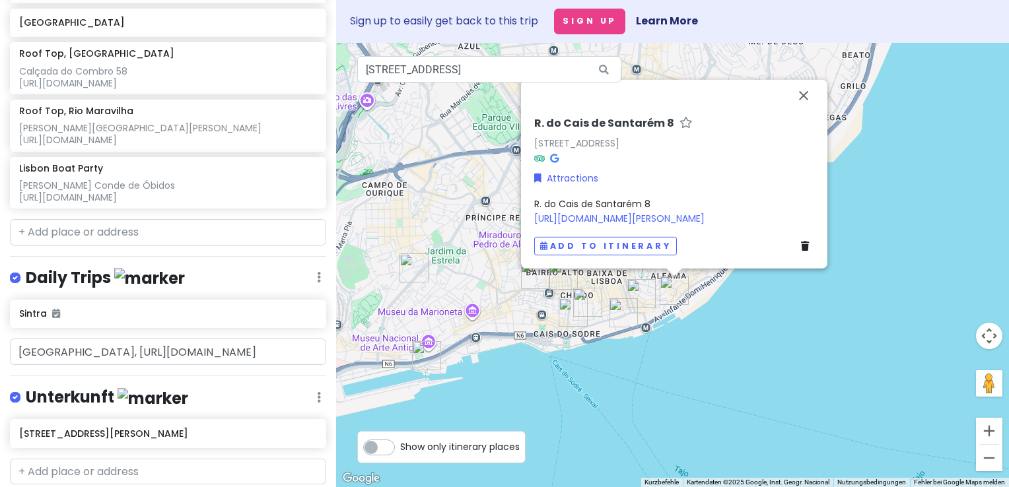
scroll to position [1083, 0]
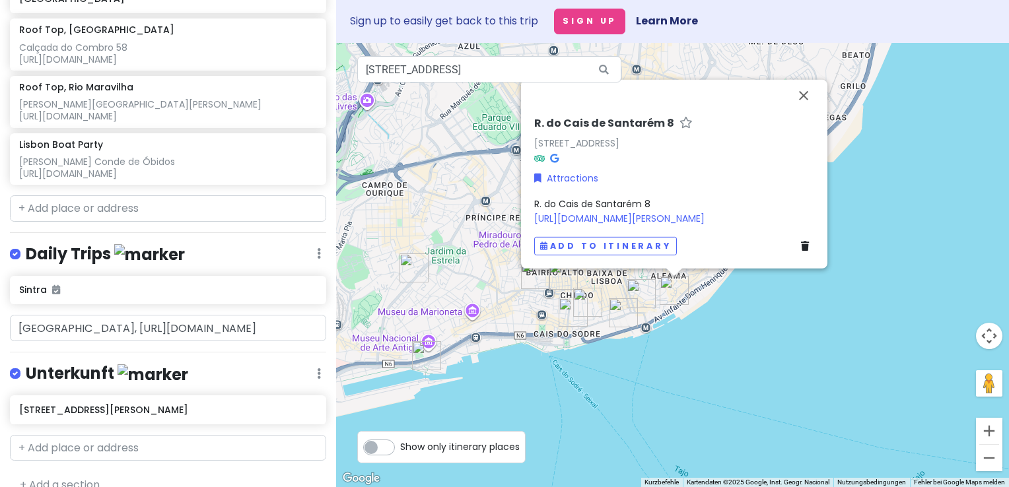
click at [600, 116] on h6 "R. do Cais de Santarém 8" at bounding box center [604, 123] width 140 height 14
drag, startPoint x: 507, startPoint y: 95, endPoint x: 474, endPoint y: 94, distance: 33.0
click at [474, 94] on div "R. do Cais de Santarém 8 [STREET_ADDRESS] Attractions [GEOGRAPHIC_DATA] 8 [URL]…" at bounding box center [672, 265] width 673 height 444
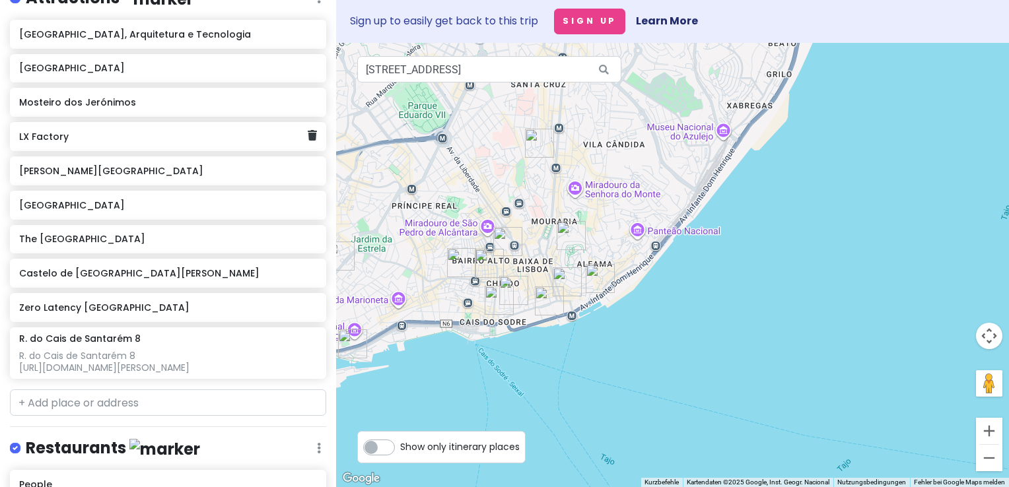
scroll to position [291, 0]
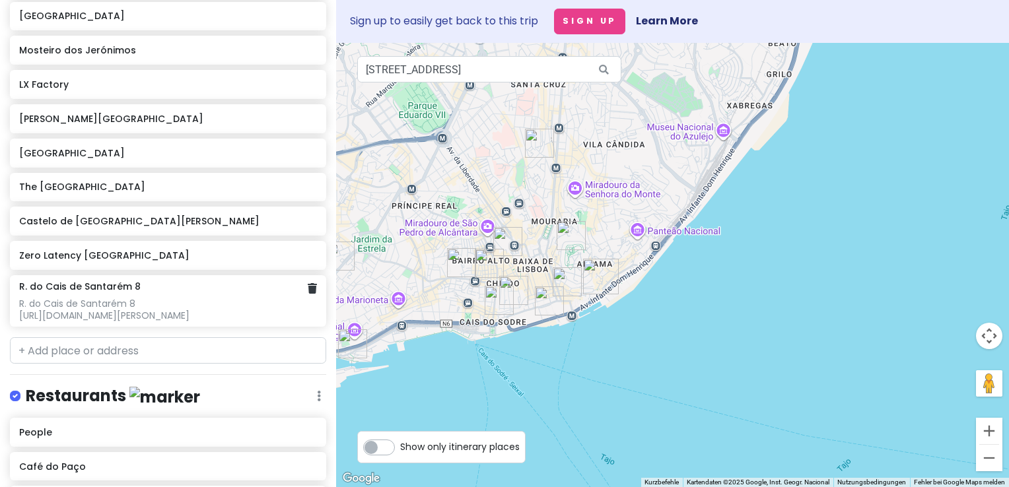
click at [86, 281] on h6 "R. do Cais de Santarém 8" at bounding box center [80, 287] width 122 height 12
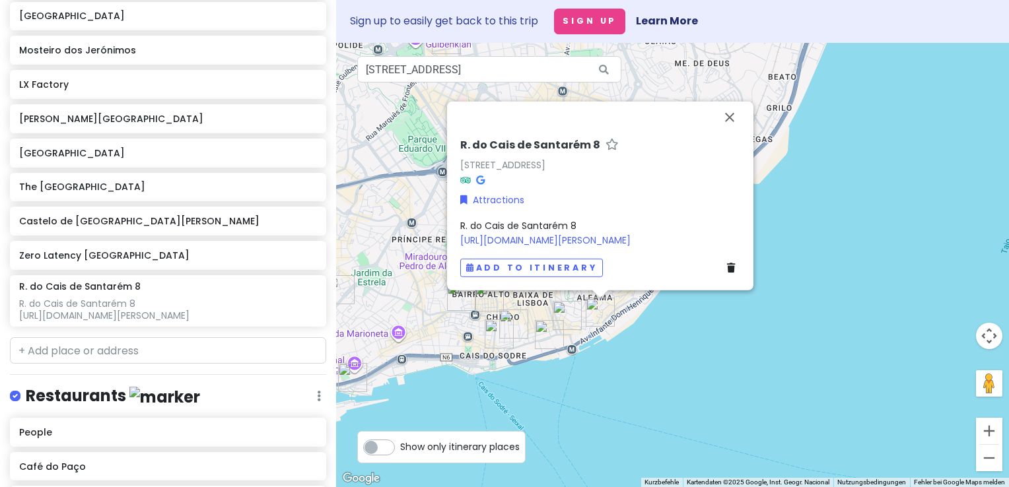
click at [567, 138] on h6 "R. do Cais de Santarém 8" at bounding box center [530, 145] width 140 height 14
drag, startPoint x: 607, startPoint y: 129, endPoint x: 466, endPoint y: 123, distance: 140.8
click at [466, 131] on input "R. do Cais de Santarém 8" at bounding box center [600, 141] width 280 height 20
type input "[PERSON_NAME] Portwein"
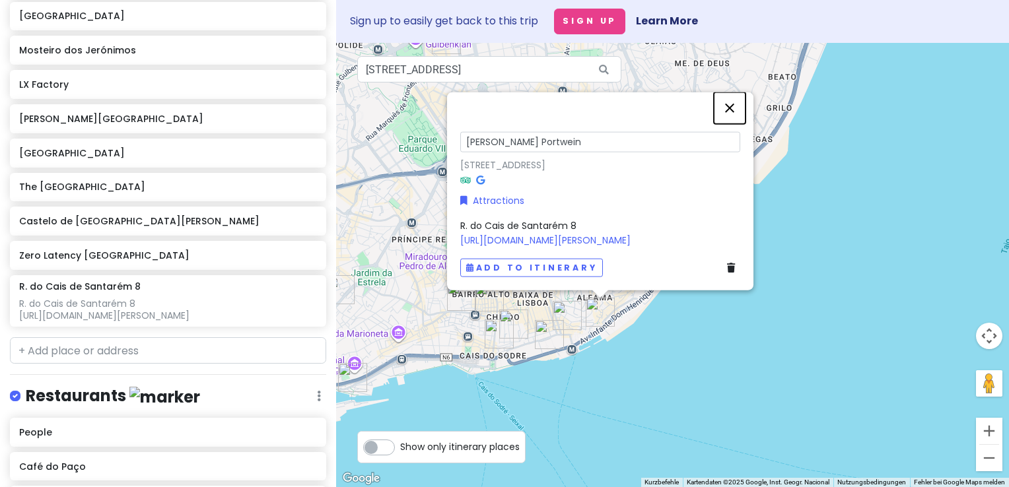
click at [730, 98] on button "Schließen" at bounding box center [730, 108] width 32 height 32
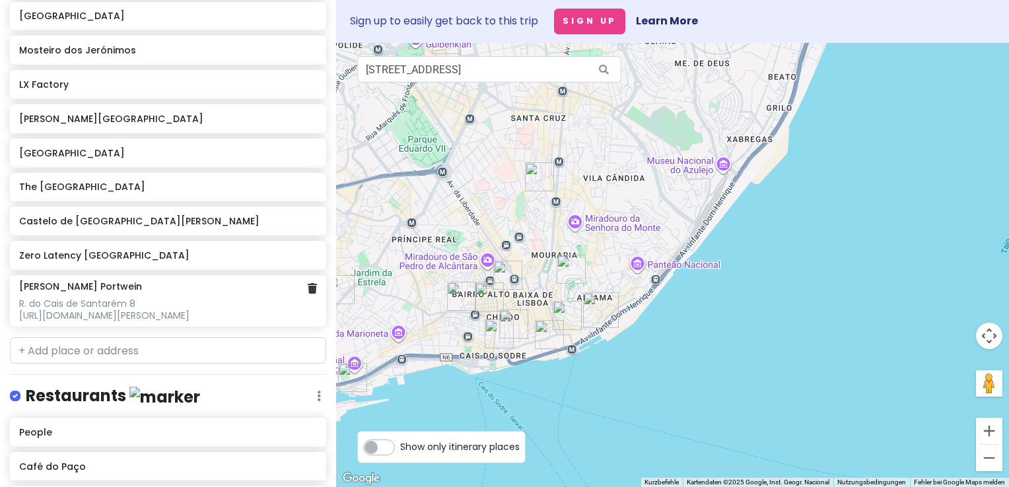
click at [99, 298] on div "R. do Cais de Santarém 8 [URL][DOMAIN_NAME][PERSON_NAME]" at bounding box center [168, 310] width 298 height 24
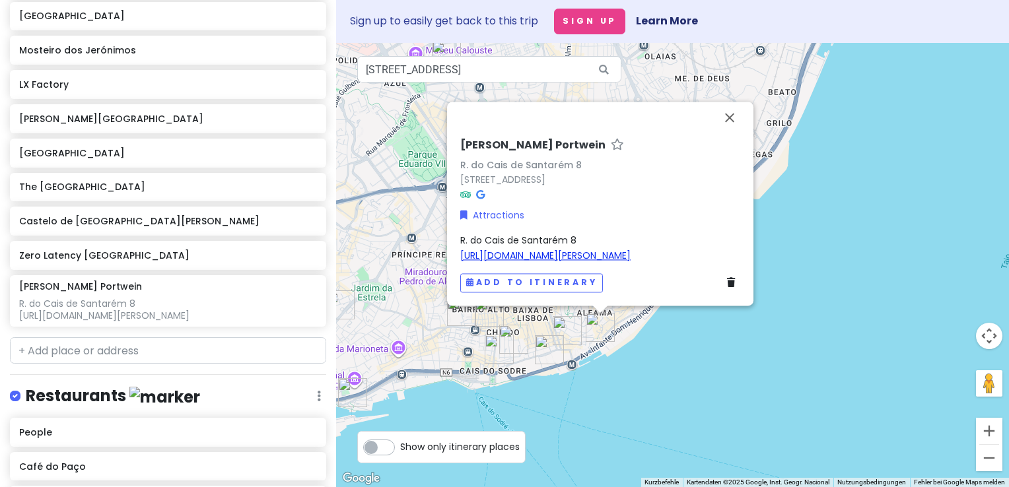
click at [510, 249] on link "[URL][DOMAIN_NAME][PERSON_NAME]" at bounding box center [545, 255] width 170 height 13
click at [728, 102] on button "Schließen" at bounding box center [730, 118] width 32 height 32
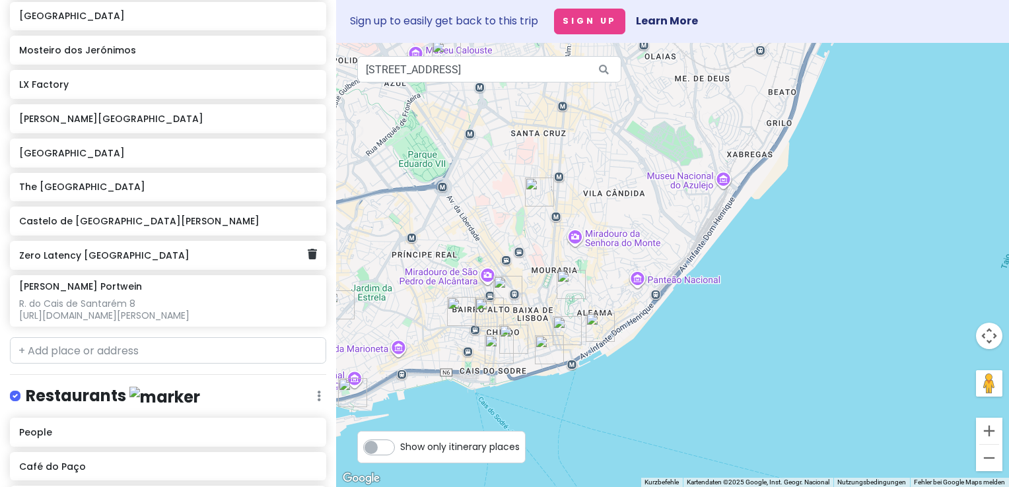
click at [59, 246] on div "Zero Latency [GEOGRAPHIC_DATA]" at bounding box center [163, 255] width 289 height 18
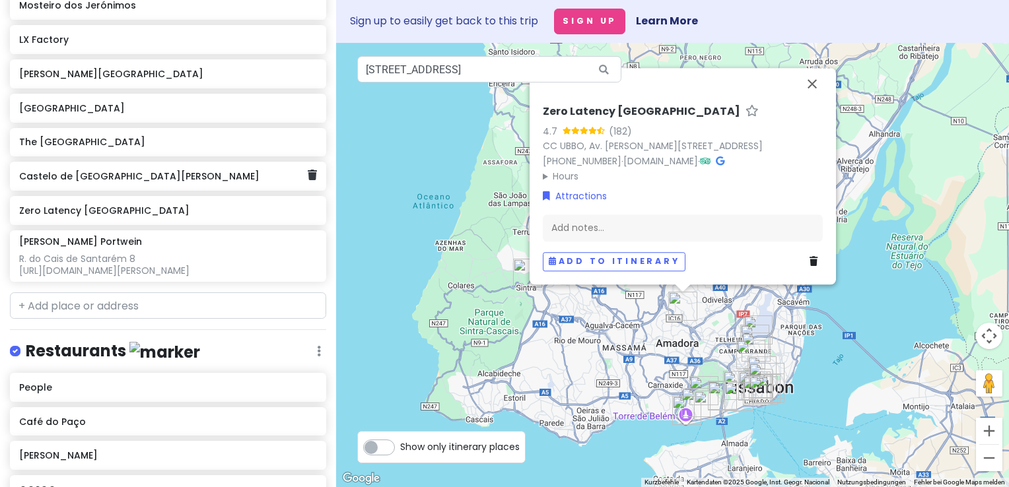
scroll to position [555, 0]
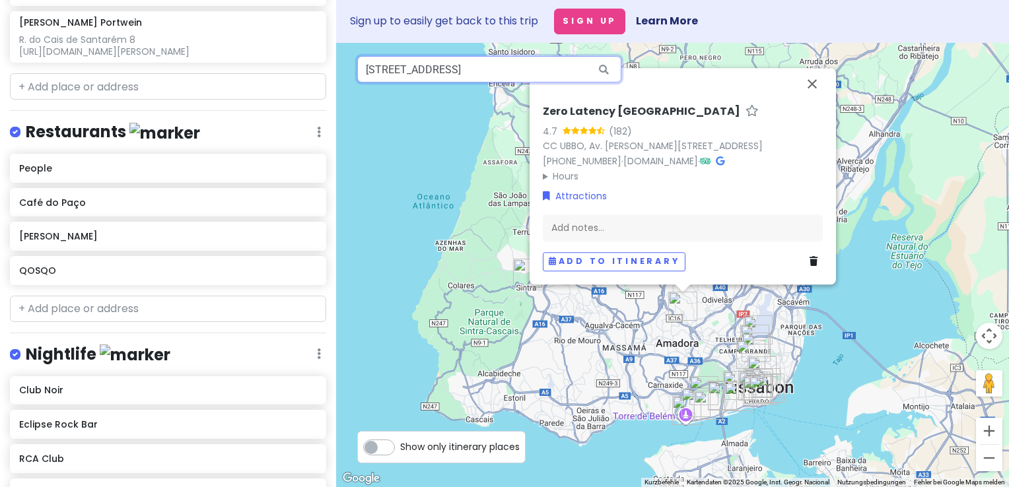
click at [549, 69] on input "[STREET_ADDRESS]" at bounding box center [489, 69] width 264 height 26
drag, startPoint x: 365, startPoint y: 69, endPoint x: 615, endPoint y: 81, distance: 250.6
click at [615, 81] on div "[STREET_ADDRESS]" at bounding box center [489, 69] width 264 height 26
paste input "Dos Douradores 115, [GEOGRAPHIC_DATA] 1100-205"
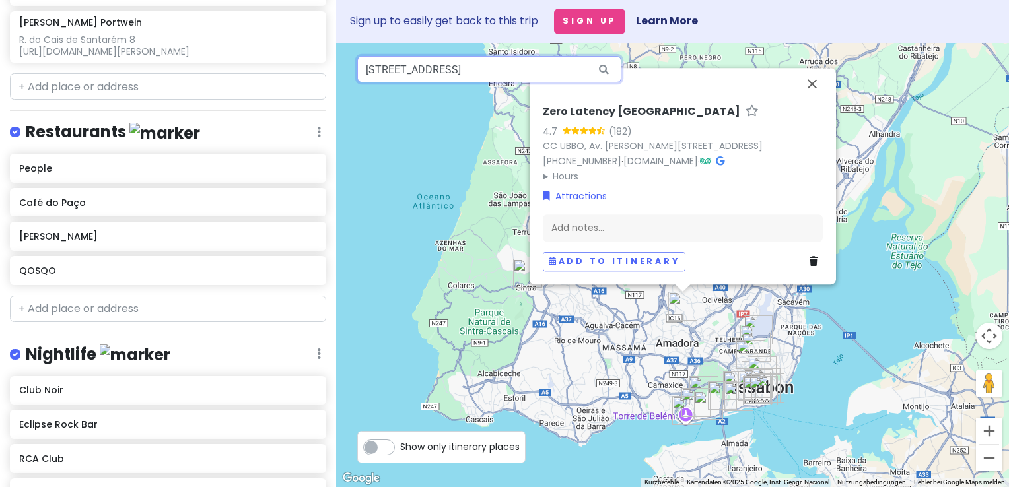
scroll to position [0, 24]
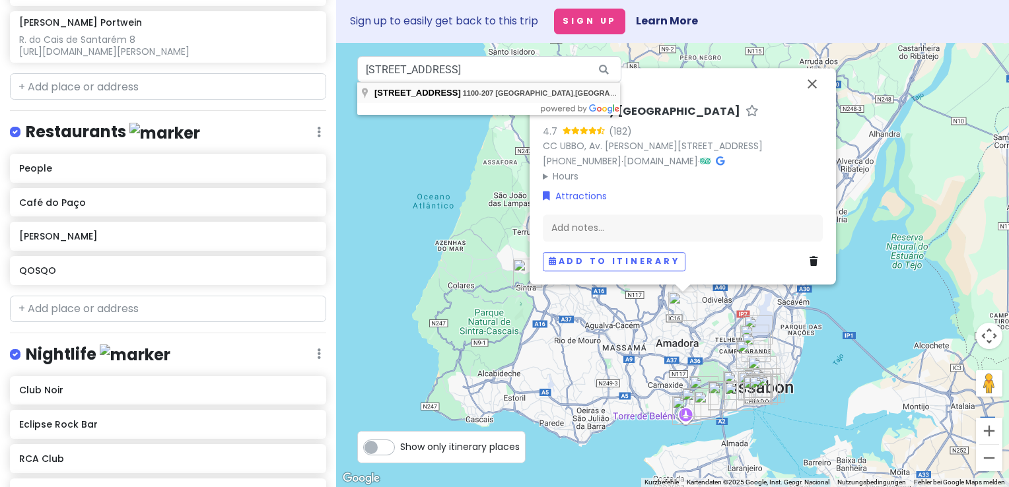
type input "[STREET_ADDRESS]"
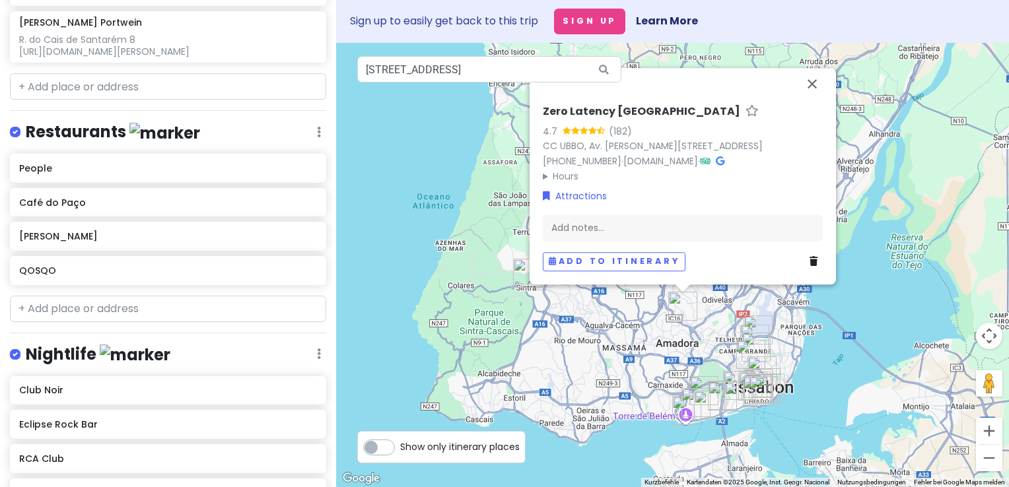
scroll to position [0, 0]
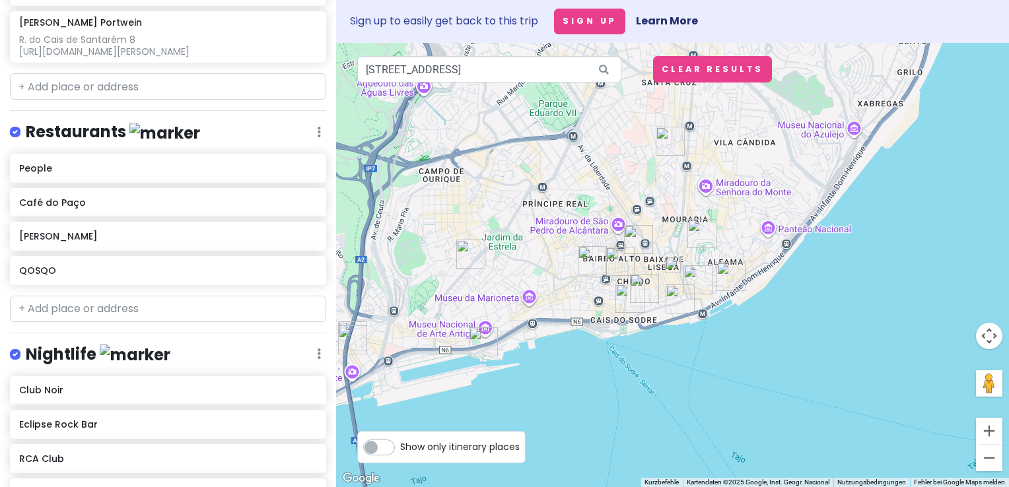
click at [676, 265] on img at bounding box center [673, 266] width 16 height 16
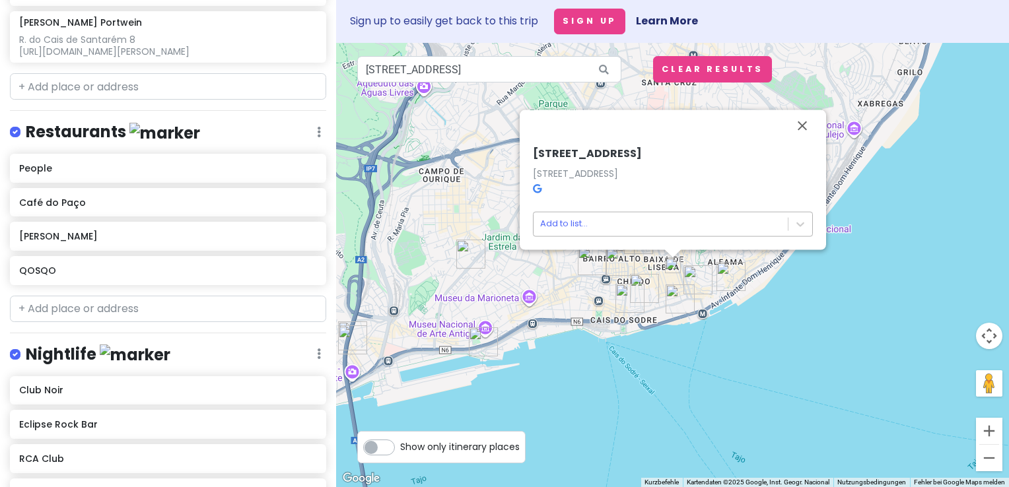
click at [579, 221] on body "Jungsferien [GEOGRAPHIC_DATA] Private Change Dates Make a Copy Delete Trip Go P…" at bounding box center [504, 243] width 1009 height 487
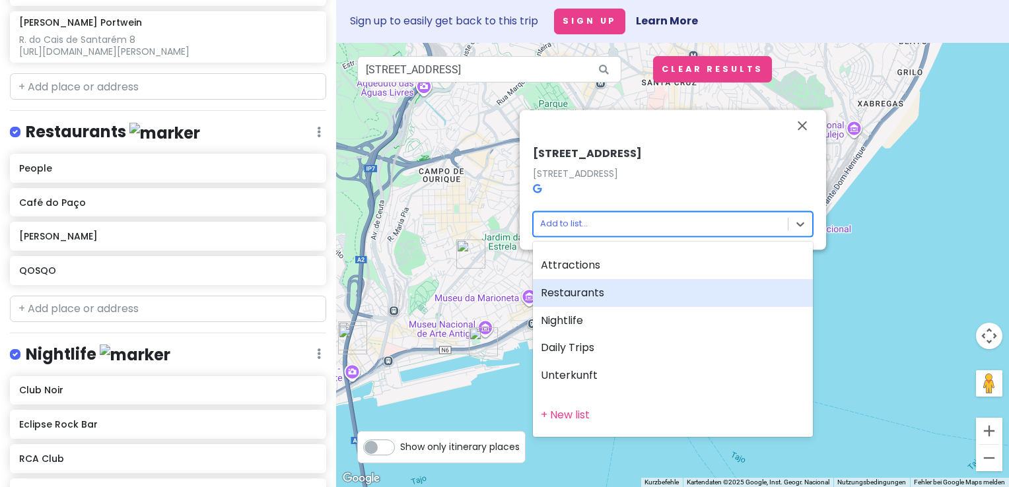
click at [597, 298] on div "Restaurants" at bounding box center [673, 293] width 280 height 28
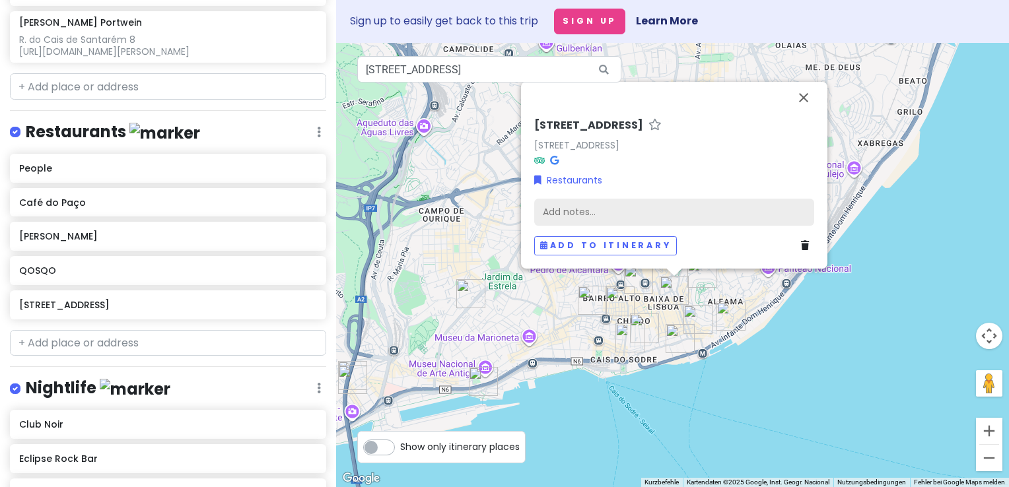
click at [563, 201] on div "Add notes..." at bounding box center [674, 212] width 280 height 28
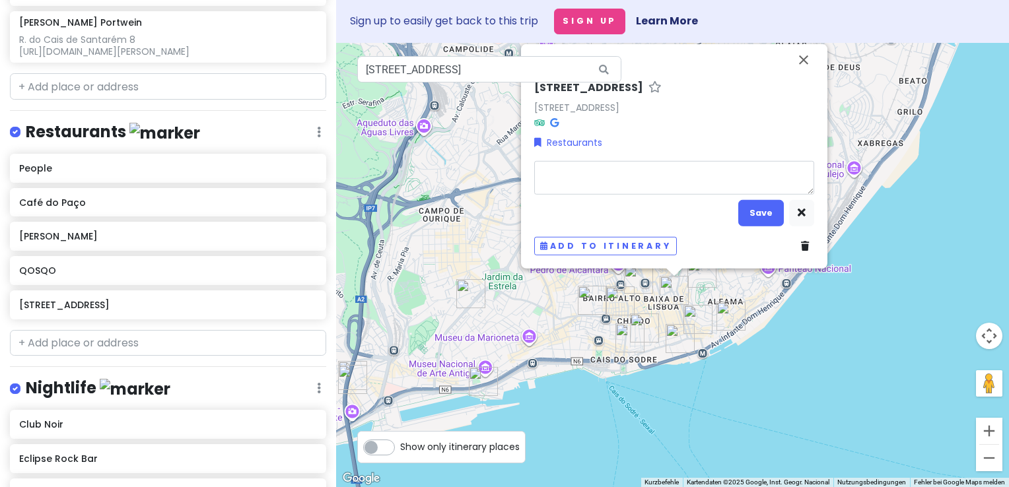
type textarea "x"
type textarea "[STREET_ADDRESS]"
click at [603, 88] on div "R. dos Douradores 115 [STREET_ADDRESS] Restaurants [STREET_ADDRESS] Save Add to…" at bounding box center [672, 265] width 673 height 444
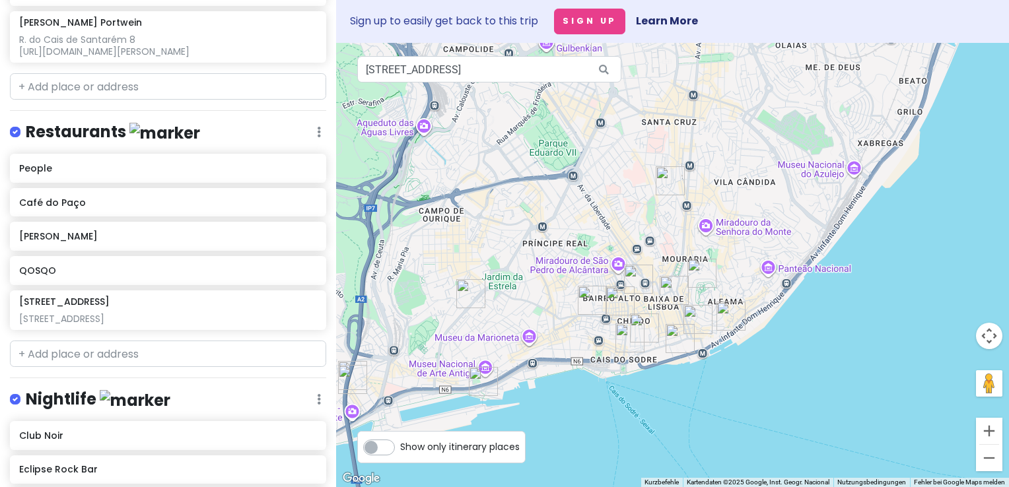
click at [676, 295] on img "R. dos Douradores 115" at bounding box center [674, 290] width 29 height 29
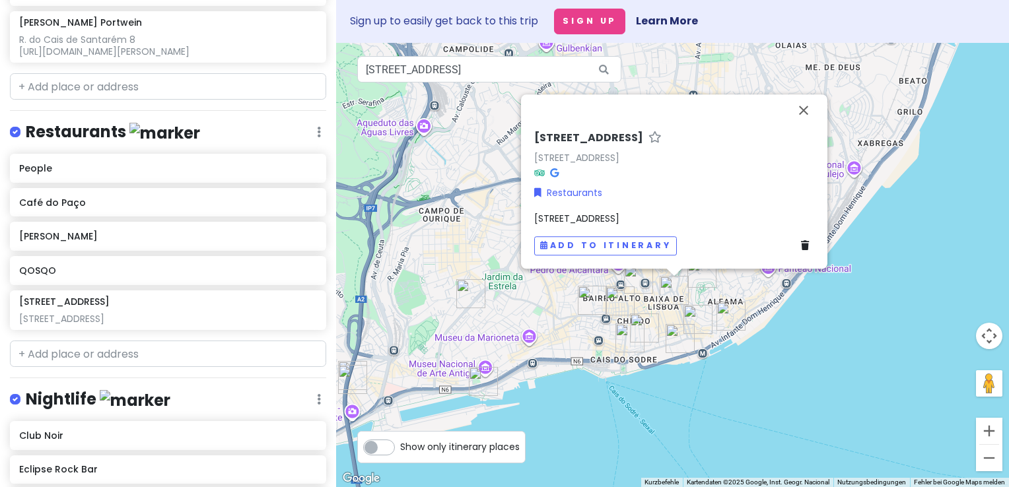
click at [600, 131] on h6 "[STREET_ADDRESS]" at bounding box center [588, 138] width 109 height 14
drag, startPoint x: 644, startPoint y: 136, endPoint x: 539, endPoint y: 131, distance: 105.1
click at [539, 131] on input "[STREET_ADDRESS]" at bounding box center [674, 135] width 280 height 20
type input "R"
type input "Cataplana, Fischrestaurant"
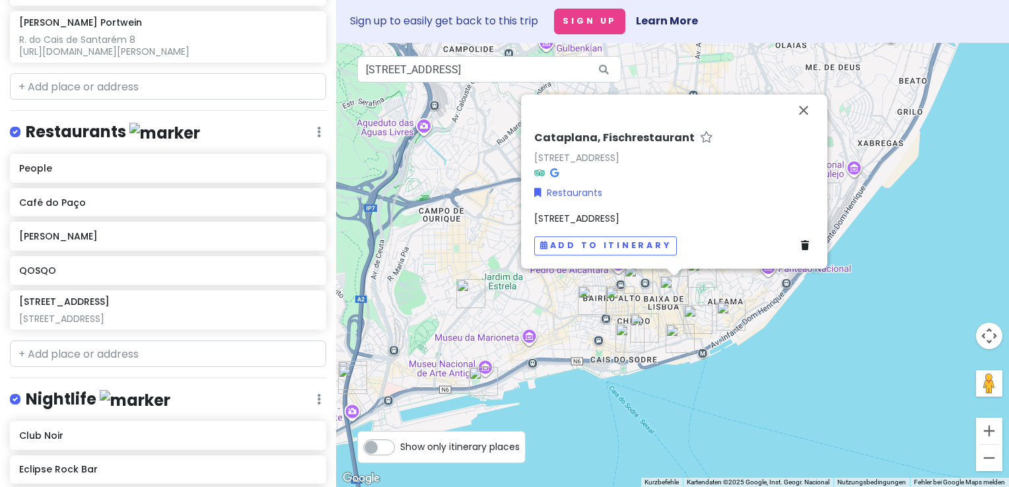
click at [719, 234] on div "Cataplana, Fischrestaurant [STREET_ADDRESS] Restaurants [STREET_ADDRESS] Add to…" at bounding box center [674, 193] width 291 height 135
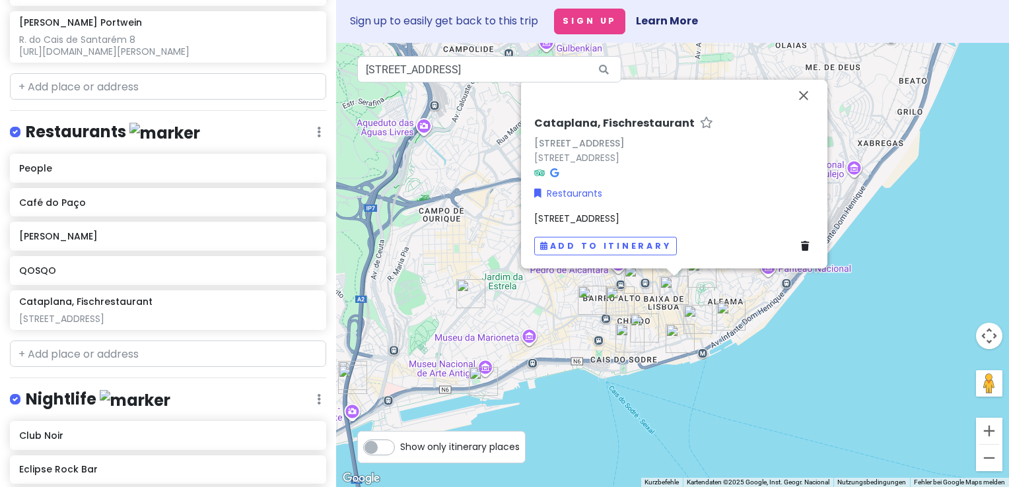
click at [593, 217] on span "[STREET_ADDRESS]" at bounding box center [576, 218] width 85 height 13
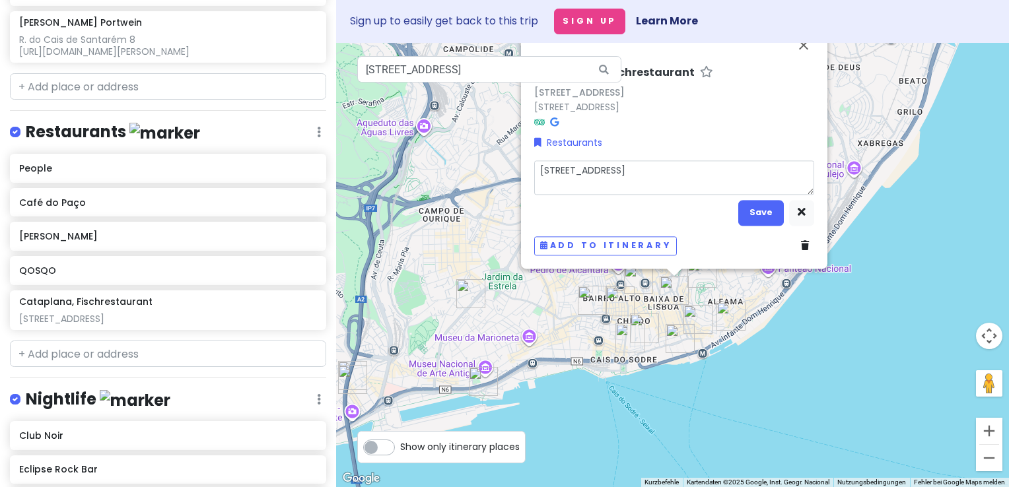
click at [566, 188] on textarea "[STREET_ADDRESS]" at bounding box center [674, 177] width 280 height 34
click at [797, 172] on textarea "[STREET_ADDRESS]" at bounding box center [674, 177] width 280 height 34
type textarea "x"
type textarea "[STREET_ADDRESS]"
type textarea "x"
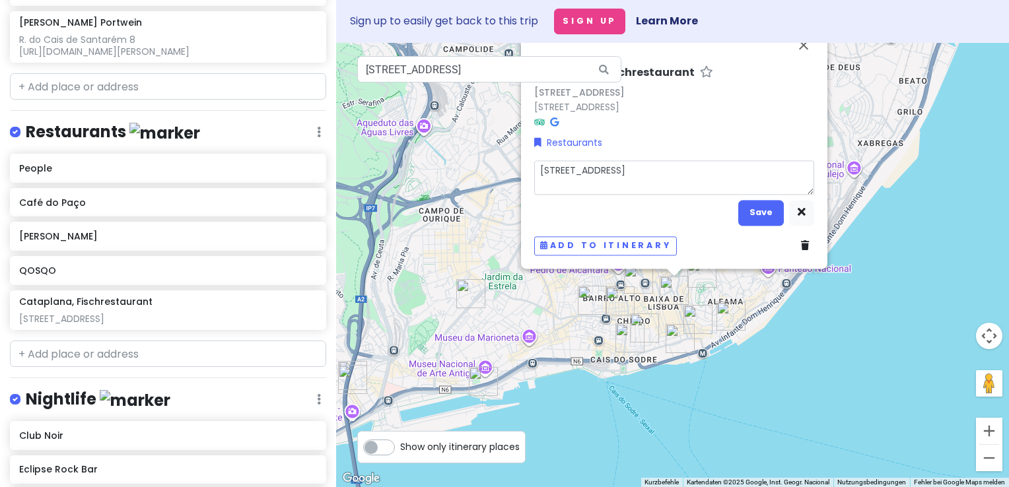
type textarea "[STREET_ADDRESS] [URL][DOMAIN_NAME]"
click at [804, 47] on div "Cataplana, Fischrestaurant R. dos Douradores 115 [STREET_ADDRESS] Restaurants […" at bounding box center [672, 265] width 673 height 444
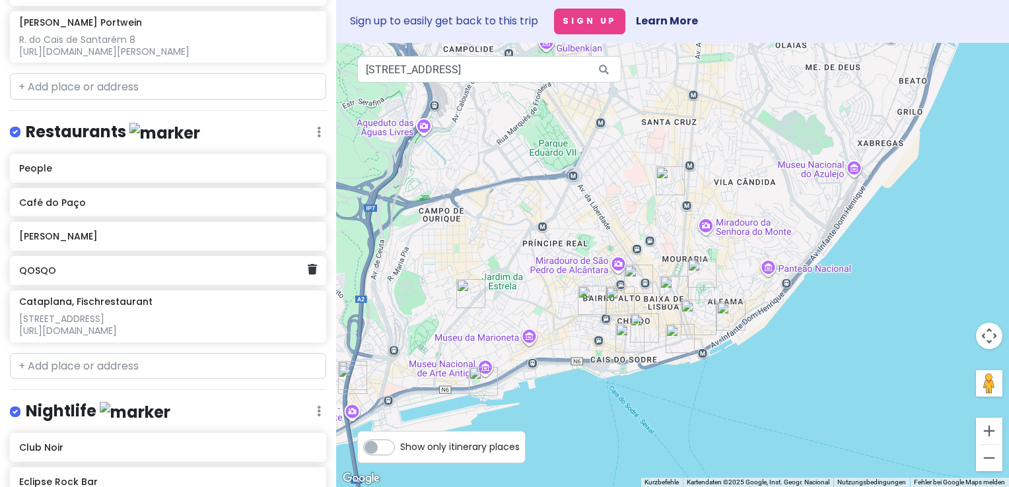
click at [217, 262] on div "QOSQO" at bounding box center [163, 271] width 289 height 18
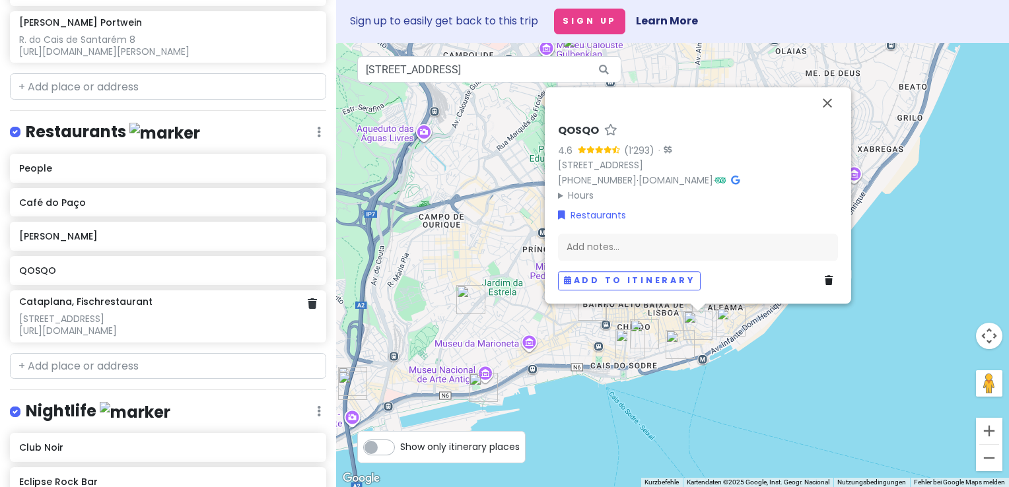
click at [204, 313] on div "[STREET_ADDRESS] [URL][DOMAIN_NAME]" at bounding box center [168, 325] width 298 height 24
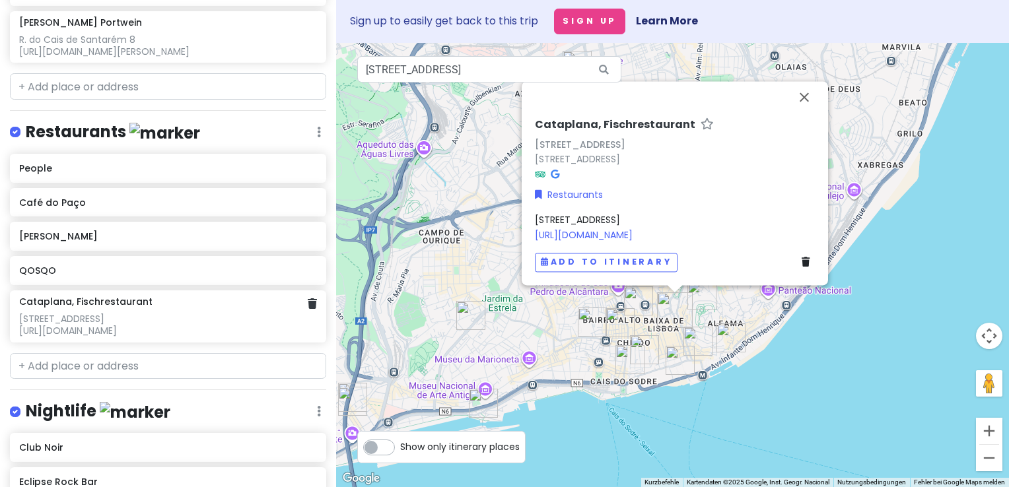
click at [247, 313] on div "[STREET_ADDRESS] [URL][DOMAIN_NAME]" at bounding box center [168, 325] width 298 height 24
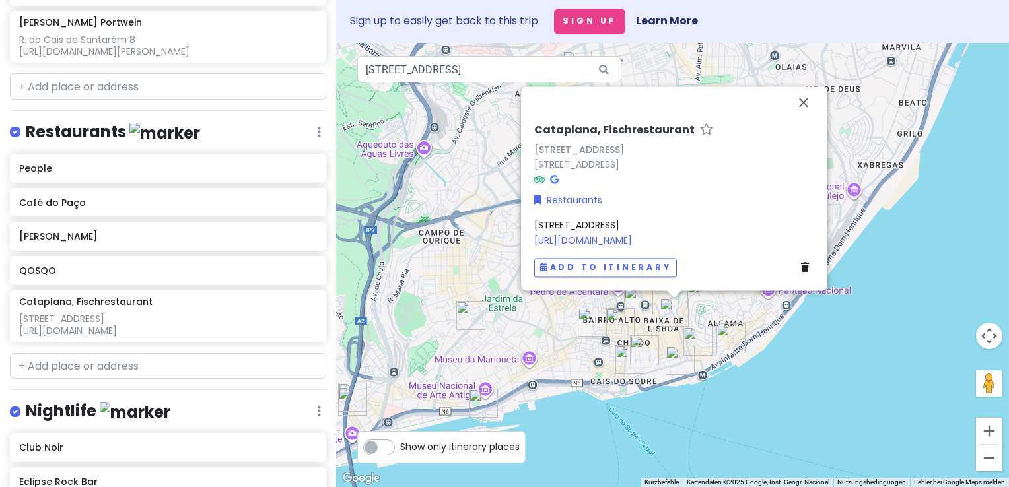
click at [592, 149] on div "[STREET_ADDRESS]" at bounding box center [674, 150] width 280 height 15
click at [632, 225] on span "[STREET_ADDRESS] [URL][DOMAIN_NAME]" at bounding box center [583, 233] width 98 height 28
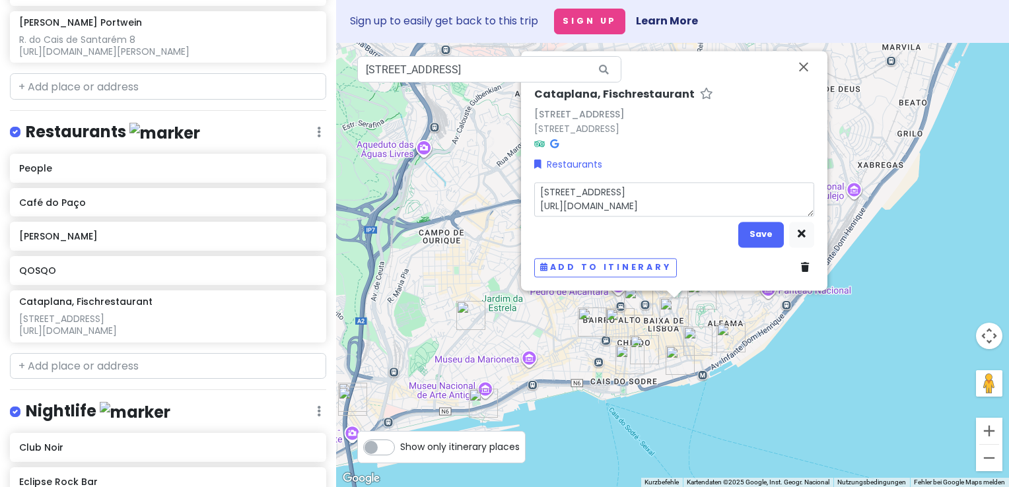
drag, startPoint x: 782, startPoint y: 192, endPoint x: 441, endPoint y: 150, distance: 343.4
click at [441, 150] on div "Cataplana, Fischrestaurant R. dos Douradores 115 [STREET_ADDRESS] Restaurants […" at bounding box center [672, 265] width 673 height 444
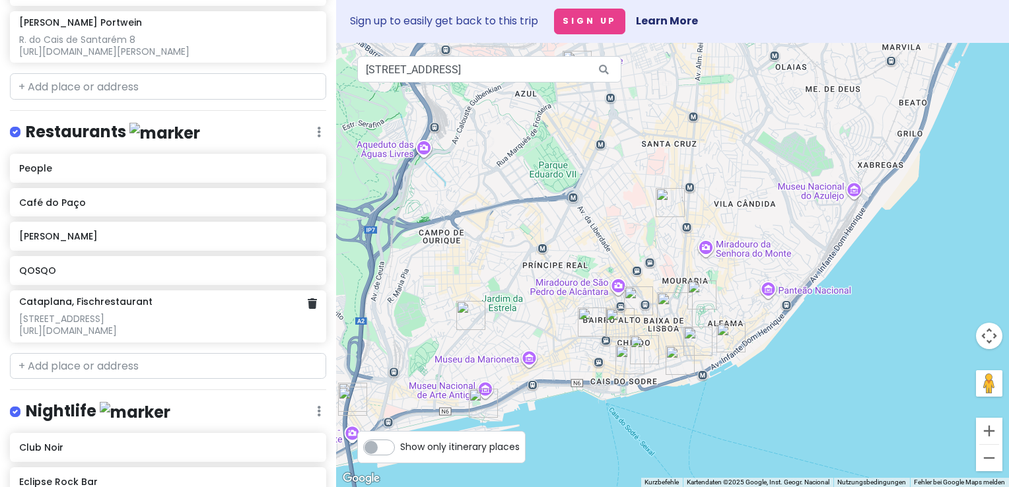
click at [118, 313] on div "[STREET_ADDRESS] [URL][DOMAIN_NAME]" at bounding box center [168, 325] width 298 height 24
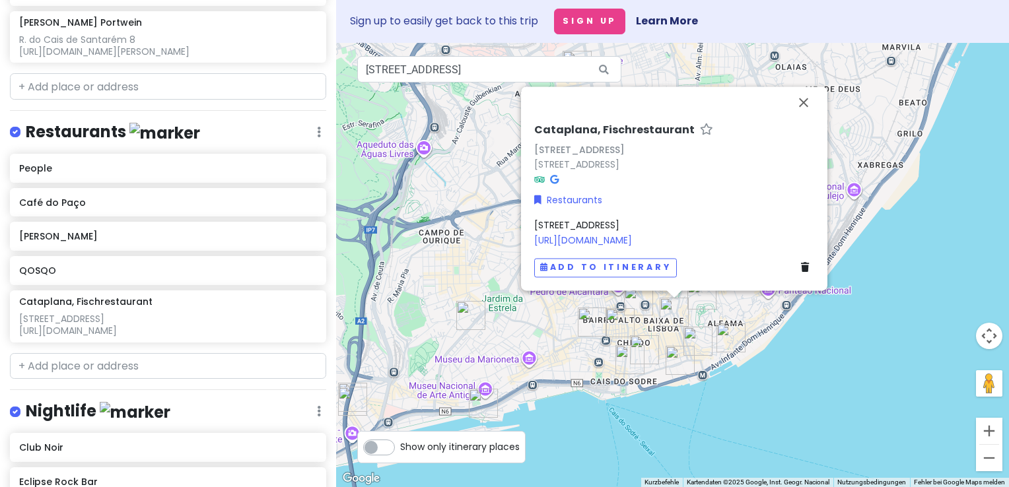
click at [779, 223] on div "[STREET_ADDRESS] [URL][DOMAIN_NAME]" at bounding box center [674, 233] width 280 height 30
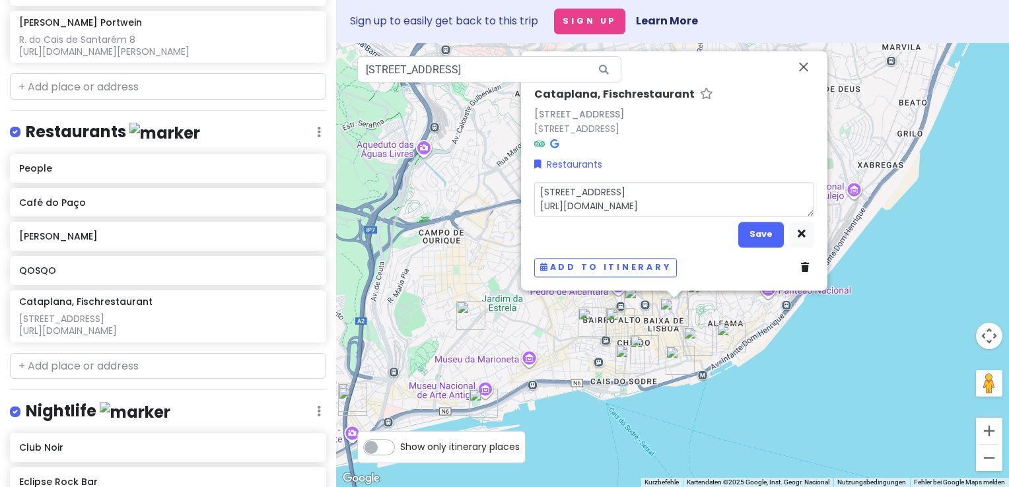
drag, startPoint x: 760, startPoint y: 190, endPoint x: 427, endPoint y: 162, distance: 333.9
click at [427, 162] on div "Cataplana, Fischrestaurant R. dos Douradores 115 [STREET_ADDRESS] Restaurants […" at bounding box center [672, 265] width 673 height 444
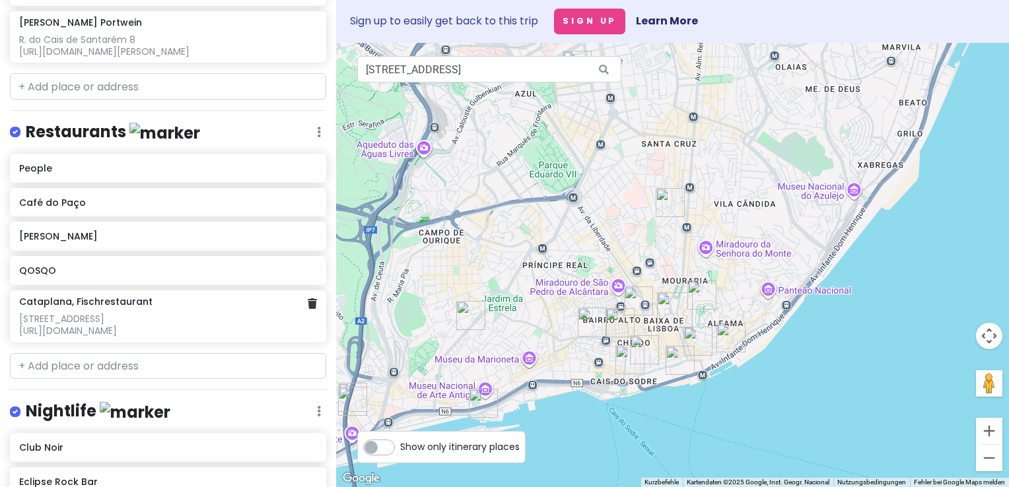
click at [225, 313] on div "[STREET_ADDRESS] [URL][DOMAIN_NAME]" at bounding box center [168, 325] width 298 height 24
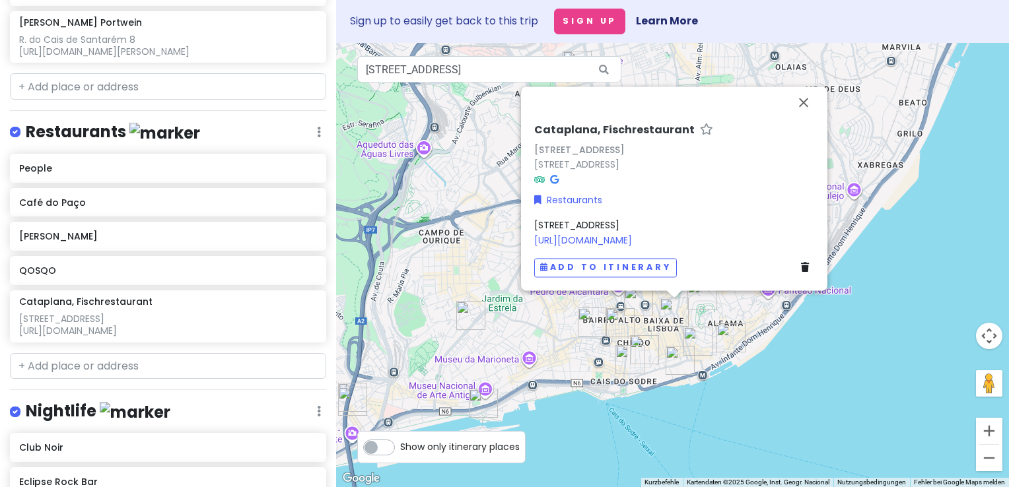
click at [632, 225] on span "[STREET_ADDRESS] [URL][DOMAIN_NAME]" at bounding box center [583, 233] width 98 height 28
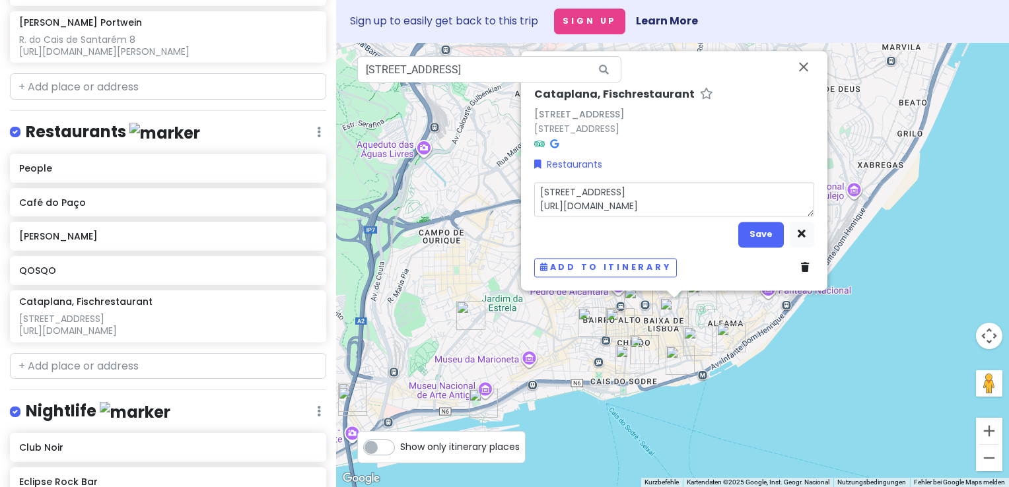
click at [787, 190] on textarea "[STREET_ADDRESS] [URL][DOMAIN_NAME]" at bounding box center [674, 199] width 280 height 34
type textarea "x"
type textarea "[STREET_ADDRESS] [URL][DOMAIN_NAME]"
type textarea "x"
type textarea "[STREET_ADDRESS] [URL][DOMAIN_NAME]"
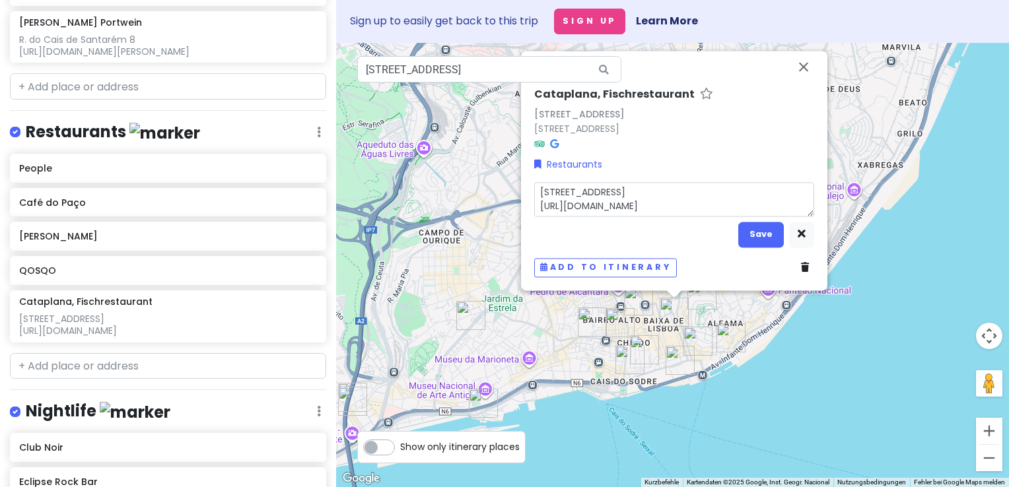
type textarea "x"
type textarea "[STREET_ADDRESS] [URL][DOMAIN_NAME]"
type textarea "x"
type textarea "[STREET_ADDRESS] [URL][DOMAIN_NAME]"
type textarea "x"
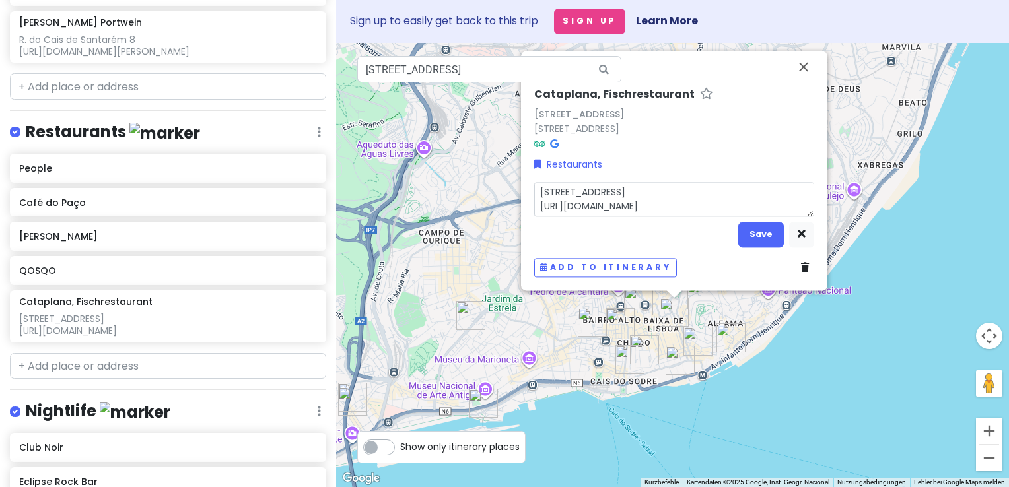
type textarea "[STREET_ADDRESS] [URL][DOMAIN_NAME]"
type textarea "x"
type textarea "[STREET_ADDRESS] [URL][DOMAIN_NAME]"
type textarea "x"
type textarea "[STREET_ADDRESS] P [URL][DOMAIN_NAME]"
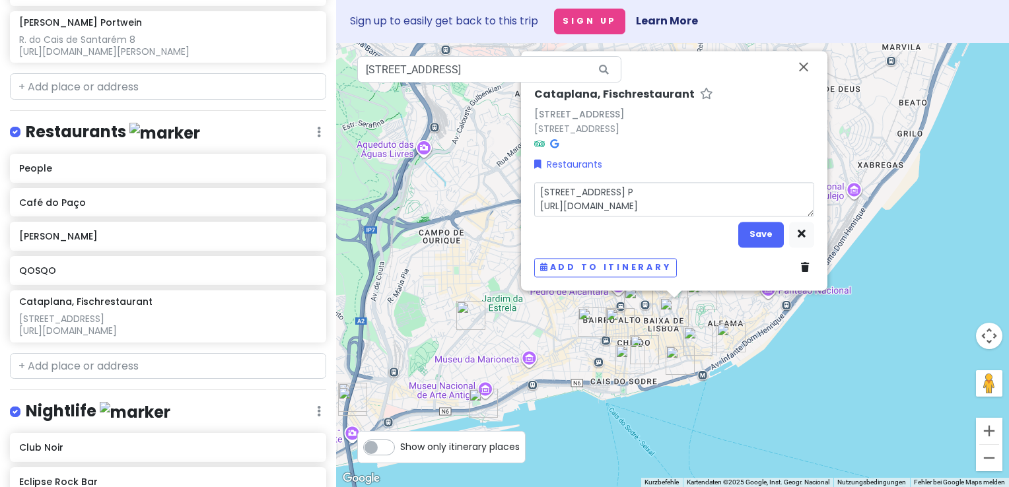
type textarea "x"
type textarea "[STREET_ADDRESS] [URL][DOMAIN_NAME]"
type textarea "x"
type textarea "[STREET_ADDRESS] [URL][DOMAIN_NAME]"
type textarea "x"
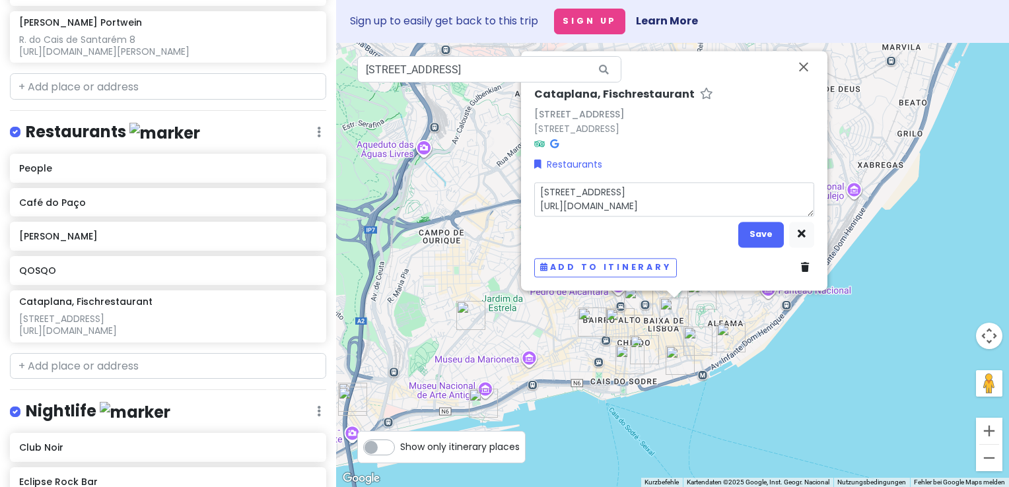
type textarea "[STREET_ADDRESS] [URL][DOMAIN_NAME]"
type textarea "x"
type textarea "[STREET_ADDRESS] [URL][DOMAIN_NAME]"
type textarea "x"
type textarea "[STREET_ADDRESS]- [URL][DOMAIN_NAME]"
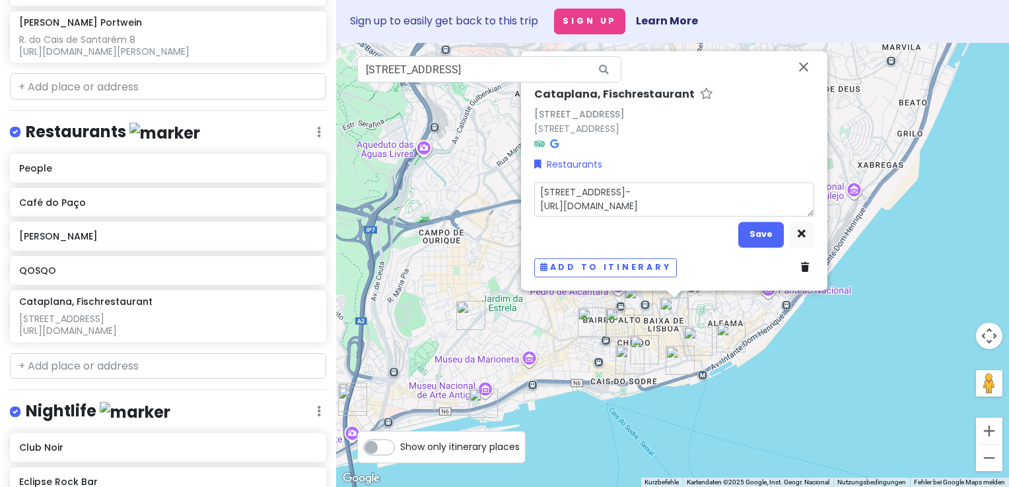
type textarea "x"
type textarea "[STREET_ADDRESS] [URL][DOMAIN_NAME]"
click at [763, 231] on button "Save" at bounding box center [761, 235] width 46 height 26
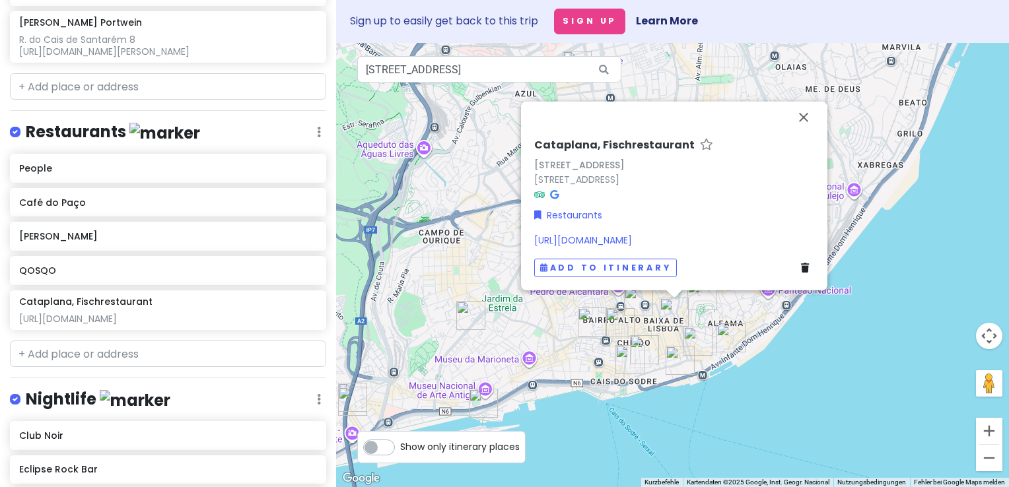
scroll to position [357, 0]
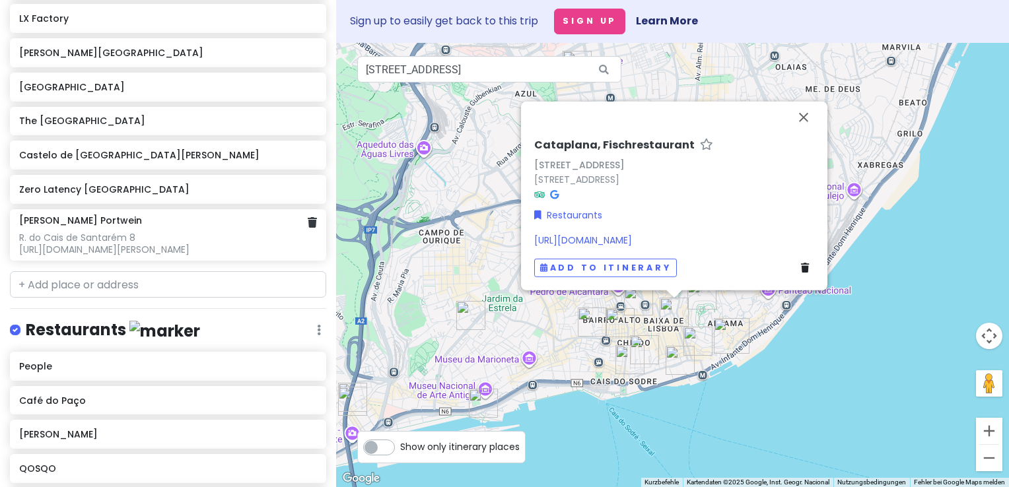
click at [134, 232] on div "R. do Cais de Santarém 8 [URL][DOMAIN_NAME][PERSON_NAME]" at bounding box center [168, 244] width 298 height 24
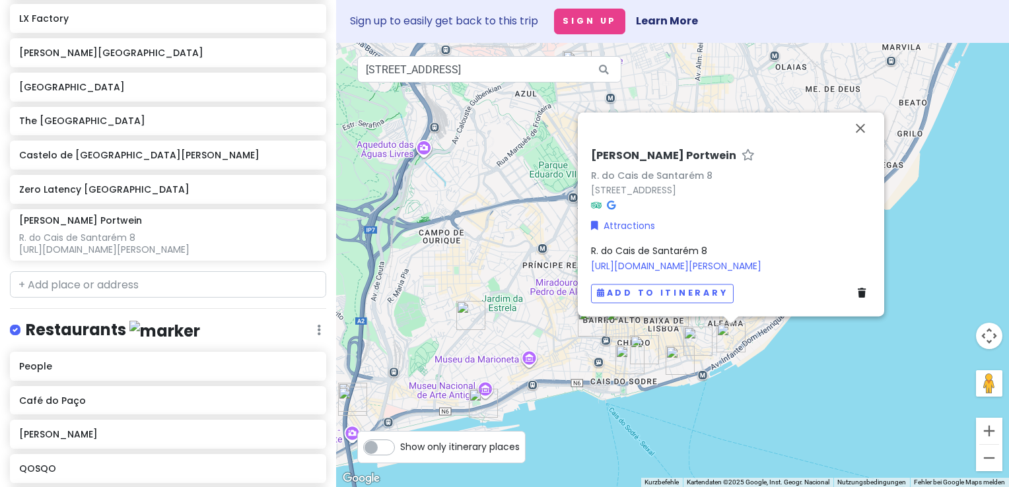
click at [665, 244] on span "R. do Cais de Santarém 8 [URL][DOMAIN_NAME][PERSON_NAME]" at bounding box center [676, 258] width 170 height 28
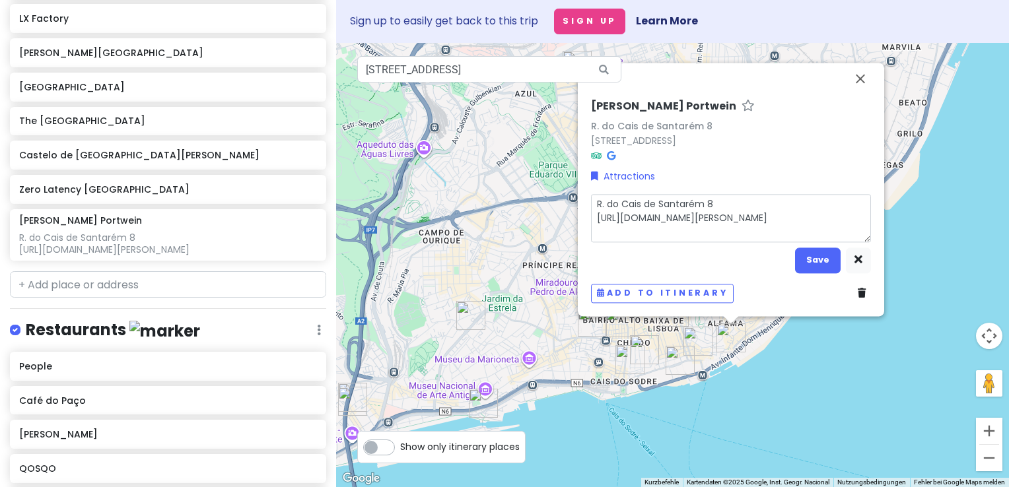
drag, startPoint x: 724, startPoint y: 205, endPoint x: 575, endPoint y: 204, distance: 149.2
click at [575, 204] on div "[PERSON_NAME] Portwein [STREET_ADDRESS] Attractions [STREET_ADDRESS] [URL][DOMA…" at bounding box center [672, 265] width 673 height 444
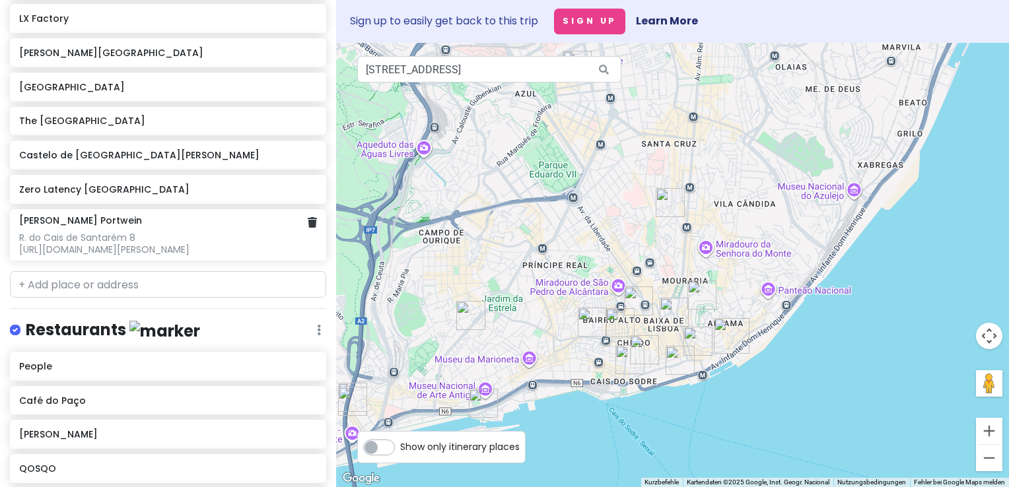
click at [88, 215] on h6 "[PERSON_NAME] Portwein" at bounding box center [80, 221] width 123 height 12
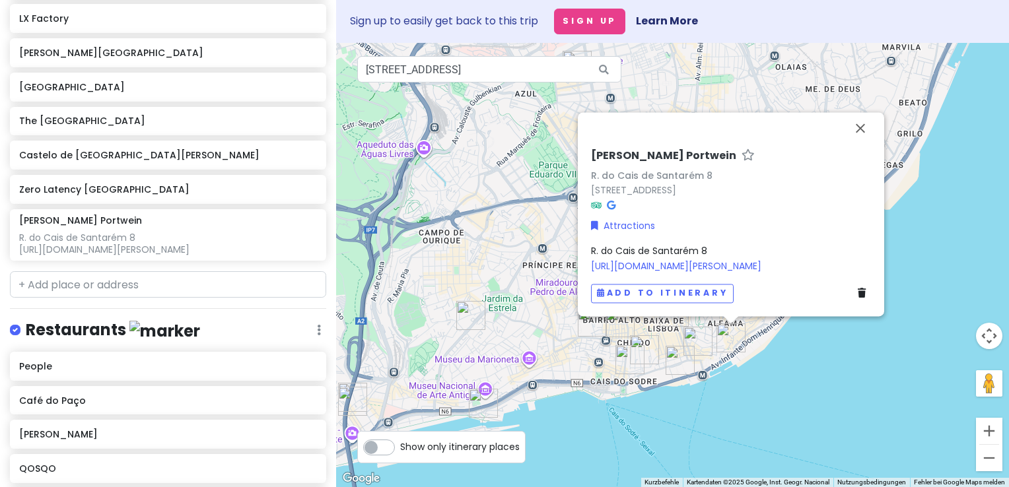
click at [691, 244] on span "R. do Cais de Santarém 8 [URL][DOMAIN_NAME][PERSON_NAME]" at bounding box center [676, 258] width 170 height 28
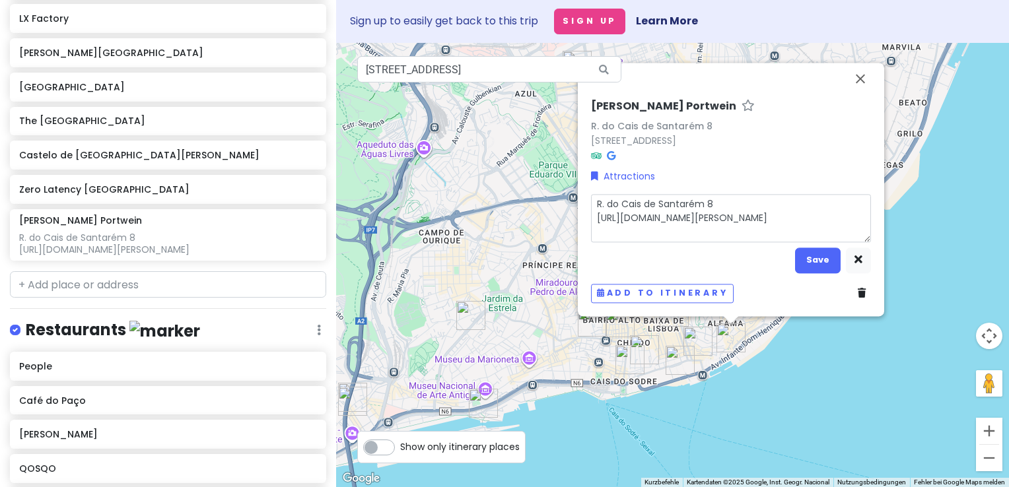
drag, startPoint x: 718, startPoint y: 203, endPoint x: 597, endPoint y: 199, distance: 121.6
click at [597, 199] on textarea "R. do Cais de Santarém 8 [URL][DOMAIN_NAME][PERSON_NAME]" at bounding box center [731, 218] width 280 height 48
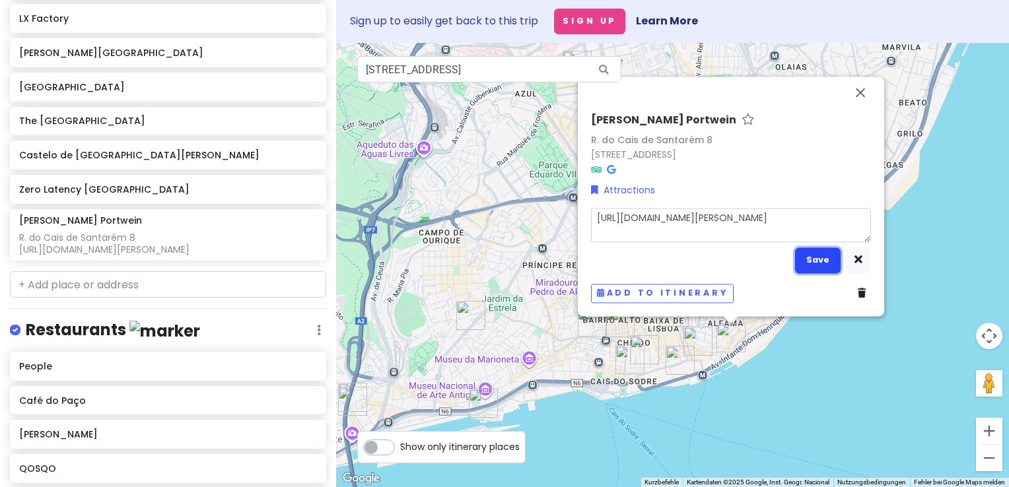
click at [816, 258] on button "Save" at bounding box center [818, 261] width 46 height 26
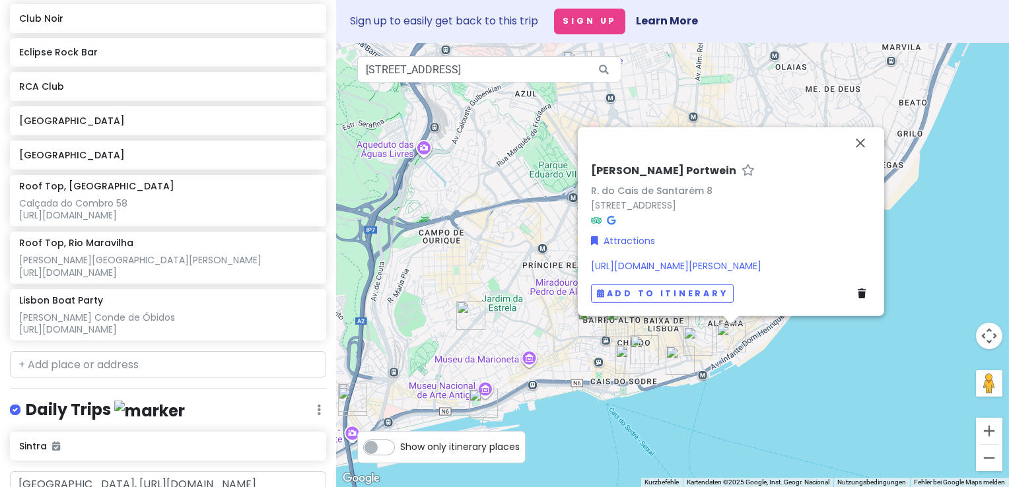
scroll to position [991, 0]
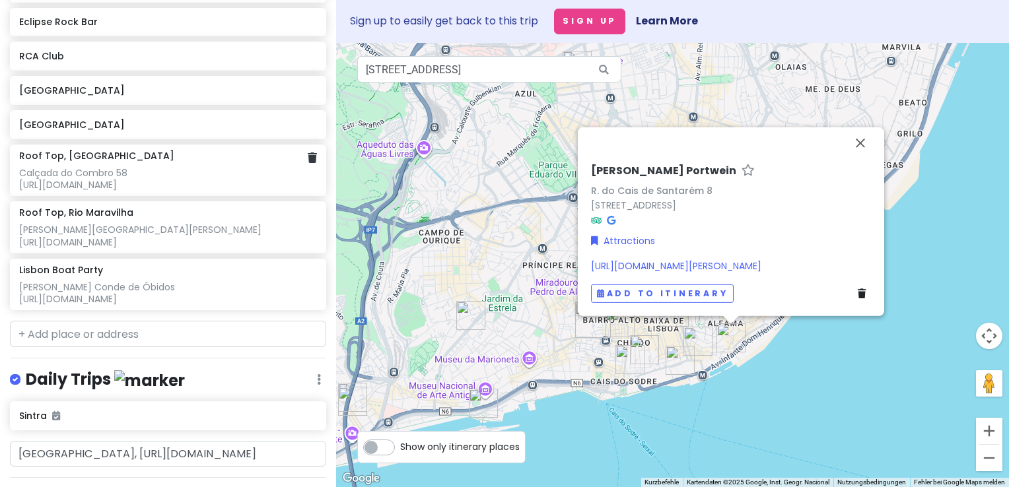
click at [108, 168] on div "Calçada do Combro 58 [URL][DOMAIN_NAME]" at bounding box center [168, 179] width 298 height 24
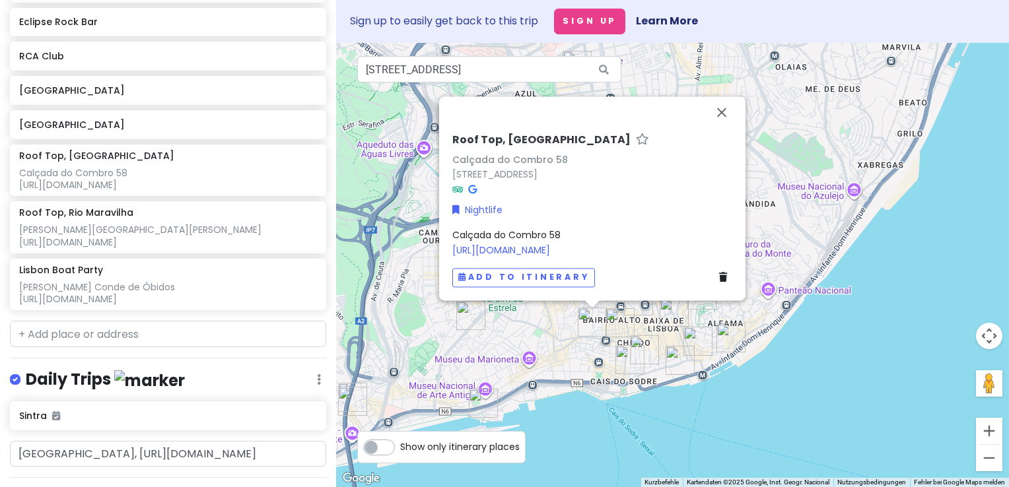
click at [503, 234] on span "Calçada do Combro 58 [URL][DOMAIN_NAME]" at bounding box center [506, 242] width 108 height 28
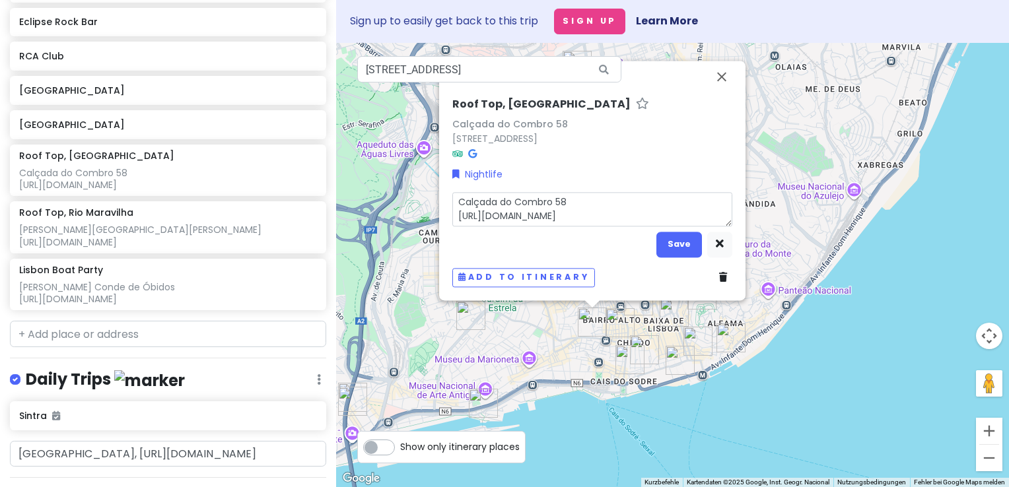
drag, startPoint x: 571, startPoint y: 206, endPoint x: 453, endPoint y: 203, distance: 117.6
click at [453, 203] on textarea "Calçada do Combro 58 [URL][DOMAIN_NAME]" at bounding box center [592, 209] width 280 height 34
click at [687, 245] on button "Save" at bounding box center [679, 245] width 46 height 26
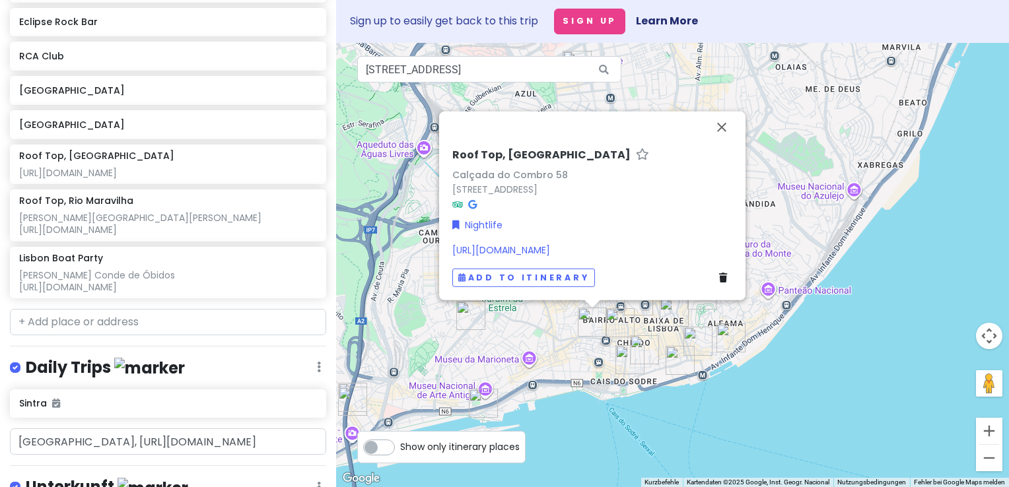
scroll to position [979, 0]
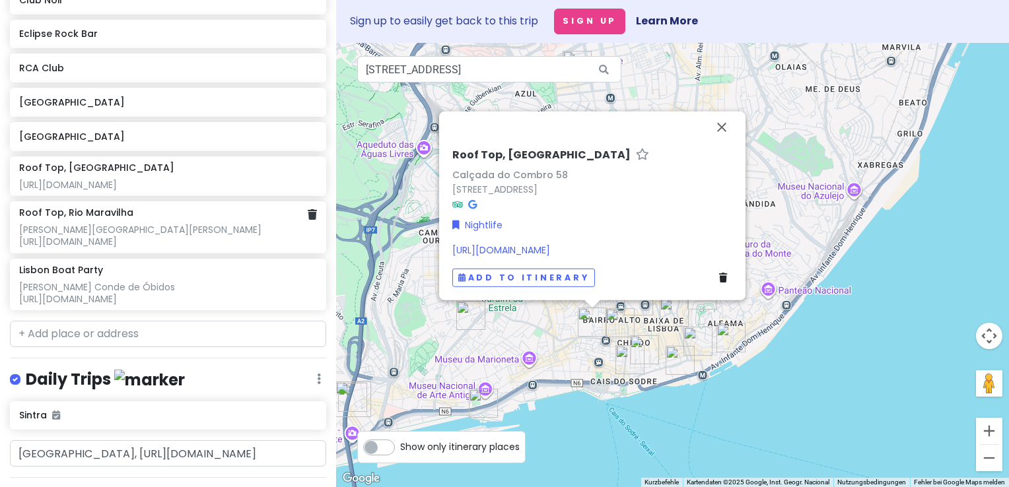
click at [108, 224] on div "[PERSON_NAME][GEOGRAPHIC_DATA][PERSON_NAME] [URL][DOMAIN_NAME]" at bounding box center [168, 236] width 298 height 24
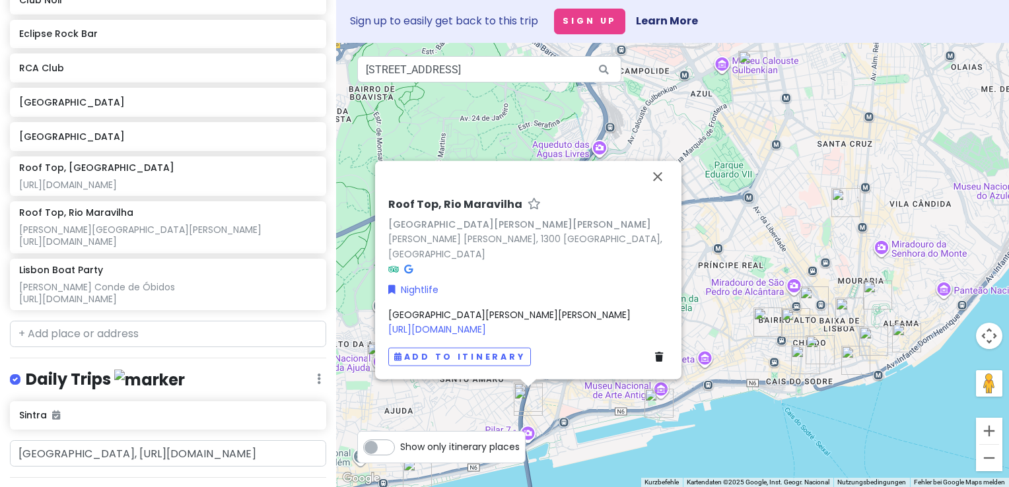
click at [427, 313] on span "[PERSON_NAME][GEOGRAPHIC_DATA][PERSON_NAME] [URL][DOMAIN_NAME]" at bounding box center [509, 322] width 242 height 28
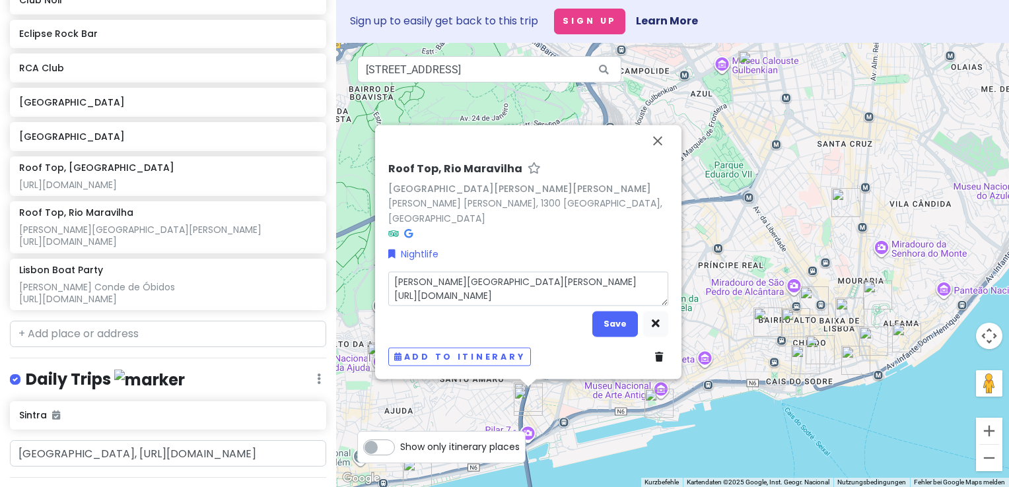
drag, startPoint x: 479, startPoint y: 279, endPoint x: 391, endPoint y: 276, distance: 88.5
click at [391, 276] on textarea "[PERSON_NAME][GEOGRAPHIC_DATA][PERSON_NAME] [URL][DOMAIN_NAME]" at bounding box center [528, 288] width 280 height 34
click at [611, 326] on button "Save" at bounding box center [615, 324] width 46 height 26
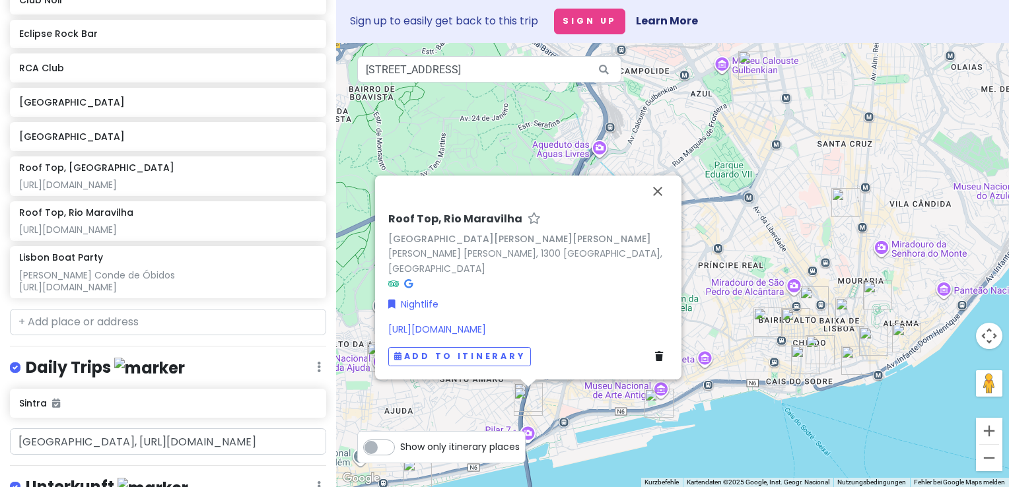
scroll to position [967, 0]
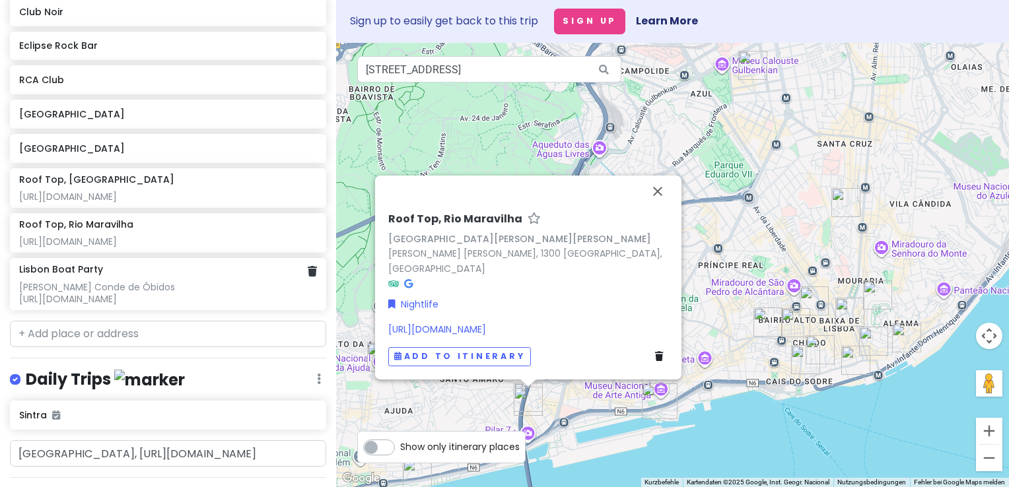
click at [88, 281] on div "[PERSON_NAME] Conde de Óbidos [URL][DOMAIN_NAME]" at bounding box center [168, 293] width 298 height 24
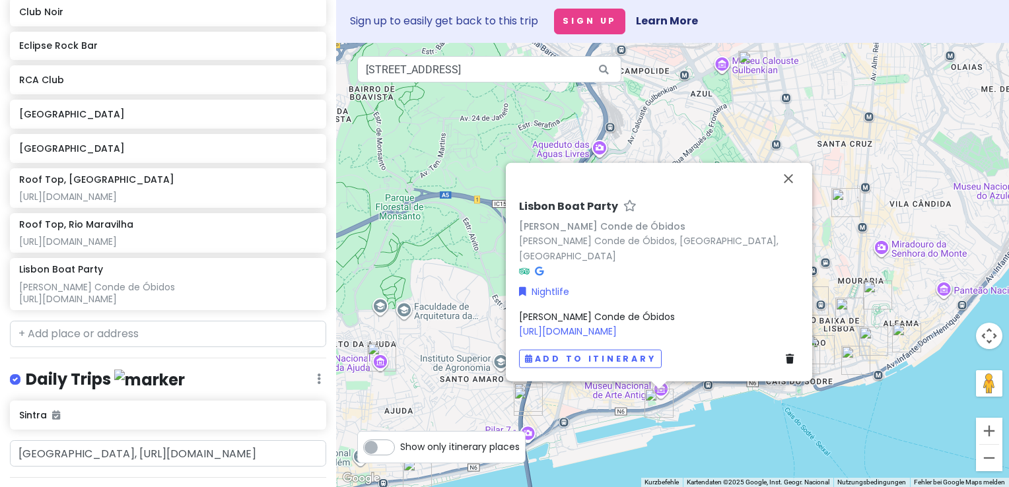
click at [645, 318] on span "[PERSON_NAME] Conde de Óbidos [URL][DOMAIN_NAME]" at bounding box center [597, 324] width 156 height 28
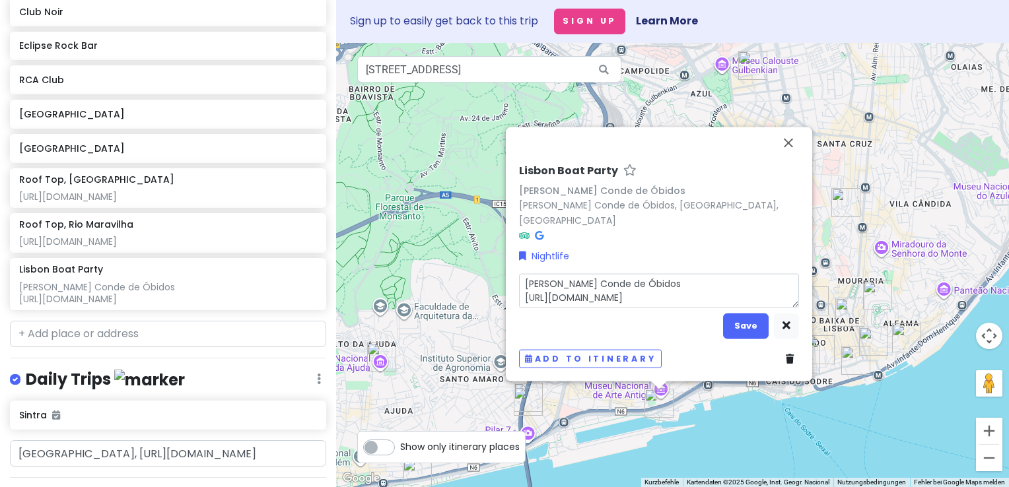
drag, startPoint x: 665, startPoint y: 287, endPoint x: 520, endPoint y: 278, distance: 144.9
click at [520, 278] on textarea "[PERSON_NAME] Conde de Óbidos [URL][DOMAIN_NAME]" at bounding box center [659, 290] width 280 height 34
click at [739, 324] on button "Save" at bounding box center [746, 326] width 46 height 26
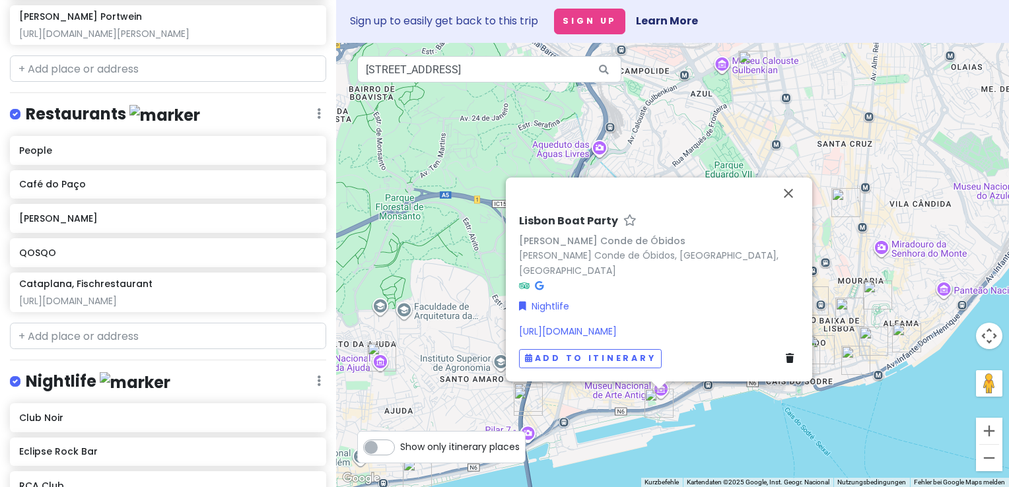
scroll to position [552, 0]
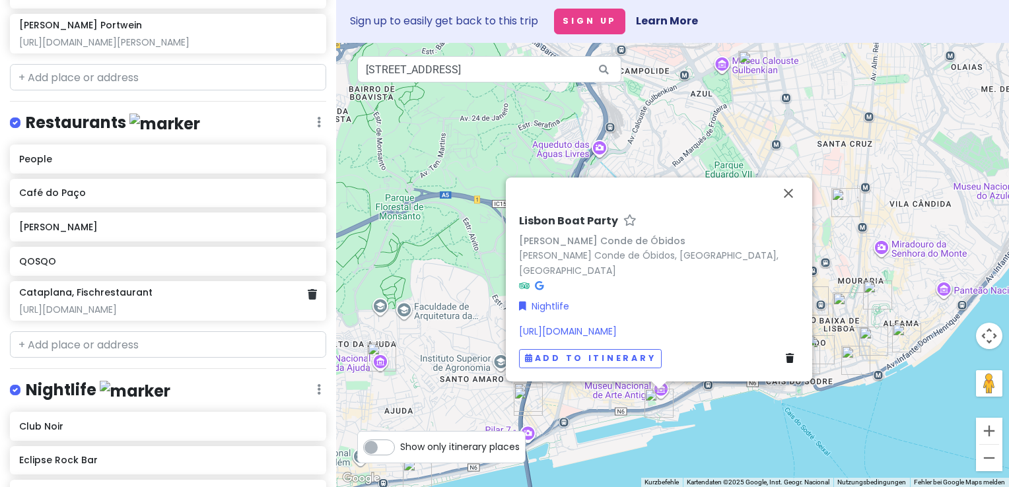
click at [87, 287] on h6 "Cataplana, Fischrestaurant" at bounding box center [85, 293] width 133 height 12
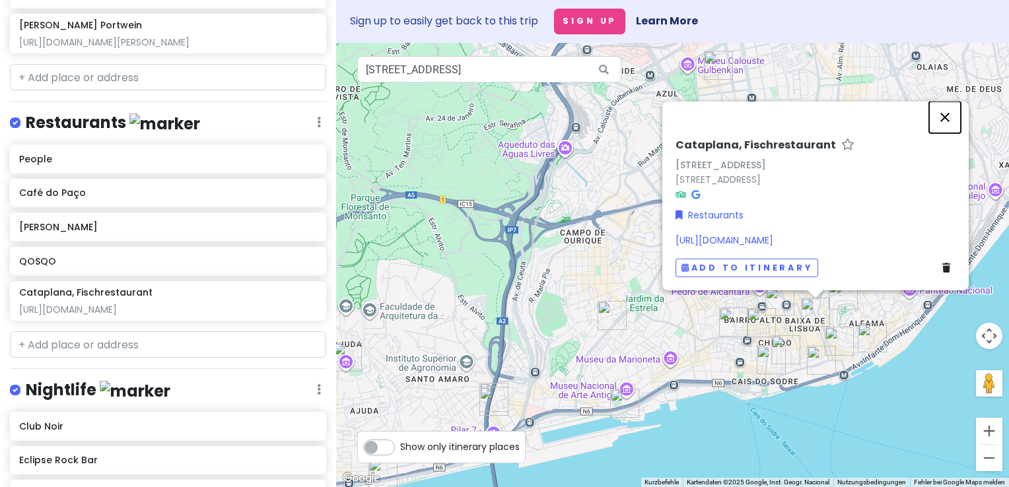
click at [944, 120] on button "Schließen" at bounding box center [945, 117] width 32 height 32
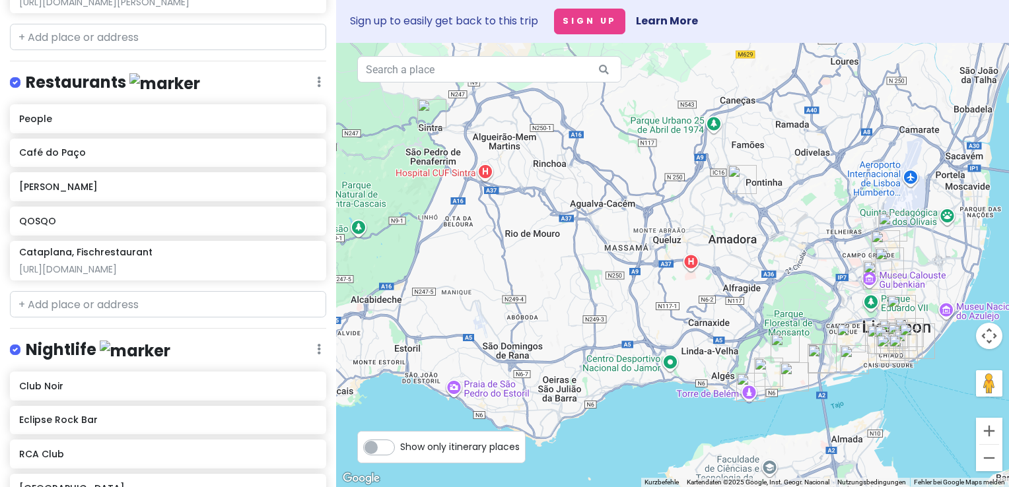
scroll to position [594, 0]
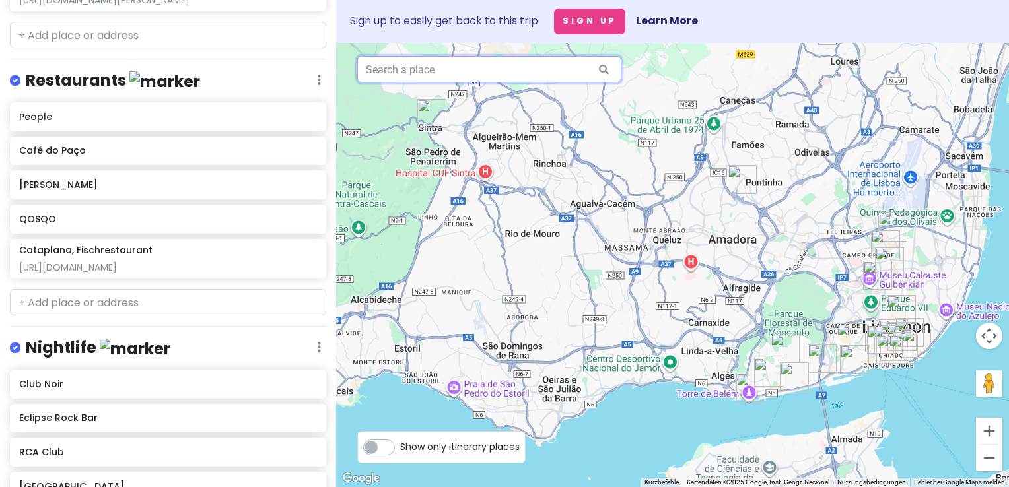
click at [438, 69] on input "text" at bounding box center [489, 69] width 264 height 26
paste input "[STREET_ADDRESS]"
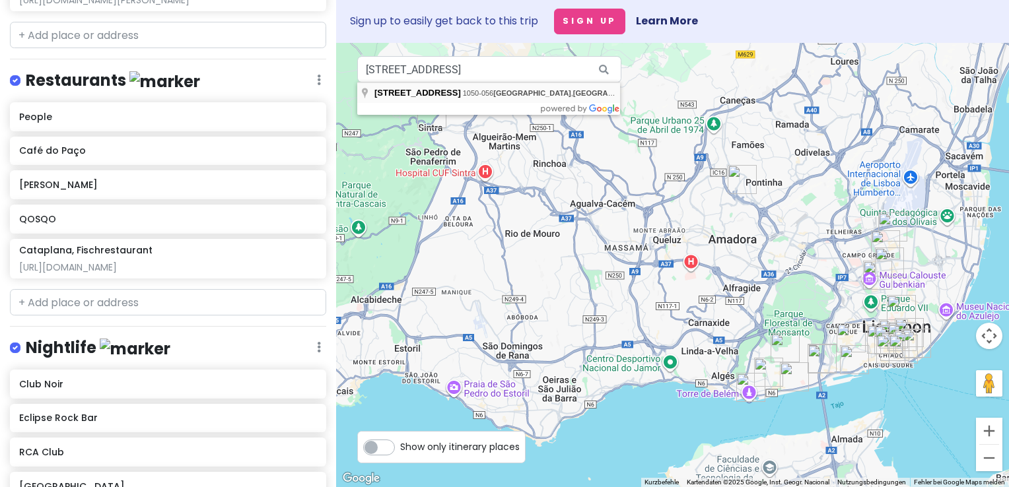
type input "[STREET_ADDRESS]"
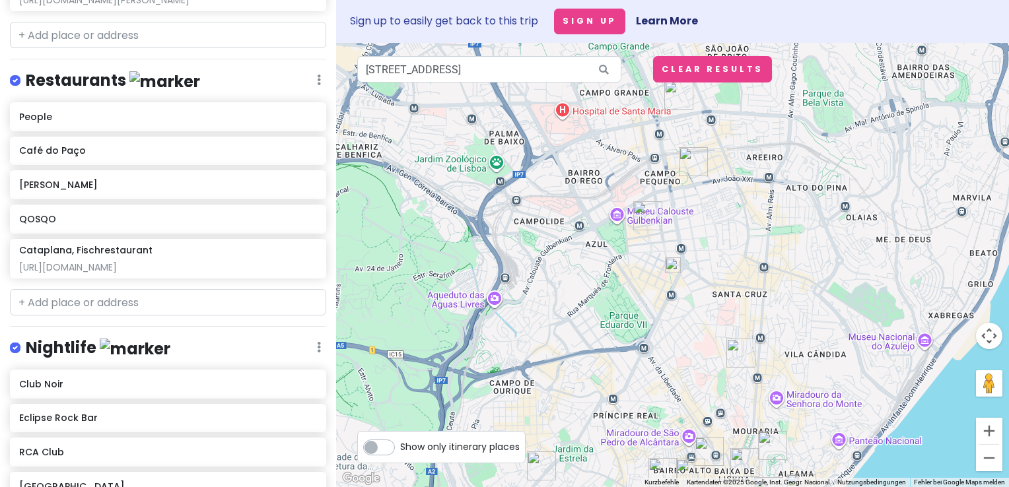
click at [734, 347] on img "Café do Paço" at bounding box center [740, 353] width 29 height 29
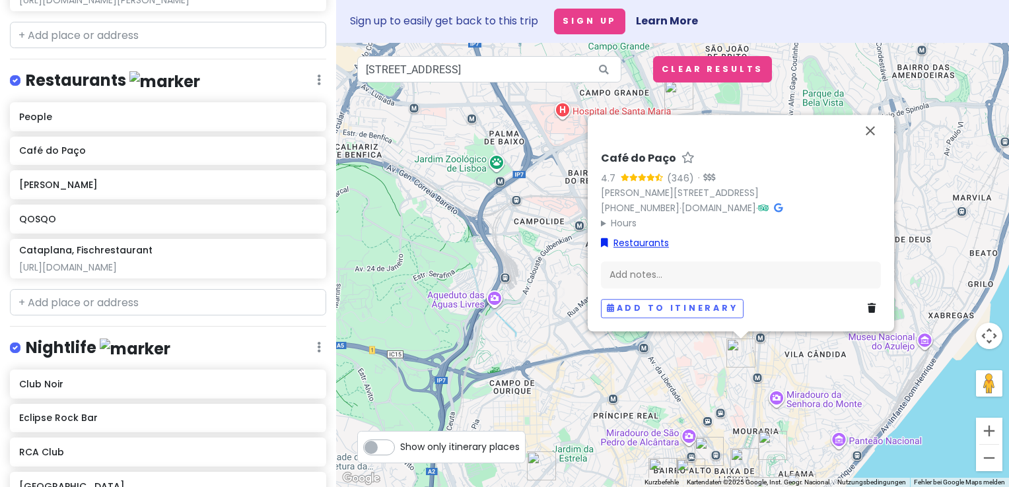
click at [642, 244] on link "Restaurants" at bounding box center [635, 243] width 68 height 15
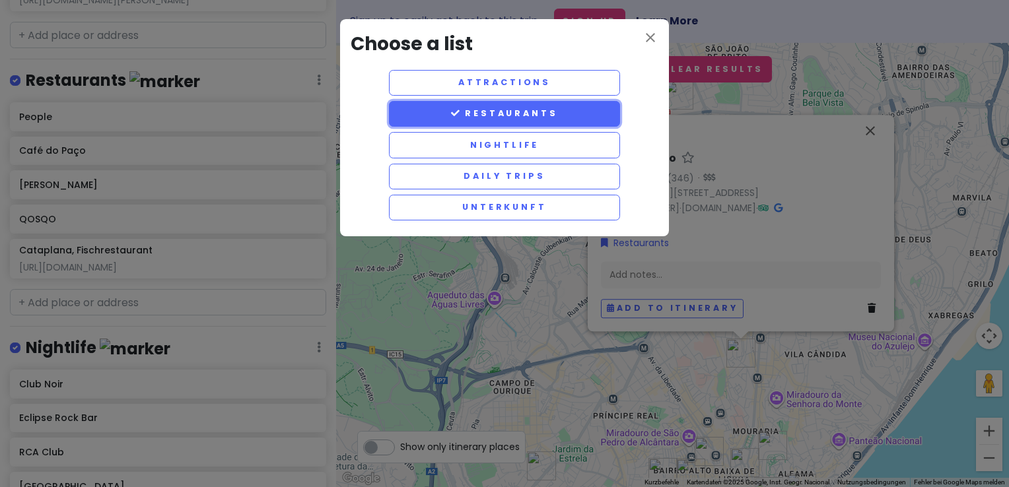
click at [502, 110] on button "Restaurants" at bounding box center [504, 114] width 231 height 26
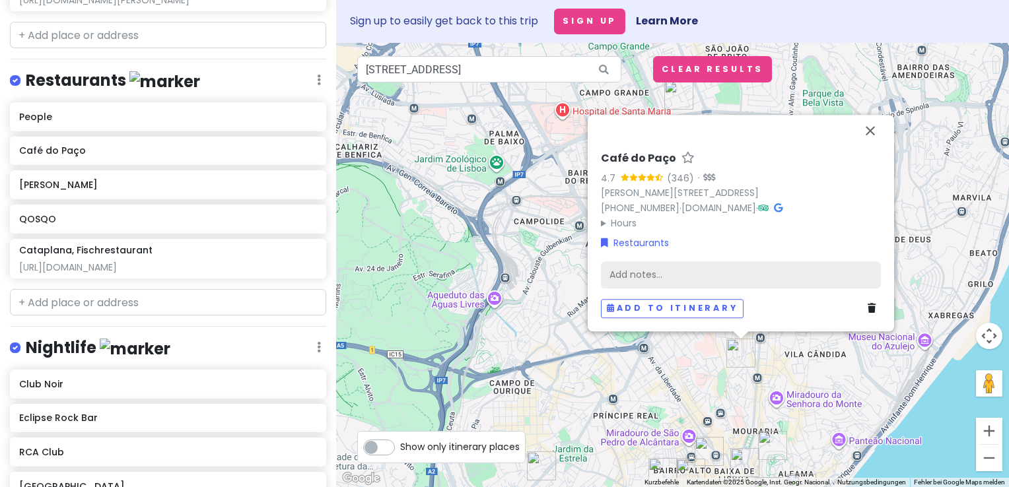
click at [673, 279] on div "Add notes..." at bounding box center [741, 275] width 280 height 28
click at [866, 88] on div "Café do Paço 4.7 (346) · Paço da Rainha 62, 1150-000 Lisboa, Portugal +351 21 8…" at bounding box center [672, 265] width 673 height 444
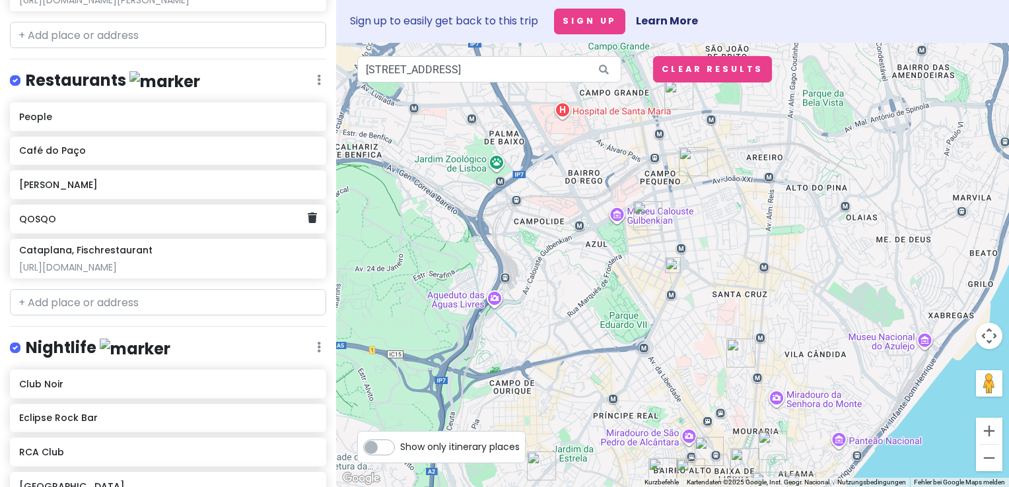
scroll to position [396, 0]
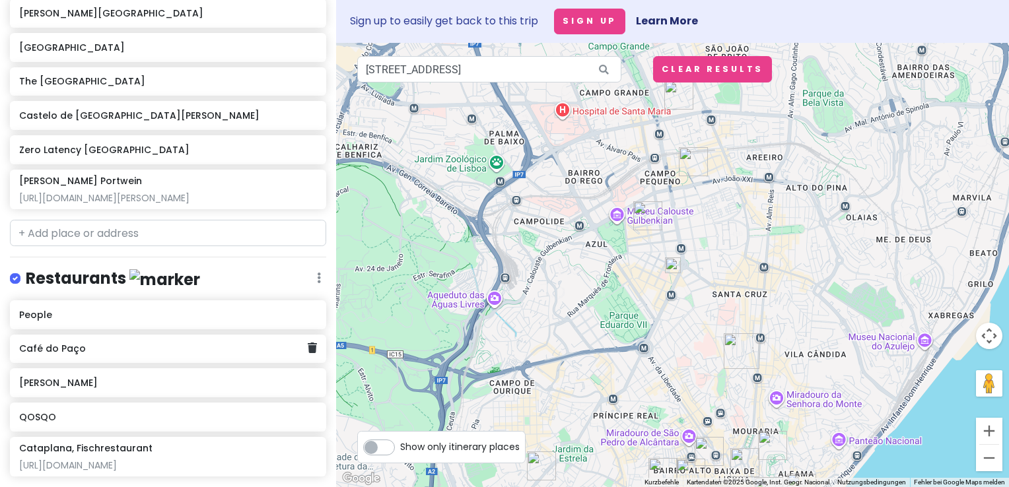
click at [91, 343] on h6 "Café do Paço" at bounding box center [163, 349] width 289 height 12
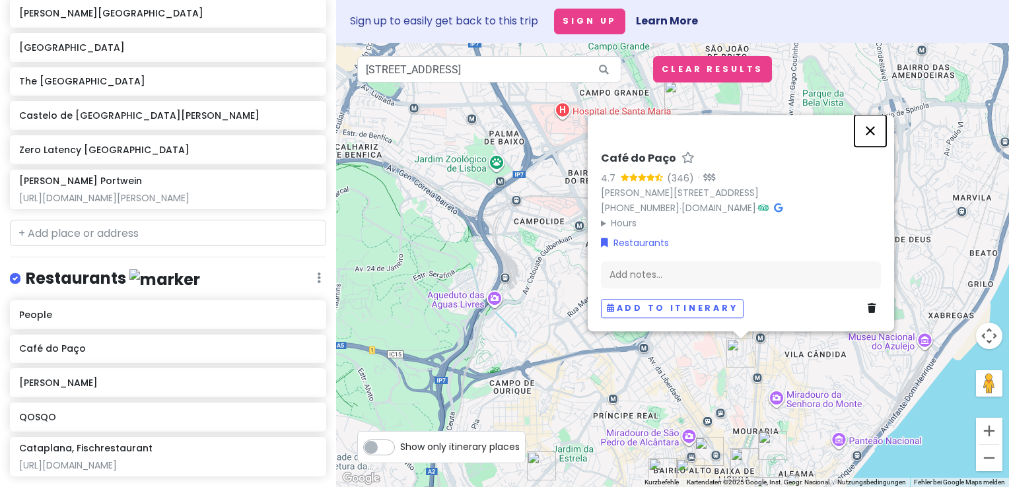
click at [870, 135] on button "Schließen" at bounding box center [871, 131] width 32 height 32
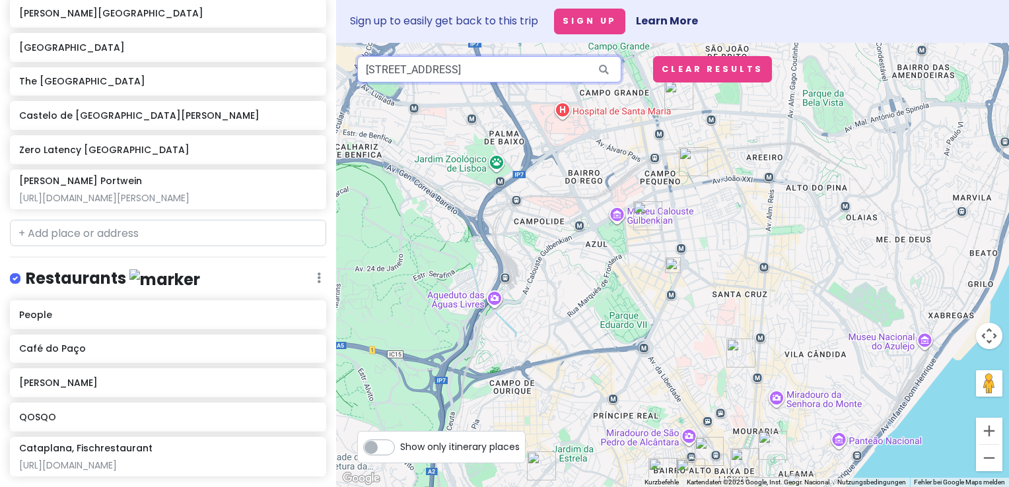
click at [520, 73] on input "Avenida Praia da Vitória 50a, 1050-056 Lissabon, Portugal" at bounding box center [489, 69] width 264 height 26
click at [673, 267] on img at bounding box center [673, 266] width 16 height 16
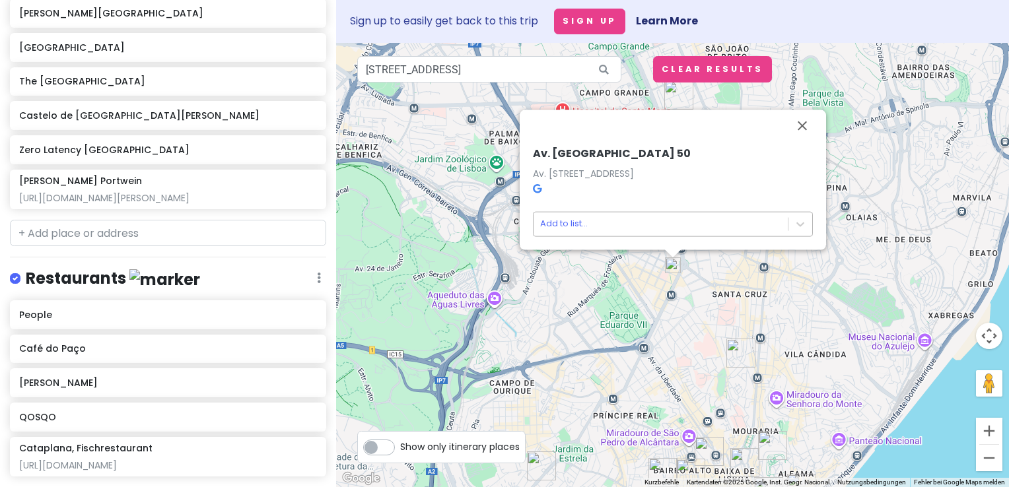
click at [652, 228] on body "Jungsferien Lissabon Private Change Dates Make a Copy Delete Trip Go Pro ⚡️ Giv…" at bounding box center [504, 243] width 1009 height 487
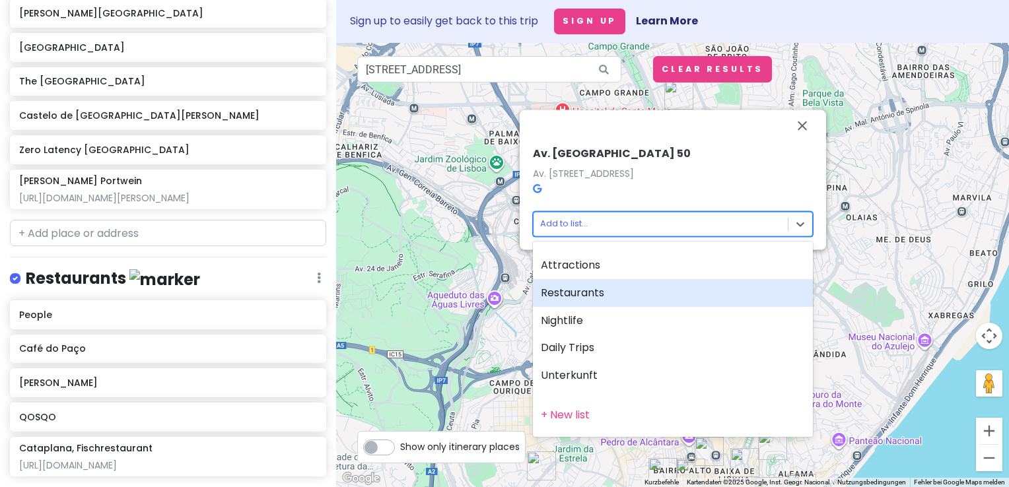
click at [610, 299] on div "Restaurants" at bounding box center [673, 293] width 280 height 28
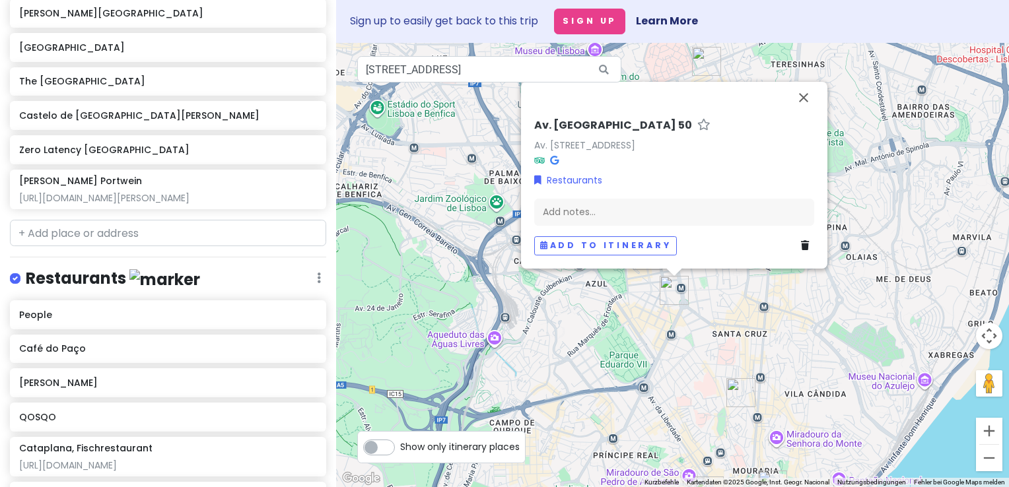
click at [628, 120] on h6 "Av. Praia da Vitória 50" at bounding box center [613, 126] width 158 height 14
drag, startPoint x: 581, startPoint y: 122, endPoint x: 491, endPoint y: 122, distance: 89.8
click at [491, 122] on div "Av. Praia da Vitória 50 Av. Praia da Vitória 50, 1050-056 Lisboa, Portugal Rest…" at bounding box center [672, 265] width 673 height 444
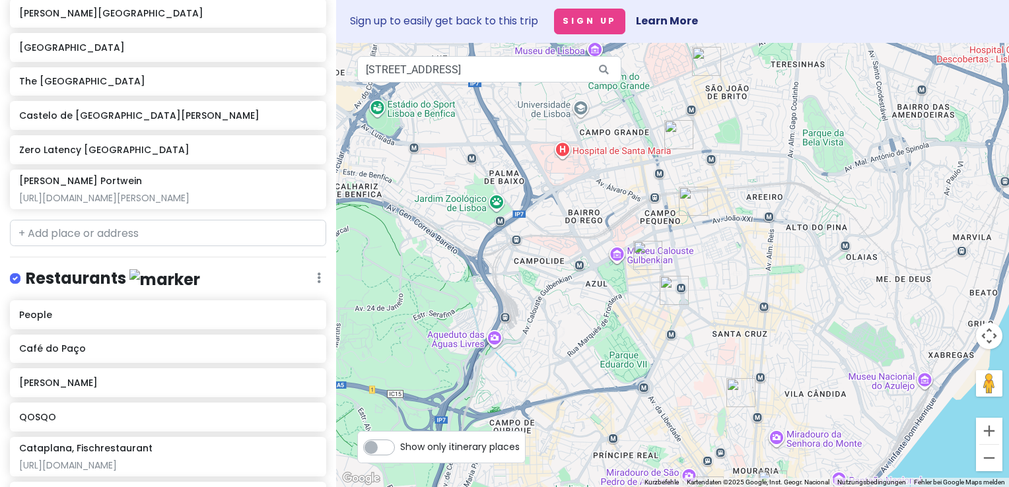
click at [672, 291] on img "Av. Praia da Vitória 50" at bounding box center [674, 290] width 29 height 29
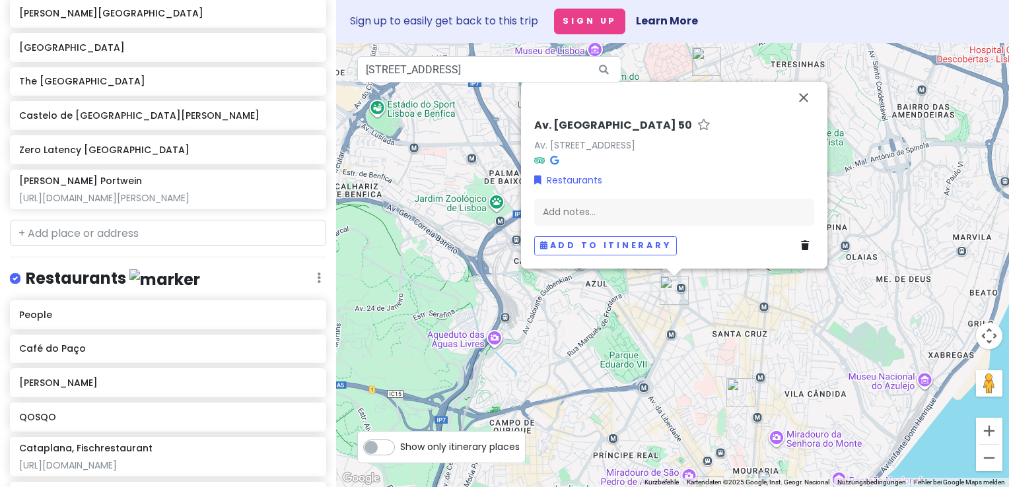
click at [633, 129] on h6 "Av. Praia da Vitória 50" at bounding box center [613, 126] width 158 height 14
drag, startPoint x: 641, startPoint y: 127, endPoint x: 540, endPoint y: 133, distance: 101.9
click at [540, 132] on input "Av. Praia da Vitória 50" at bounding box center [674, 122] width 280 height 20
type input "G"
type input "Byf Steakhouse"
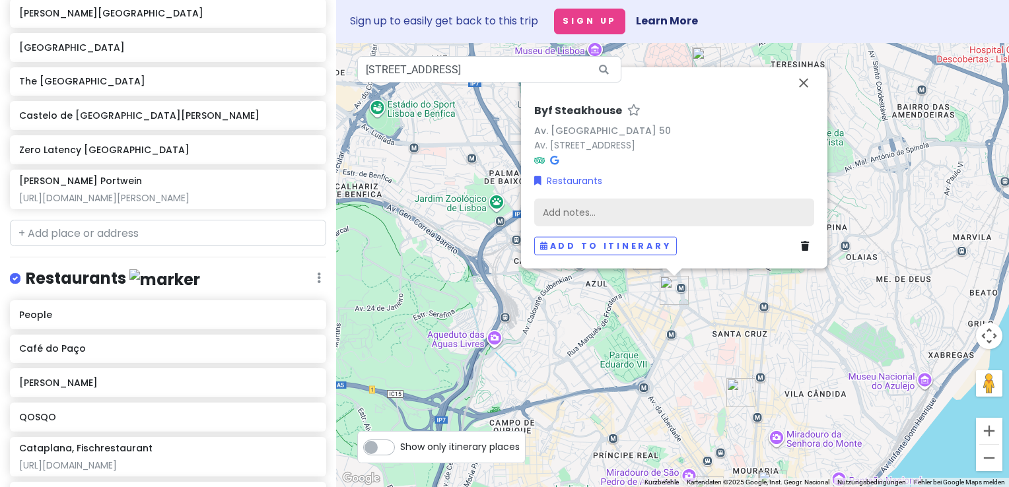
click at [589, 205] on div "Add notes..." at bounding box center [674, 212] width 280 height 28
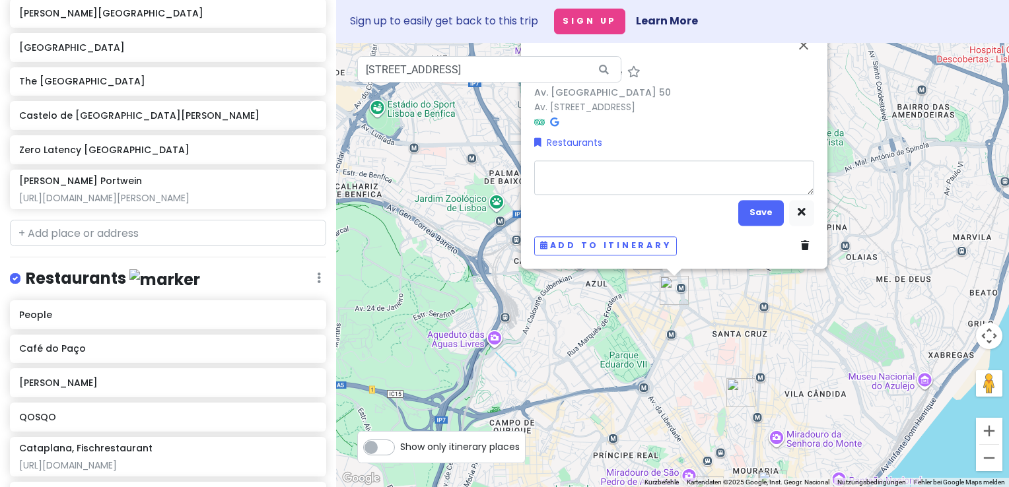
type textarea "x"
type textarea "https://www.fullest.pt/espacos/byf-steakhouse"
click at [763, 212] on button "Save" at bounding box center [761, 213] width 46 height 26
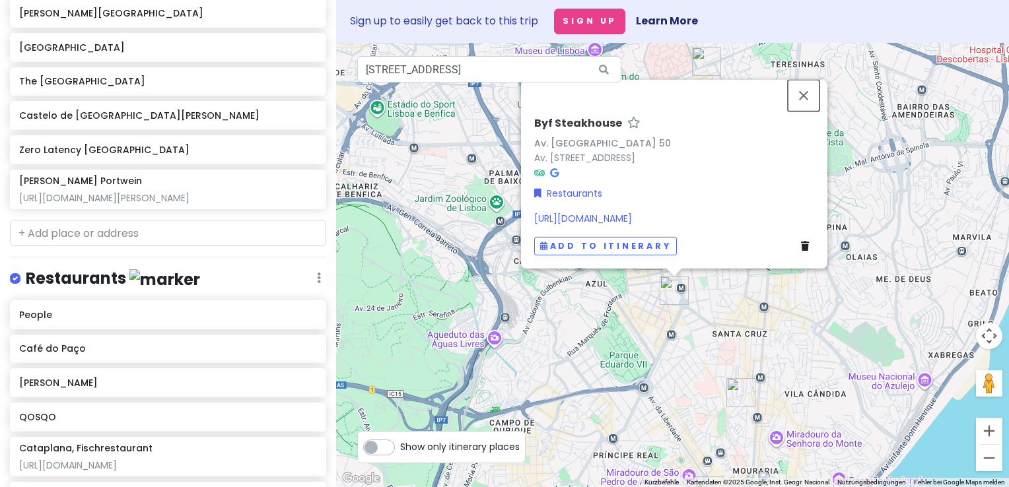
click at [803, 99] on button "Schließen" at bounding box center [804, 95] width 32 height 32
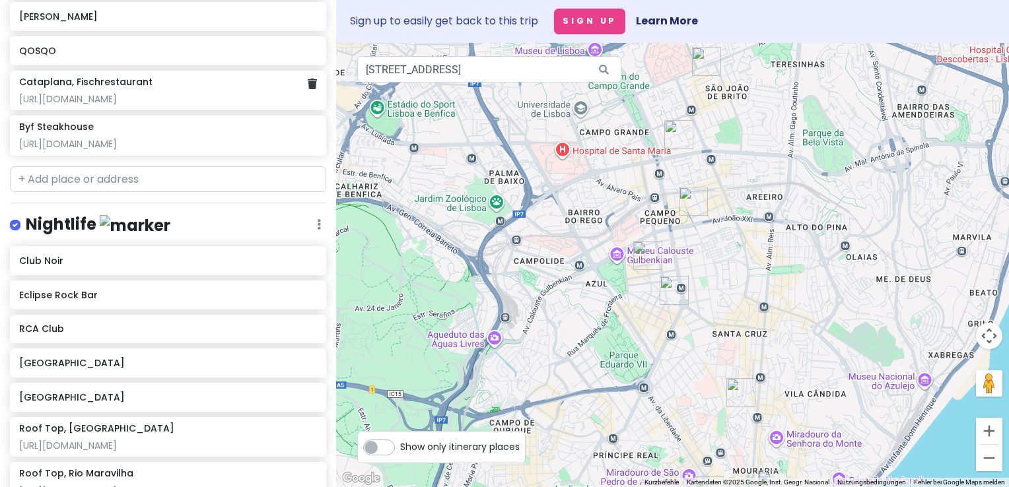
scroll to position [729, 0]
